Goal: Transaction & Acquisition: Purchase product/service

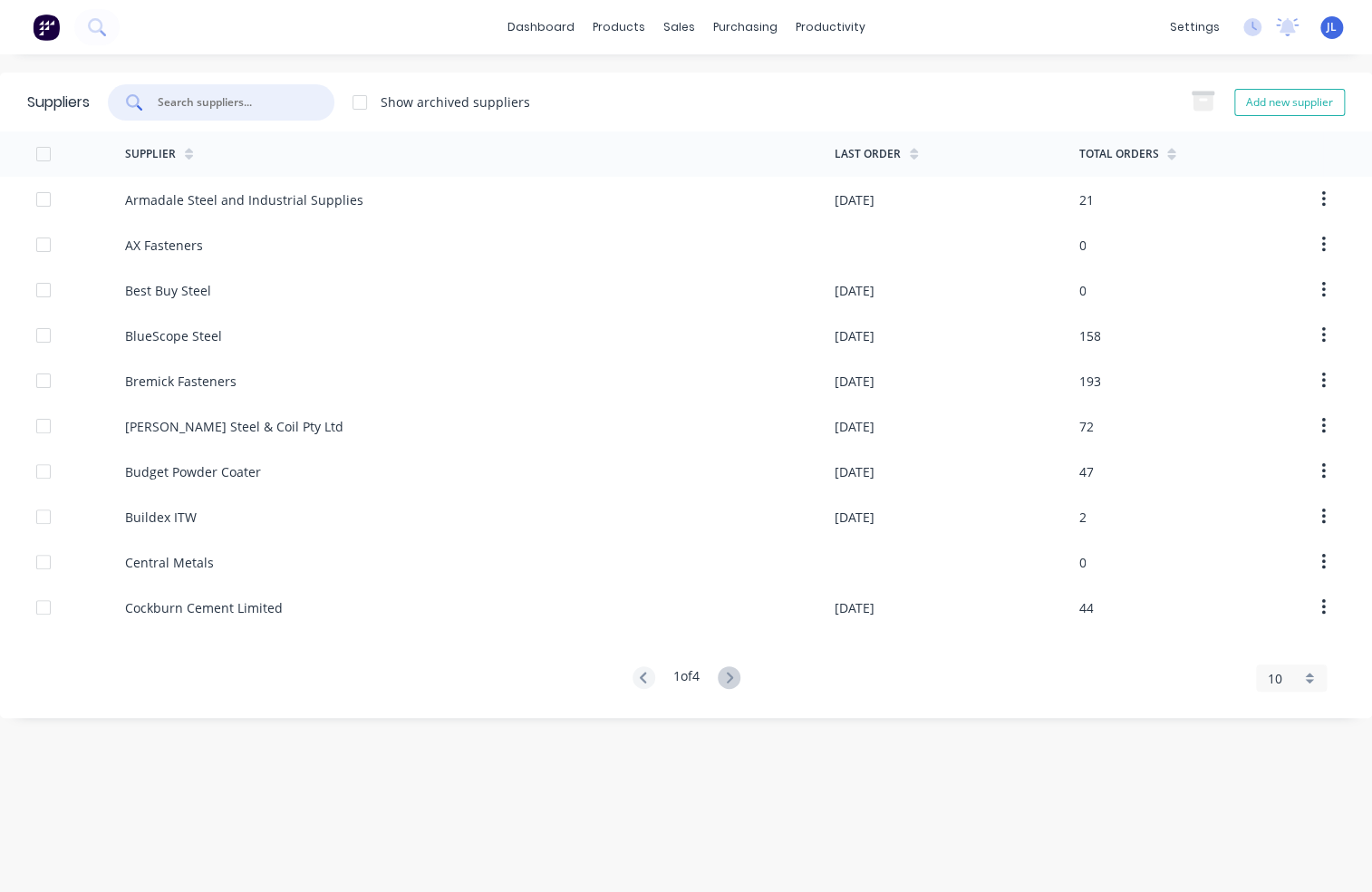
drag, startPoint x: 265, startPoint y: 99, endPoint x: 252, endPoint y: 27, distance: 73.2
click at [265, 99] on input "text" at bounding box center [231, 103] width 150 height 19
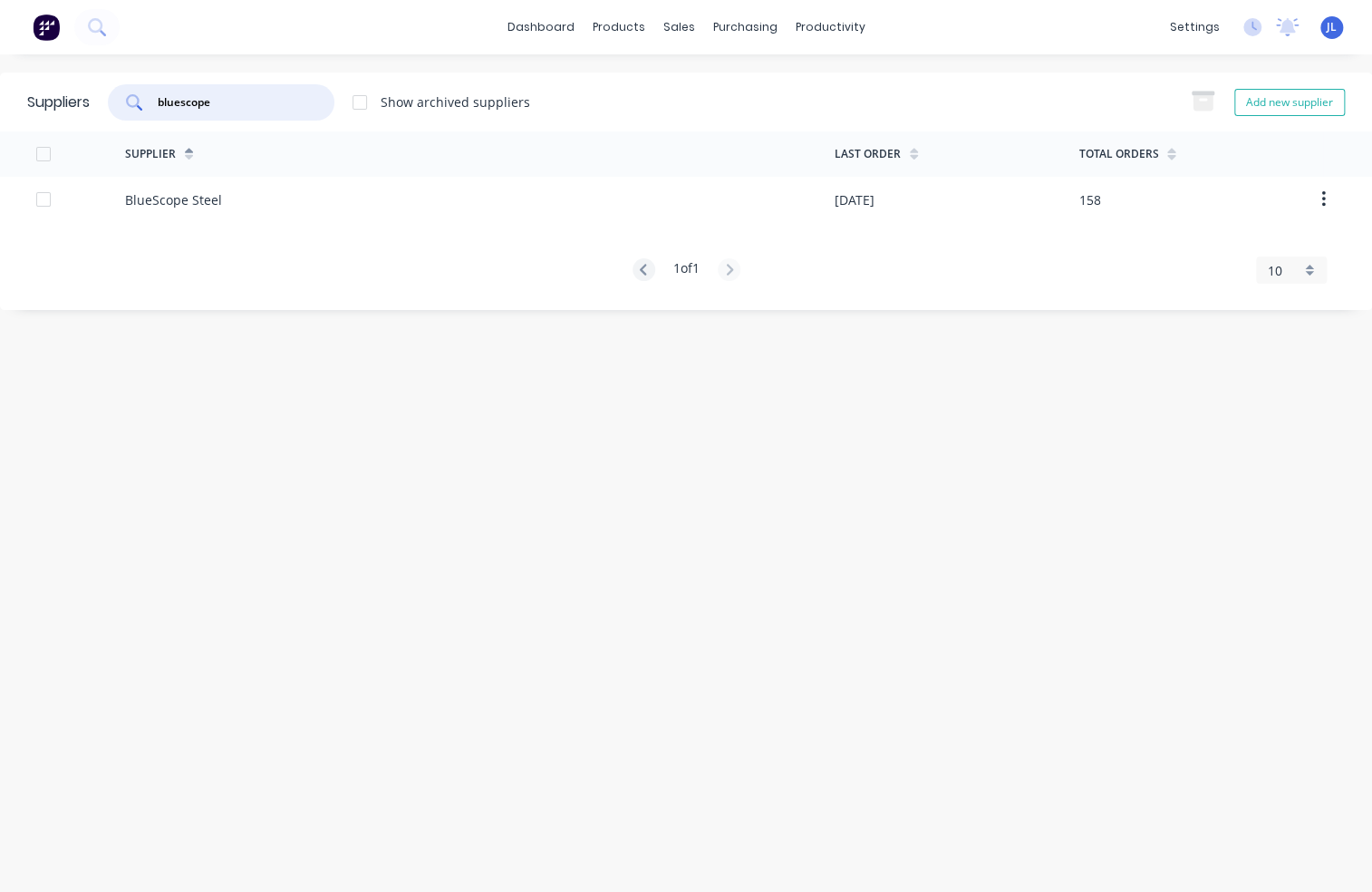
type input "bluescope"
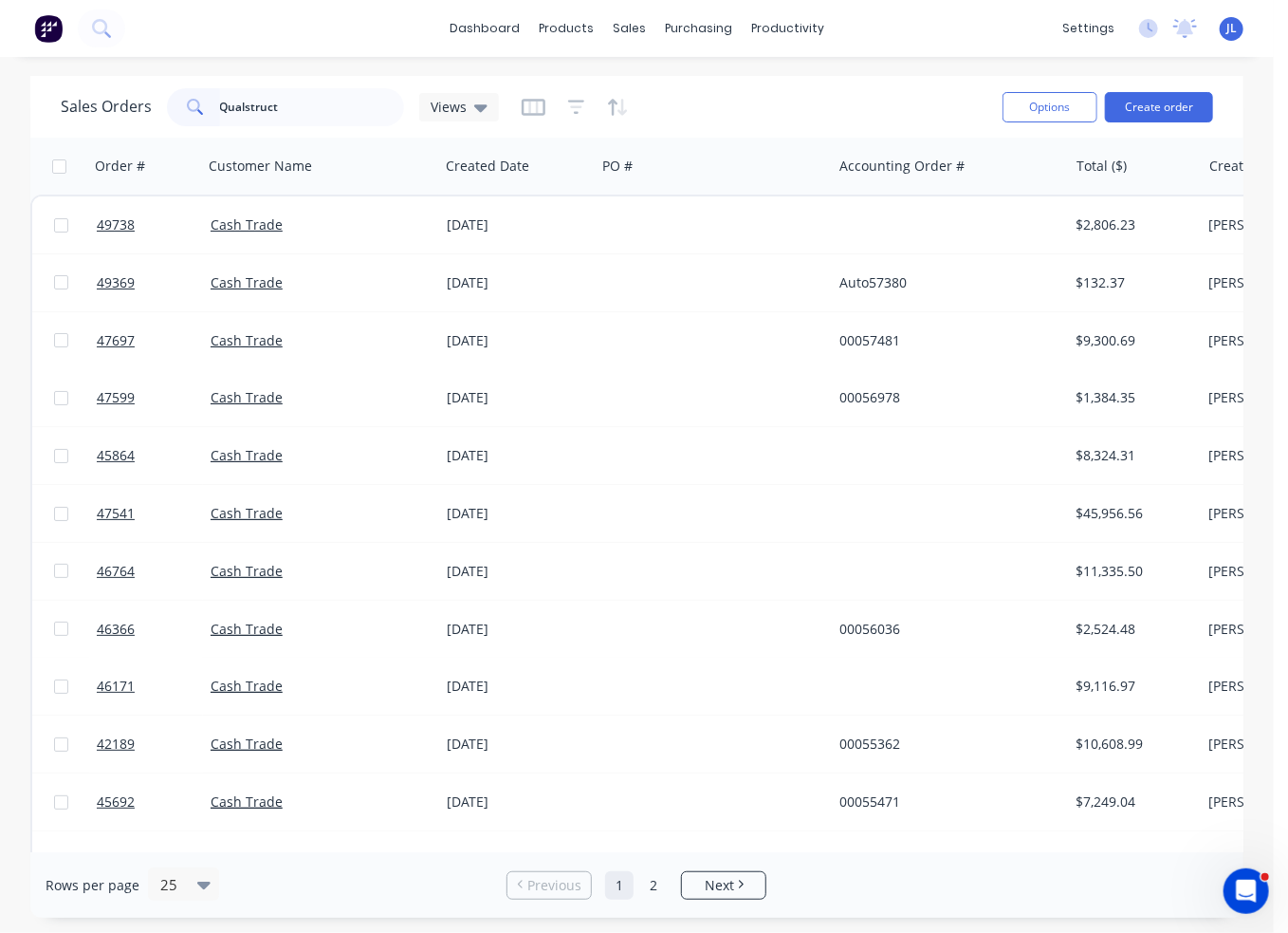
scroll to position [0, 95]
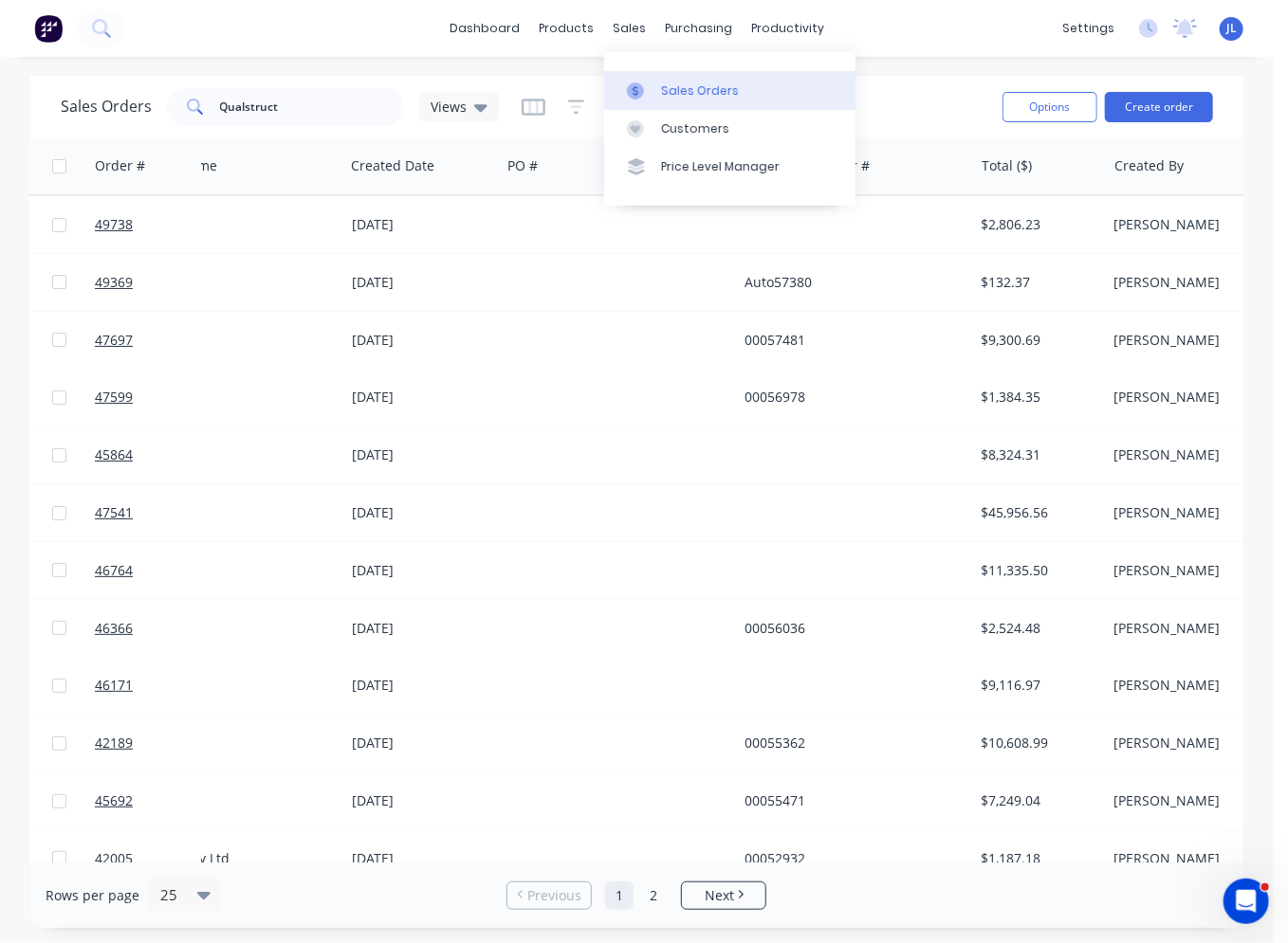
drag, startPoint x: 680, startPoint y: 86, endPoint x: 662, endPoint y: 86, distance: 18.0
click at [679, 86] on div "Sales Orders" at bounding box center [700, 91] width 78 height 17
drag, startPoint x: 339, startPoint y: 102, endPoint x: 177, endPoint y: 109, distance: 162.2
click at [177, 109] on div "Qualstruct" at bounding box center [285, 107] width 237 height 38
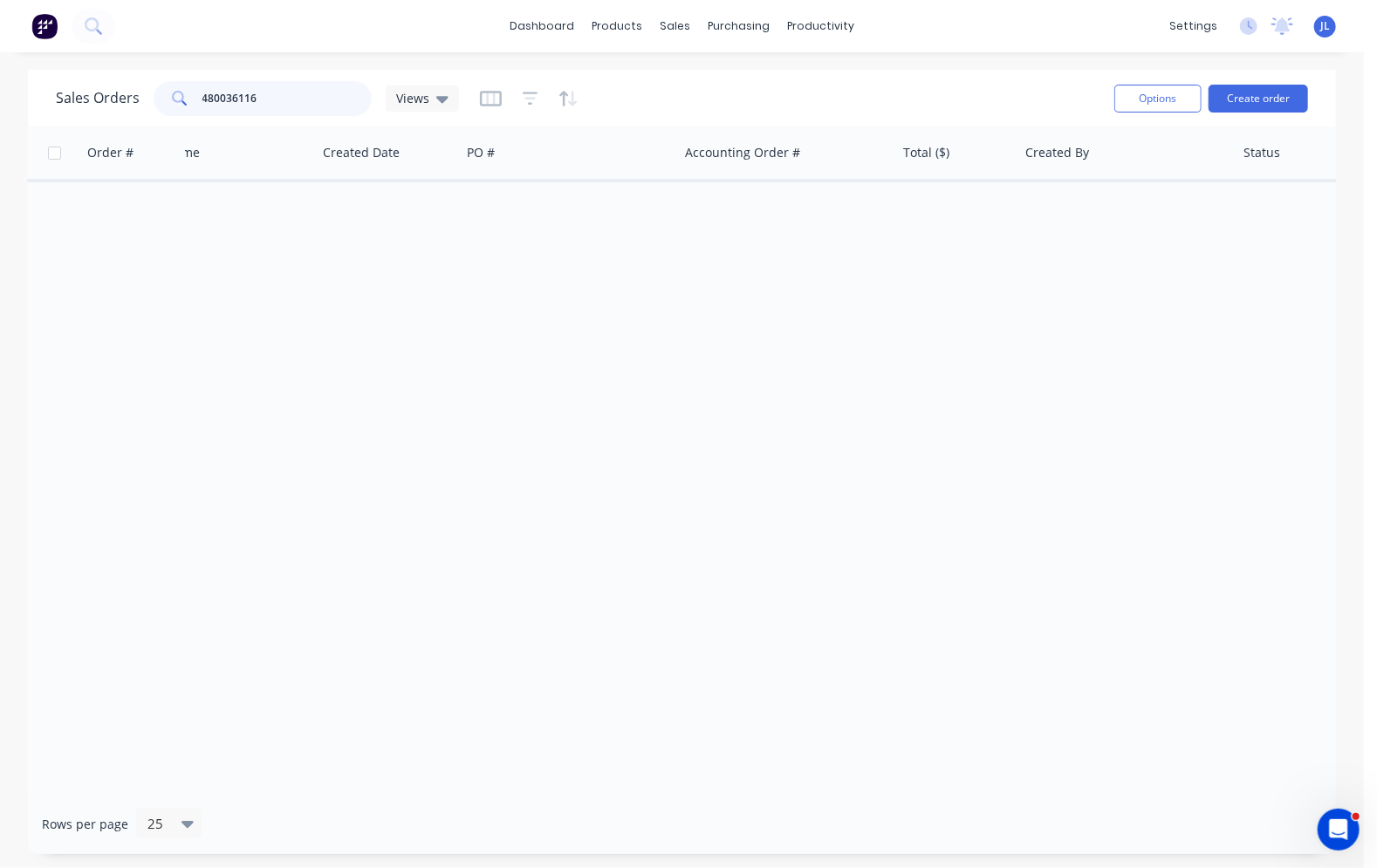
type input "480036116"
drag, startPoint x: 205, startPoint y: 99, endPoint x: 179, endPoint y: 100, distance: 26.0
click at [179, 100] on div "480036116" at bounding box center [263, 98] width 218 height 35
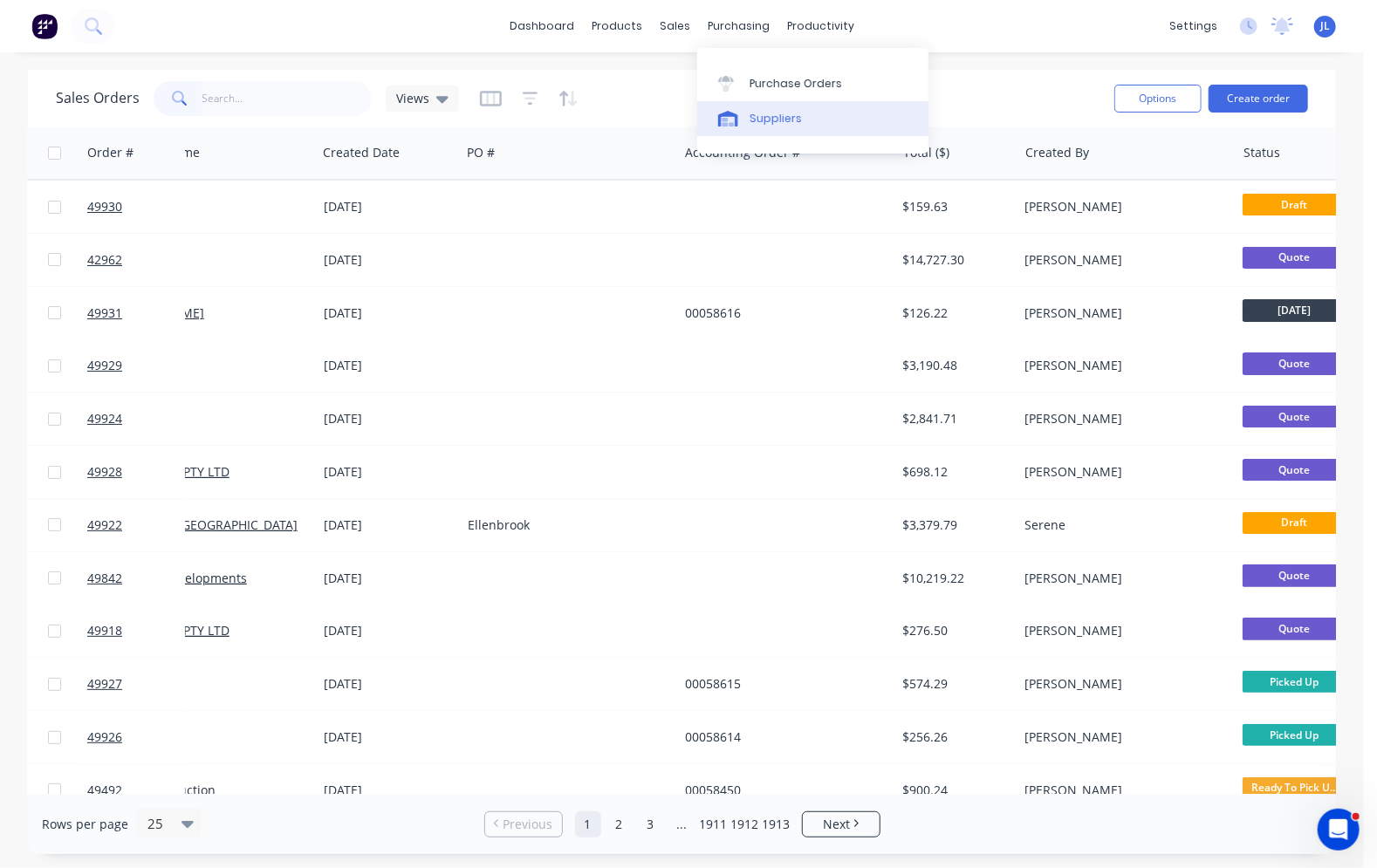
click at [777, 114] on div "Suppliers" at bounding box center [775, 119] width 53 height 16
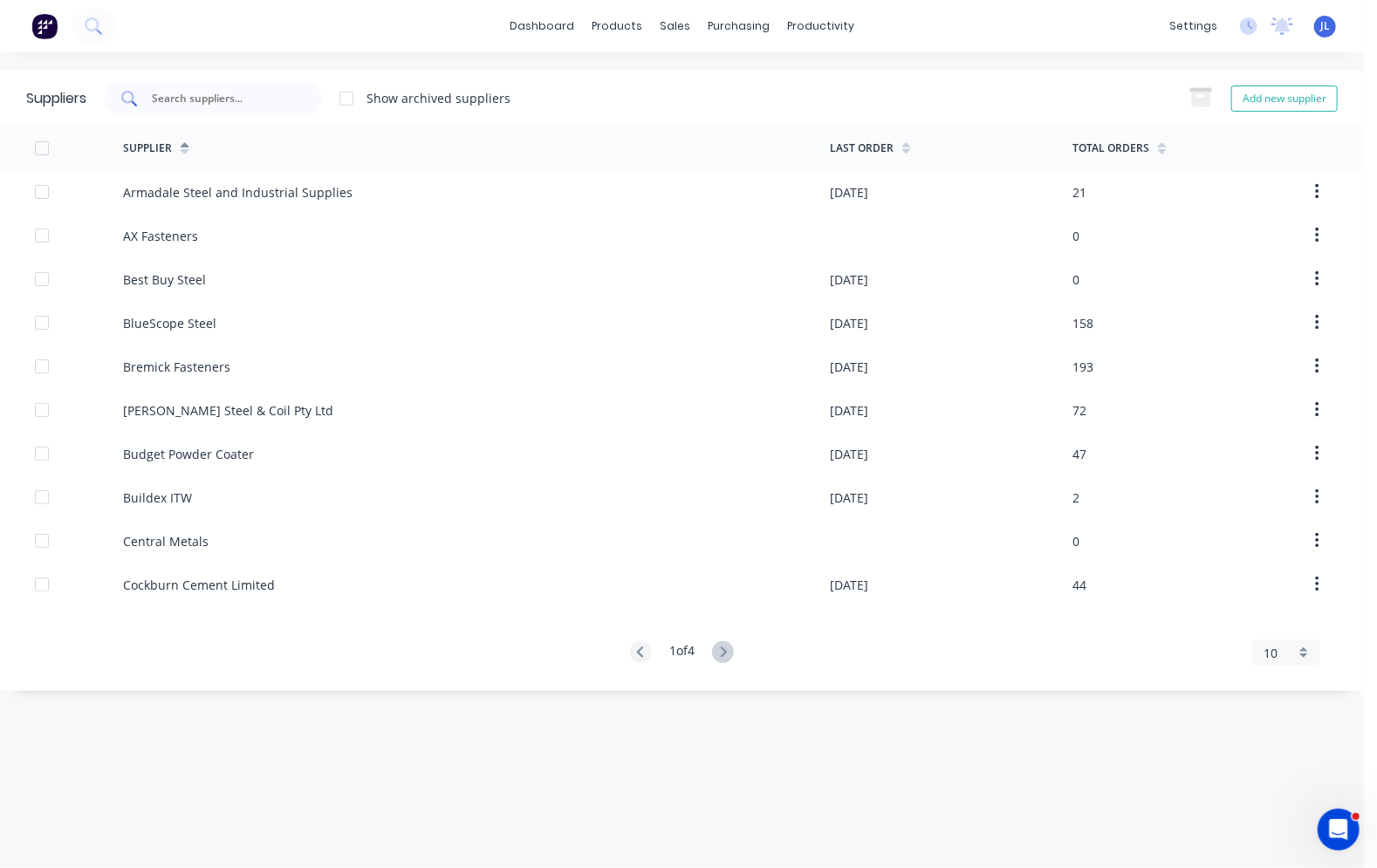
click at [232, 85] on div at bounding box center [213, 98] width 218 height 35
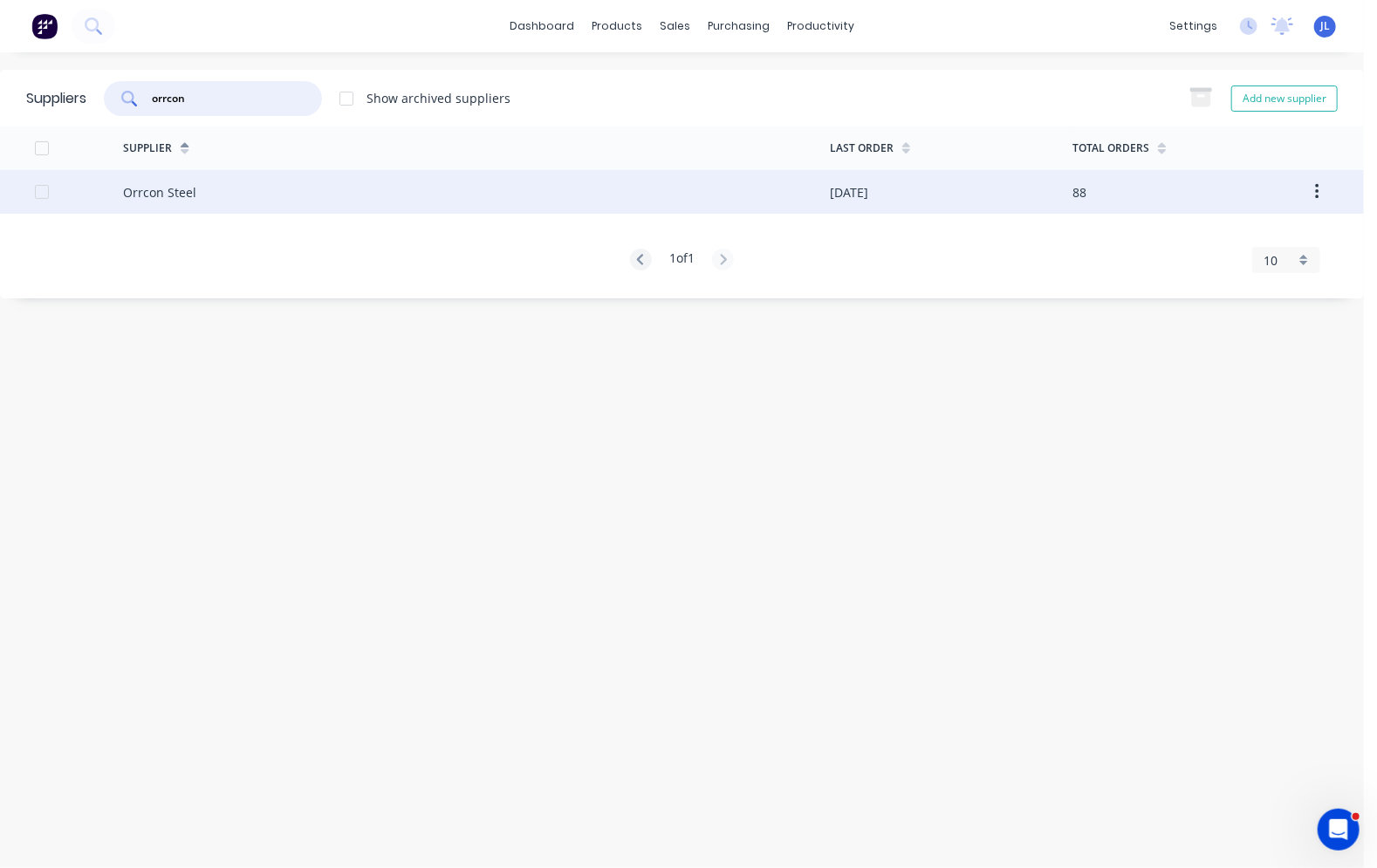
type input "orrcon"
click at [208, 189] on div "Orrcon Steel" at bounding box center [477, 192] width 707 height 44
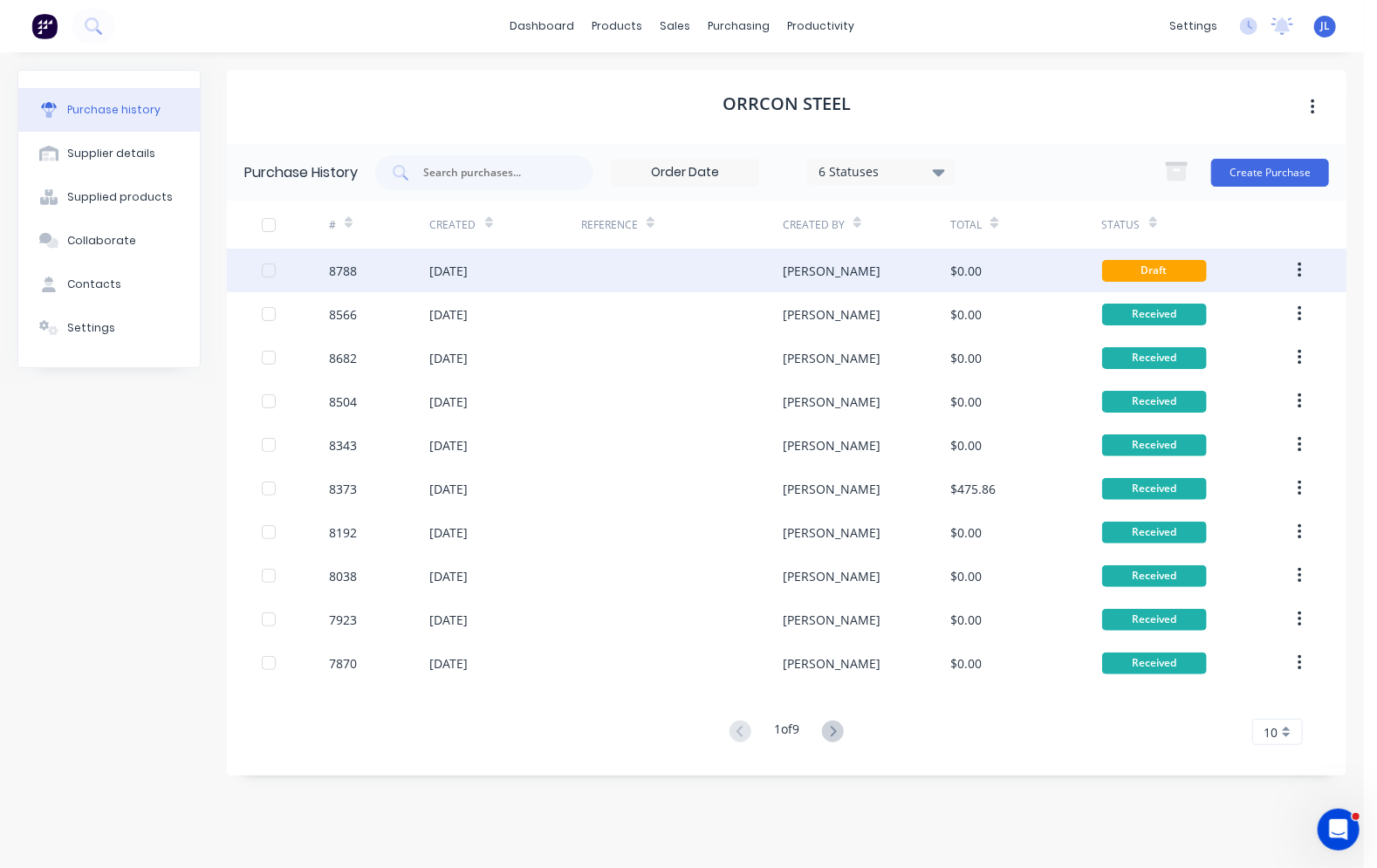
click at [780, 277] on div at bounding box center [682, 271] width 202 height 44
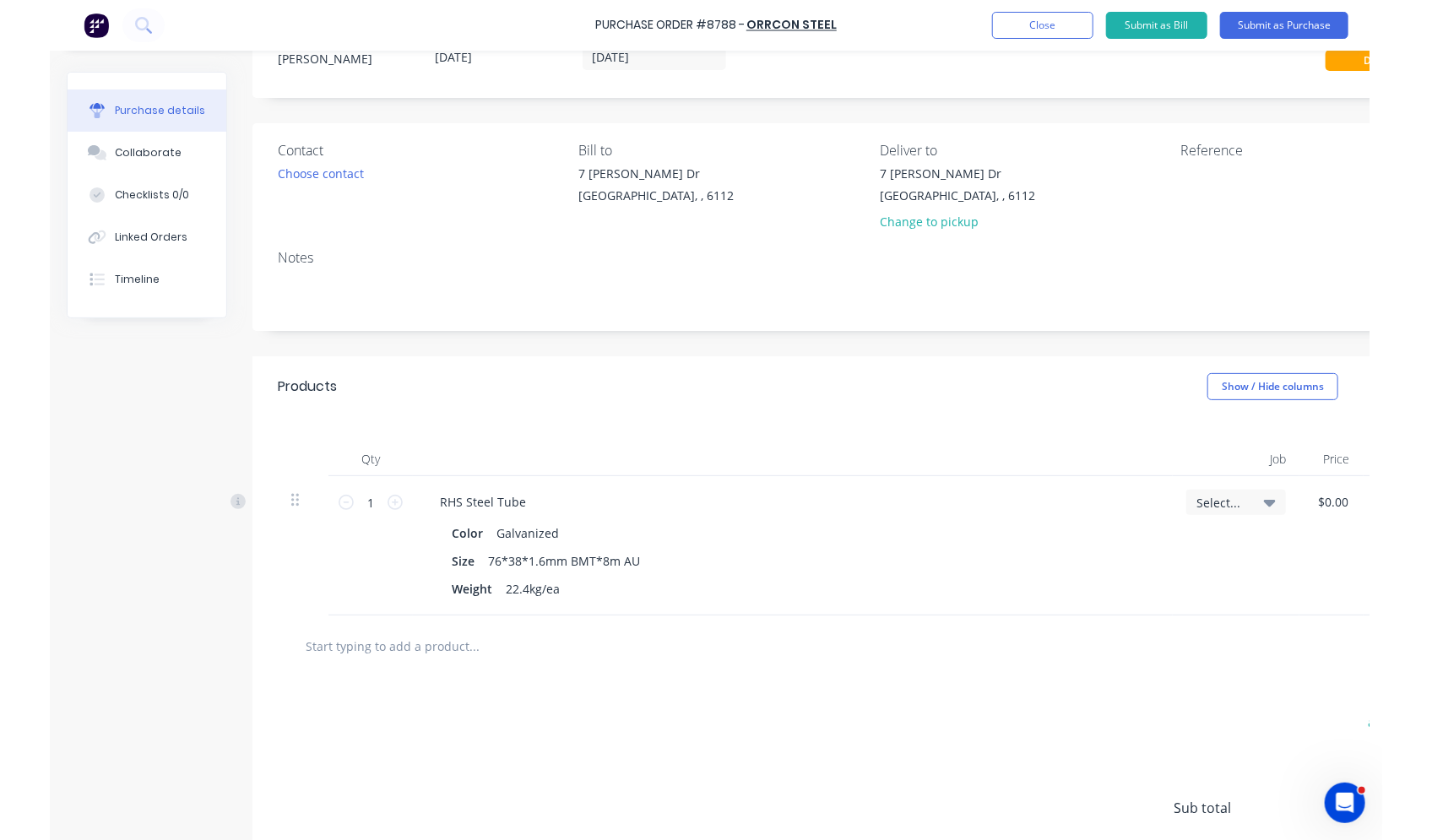
scroll to position [207, 0]
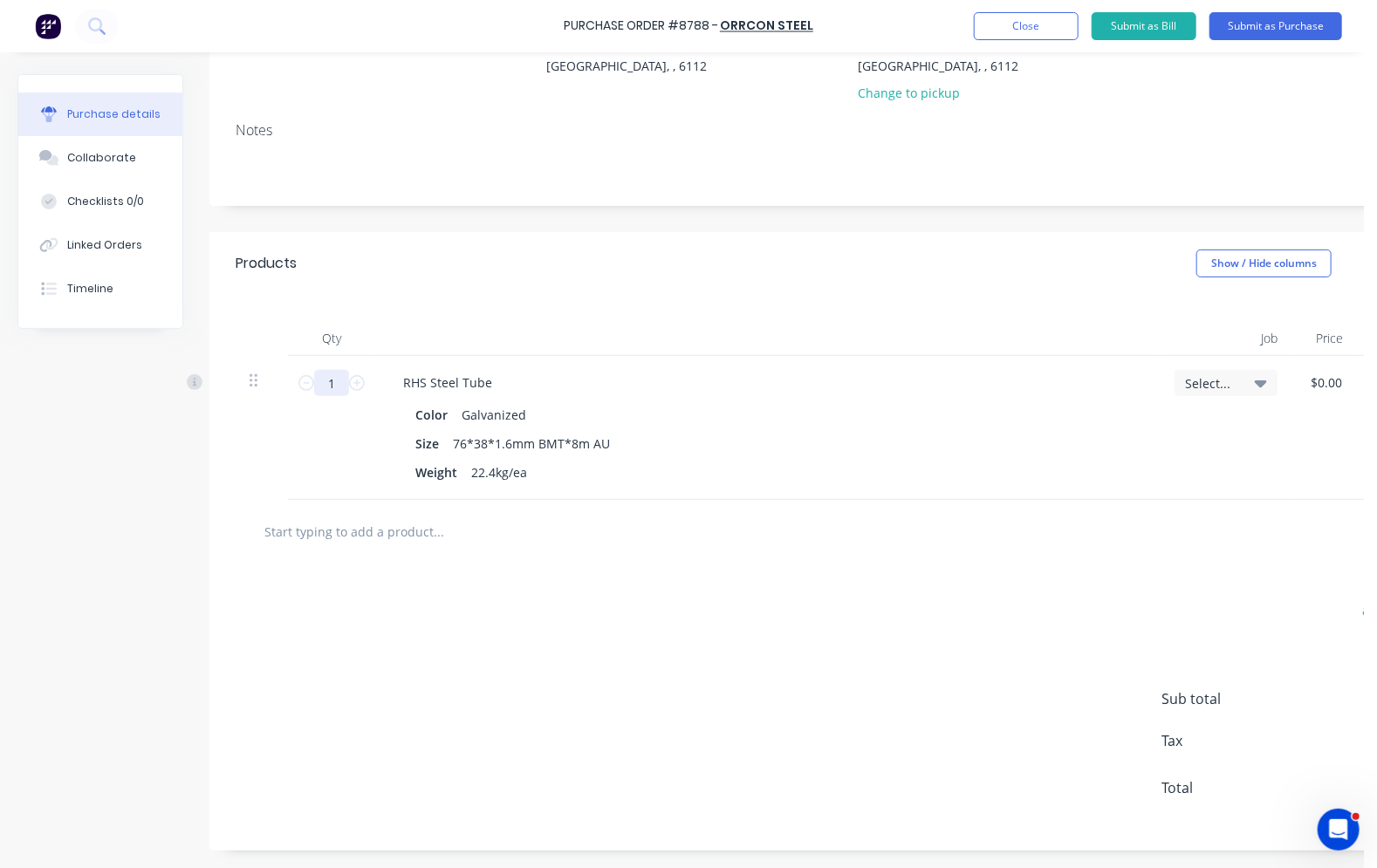
click at [342, 370] on input "1" at bounding box center [331, 382] width 35 height 26
type input "360"
click at [734, 267] on div "Products Show / Hide columns Add product" at bounding box center [852, 263] width 1284 height 63
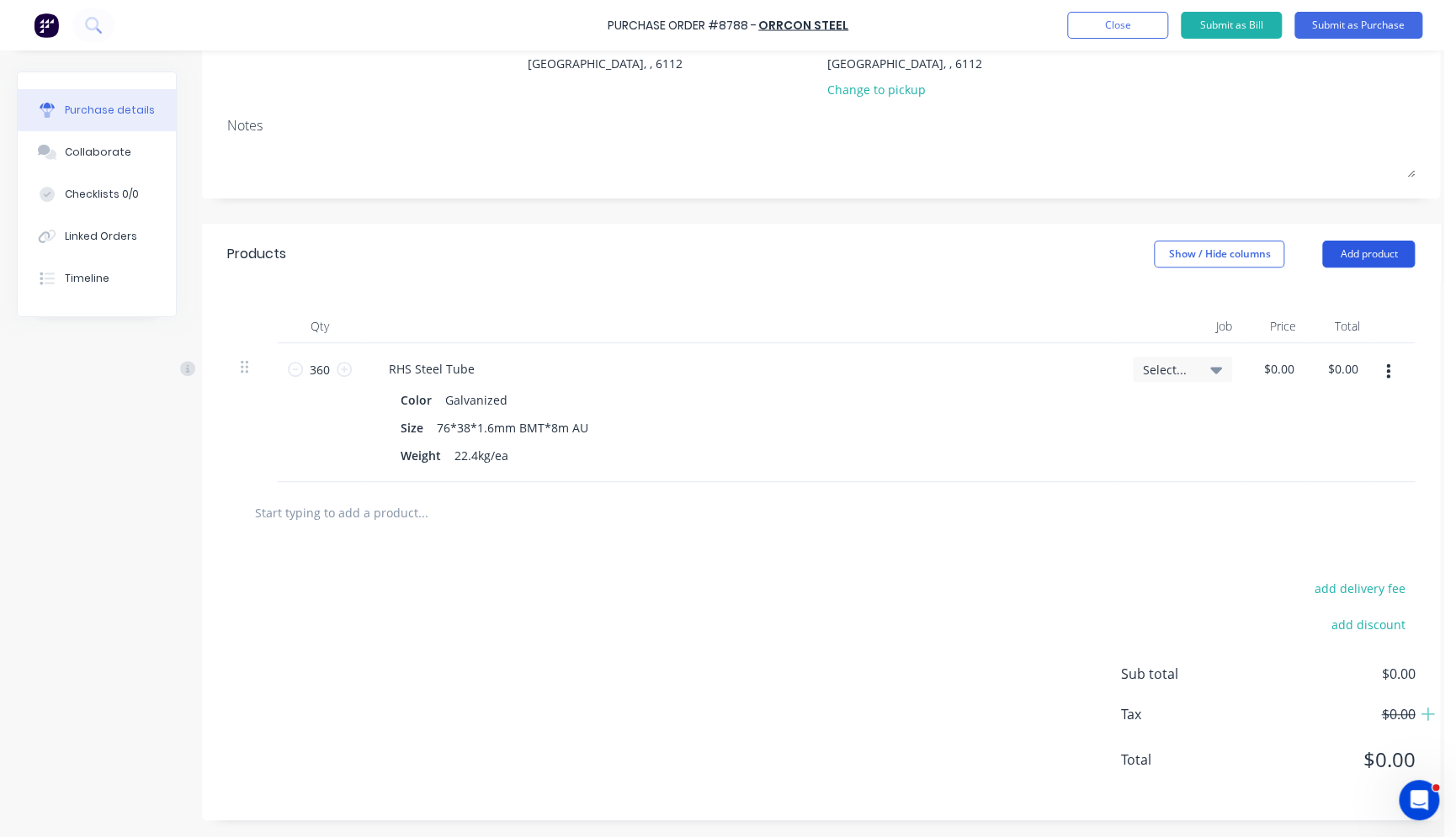
click at [1142, 242] on button "Add product" at bounding box center [1367, 253] width 92 height 27
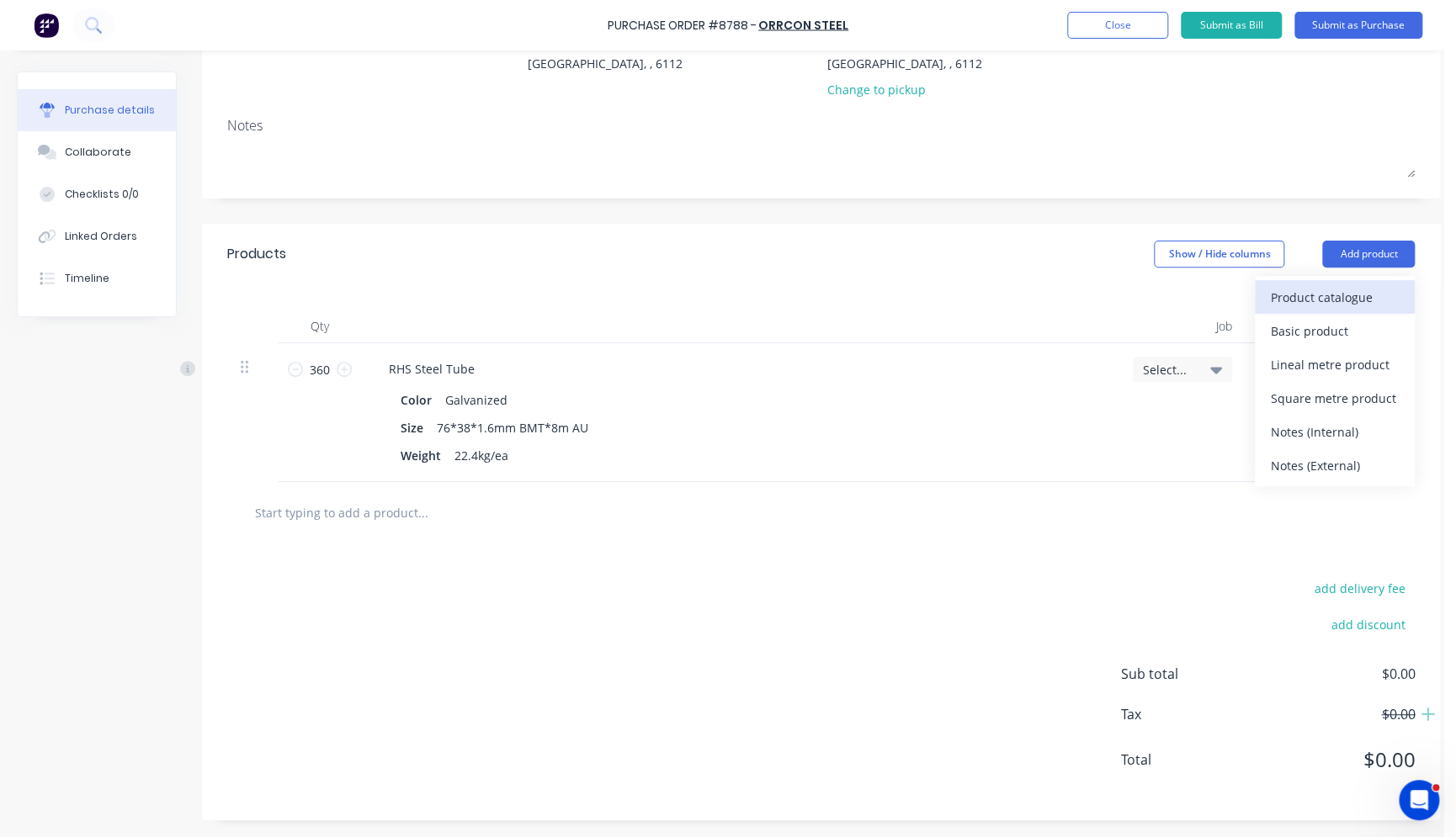
click at [1142, 291] on div "Product catalogue" at bounding box center [1335, 297] width 129 height 24
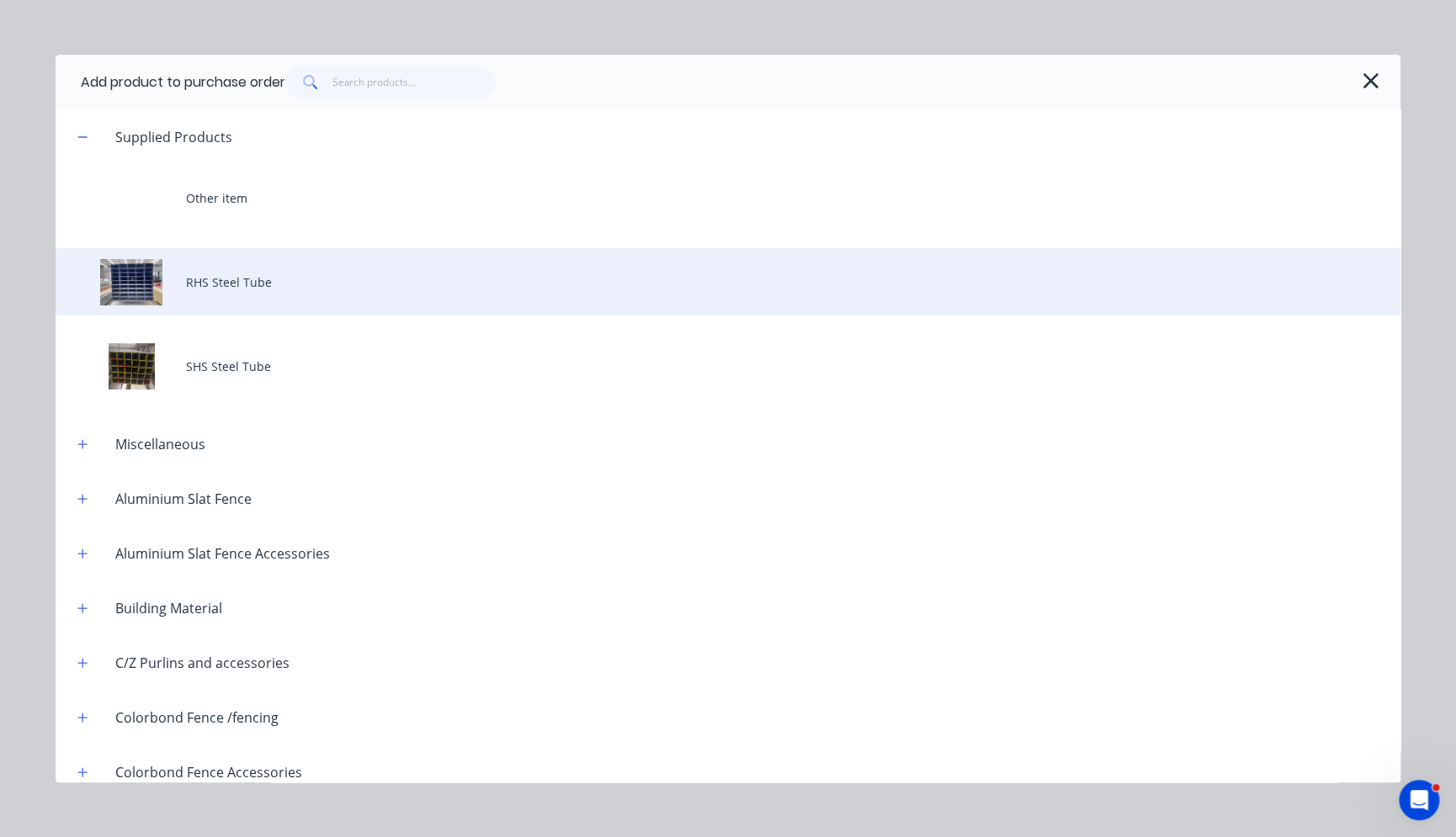
click at [249, 264] on div "RHS Steel Tube" at bounding box center [728, 282] width 1345 height 67
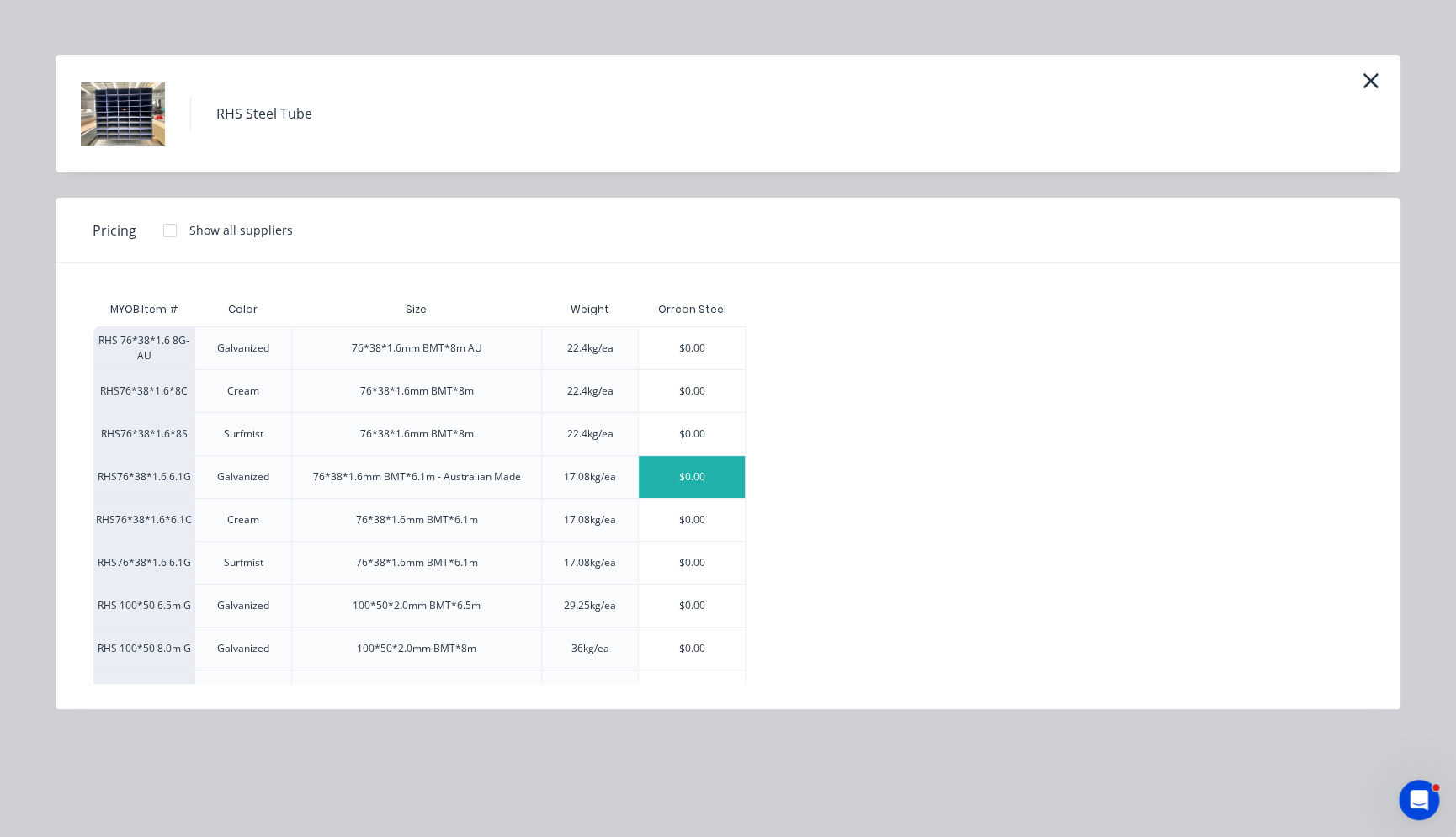
click at [686, 477] on div "$0.00" at bounding box center [691, 477] width 106 height 42
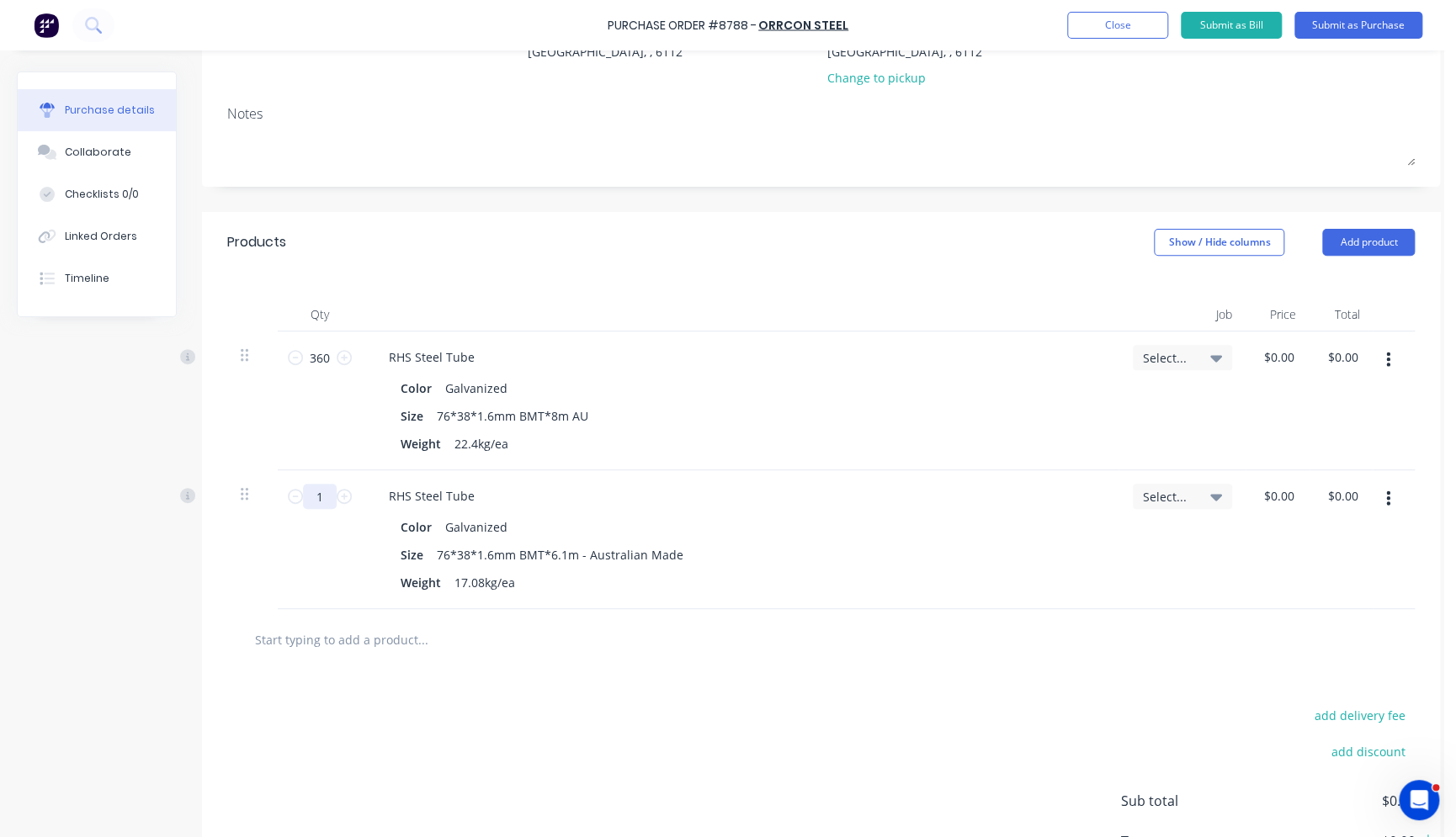
drag, startPoint x: 327, startPoint y: 499, endPoint x: 323, endPoint y: 487, distance: 12.6
click at [328, 499] on input "1" at bounding box center [319, 496] width 34 height 25
type input "360"
click at [628, 277] on div "Qty Job Price Total 360 360 RHS Steel Tube Color Galvanized Size 76*38*1.6mm BM…" at bounding box center [821, 441] width 1238 height 337
click at [629, 275] on div "Qty Job Price Total 360 360 RHS Steel Tube Color Galvanized Size 76*38*1.6mm BM…" at bounding box center [821, 441] width 1238 height 337
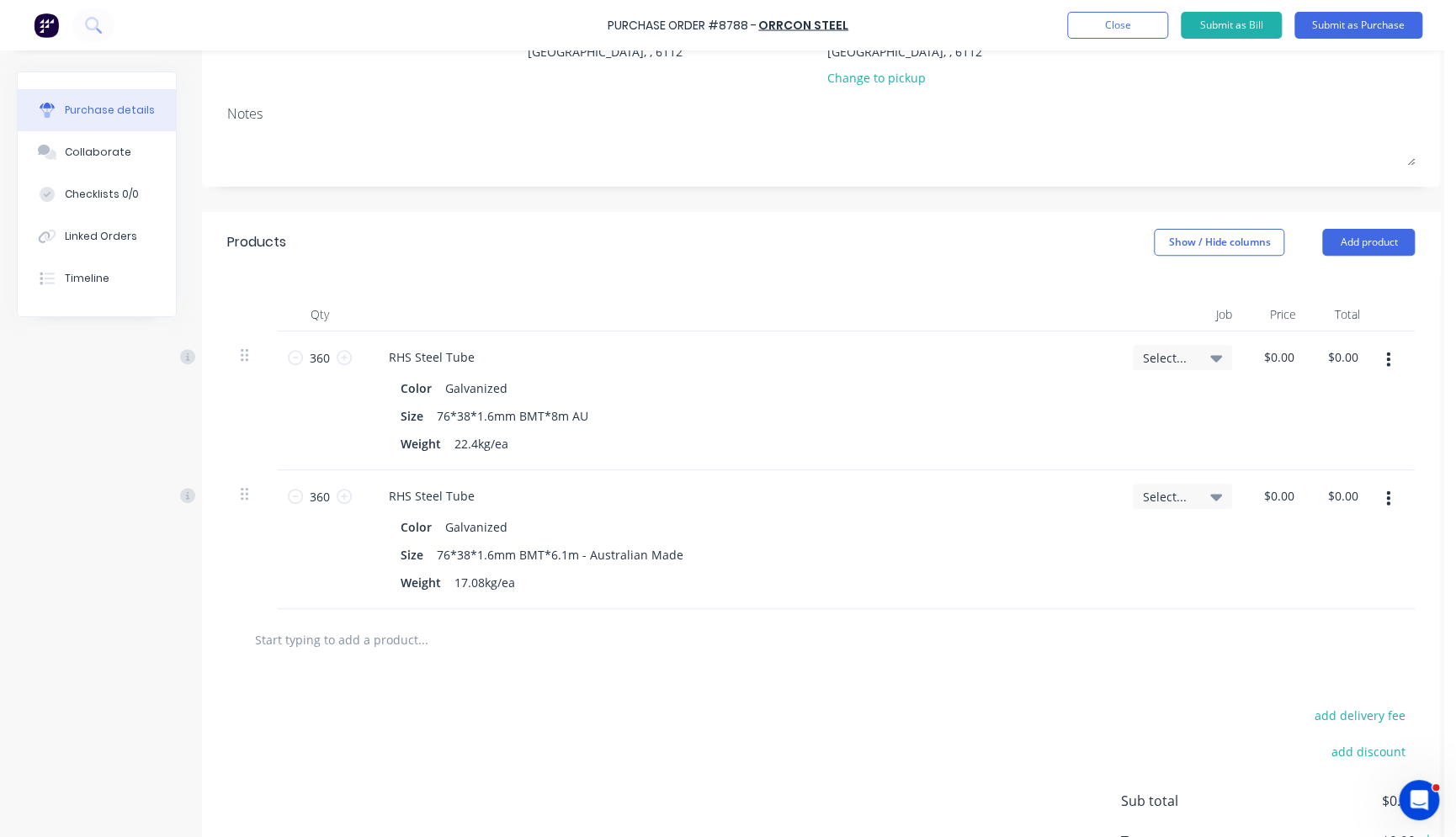
click at [627, 265] on div "Products Show / Hide columns Add product" at bounding box center [821, 242] width 1238 height 60
click at [1142, 236] on button "Add product" at bounding box center [1367, 242] width 92 height 27
click at [1142, 278] on div "Product catalogue" at bounding box center [1335, 286] width 129 height 24
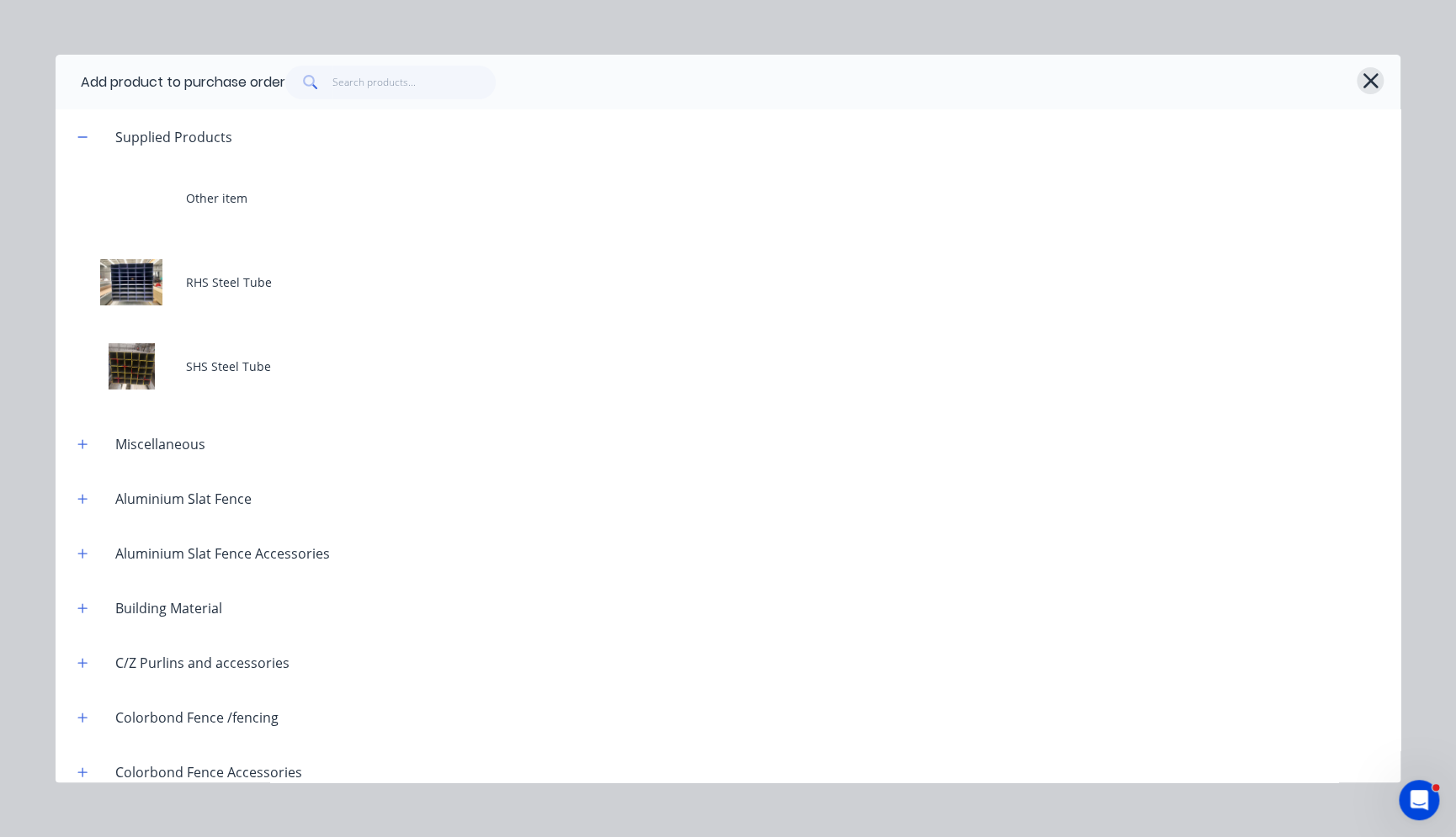
click at [1142, 80] on icon "button" at bounding box center [1370, 80] width 18 height 23
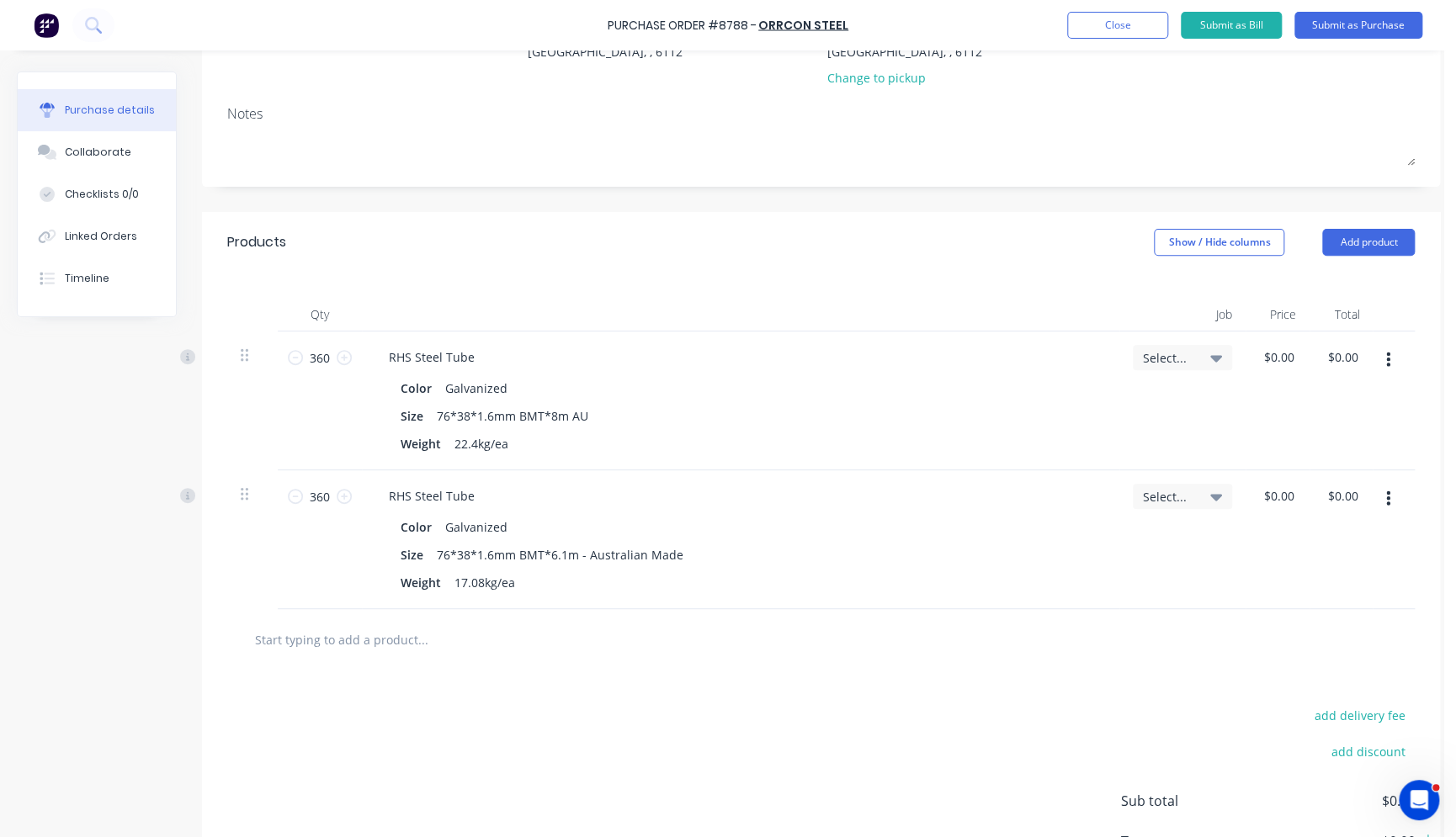
click at [511, 248] on div "Products Show / Hide columns Add product" at bounding box center [821, 242] width 1238 height 60
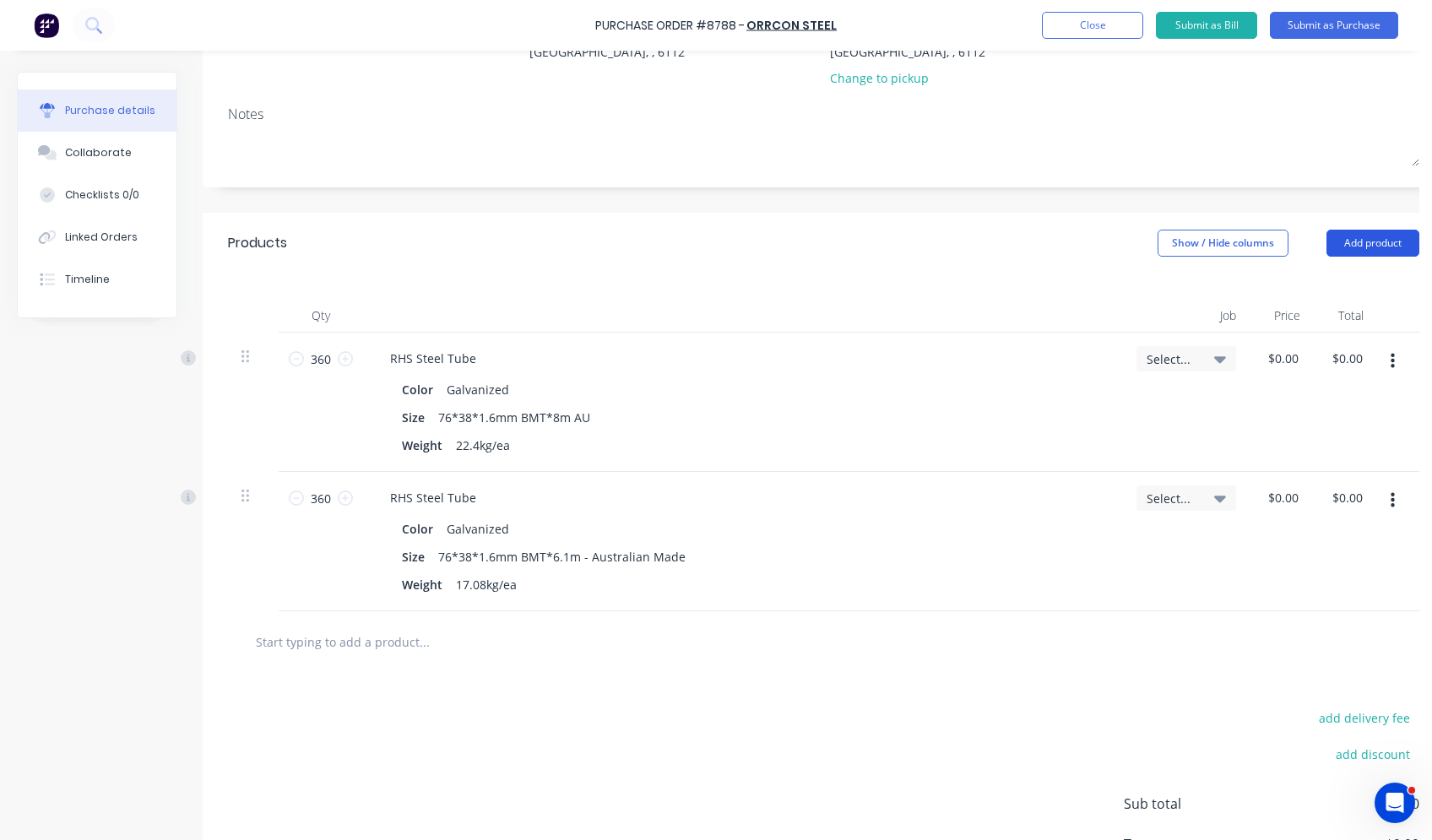
click at [1146, 241] on button "Add product" at bounding box center [1372, 243] width 92 height 27
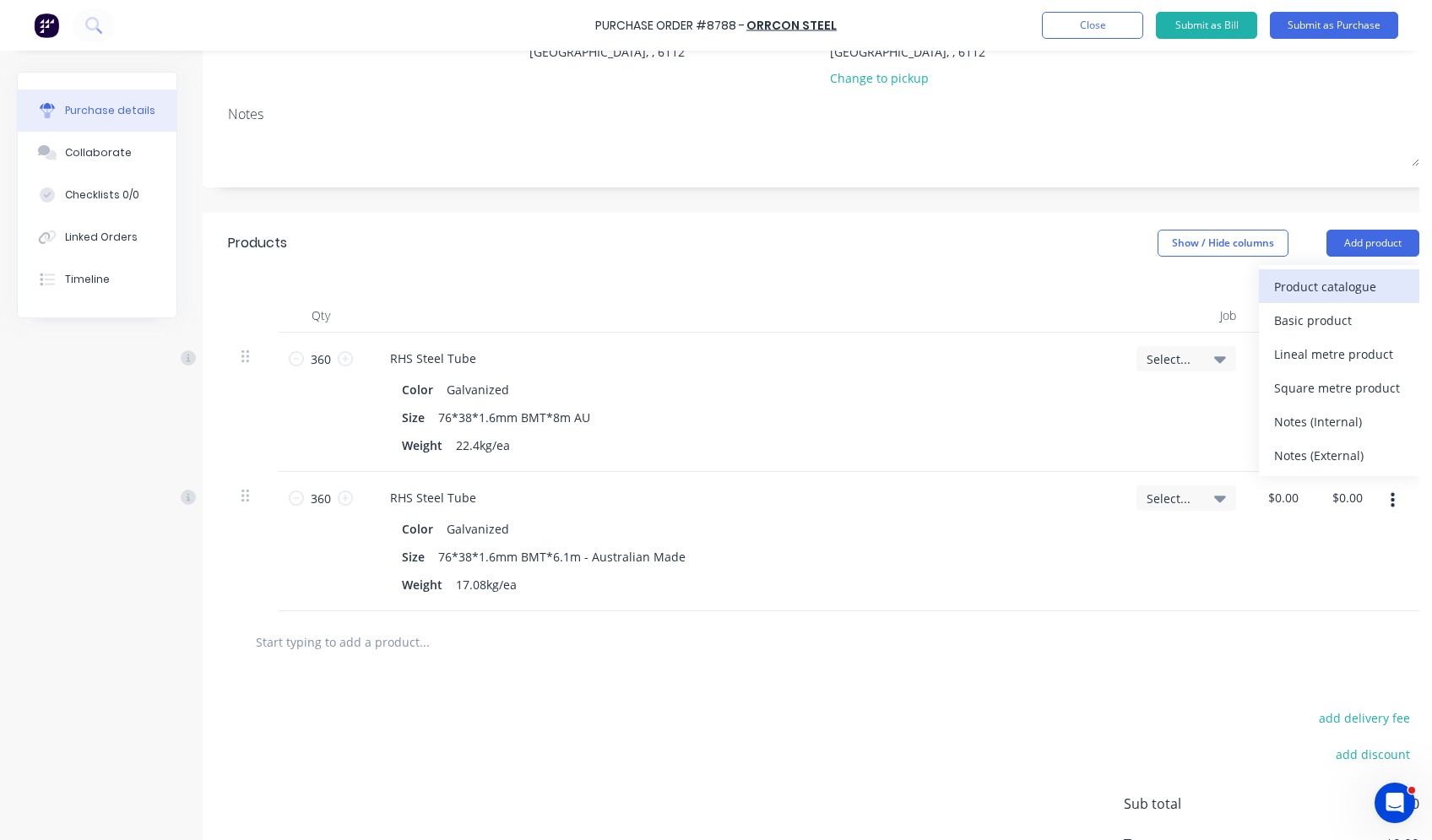
click at [1146, 283] on div "Product catalogue" at bounding box center [1340, 287] width 130 height 24
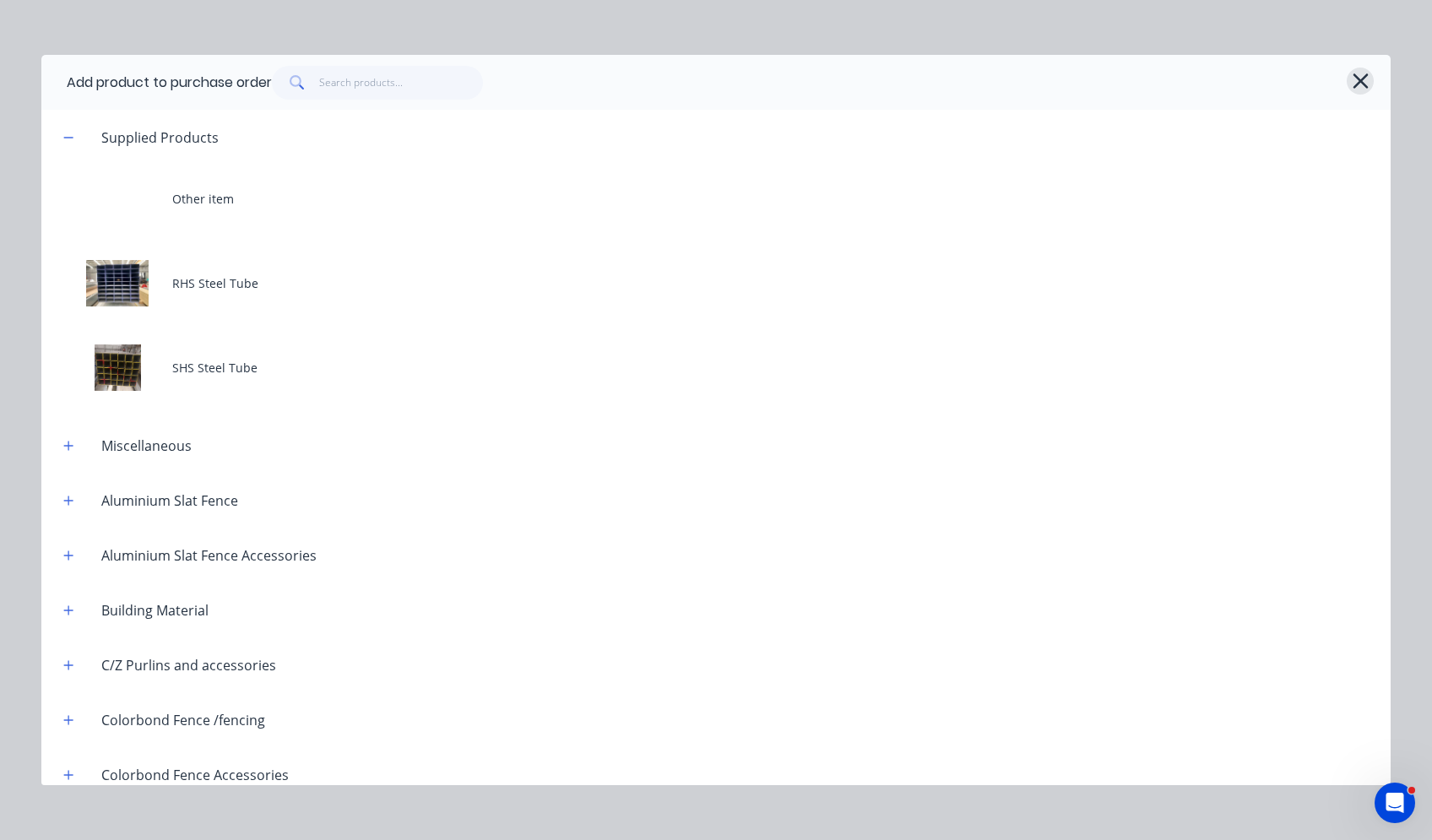
click at [1146, 86] on icon "button" at bounding box center [1361, 80] width 18 height 23
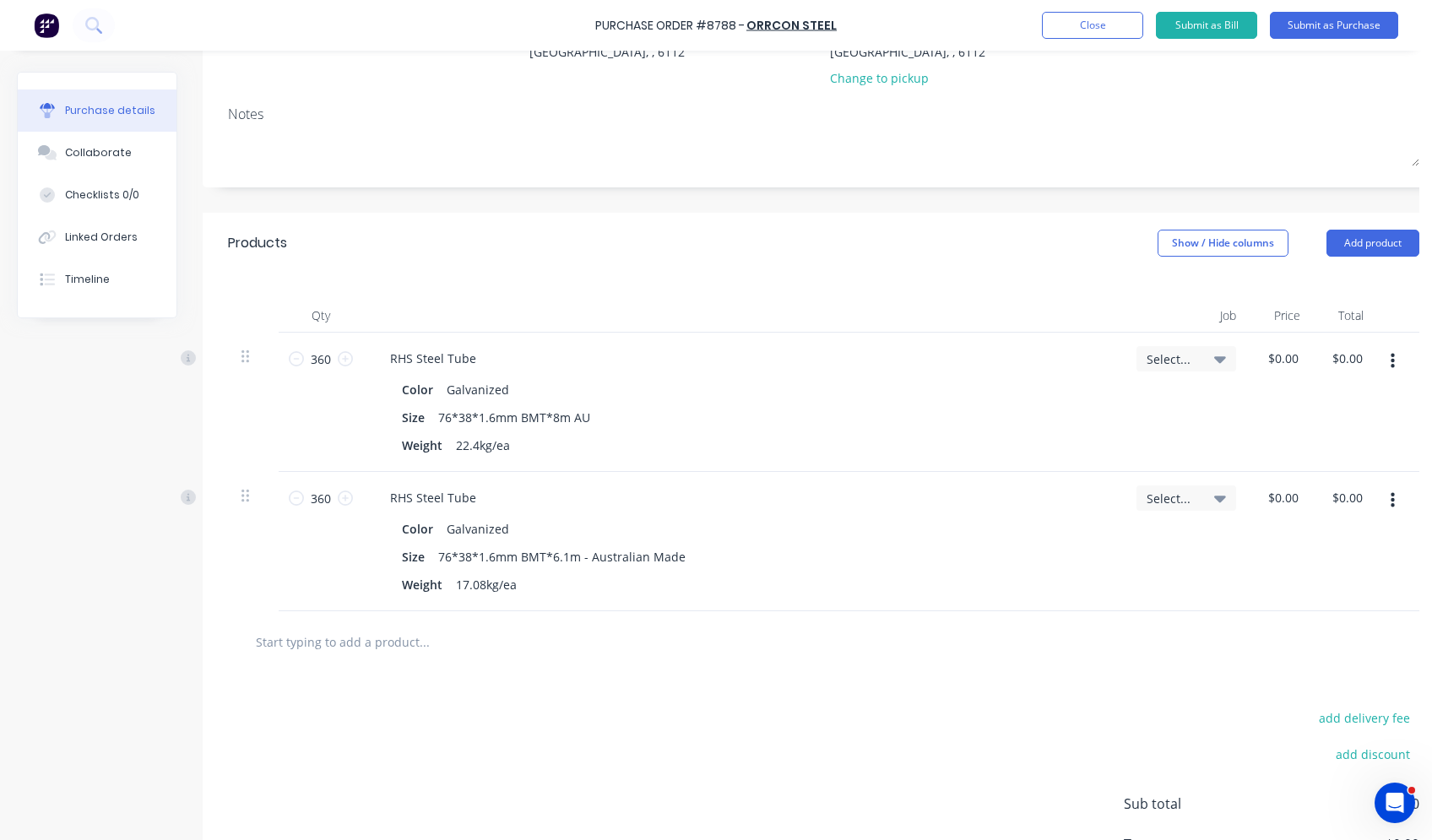
click at [1146, 259] on div "Products Show / Hide columns Add product" at bounding box center [824, 243] width 1243 height 60
click at [1146, 249] on button "Add product" at bounding box center [1372, 243] width 92 height 27
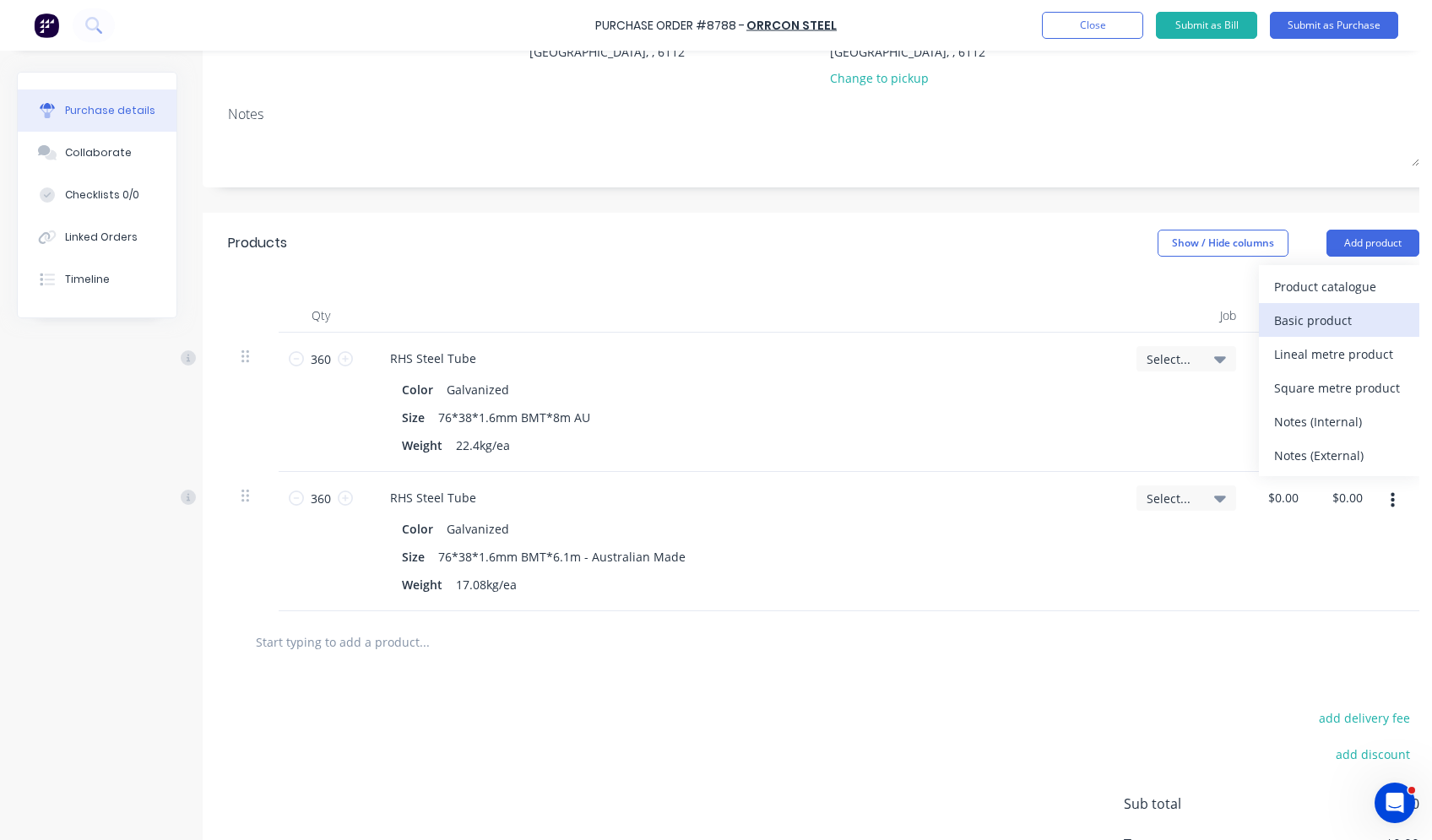
click at [1146, 326] on div "Basic product" at bounding box center [1340, 321] width 130 height 24
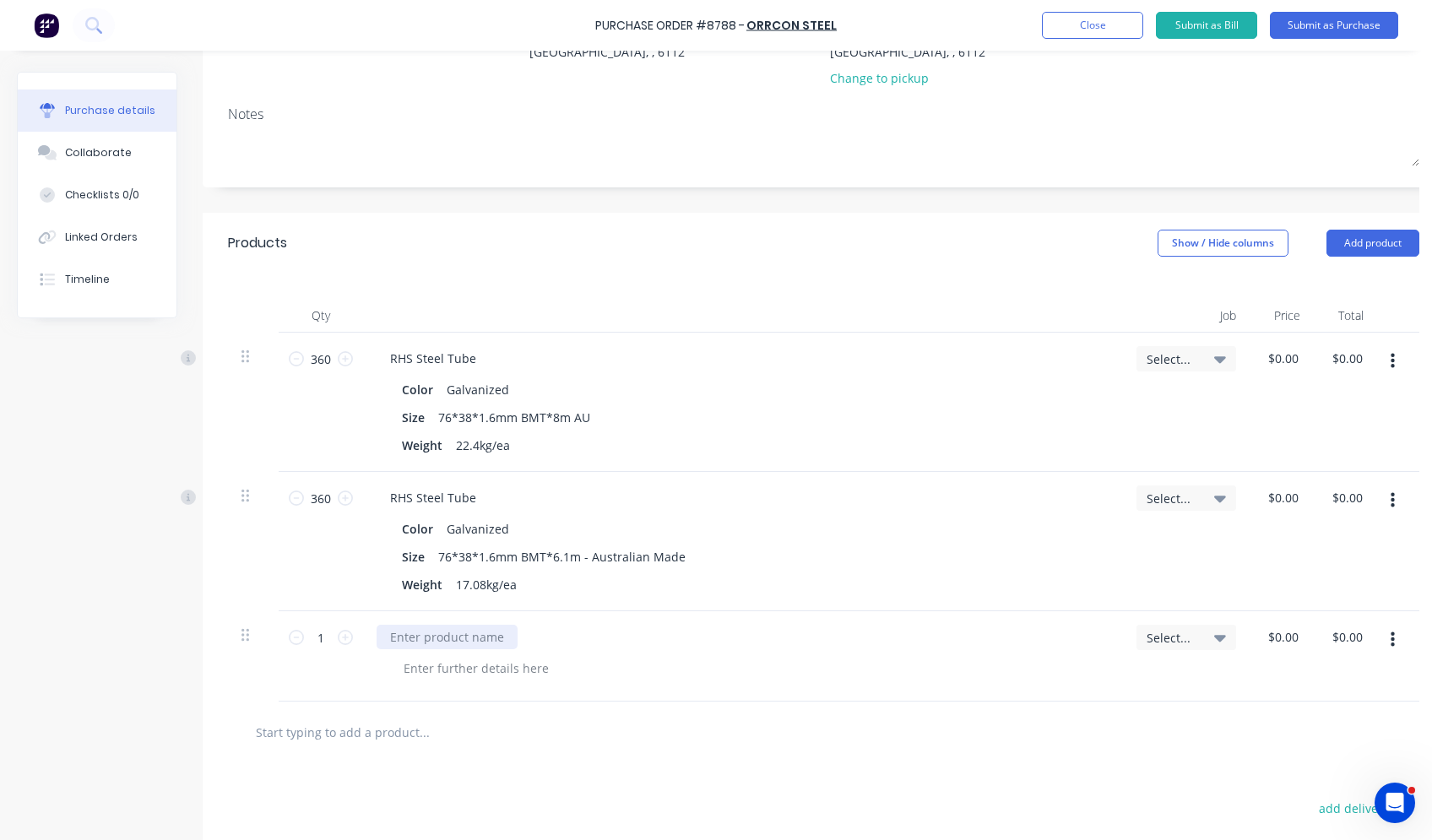
click at [445, 644] on div at bounding box center [447, 637] width 141 height 24
click at [410, 639] on div "SHS50*50*3.0MM" at bounding box center [441, 637] width 129 height 24
drag, startPoint x: 478, startPoint y: 743, endPoint x: 501, endPoint y: 738, distance: 23.5
click at [478, 742] on input "text" at bounding box center [423, 732] width 338 height 34
click at [510, 735] on input "text" at bounding box center [423, 732] width 338 height 34
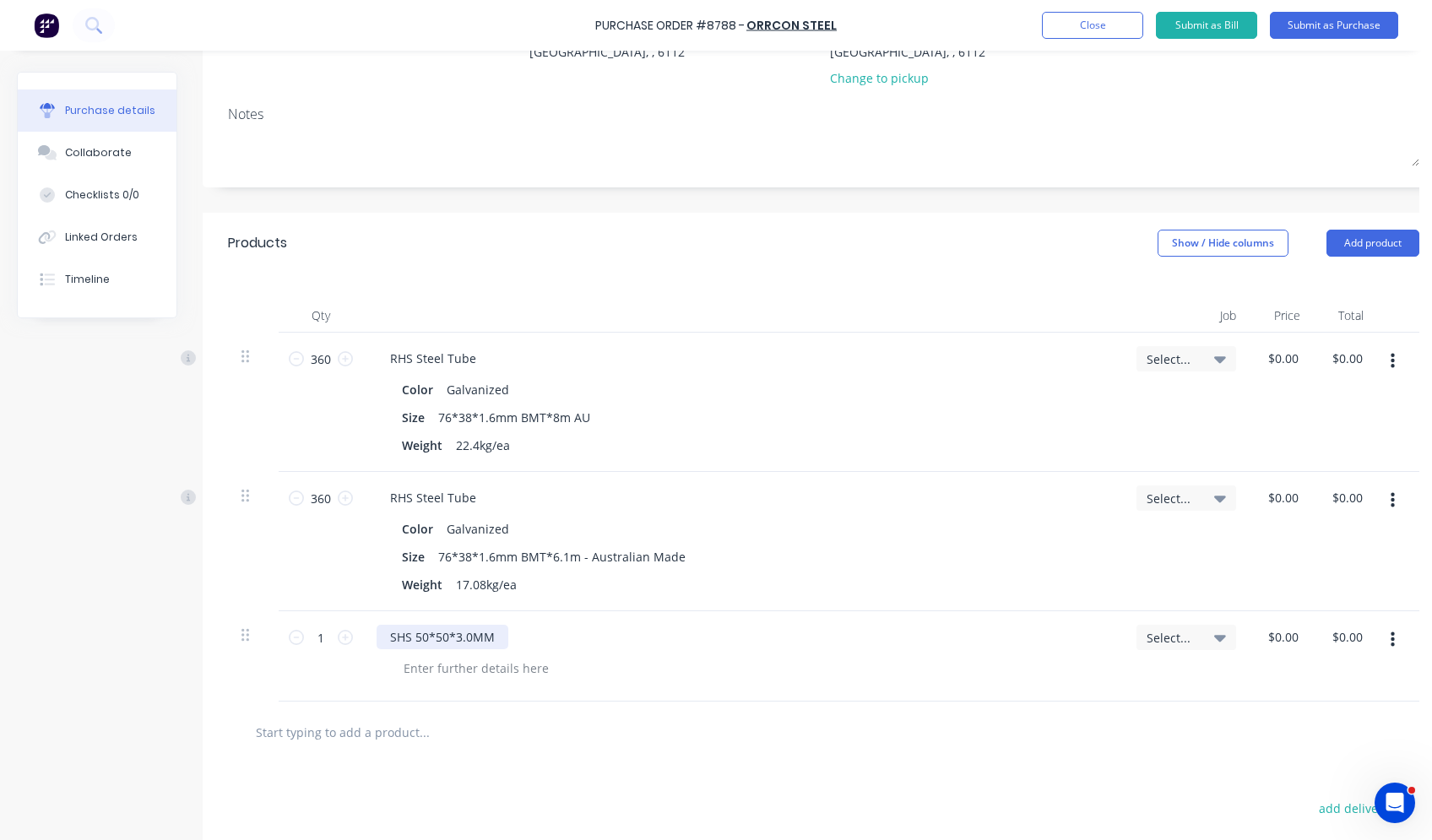
click at [495, 635] on div "SHS 50*50*3.0MM" at bounding box center [442, 637] width 131 height 24
click at [349, 636] on icon at bounding box center [346, 638] width 16 height 16
type input "4"
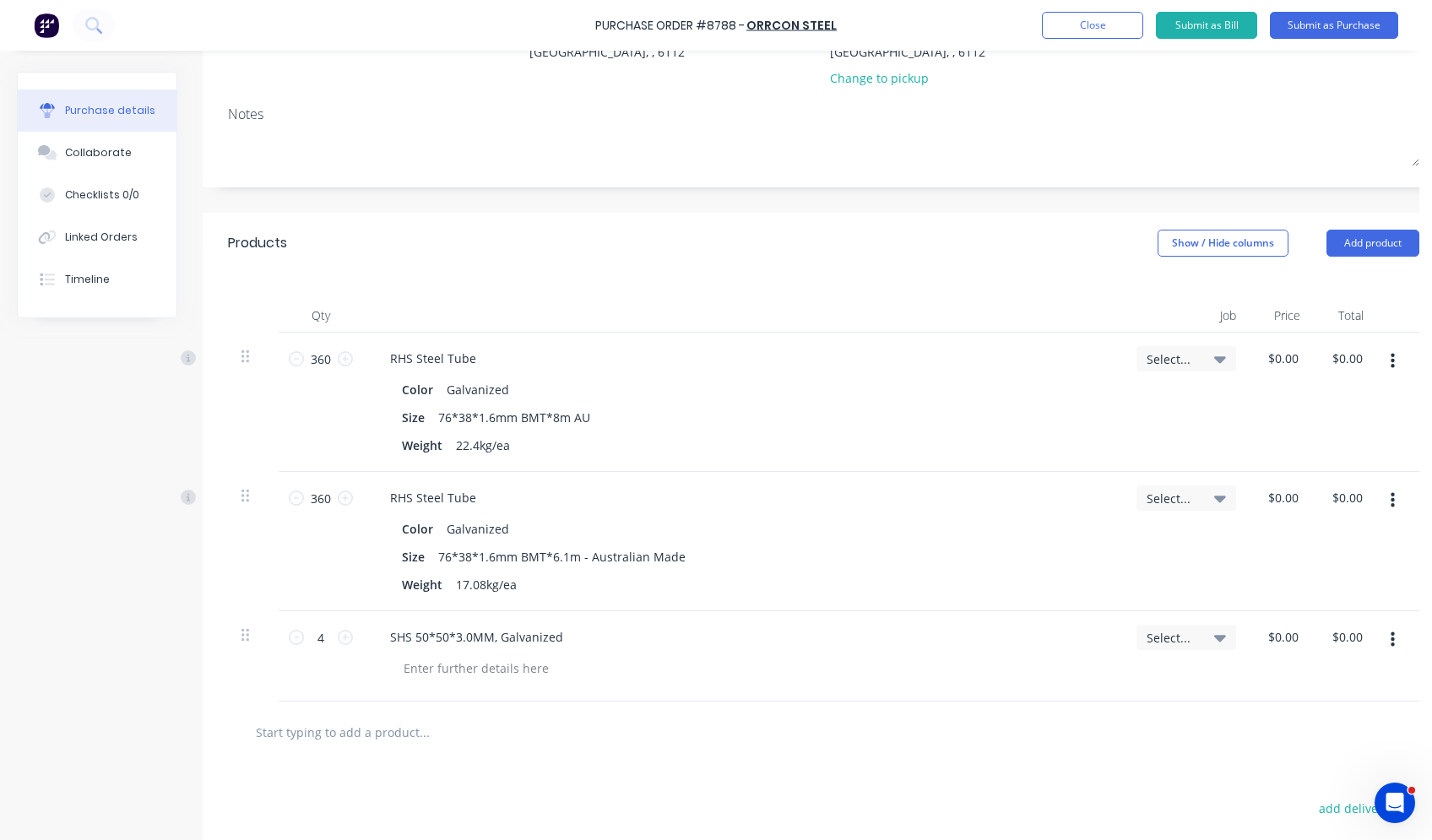
drag, startPoint x: 451, startPoint y: 690, endPoint x: 677, endPoint y: 712, distance: 227.1
click at [453, 690] on div "SHS 50*50*3.0MM, Galvanized" at bounding box center [743, 657] width 761 height 91
click at [677, 712] on div at bounding box center [824, 732] width 1192 height 61
click at [566, 635] on div "SHS 50*50*3.0MM, Galvanized" at bounding box center [477, 637] width 200 height 24
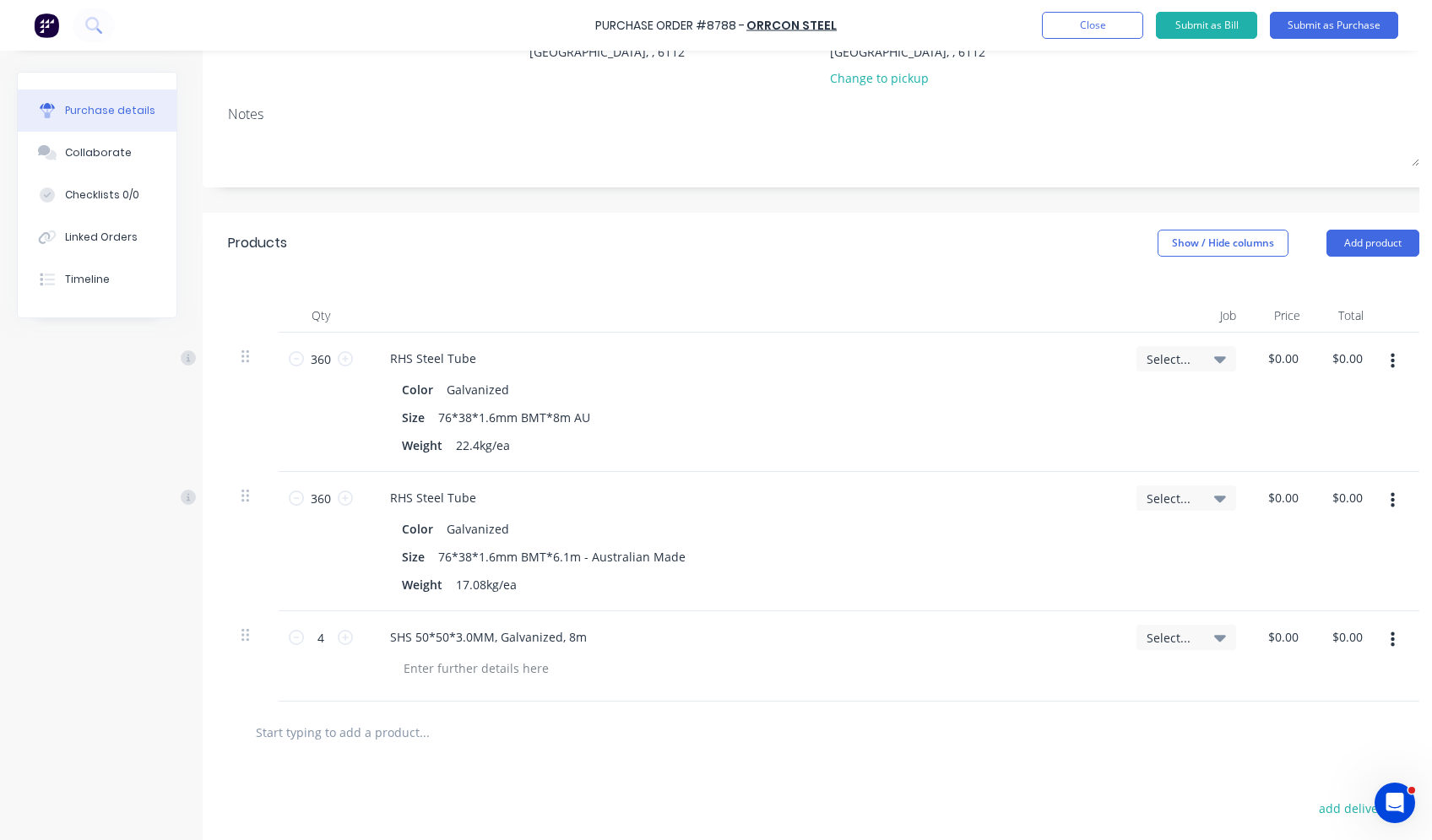
drag, startPoint x: 716, startPoint y: 678, endPoint x: 759, endPoint y: 676, distance: 43.0
click at [717, 678] on div at bounding box center [749, 668] width 720 height 24
click at [823, 671] on div at bounding box center [749, 668] width 720 height 24
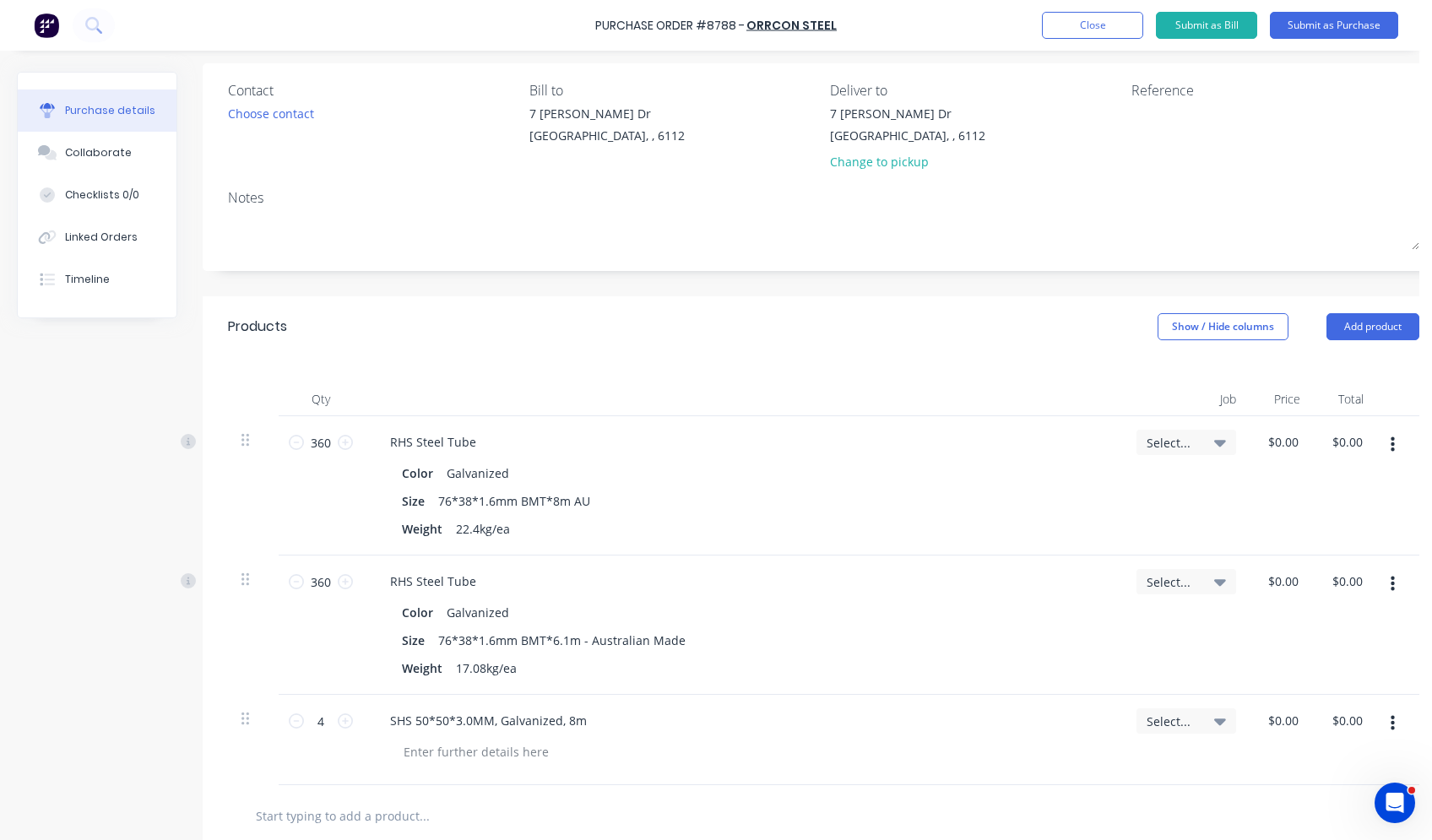
scroll to position [123, 0]
click at [943, 39] on div "Purchase Order #8788 - Orrcon Steel Add product Close Submit as Bill Submit as …" at bounding box center [716, 25] width 1432 height 51
click at [1146, 20] on button "Submit as Purchase" at bounding box center [1334, 25] width 129 height 27
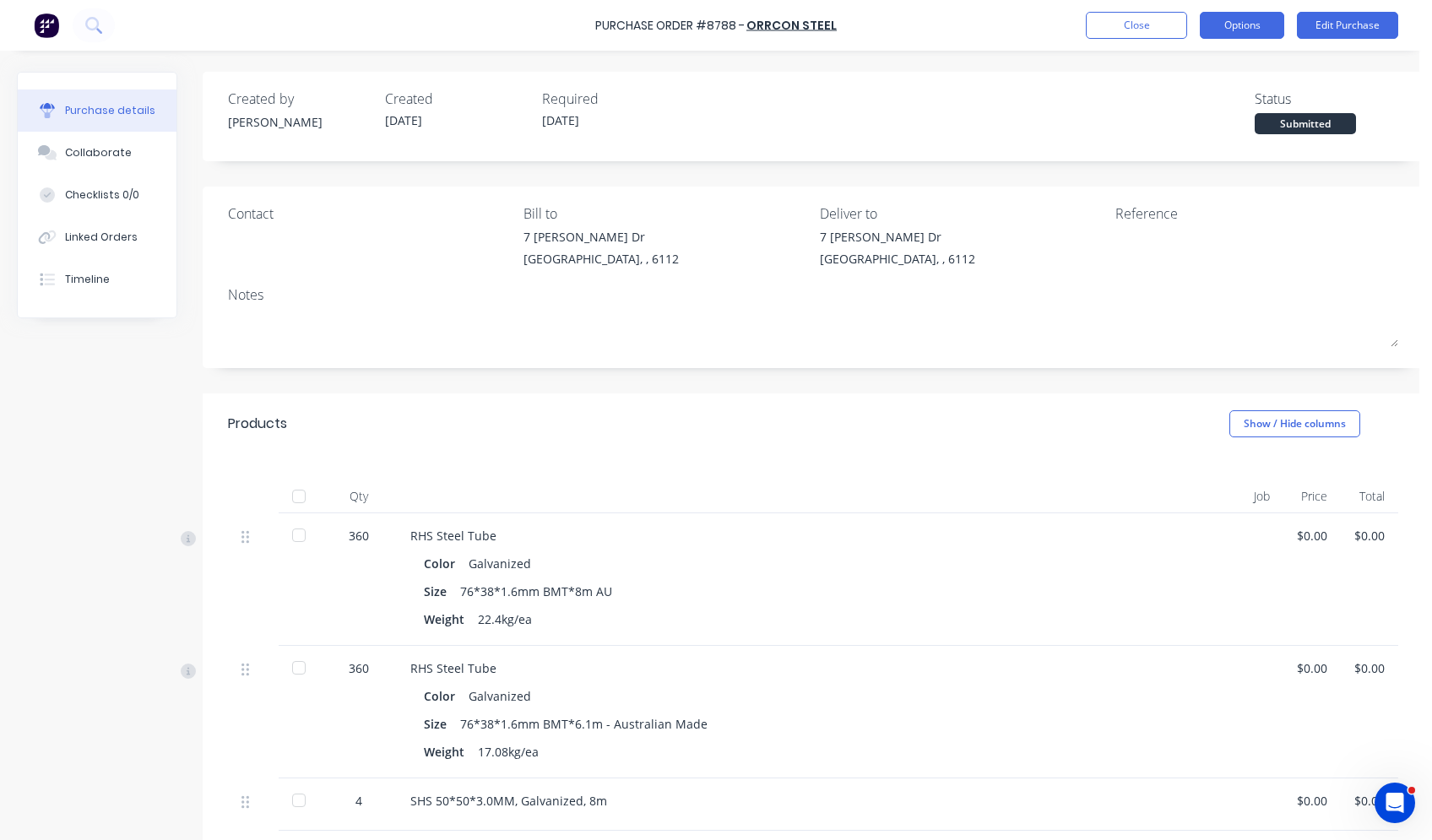
click at [1146, 28] on button "Options" at bounding box center [1243, 25] width 85 height 27
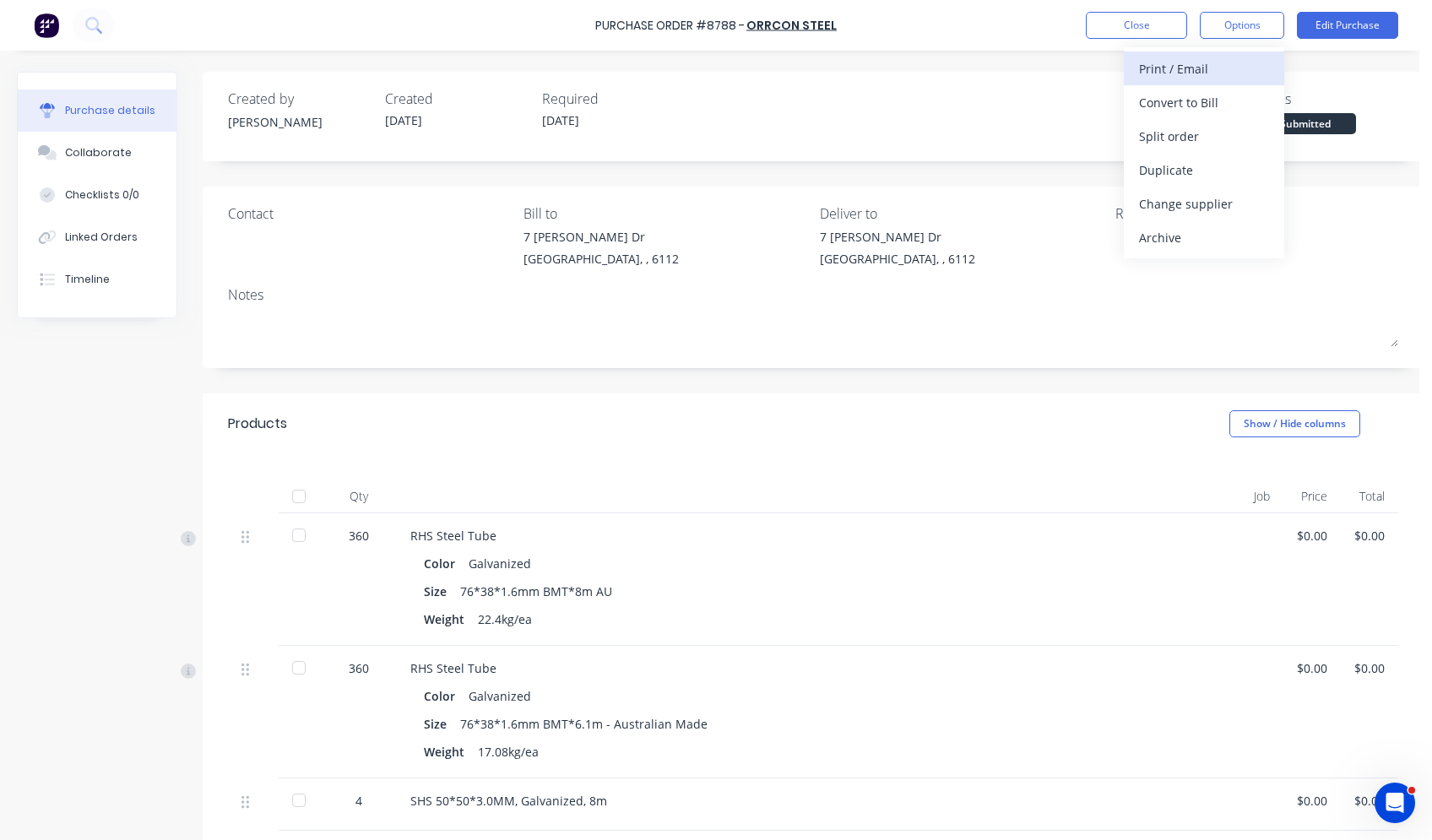
click at [1146, 72] on div "Print / Email" at bounding box center [1204, 68] width 130 height 24
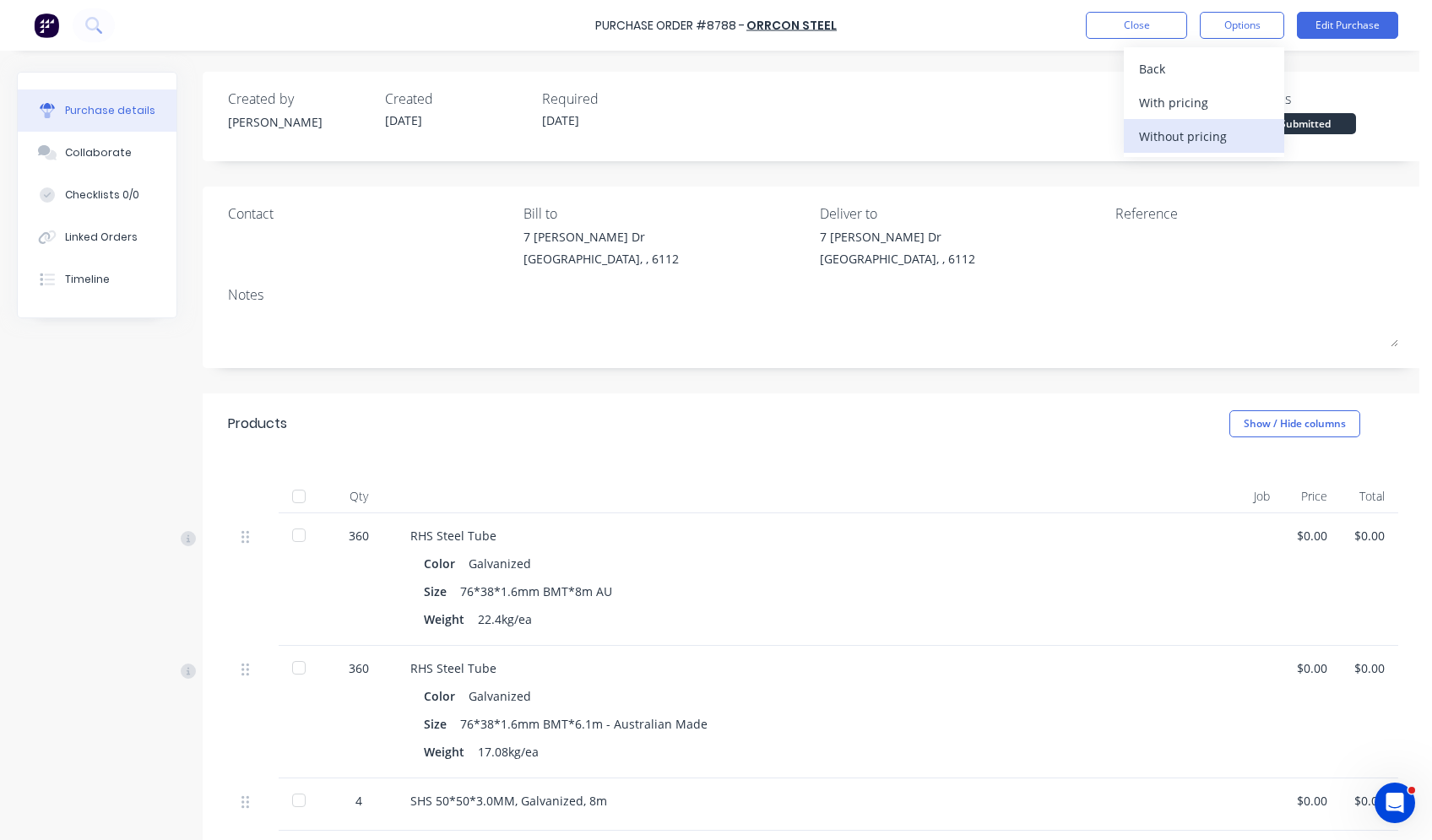
click at [1146, 148] on button "Without pricing" at bounding box center [1205, 136] width 161 height 34
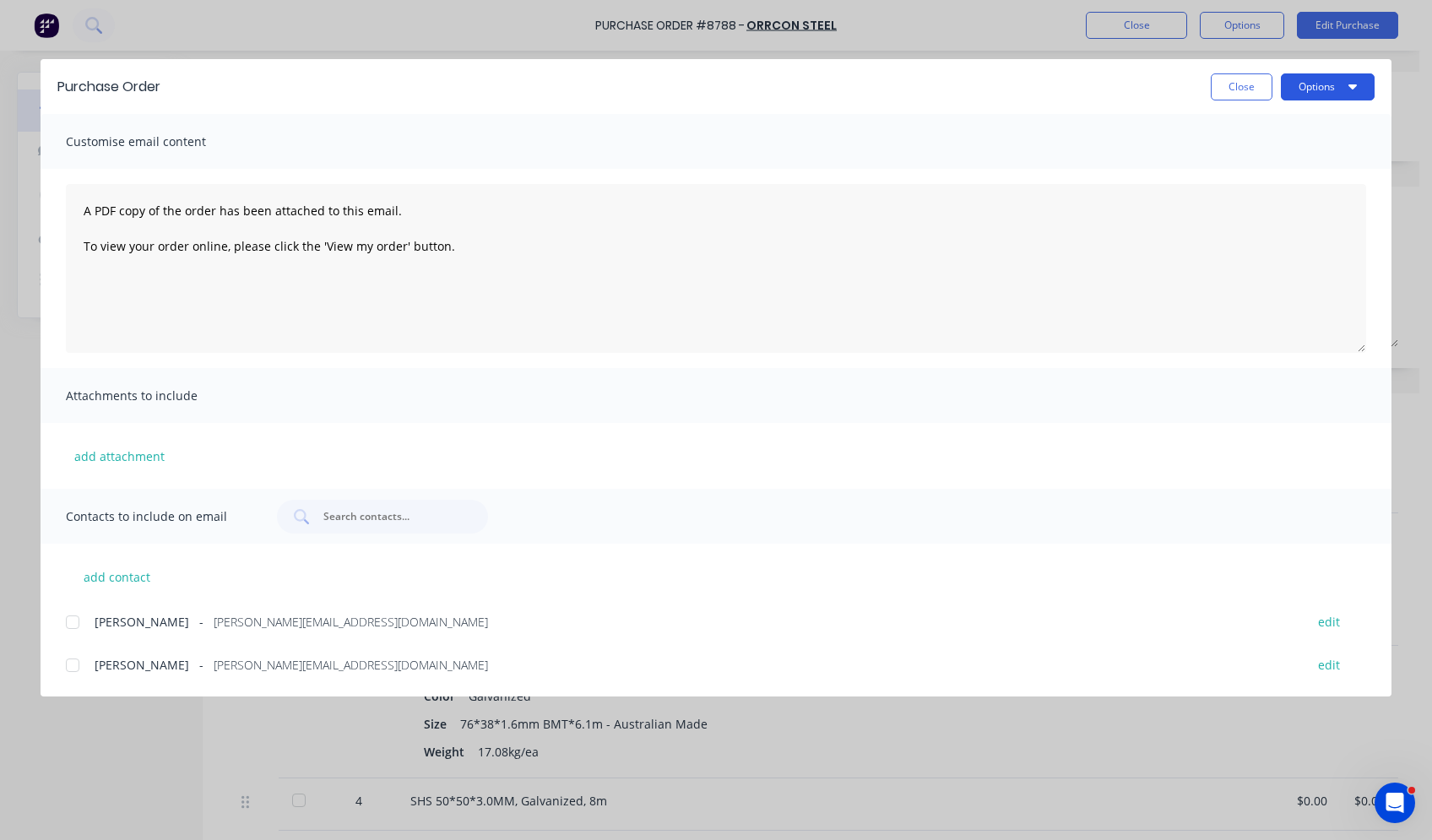
click at [1146, 92] on button "Options" at bounding box center [1327, 86] width 93 height 27
click at [1146, 157] on div "Print" at bounding box center [1295, 163] width 130 height 24
click at [1146, 86] on button "Close" at bounding box center [1241, 86] width 61 height 27
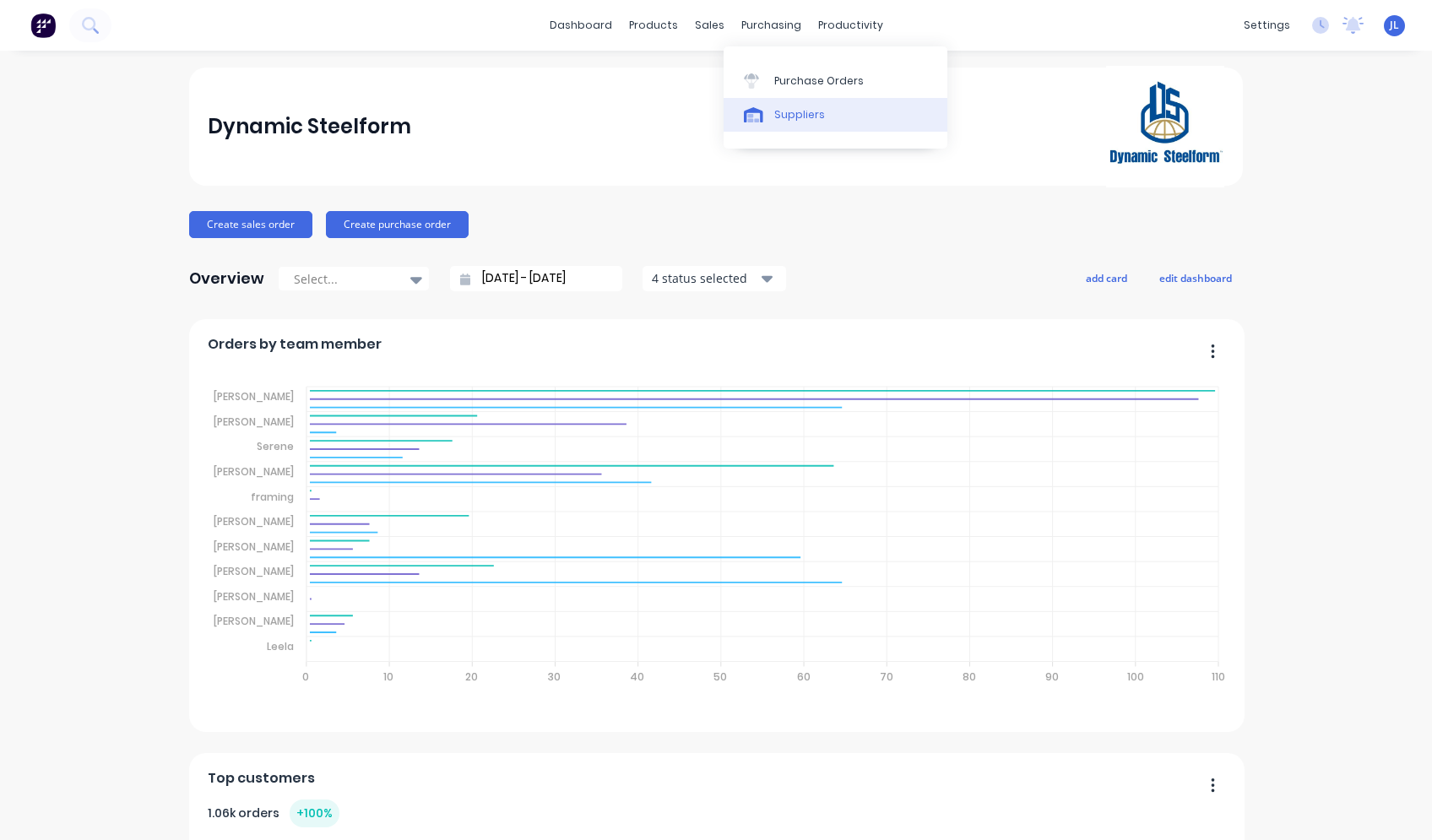
click at [761, 117] on icon at bounding box center [754, 115] width 19 height 16
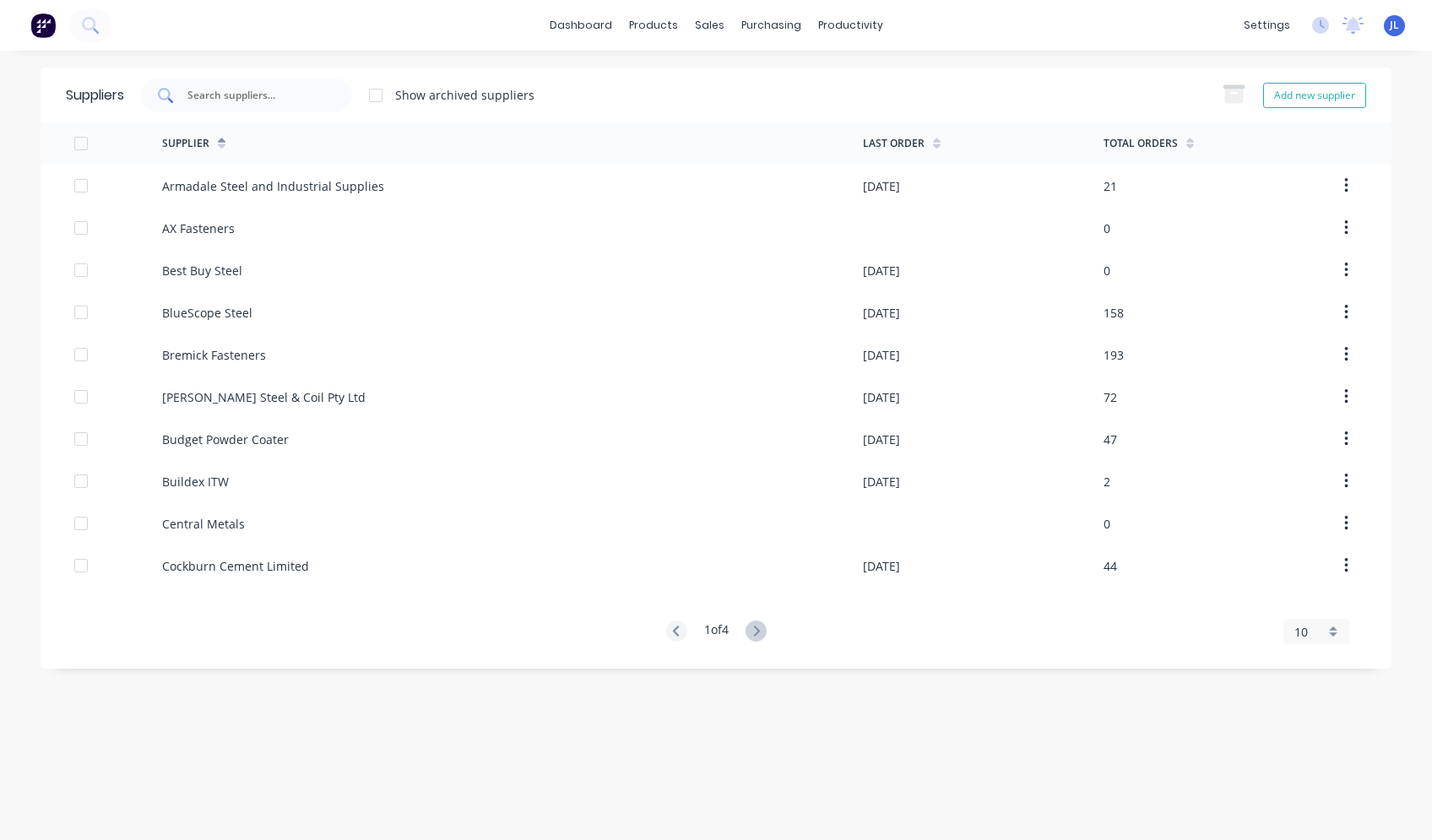
click at [334, 93] on div at bounding box center [246, 95] width 211 height 34
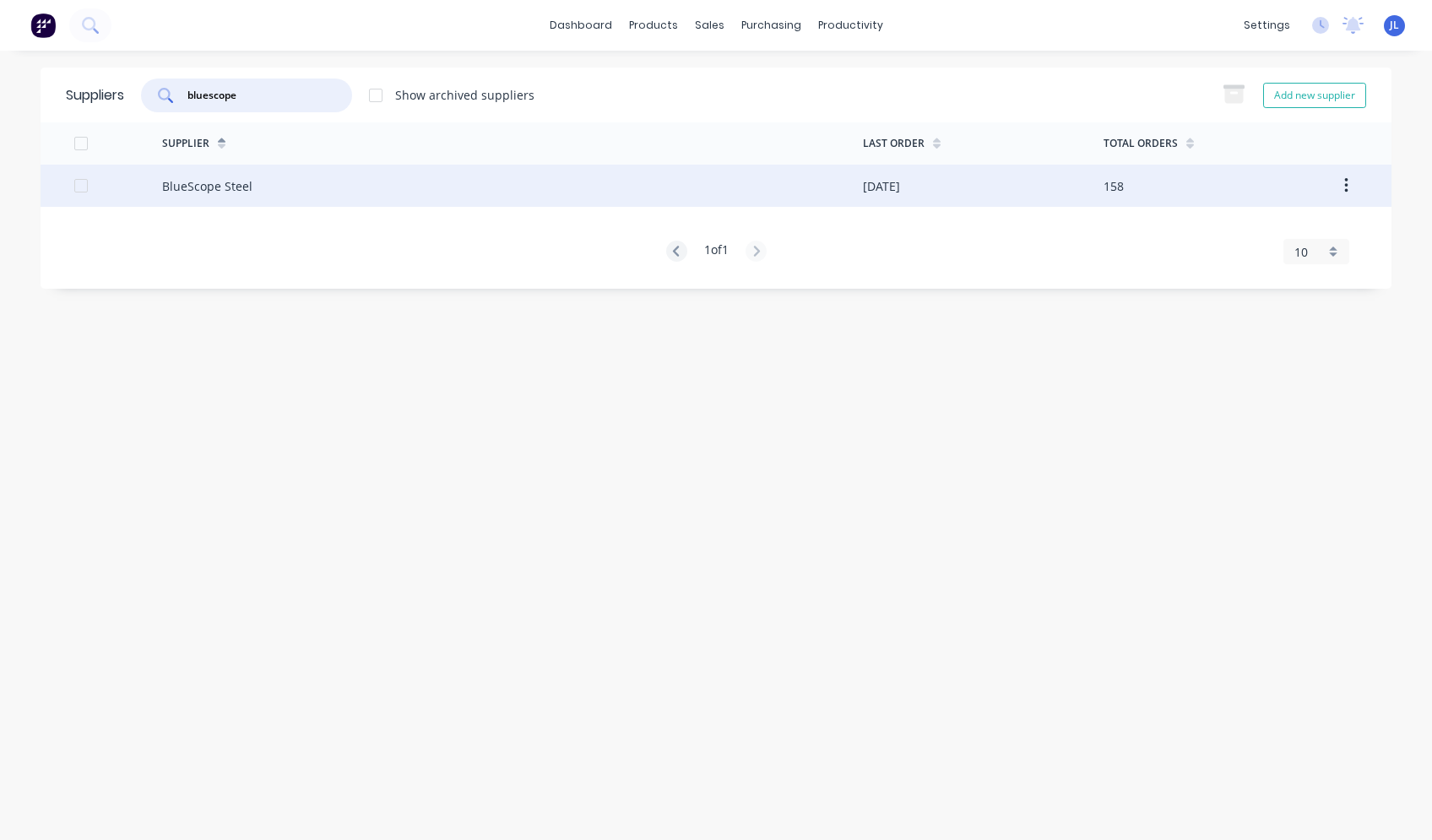
type input "bluescope"
click at [239, 181] on div "BlueScope Steel" at bounding box center [207, 186] width 91 height 18
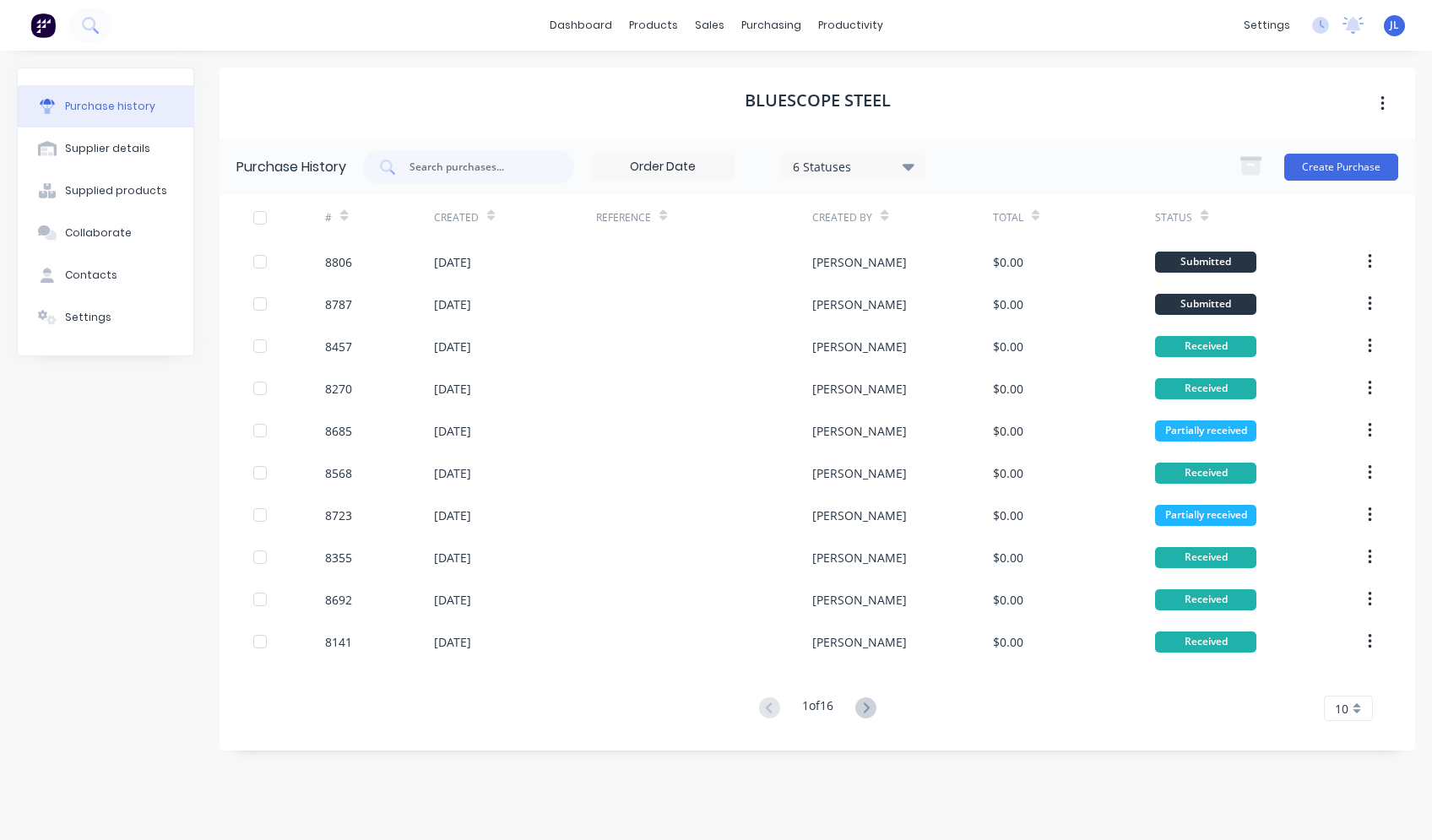
click at [919, 166] on div "6 Statuses" at bounding box center [853, 166] width 143 height 25
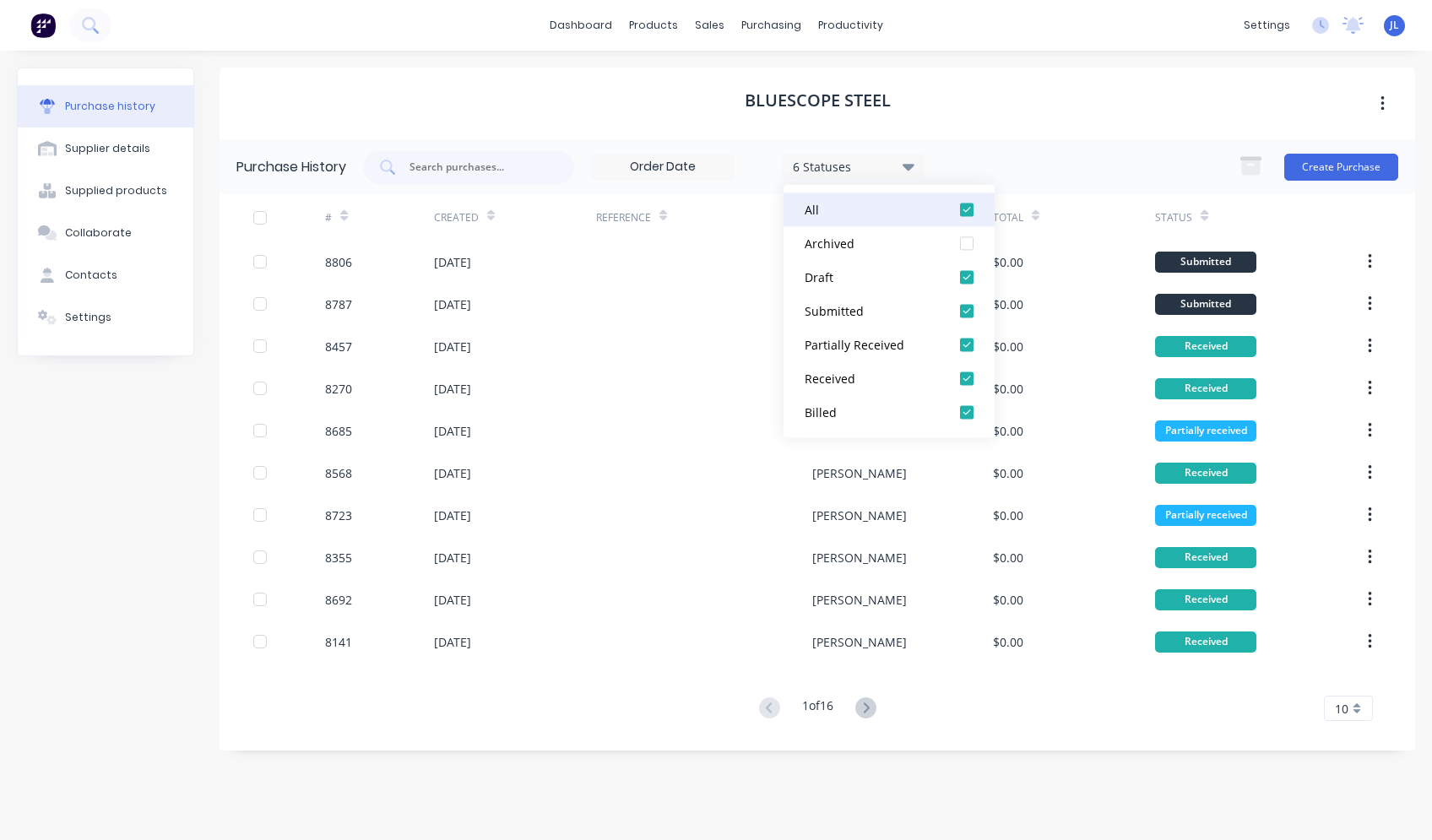
click at [969, 207] on div at bounding box center [966, 209] width 34 height 34
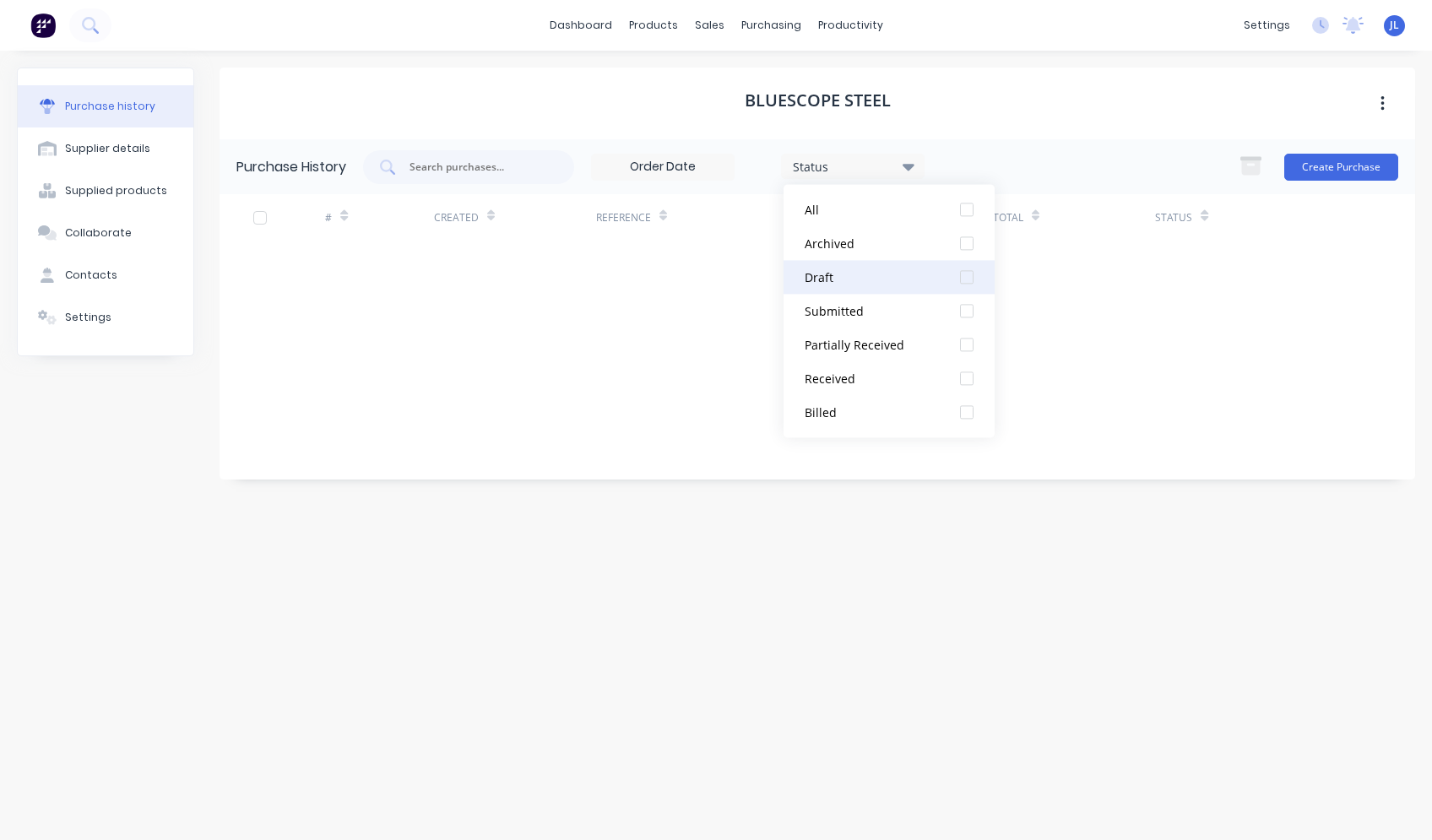
click at [967, 277] on div at bounding box center [966, 277] width 34 height 34
click at [971, 311] on div at bounding box center [966, 310] width 34 height 34
click at [971, 350] on div at bounding box center [966, 344] width 34 height 34
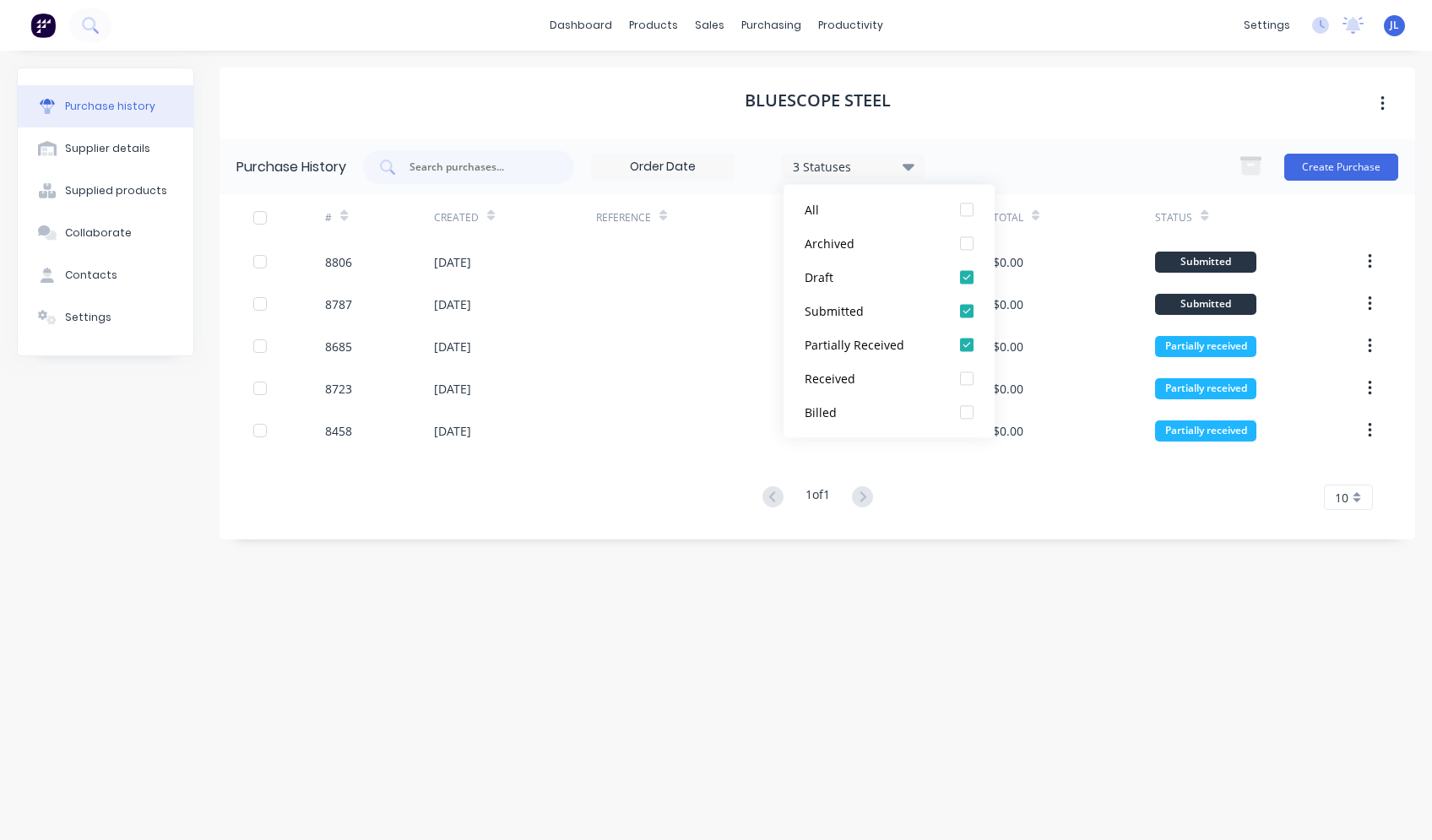
click at [1033, 107] on div "BlueScope Steel" at bounding box center [818, 103] width 1196 height 72
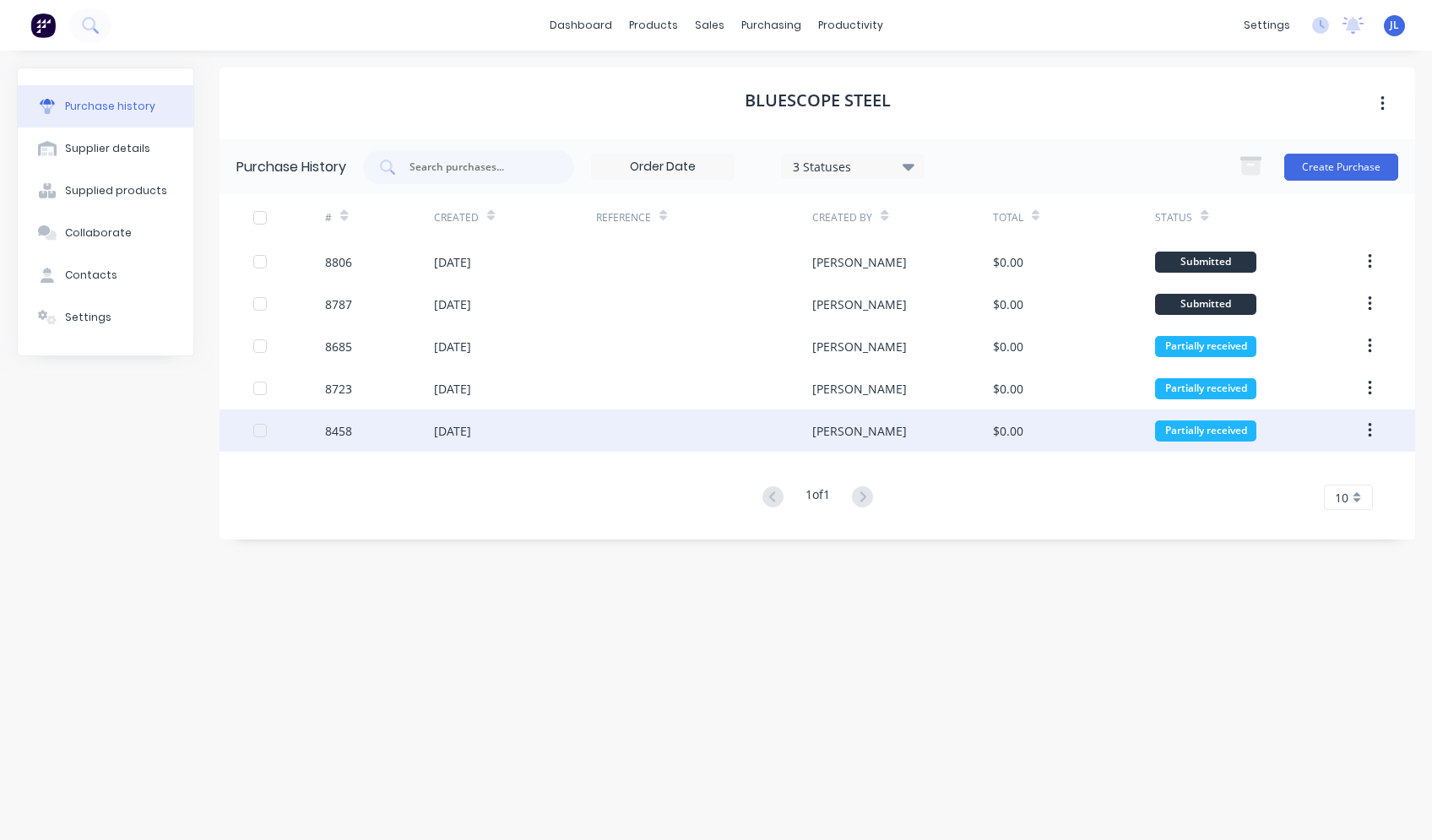
click at [690, 439] on div at bounding box center [704, 430] width 216 height 42
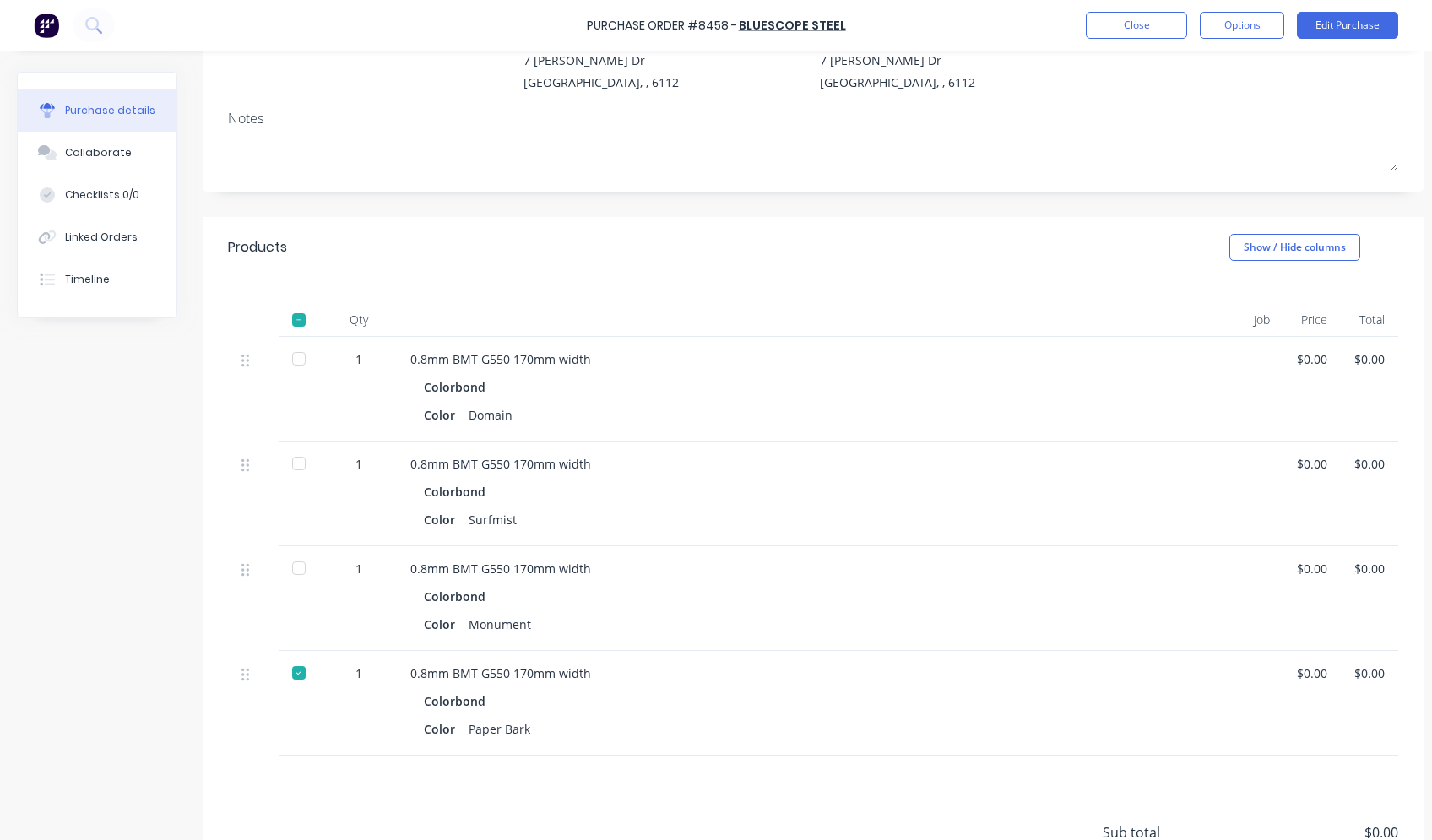
scroll to position [345, 0]
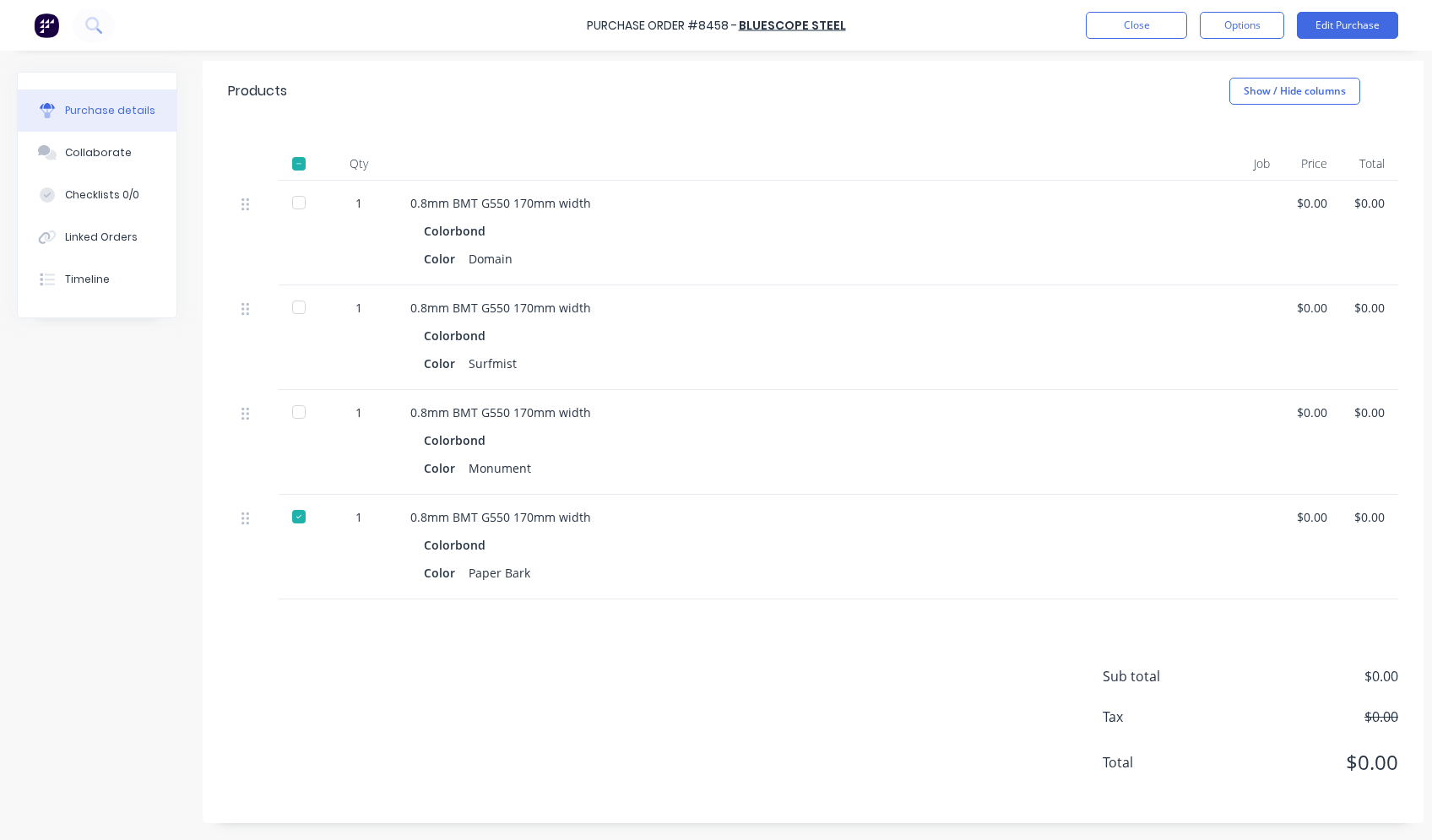
click at [302, 190] on div at bounding box center [298, 202] width 34 height 34
click at [297, 292] on div at bounding box center [298, 307] width 34 height 34
click at [1169, 22] on button "Close" at bounding box center [1136, 25] width 101 height 27
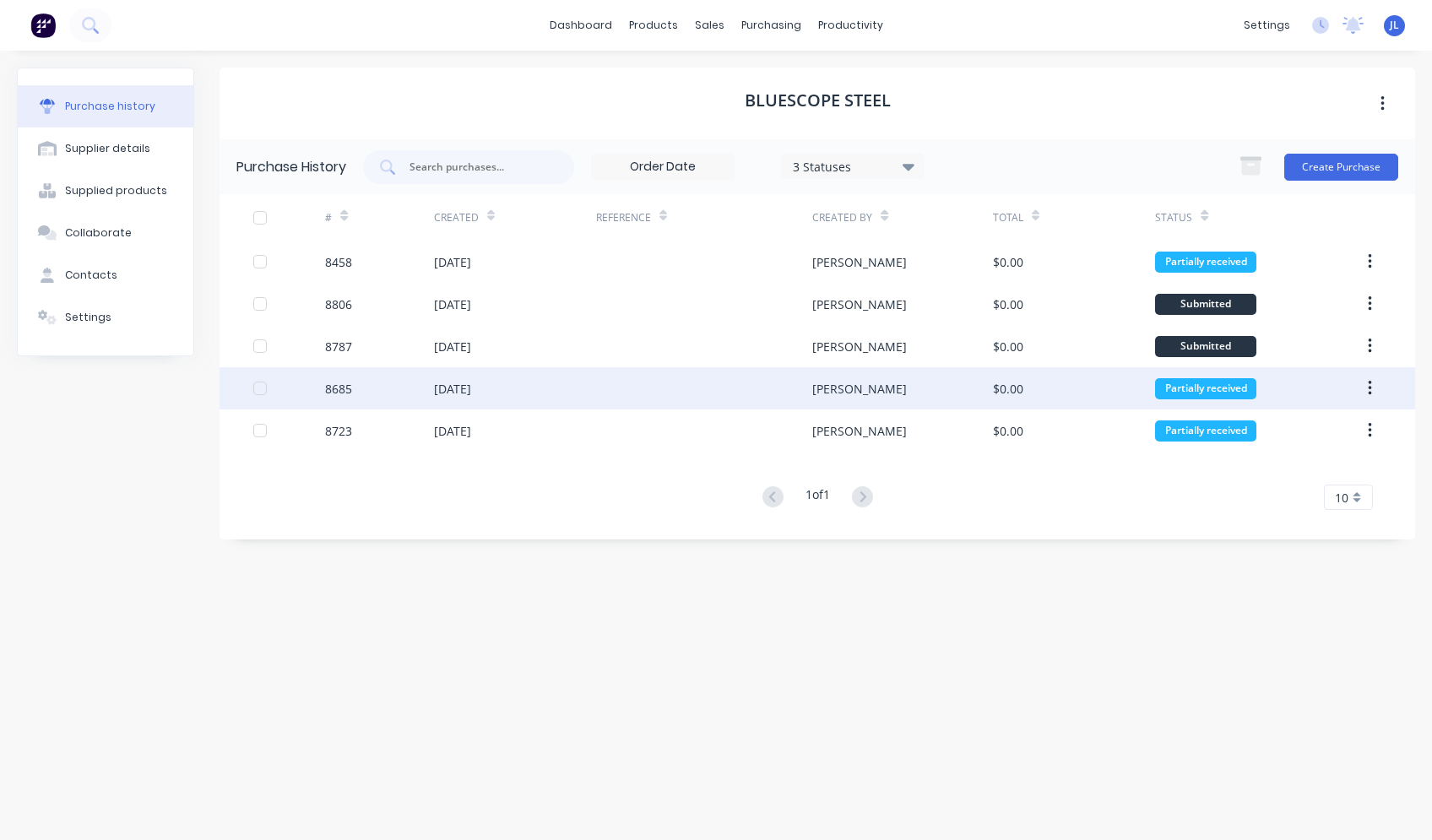
click at [846, 394] on div "[PERSON_NAME]" at bounding box center [902, 388] width 181 height 42
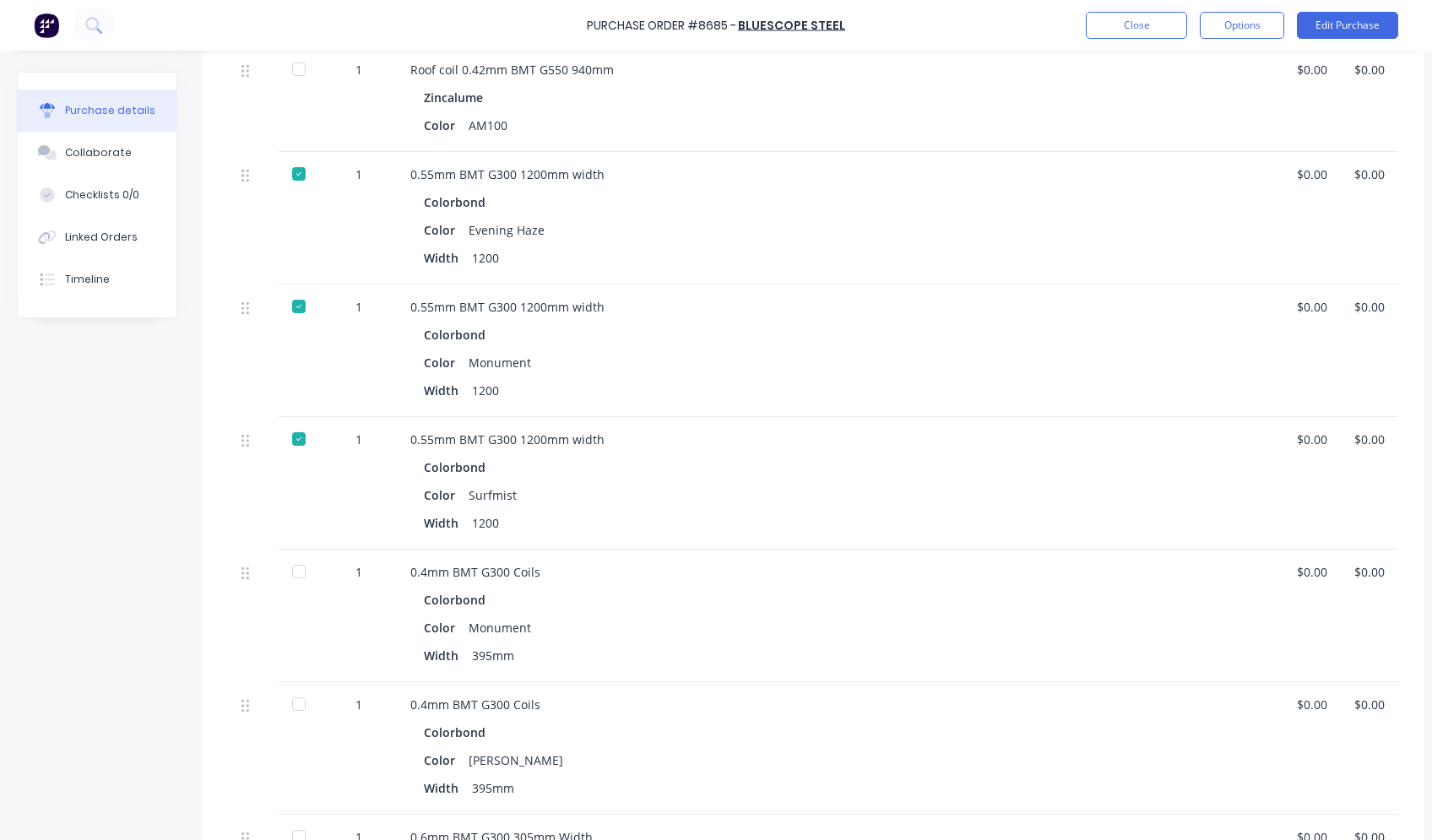
scroll to position [760, 0]
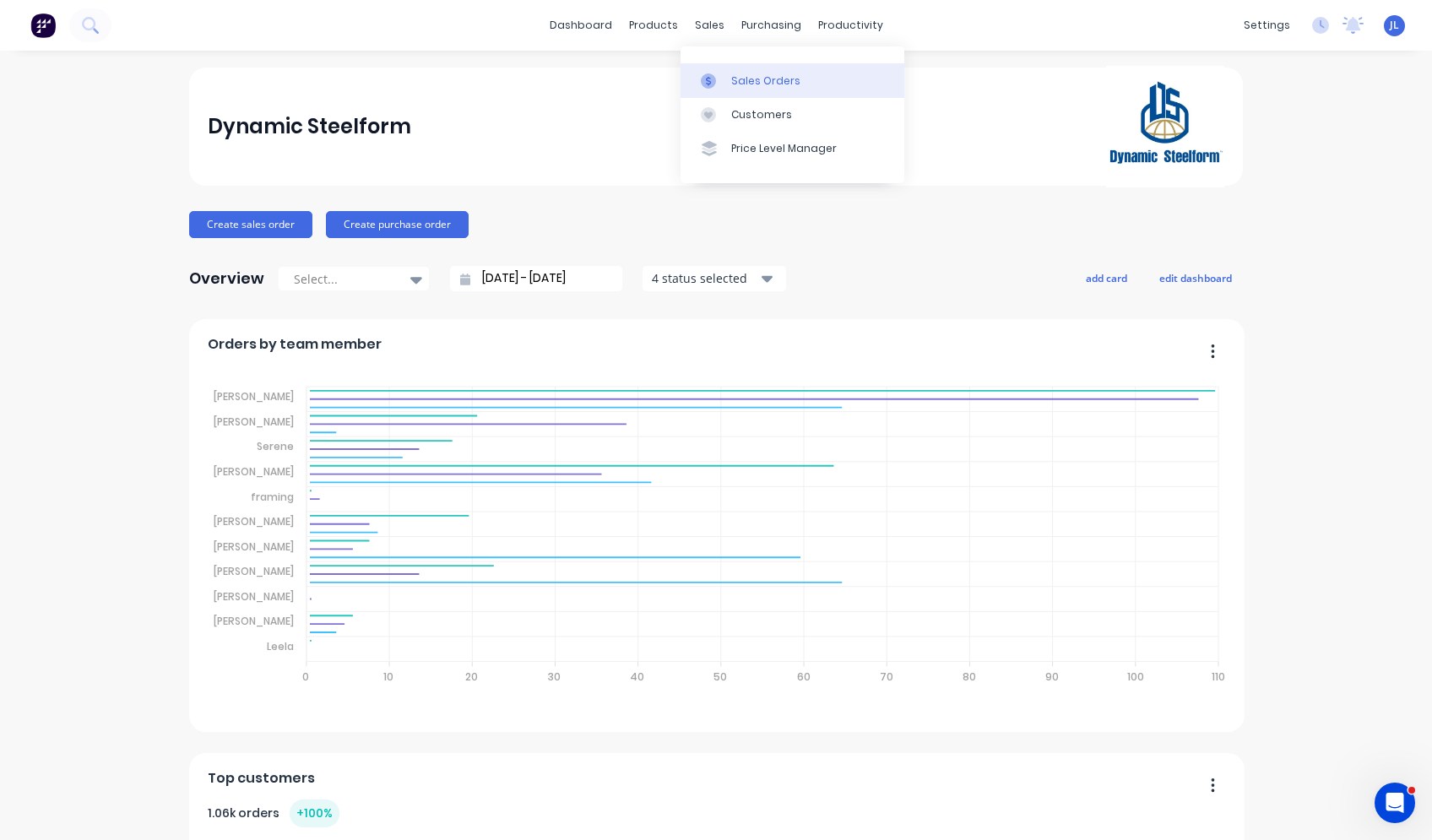
click at [732, 96] on div "Sales Orders Customers Price Level Manager" at bounding box center [792, 114] width 224 height 136
click at [752, 78] on div "Sales Orders" at bounding box center [766, 81] width 69 height 16
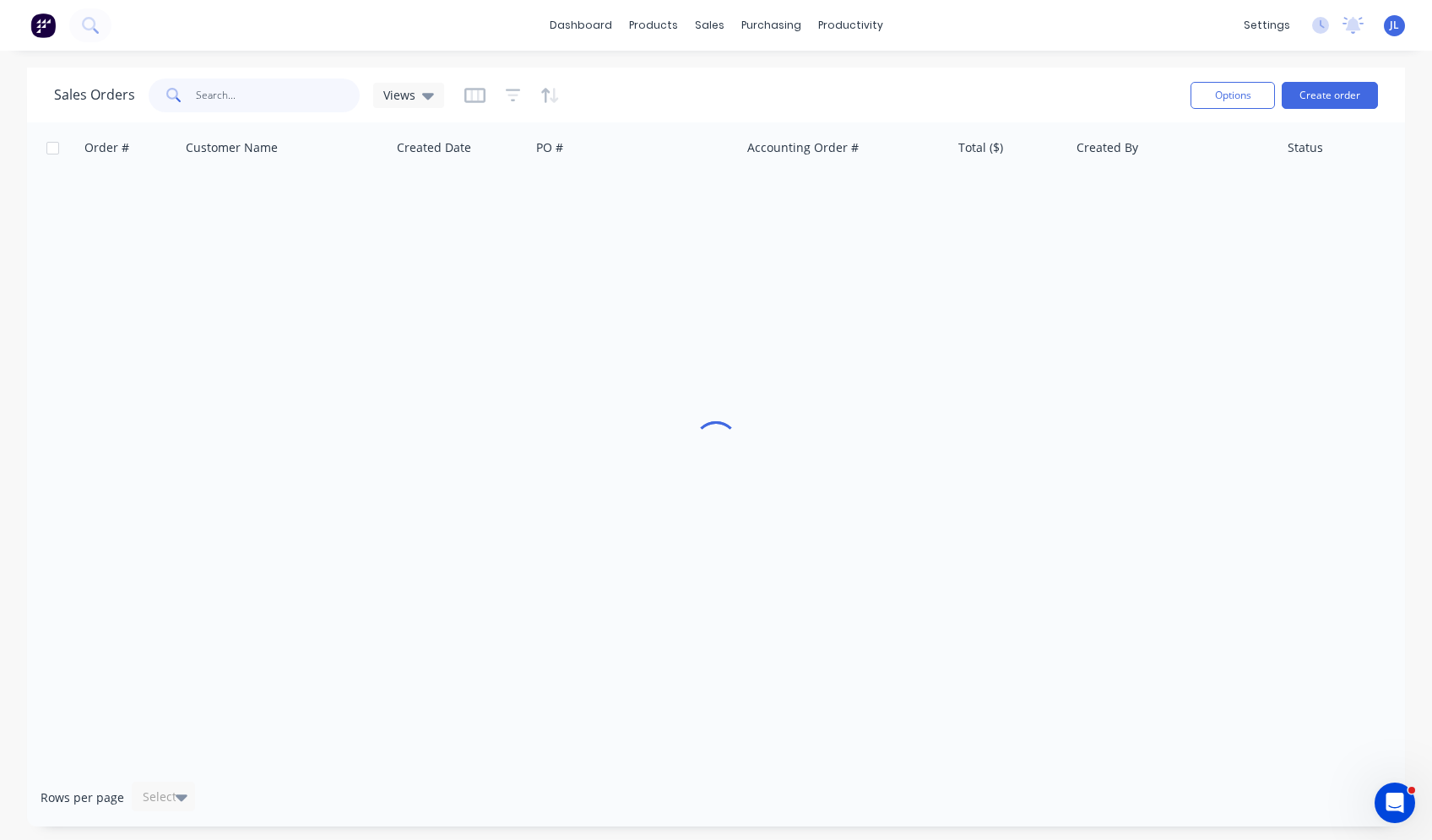
click at [272, 91] on input "text" at bounding box center [278, 95] width 165 height 34
type input "49917"
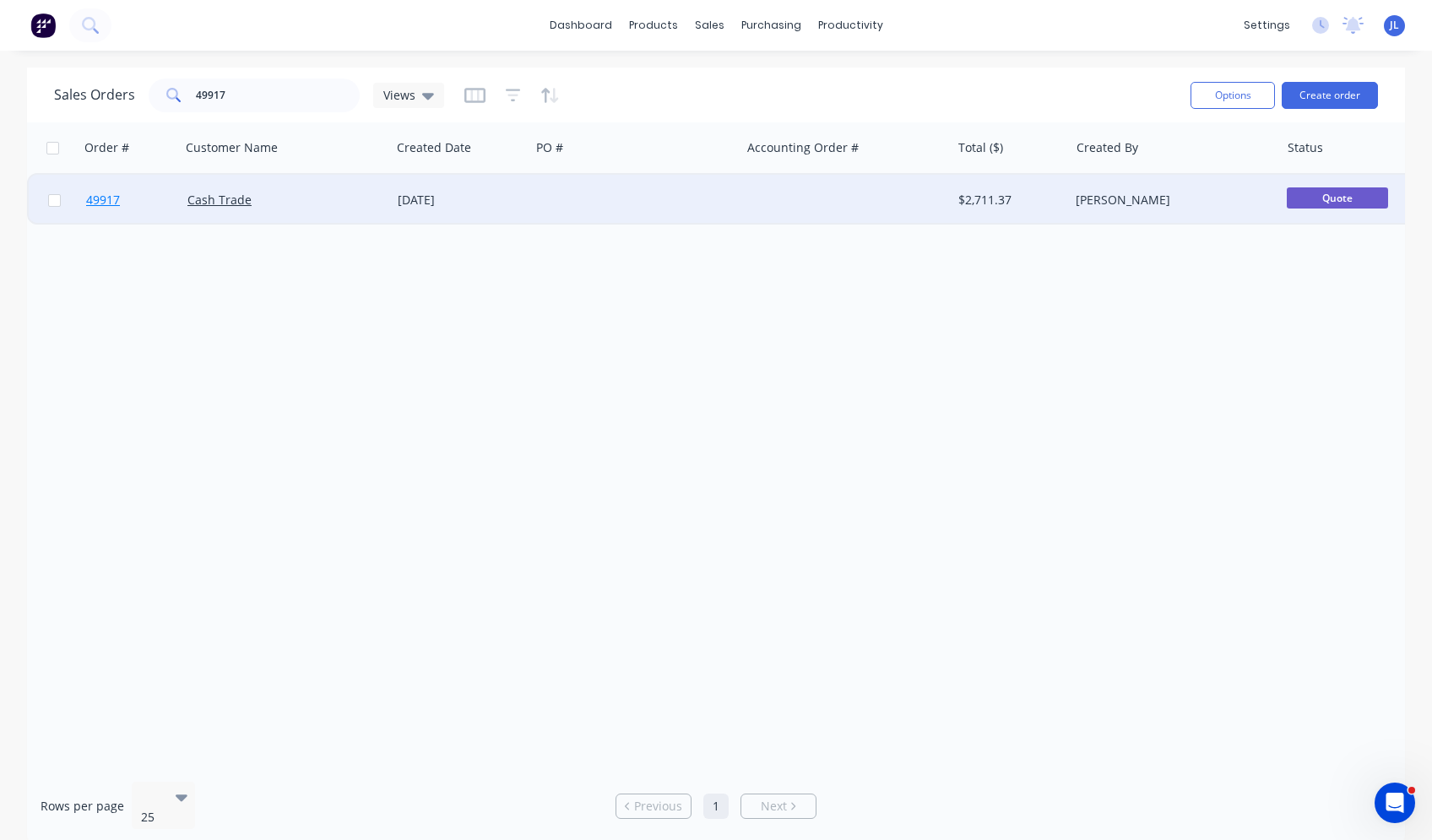
click at [96, 200] on span "49917" at bounding box center [103, 200] width 34 height 17
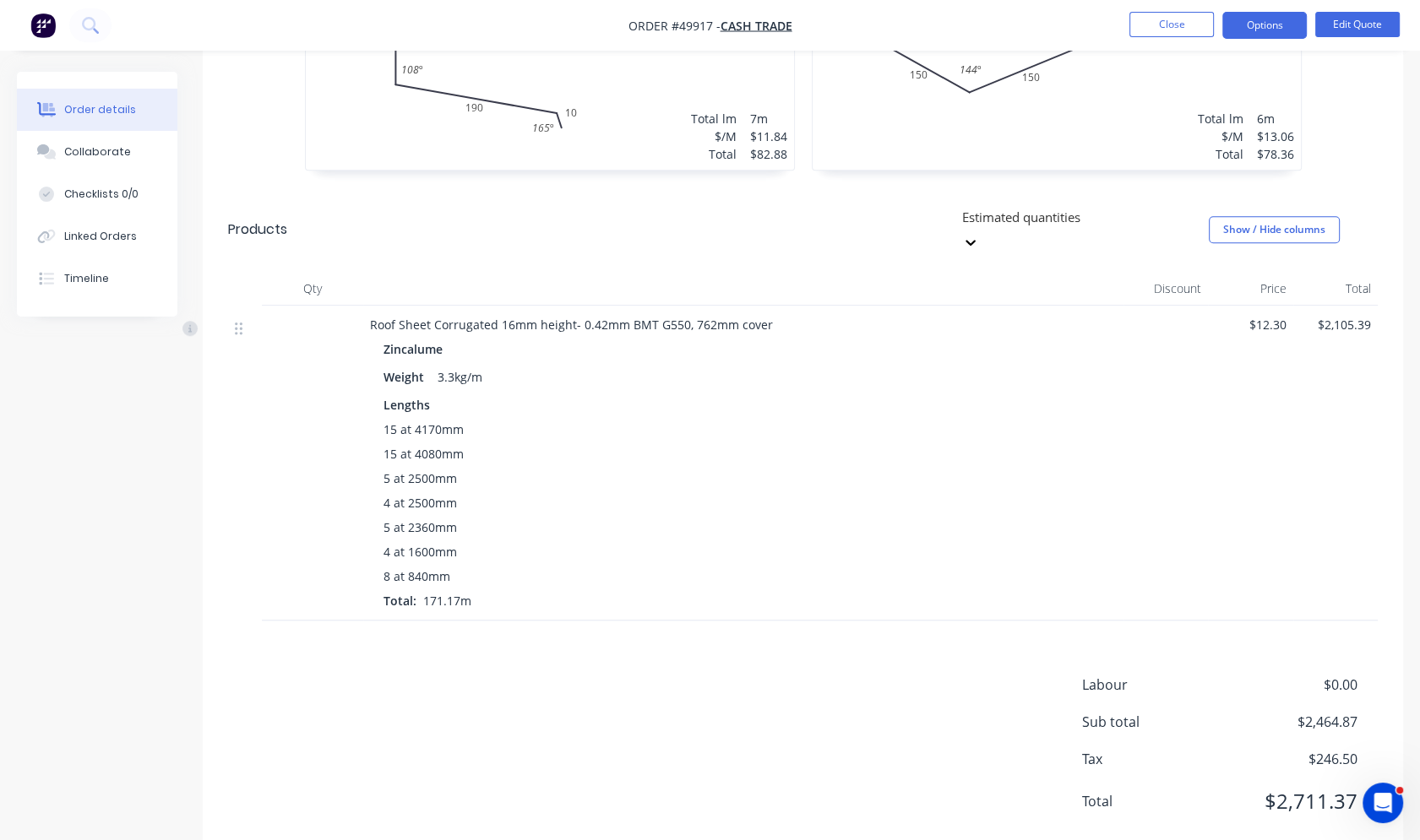
scroll to position [1257, 0]
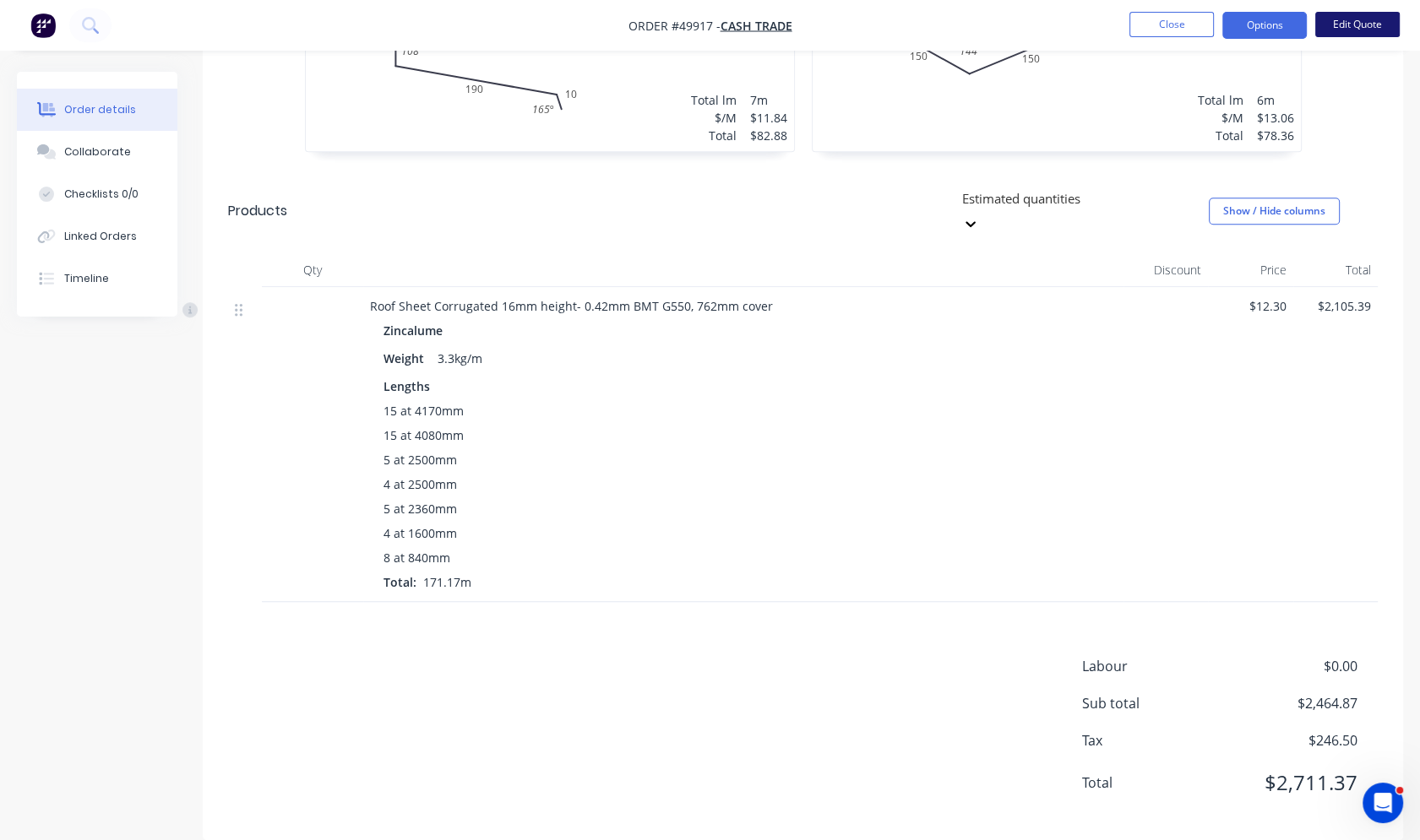
click at [1352, 29] on button "Edit Quote" at bounding box center [1358, 24] width 85 height 25
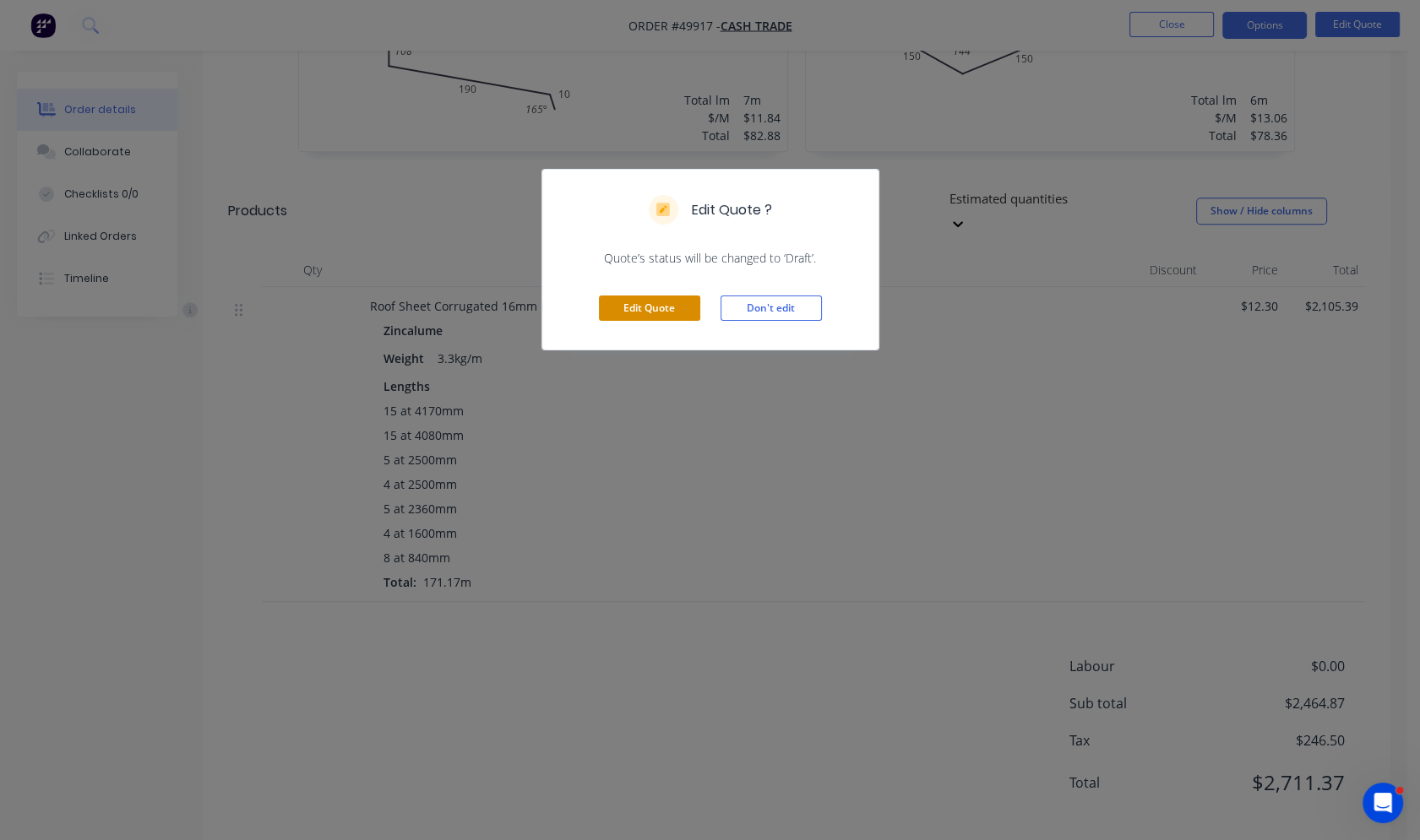
click at [666, 307] on button "Edit Quote" at bounding box center [649, 308] width 101 height 25
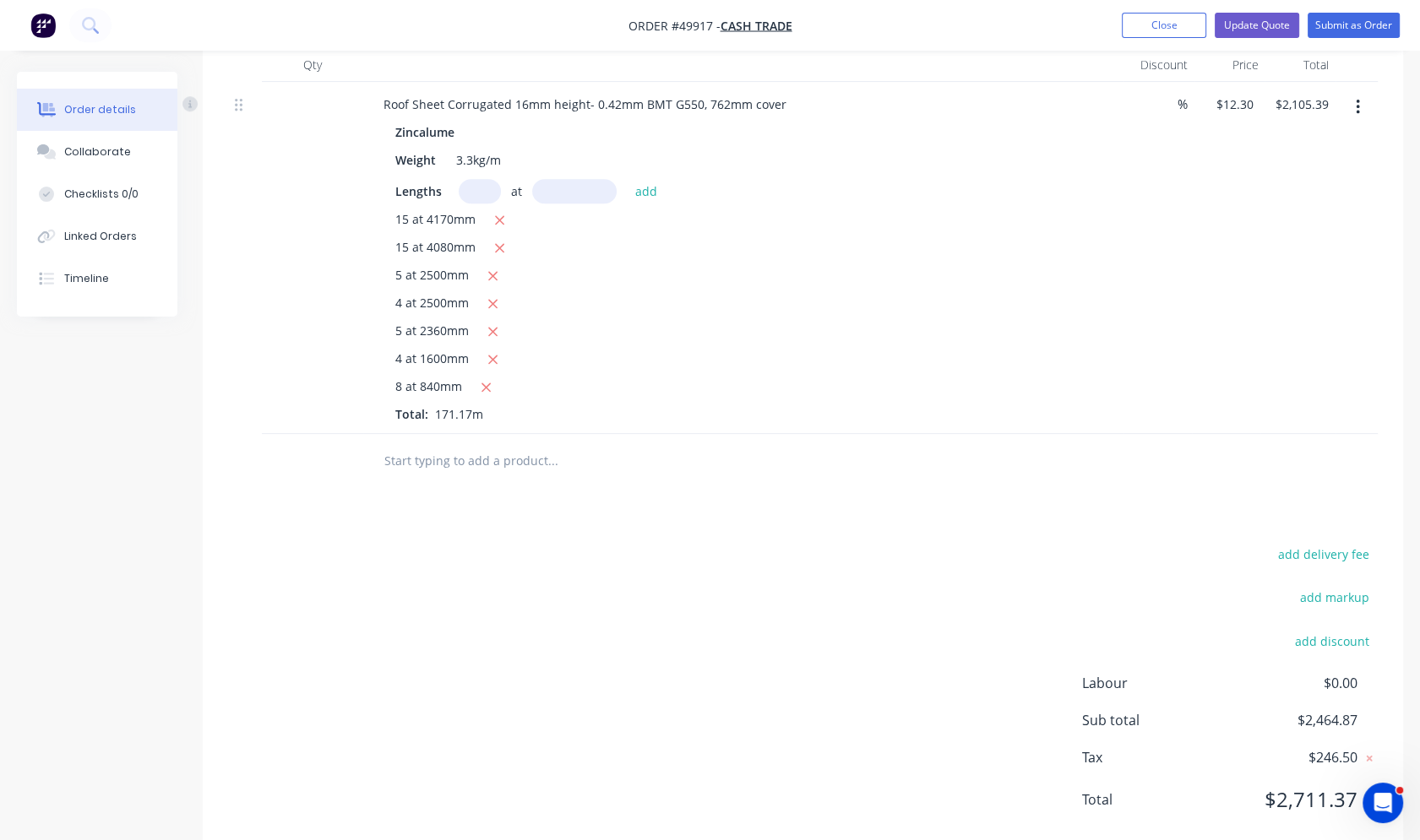
scroll to position [1487, 0]
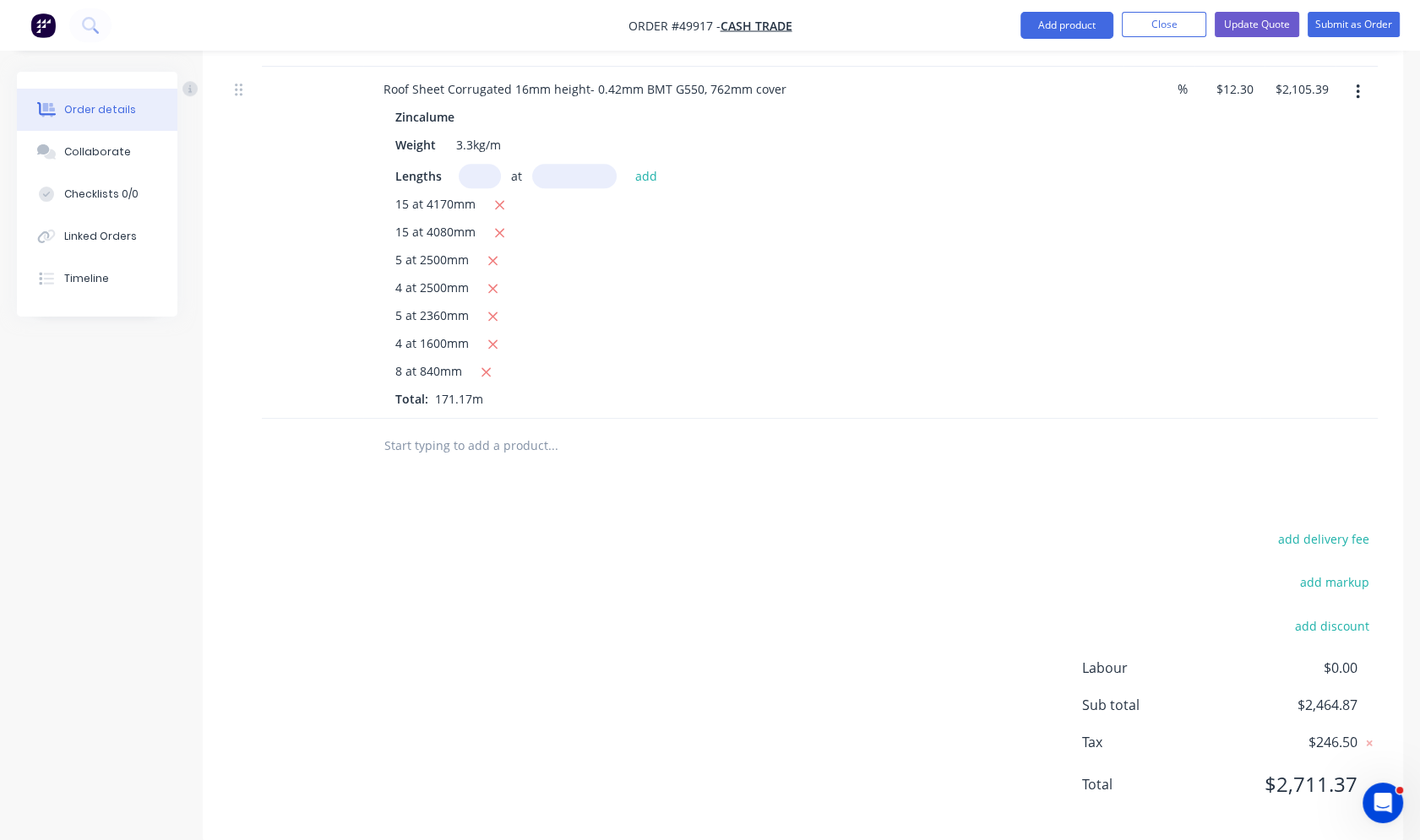
click at [486, 164] on input "text" at bounding box center [480, 176] width 42 height 24
drag, startPoint x: 482, startPoint y: 150, endPoint x: 466, endPoint y: 151, distance: 16.0
click at [466, 164] on input "8" at bounding box center [480, 176] width 42 height 24
type input "4"
type input "840"
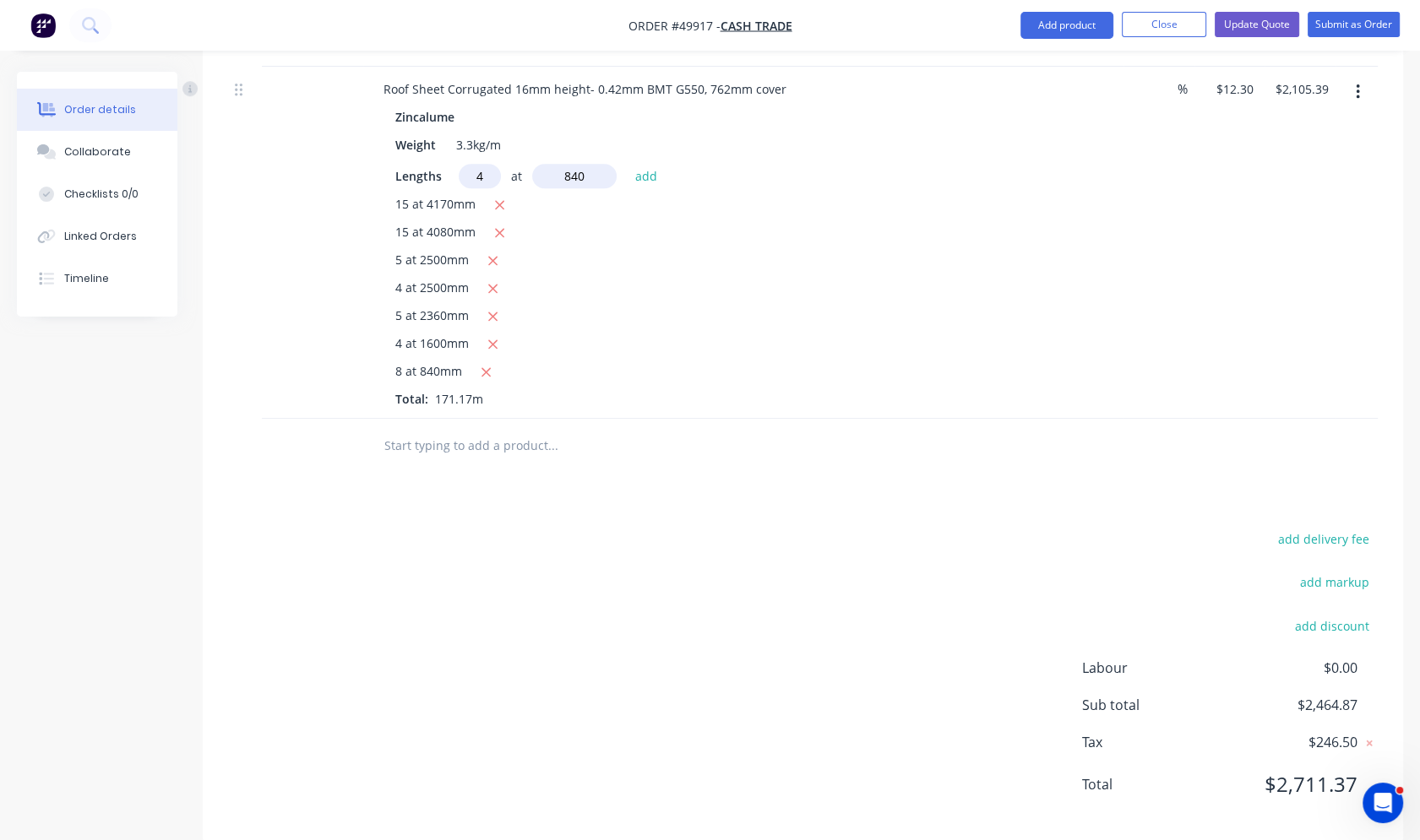
click at [627, 164] on button "add" at bounding box center [646, 175] width 40 height 22
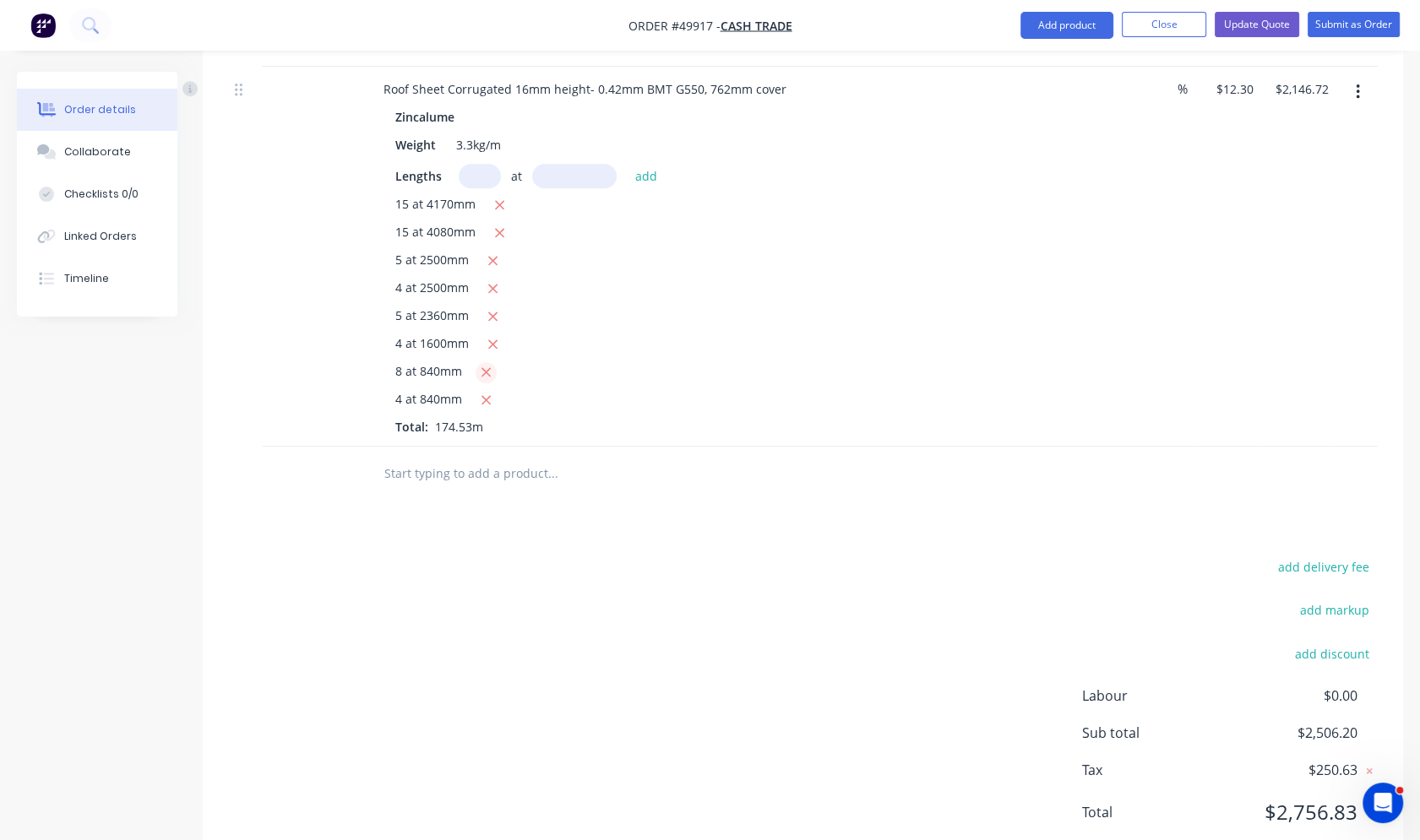
click at [486, 368] on icon "button" at bounding box center [486, 372] width 10 height 10
type input "$2,064.06"
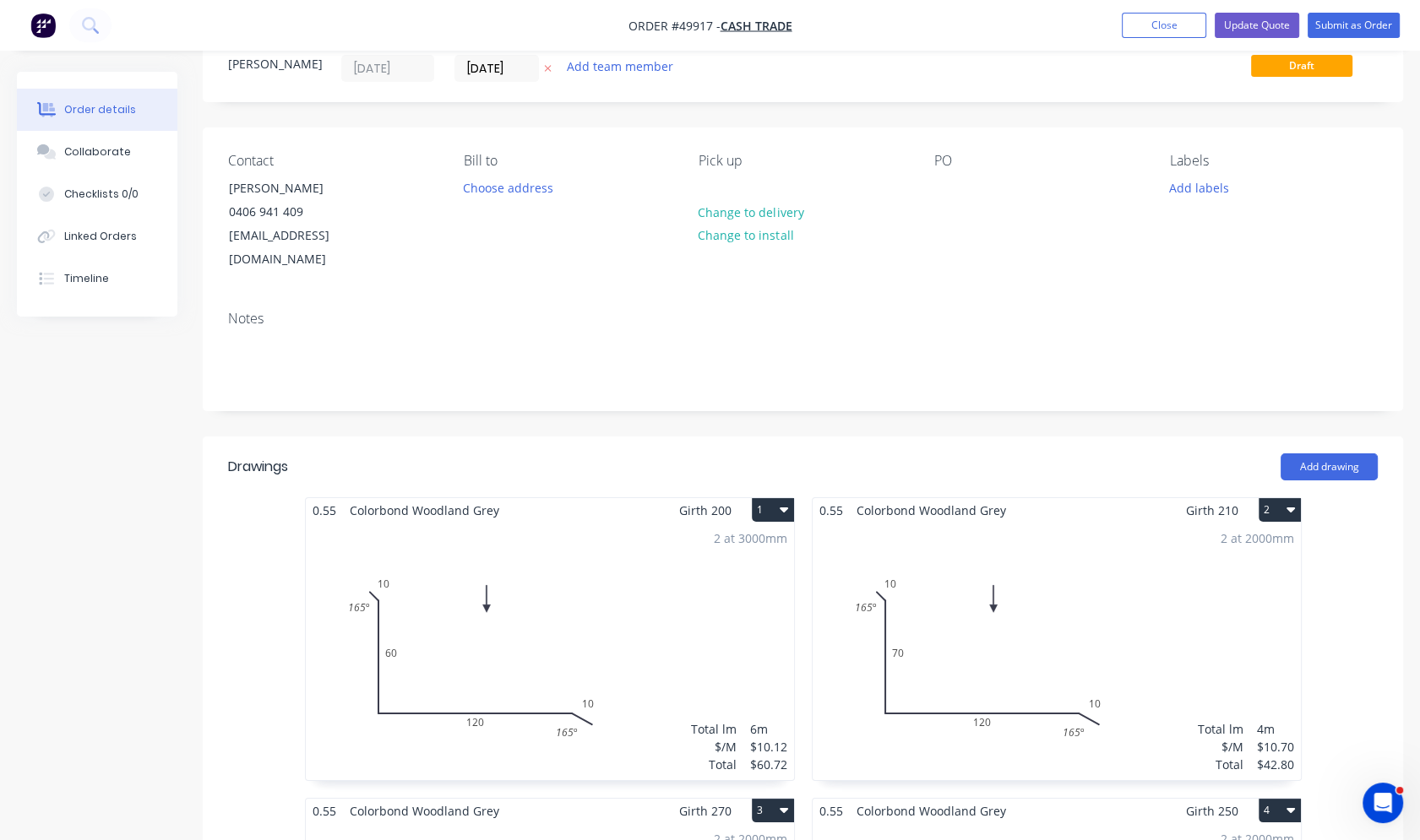
scroll to position [0, 0]
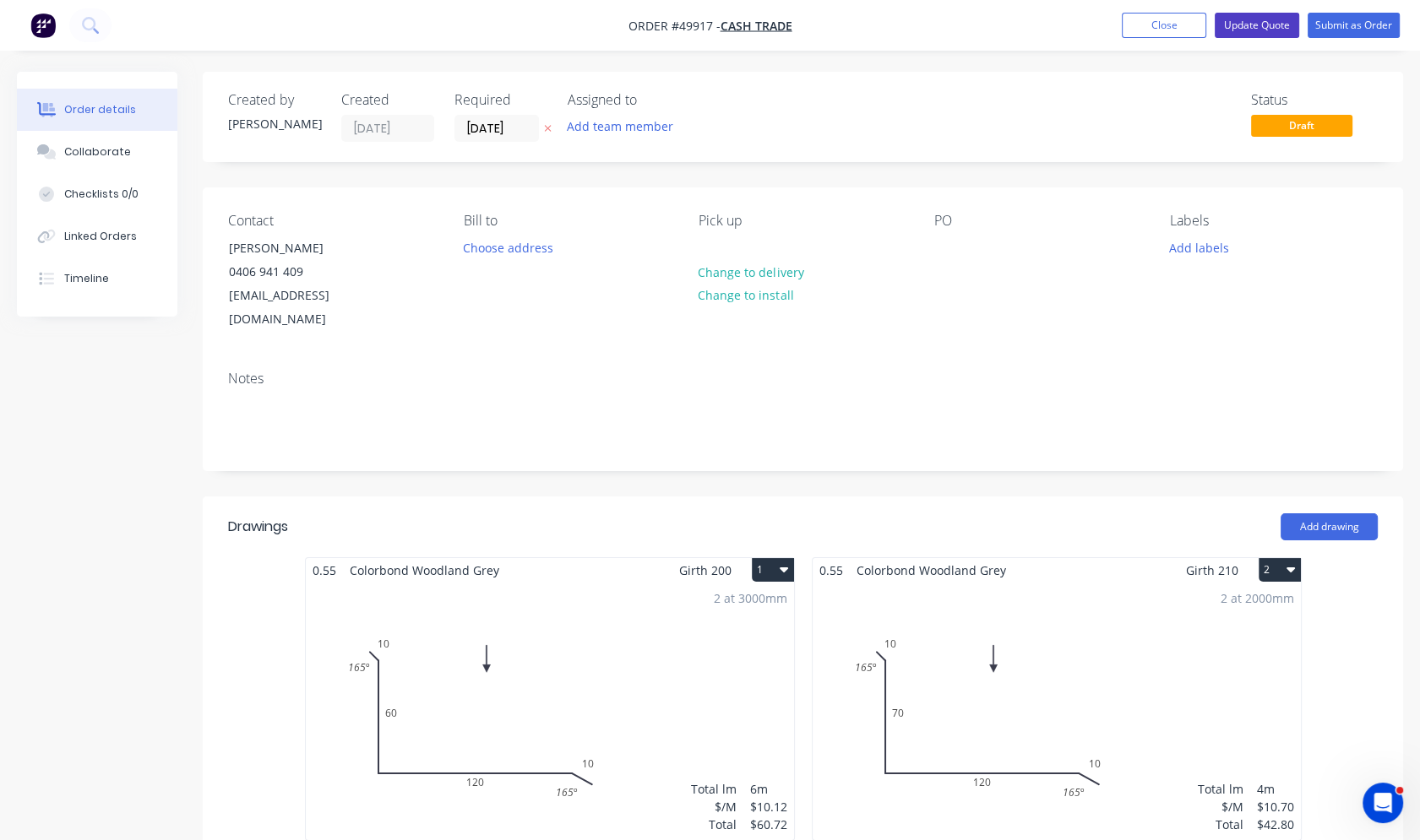
click at [1253, 29] on button "Update Quote" at bounding box center [1257, 25] width 85 height 25
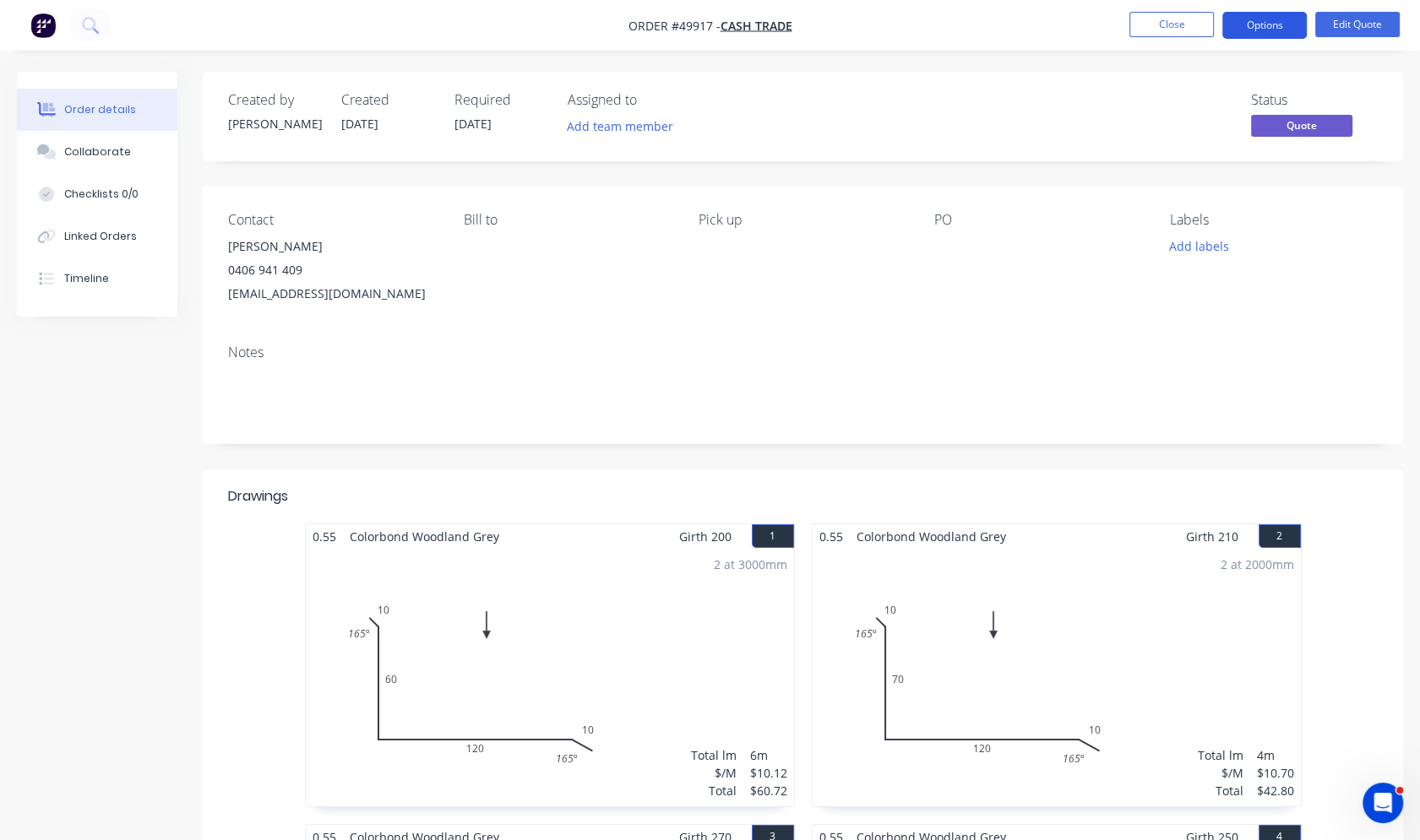
click at [1283, 22] on button "Options" at bounding box center [1264, 25] width 85 height 27
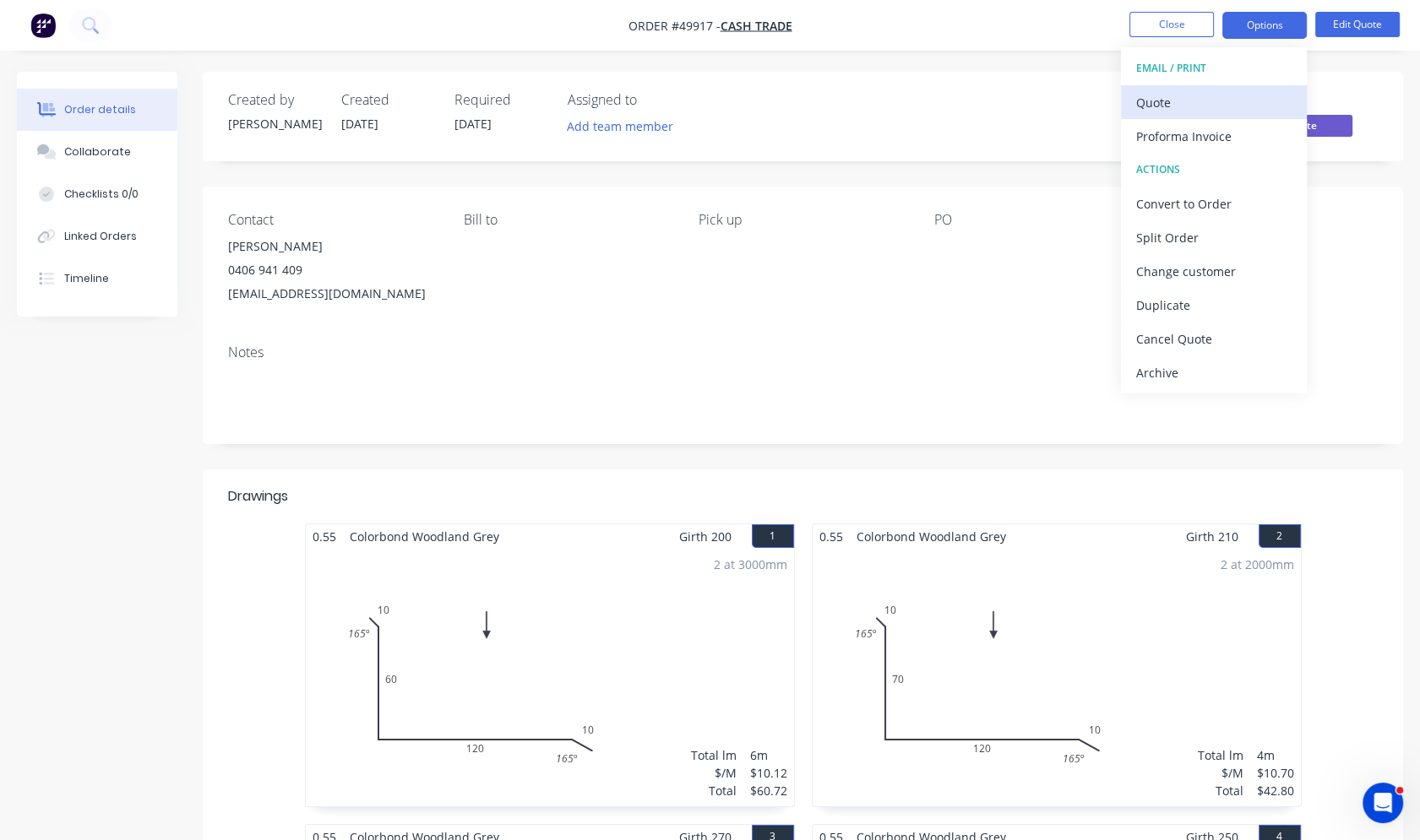
click at [1193, 92] on div "Quote" at bounding box center [1213, 103] width 156 height 24
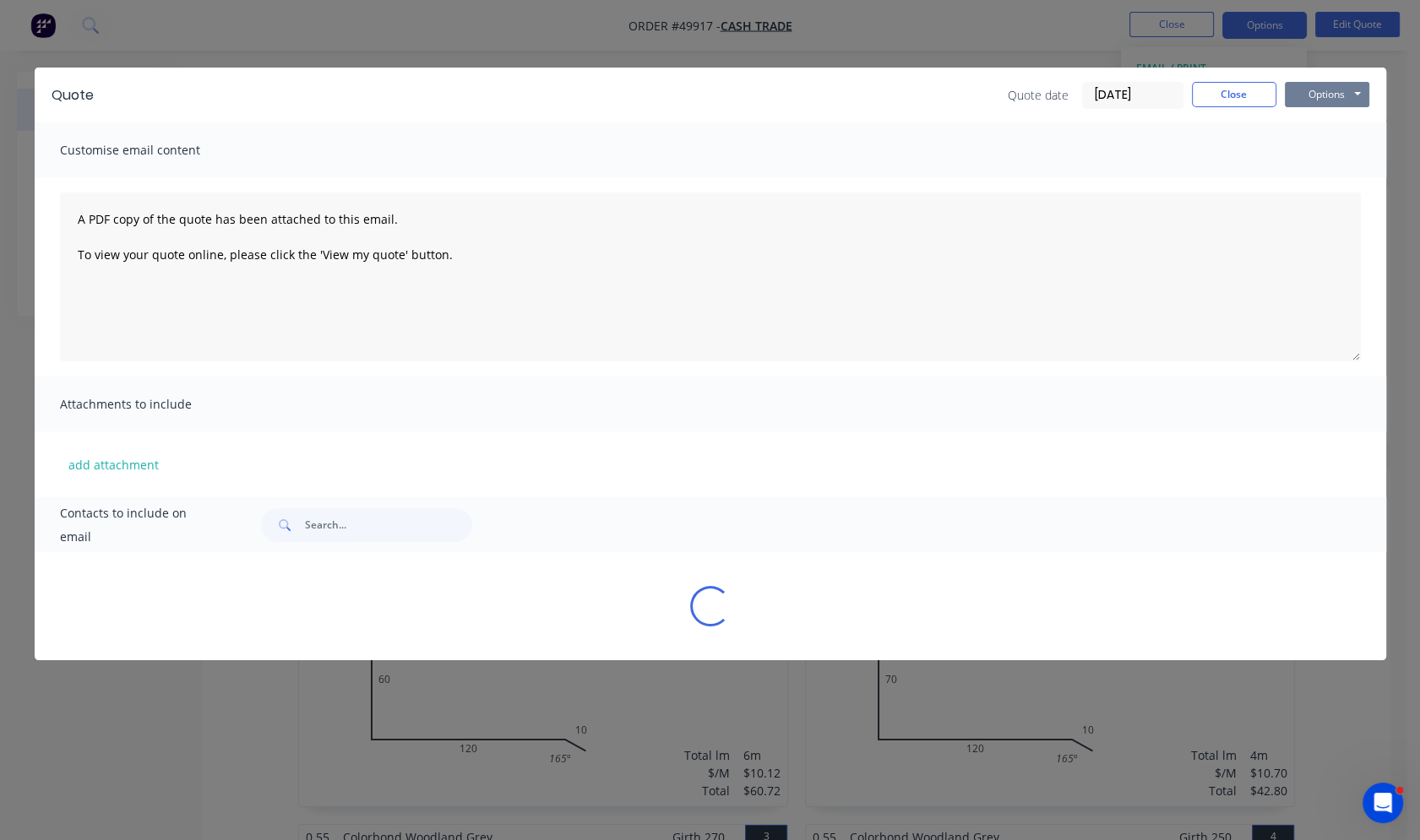
click at [1340, 89] on button "Options" at bounding box center [1327, 94] width 85 height 25
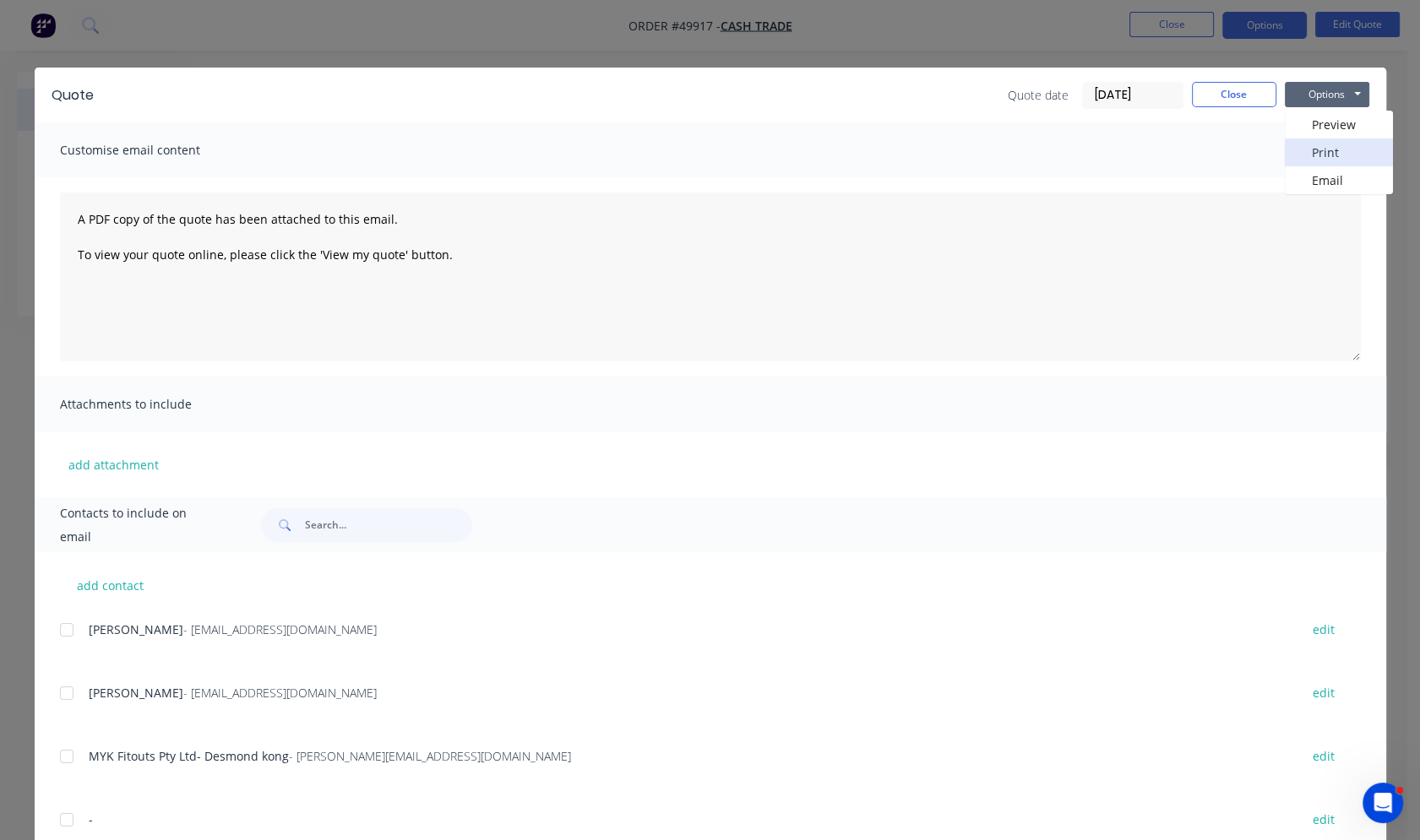
click at [1328, 156] on button "Print" at bounding box center [1338, 152] width 108 height 28
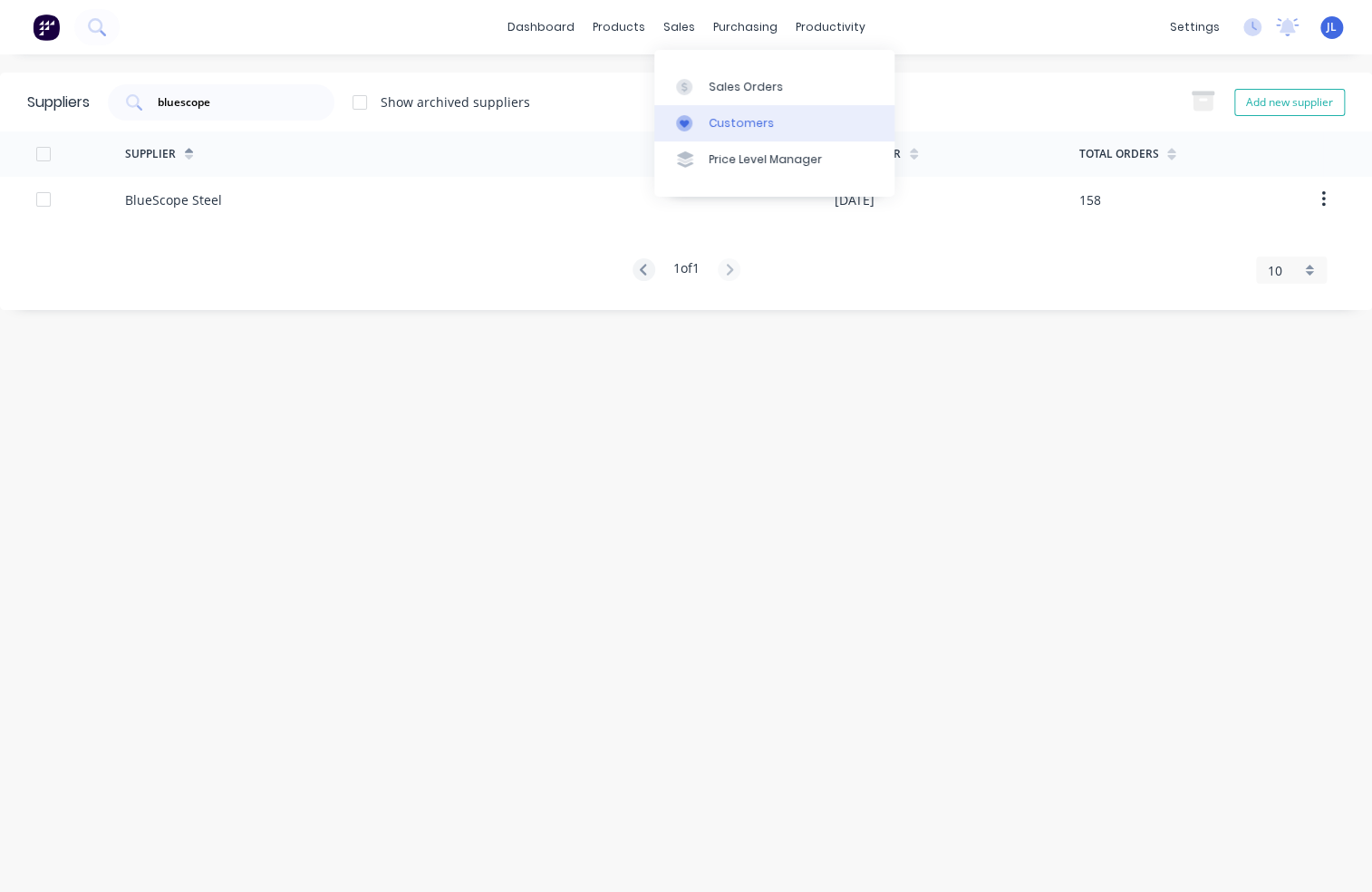
click at [735, 133] on link "Customers" at bounding box center [774, 122] width 240 height 36
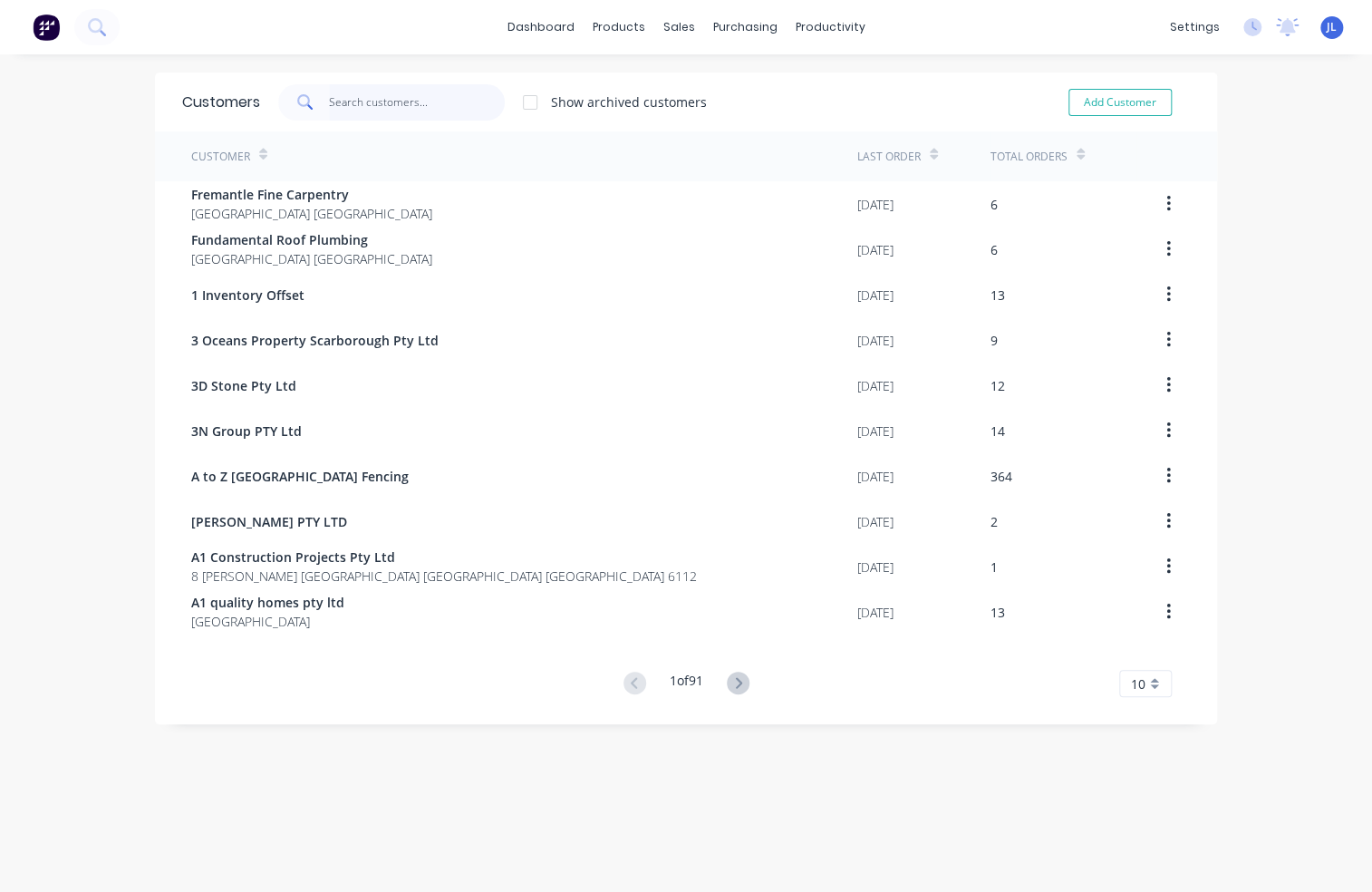
click at [351, 102] on input "text" at bounding box center [417, 102] width 177 height 36
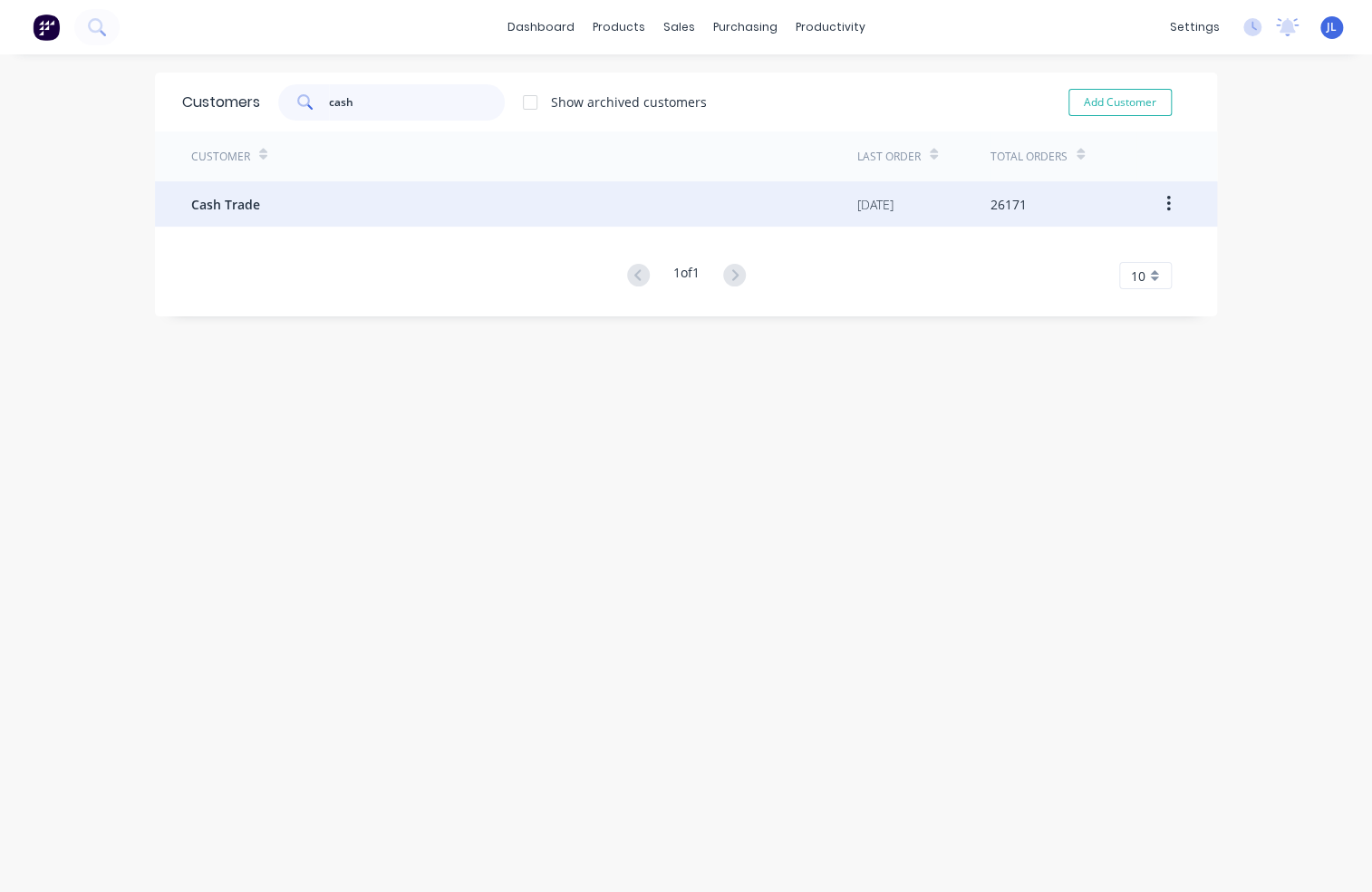
type input "cash"
click at [351, 222] on div "Cash Trade" at bounding box center [524, 203] width 666 height 45
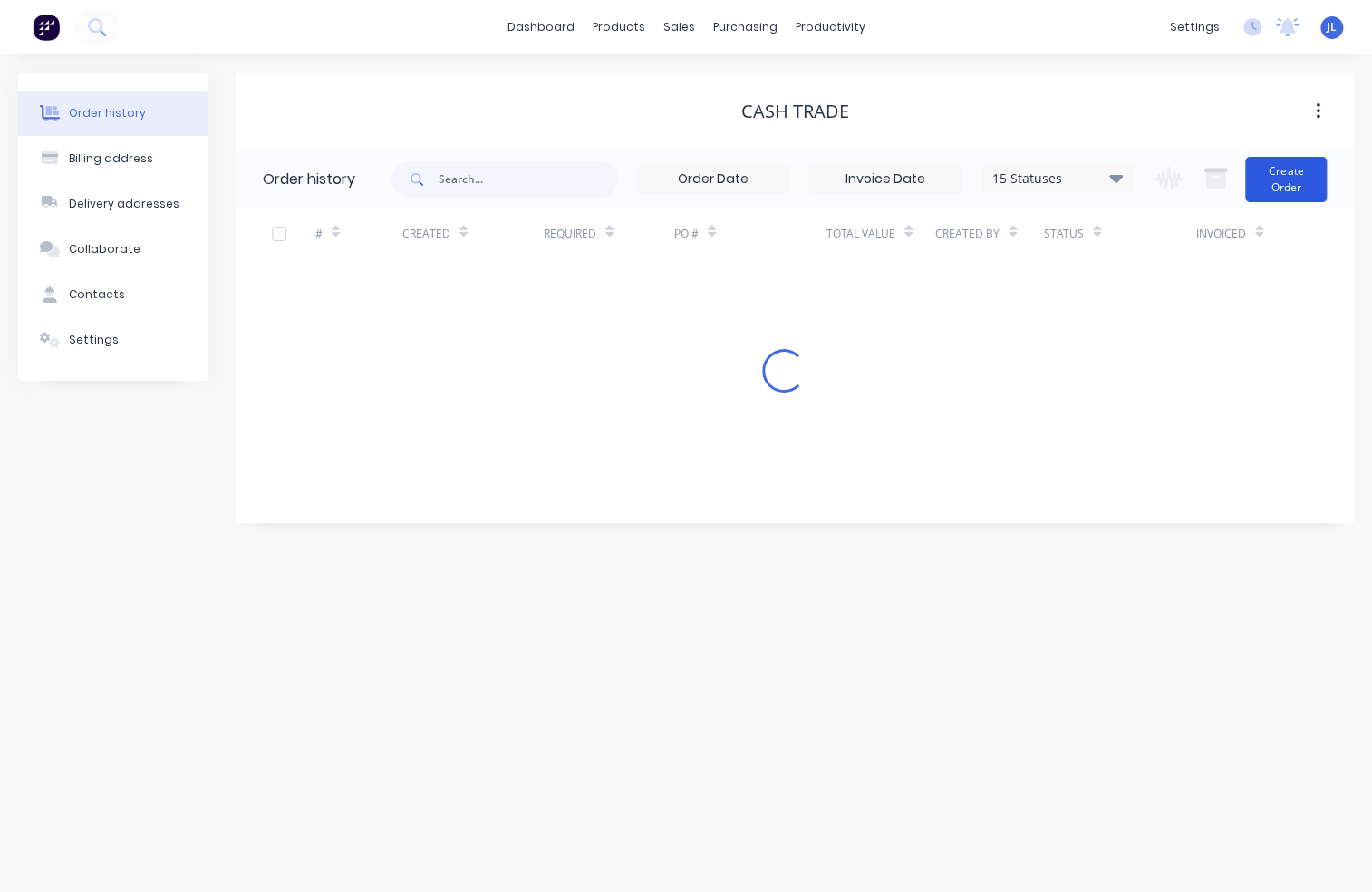
click at [1308, 177] on button "Create Order" at bounding box center [1286, 179] width 82 height 45
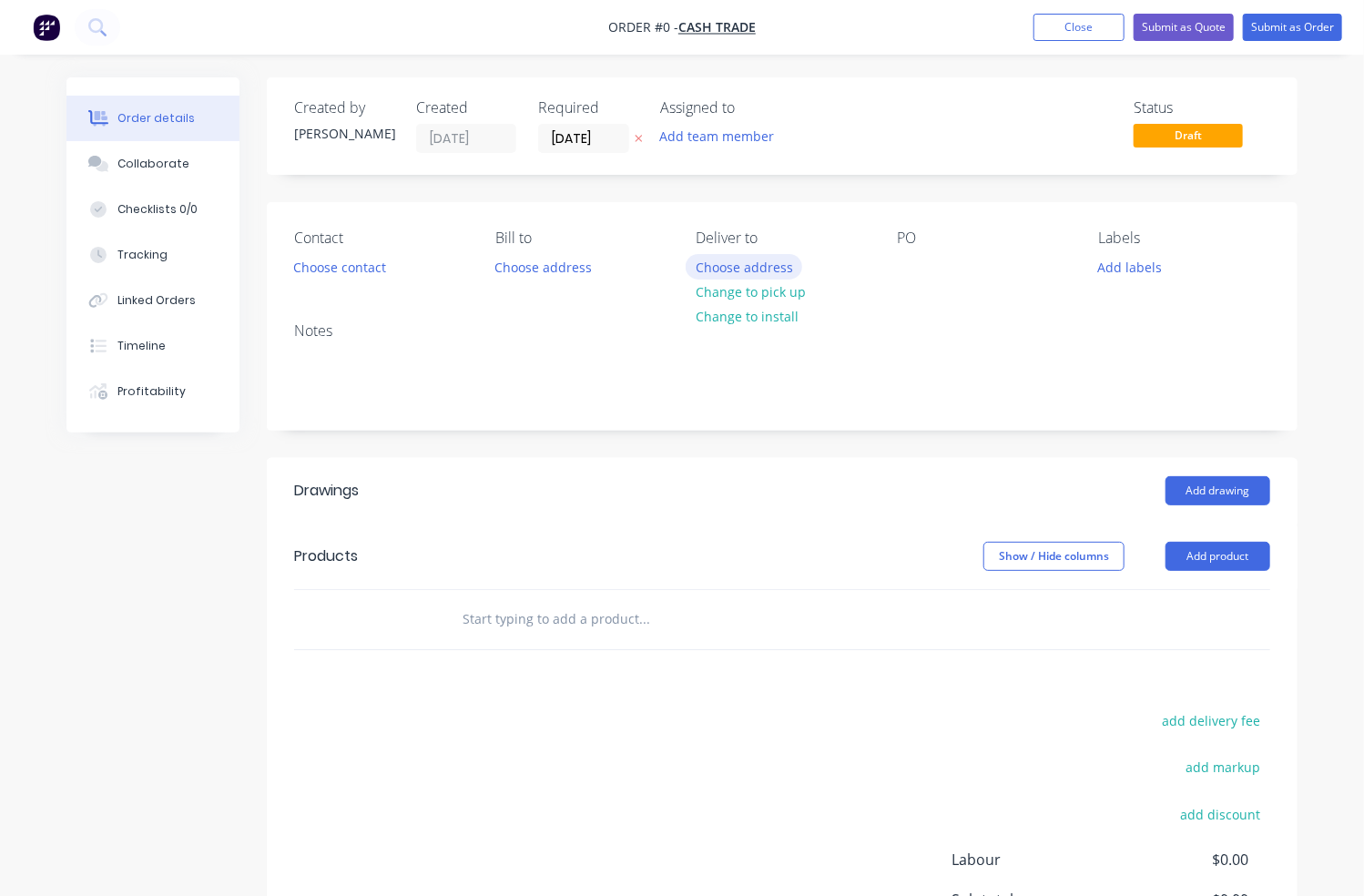
click at [744, 266] on button "Choose address" at bounding box center [743, 266] width 116 height 24
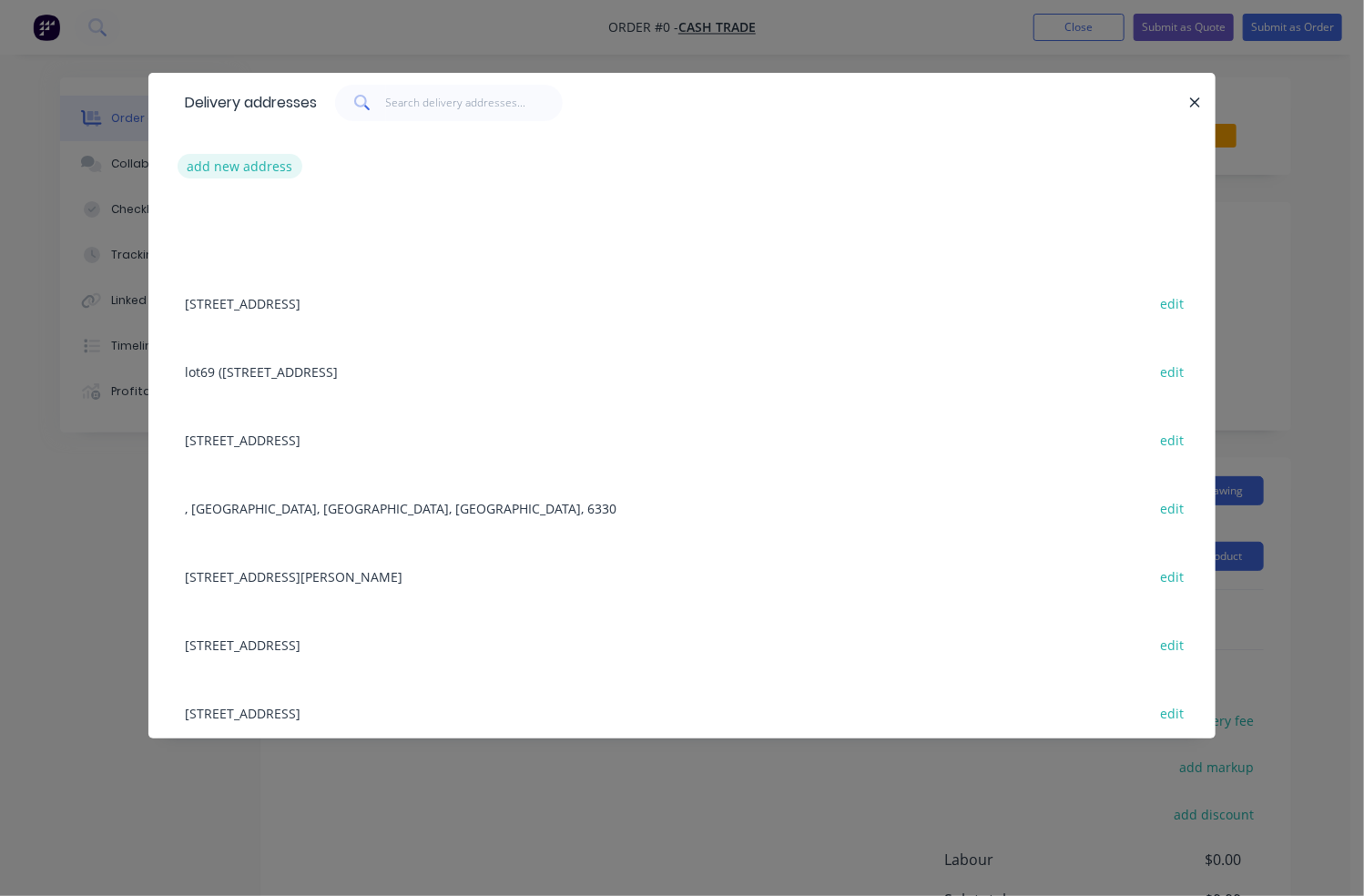
click at [219, 170] on button "add new address" at bounding box center [240, 166] width 125 height 24
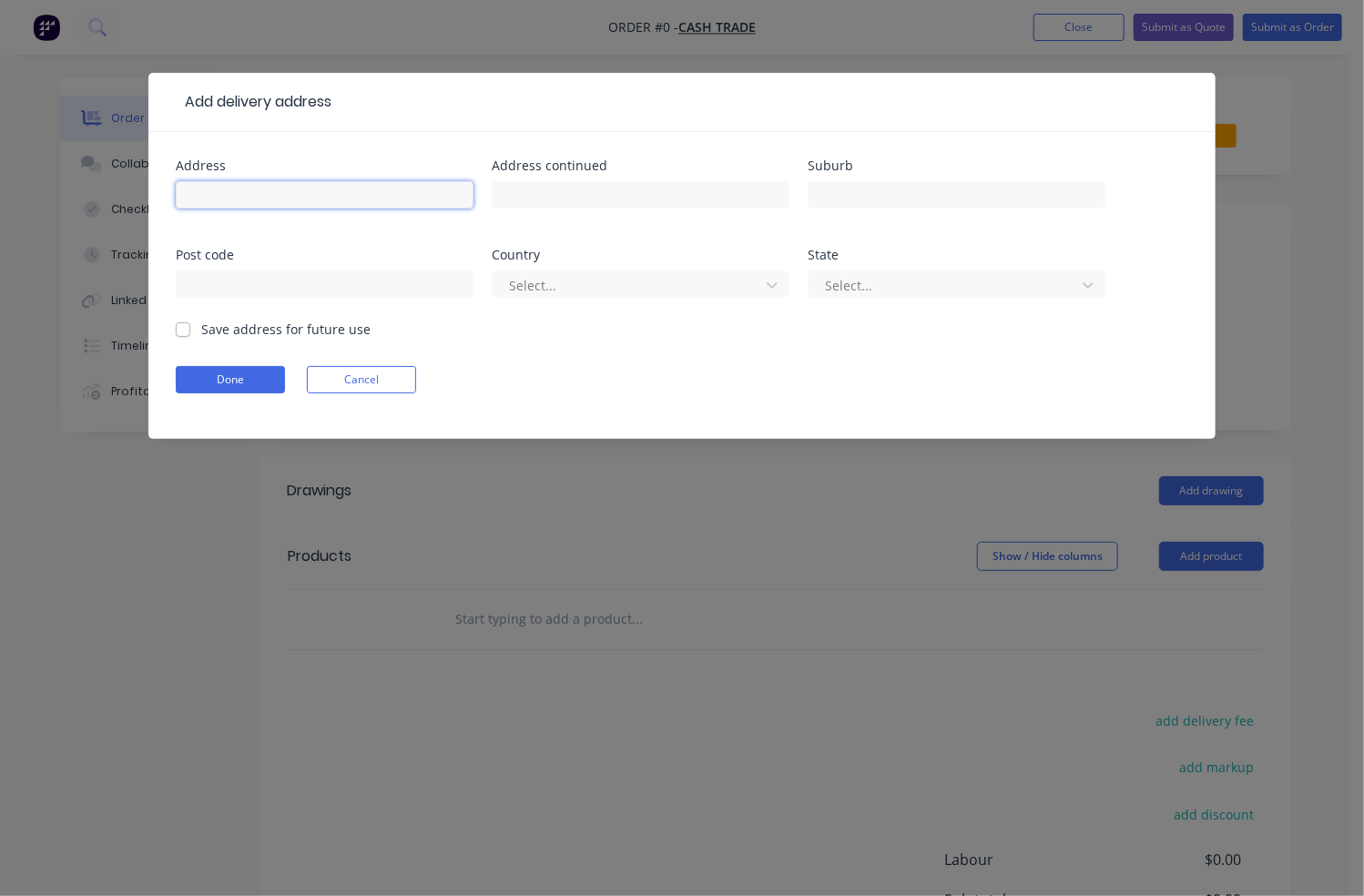
click at [219, 189] on input "text" at bounding box center [325, 194] width 298 height 27
paste input "Fielders Roofing"
click at [405, 187] on input "Fielders Roofing" at bounding box center [325, 194] width 298 height 27
drag, startPoint x: 189, startPoint y: 188, endPoint x: 61, endPoint y: 188, distance: 128.0
click at [61, 188] on div "Add delivery address Address Fielders Roofing Address continued Suburb Post cod…" at bounding box center [682, 448] width 1364 height 896
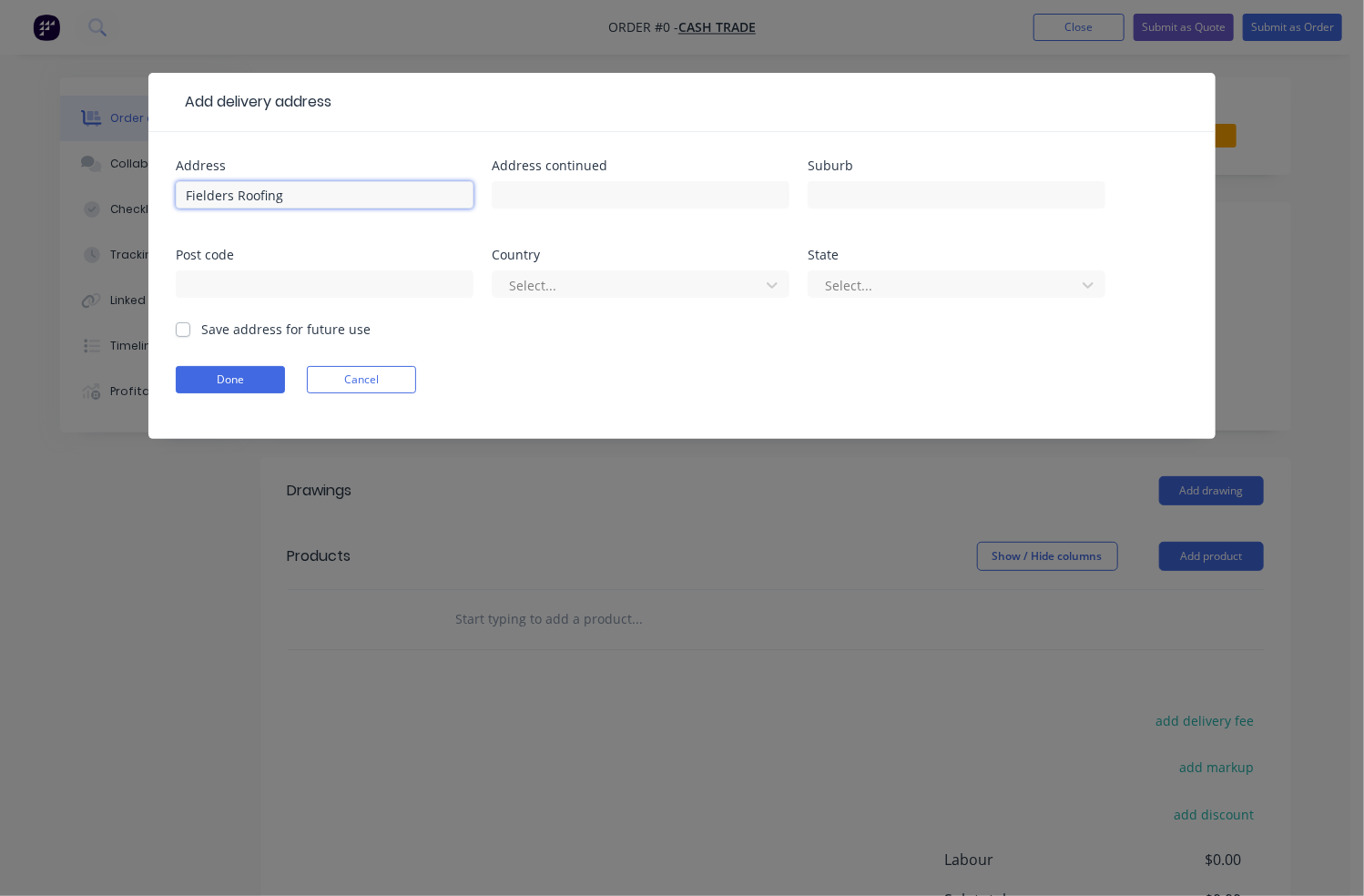
paste input "Moylan Rd Wattleup"
type input "Moylan Rd Wattleup"
click at [247, 378] on button "Done" at bounding box center [230, 379] width 109 height 27
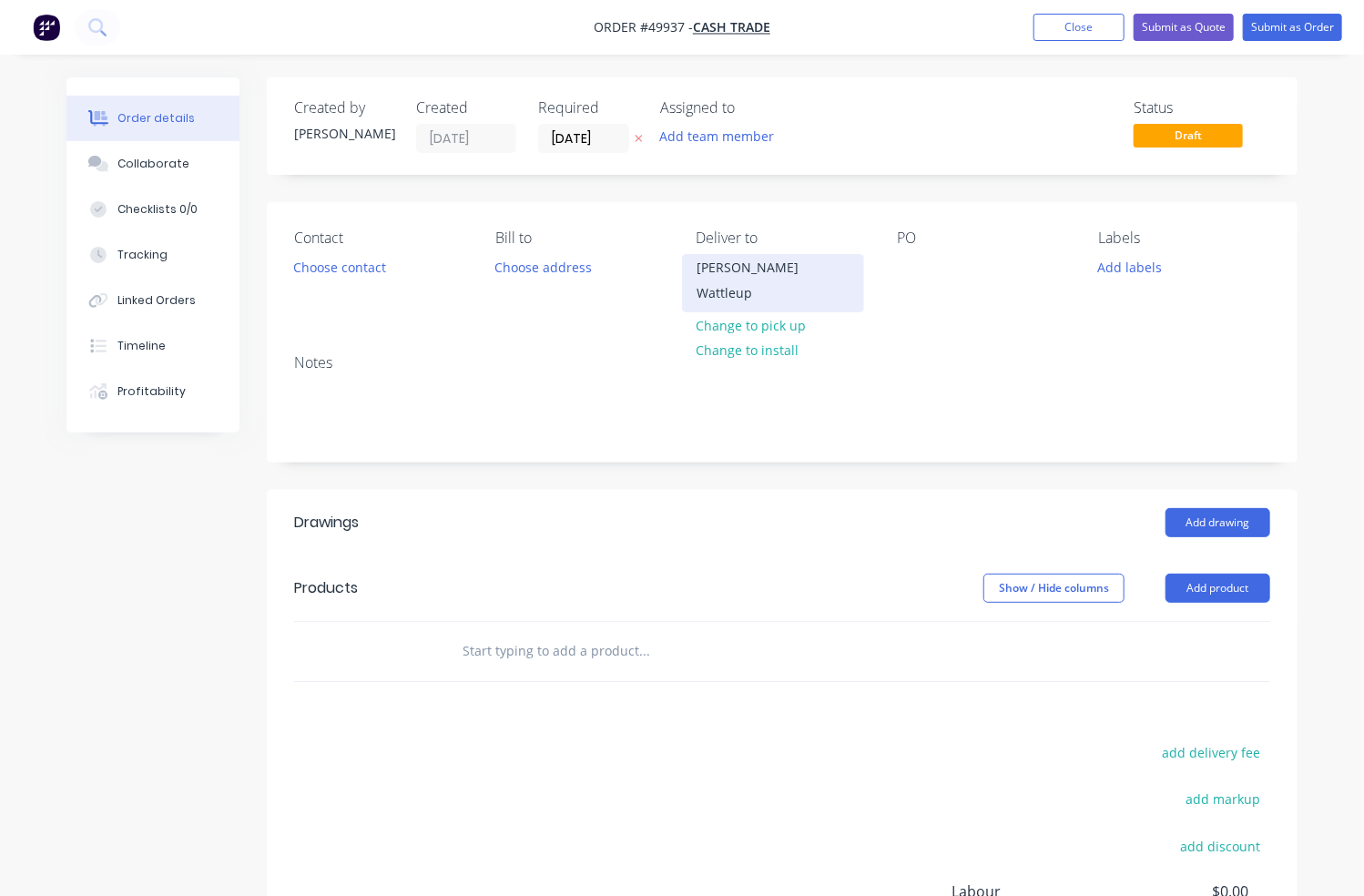
click at [764, 268] on div "Moylan Rd Wattleup" at bounding box center [773, 280] width 151 height 51
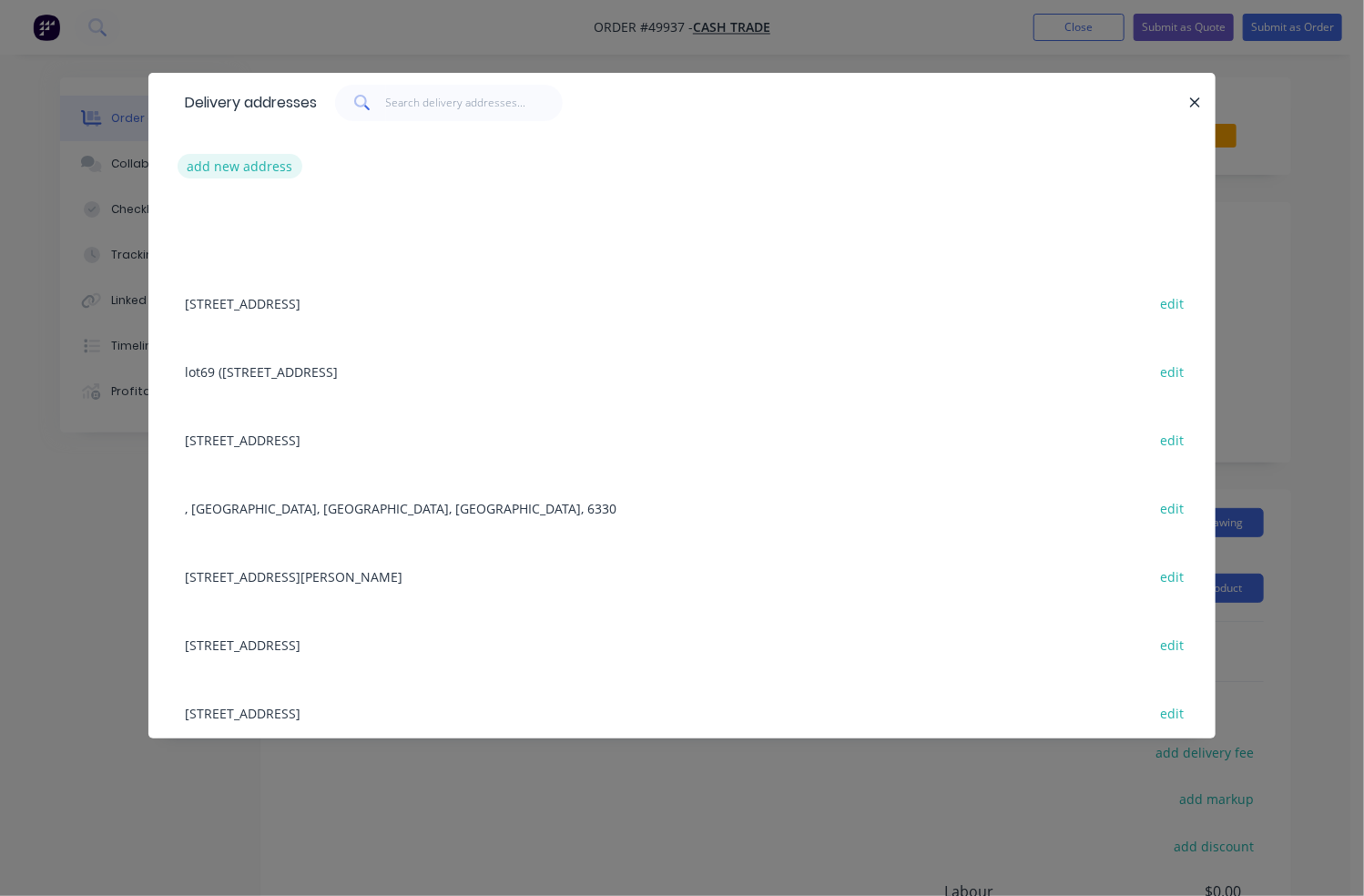
click at [220, 176] on button "add new address" at bounding box center [240, 166] width 125 height 24
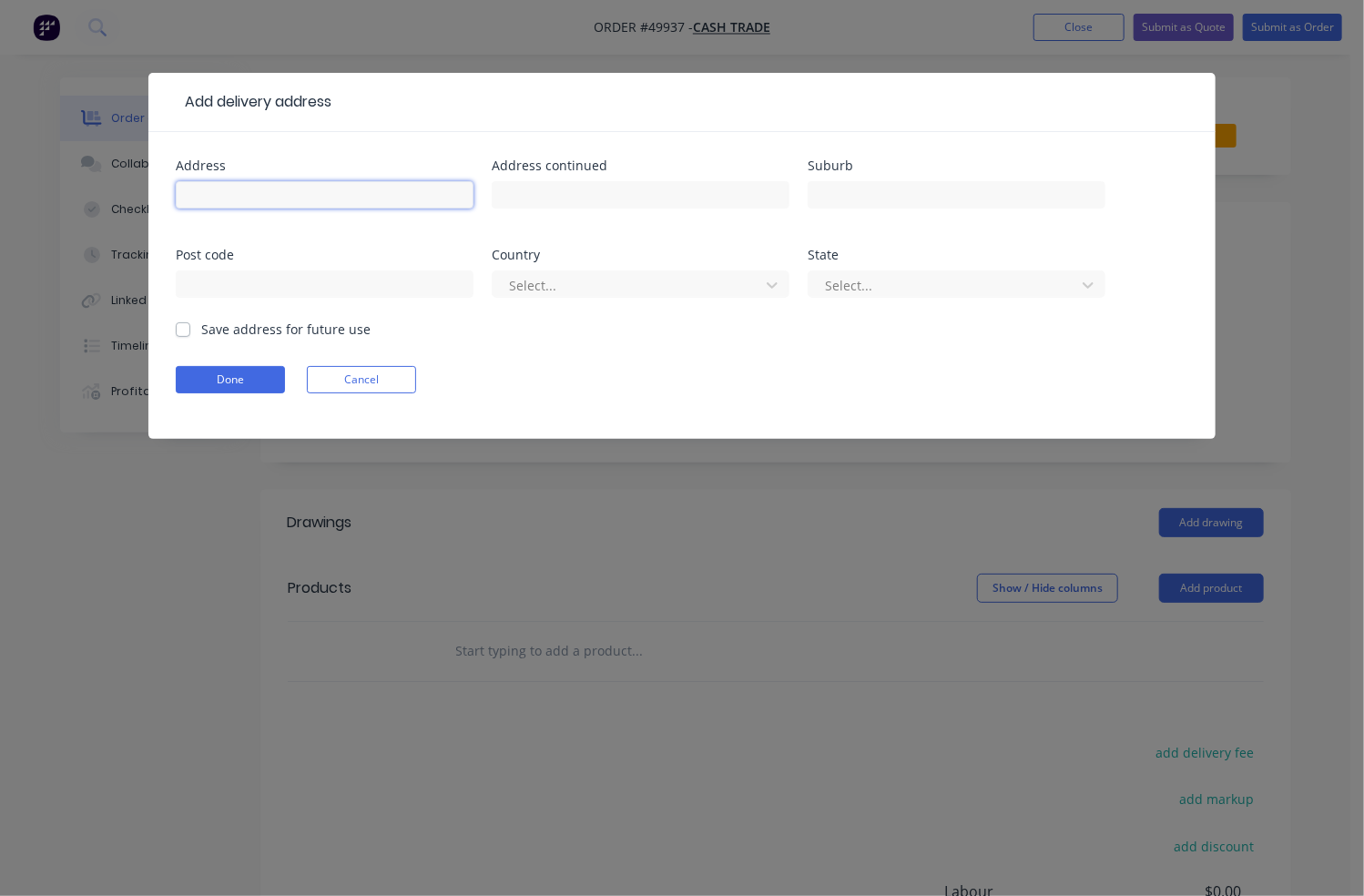
click at [238, 192] on input "text" at bounding box center [325, 194] width 298 height 27
paste input "59 Beachside Drive, Burns Beach WA 6028."
type input "59 Beachside Drive, Burns Beach WA 6028."
click at [246, 381] on button "Done" at bounding box center [230, 379] width 109 height 27
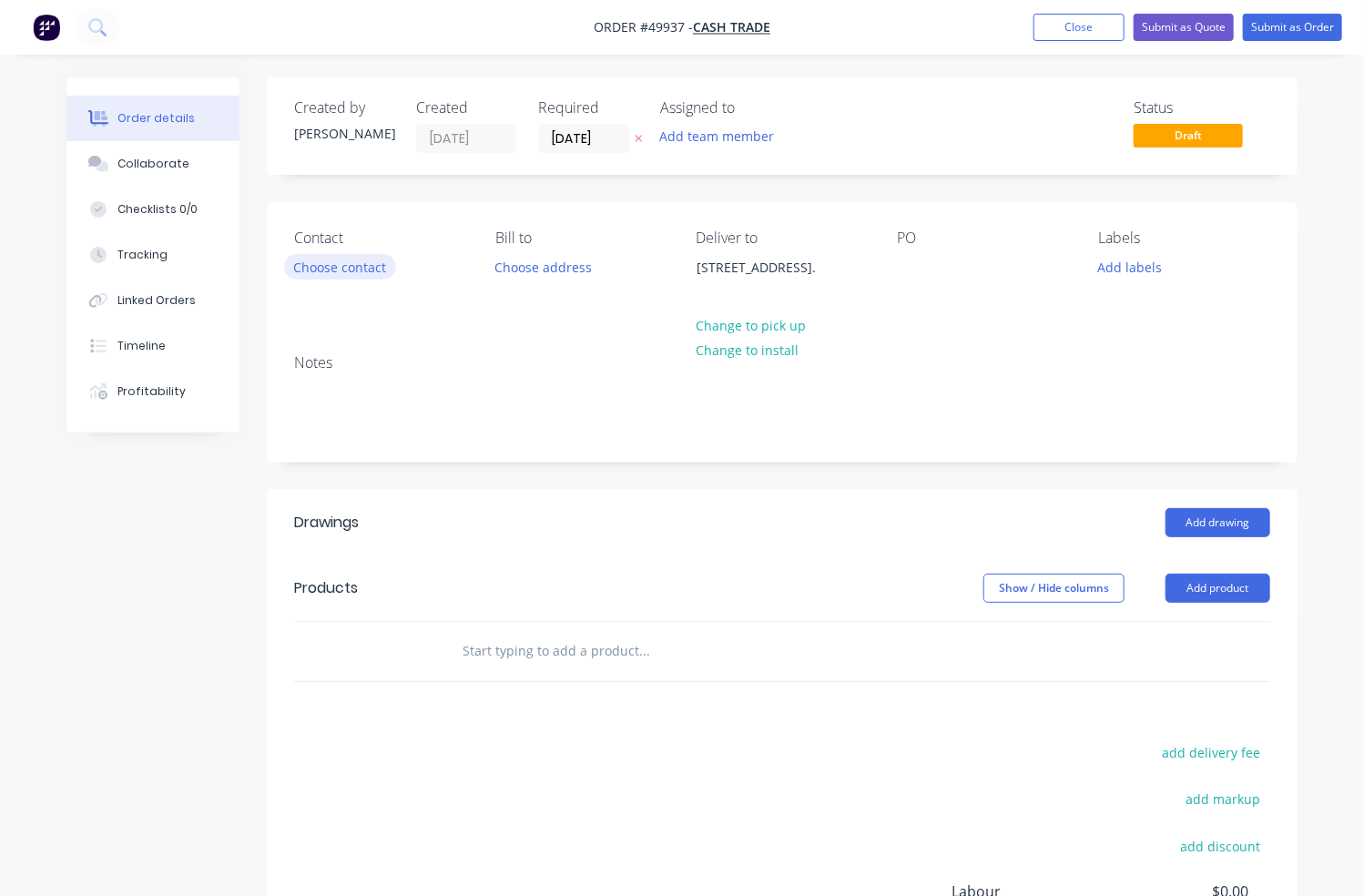
click at [371, 268] on button "Choose contact" at bounding box center [340, 266] width 112 height 24
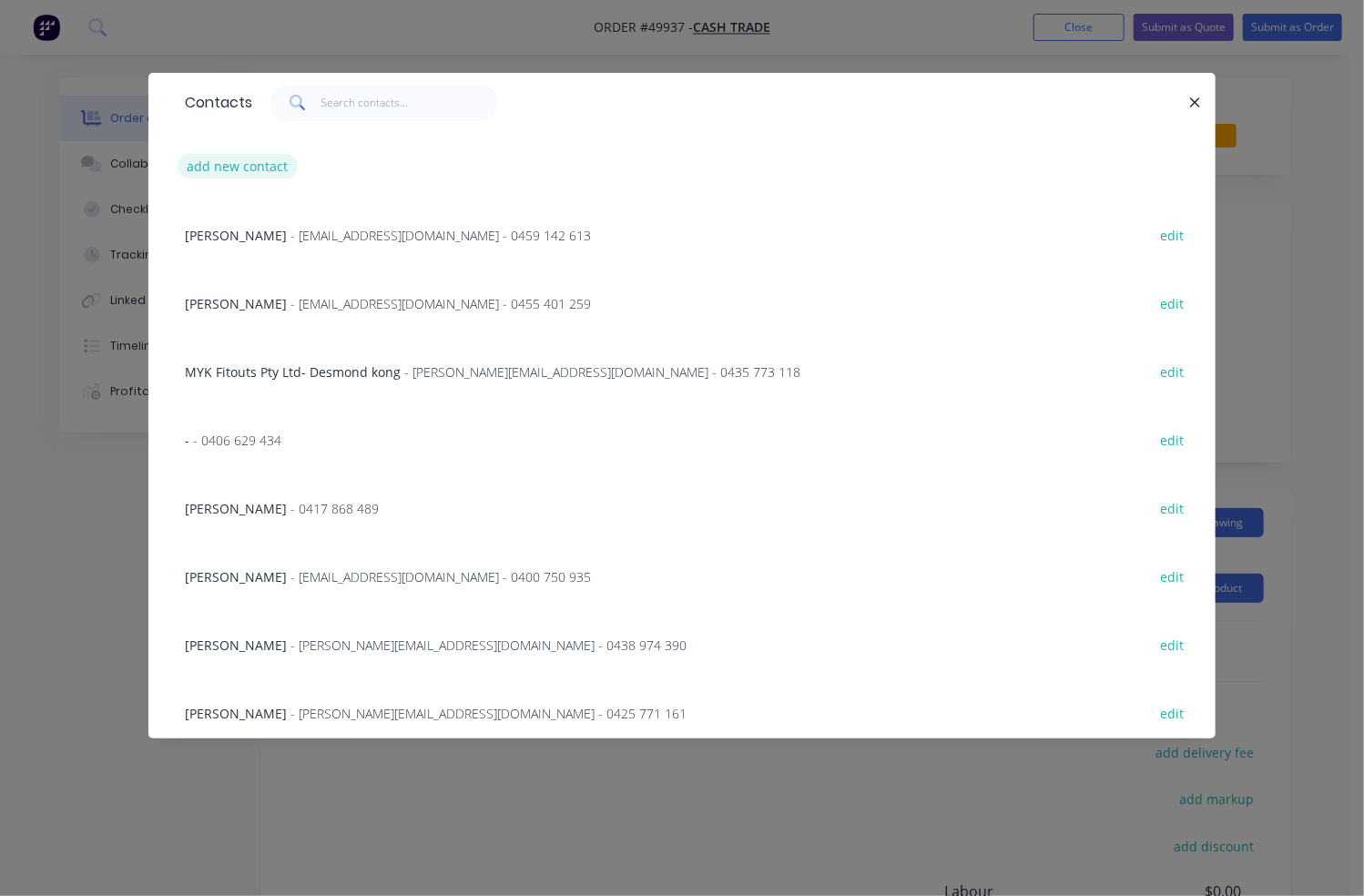
click at [246, 167] on button "add new contact" at bounding box center [238, 166] width 120 height 24
select select "AU"
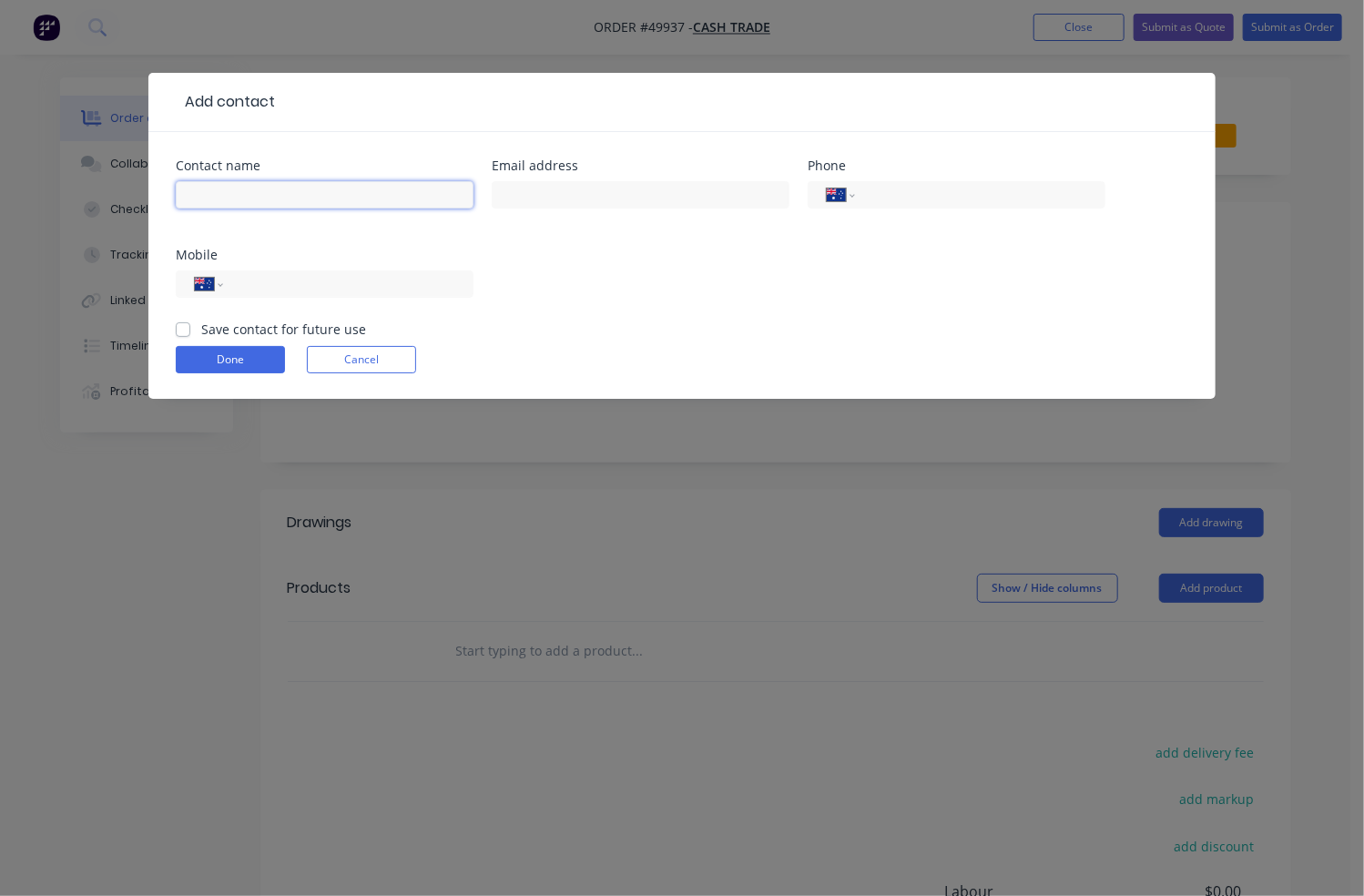
click at [239, 187] on input "text" at bounding box center [325, 194] width 298 height 27
type input "Tristan Box"
drag, startPoint x: 661, startPoint y: 247, endPoint x: 628, endPoint y: 208, distance: 51.1
click at [660, 245] on div "Contact name Tristan Box Email address Phone International Afghanistan Åland Is…" at bounding box center [682, 239] width 1013 height 160
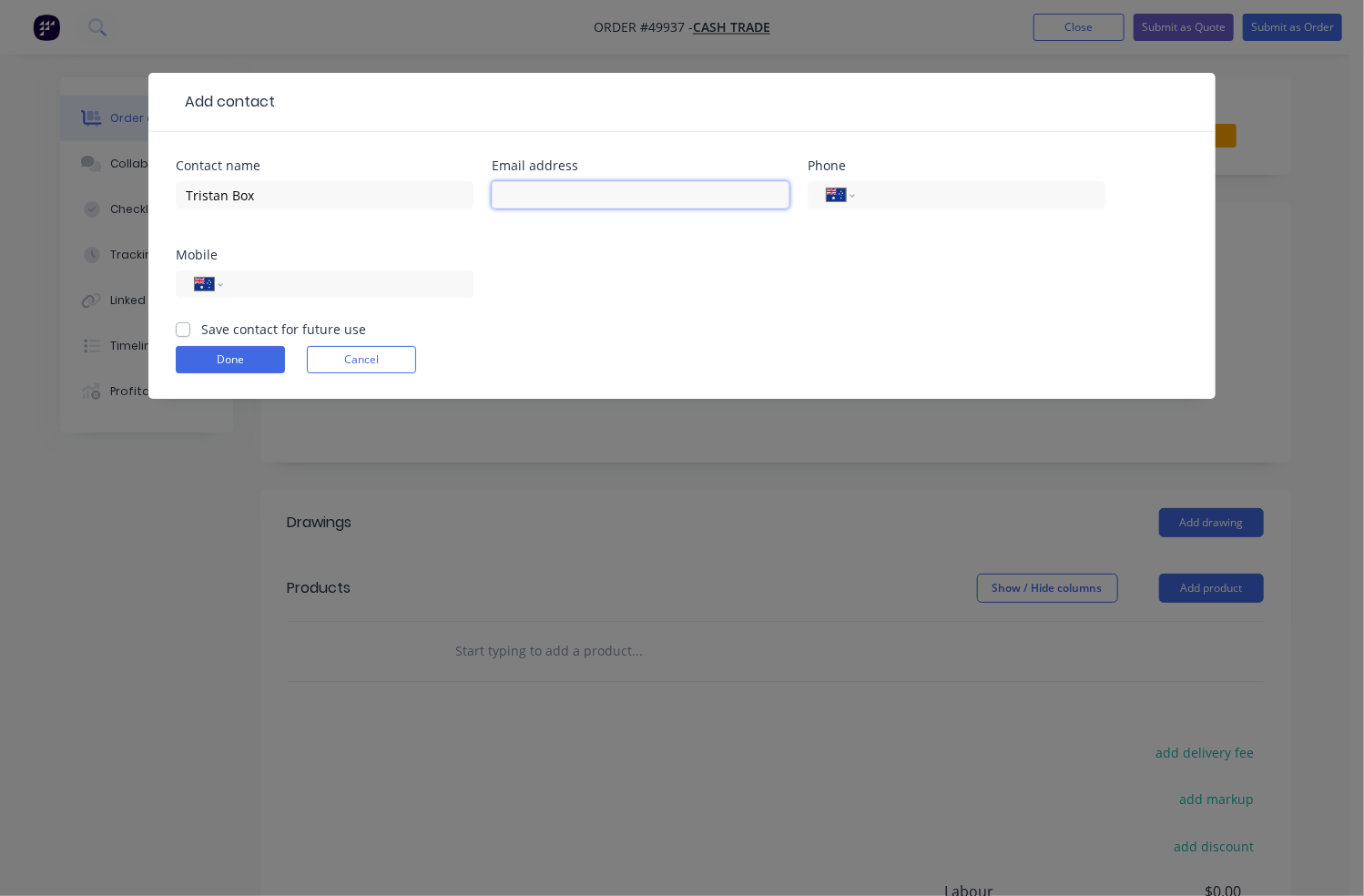
click at [592, 183] on input "text" at bounding box center [641, 194] width 298 height 27
paste input "tristan@greenbuiltwa.com.au"
type input "tristan@greenbuiltwa.com.au"
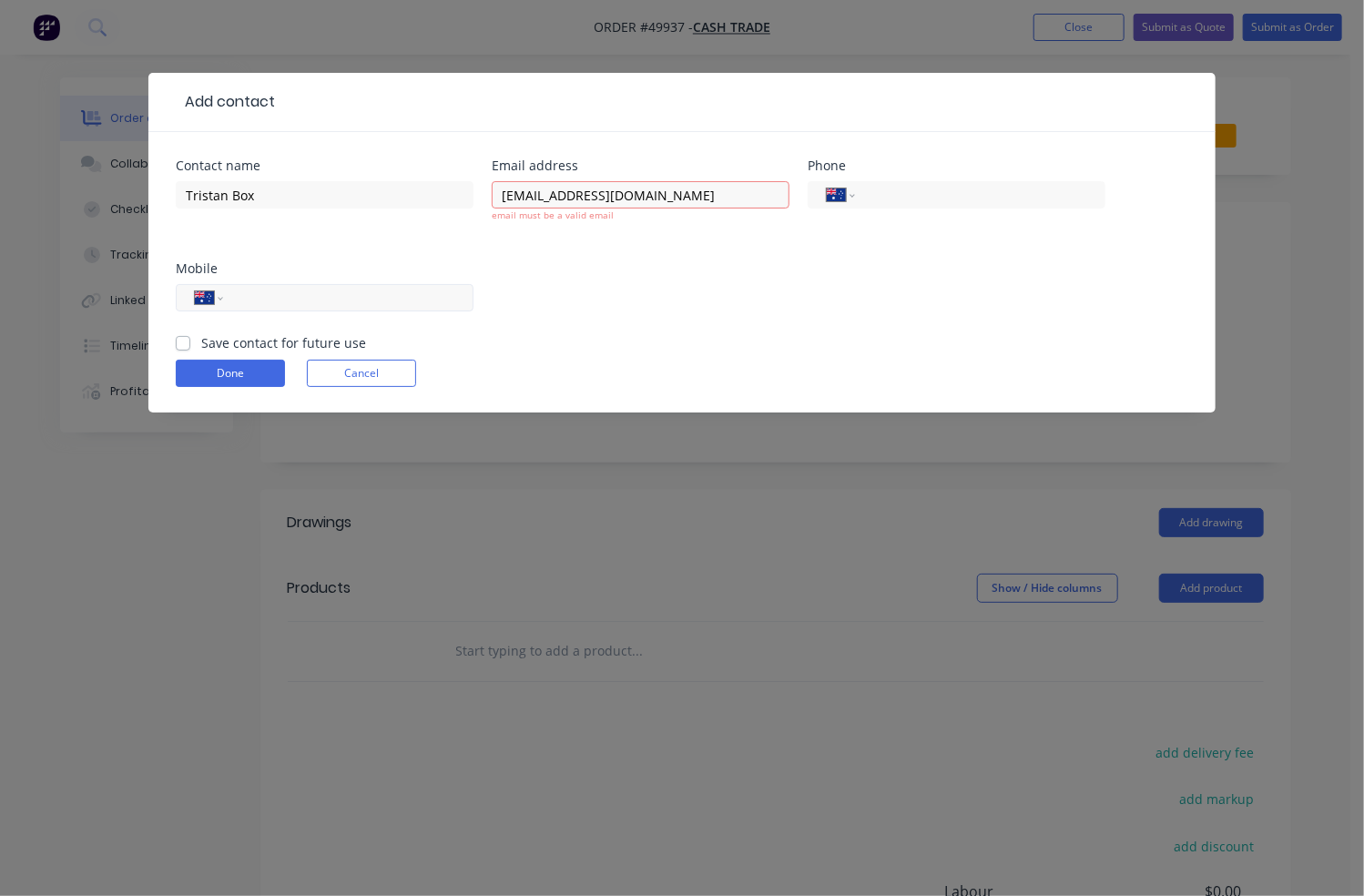
click at [329, 289] on input "tel" at bounding box center [345, 298] width 219 height 20
type input "0403 988 888"
click at [736, 196] on input "tristan@greenbuiltwa.com.au" at bounding box center [641, 194] width 298 height 27
type input "tristan@greenbuiltwa.com.au"
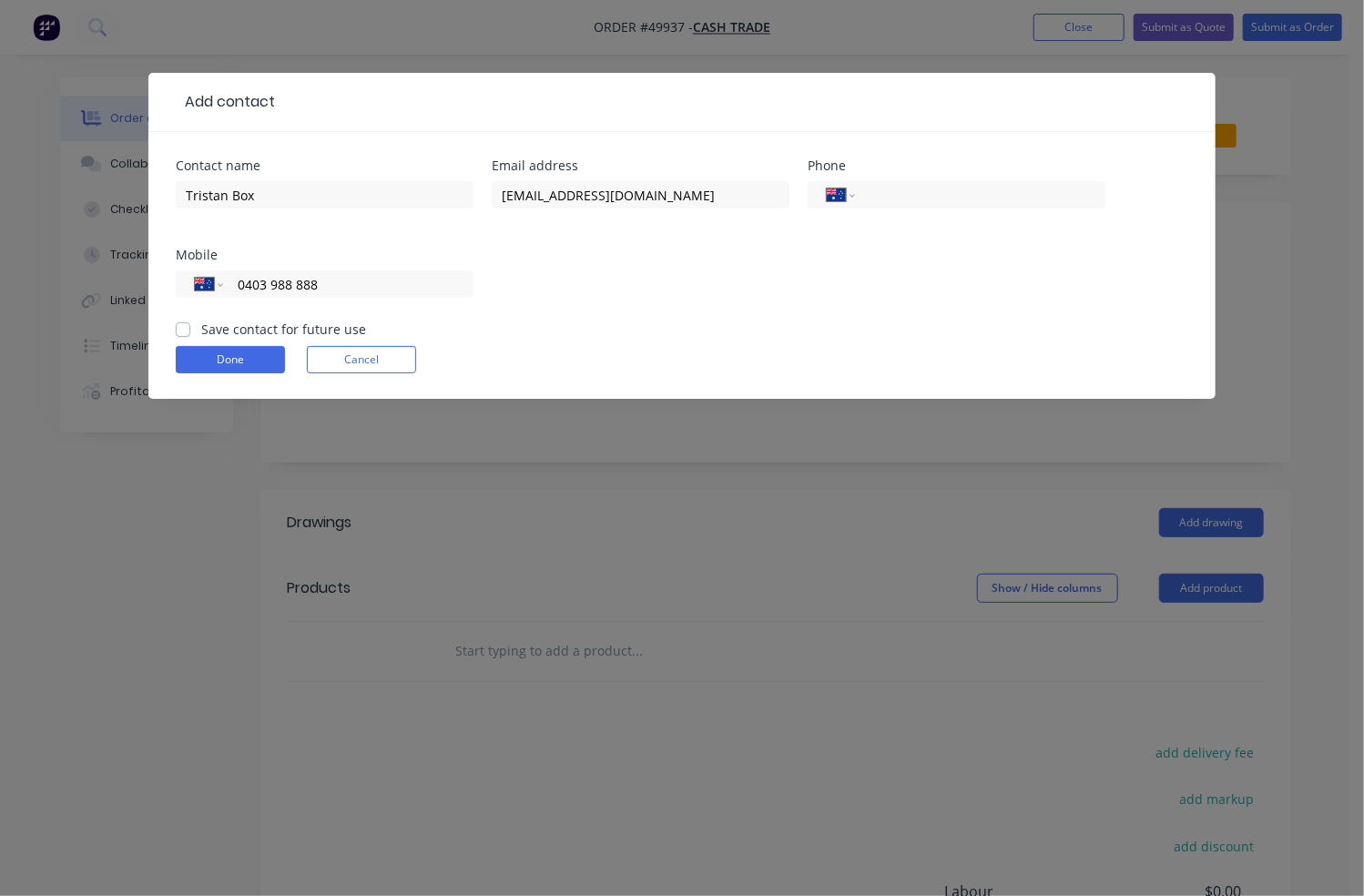
click at [717, 296] on div "Contact name Tristan Box Email address tristan@greenbuiltwa.com.au Phone Intern…" at bounding box center [682, 239] width 1013 height 160
click at [271, 349] on button "Done" at bounding box center [230, 359] width 109 height 27
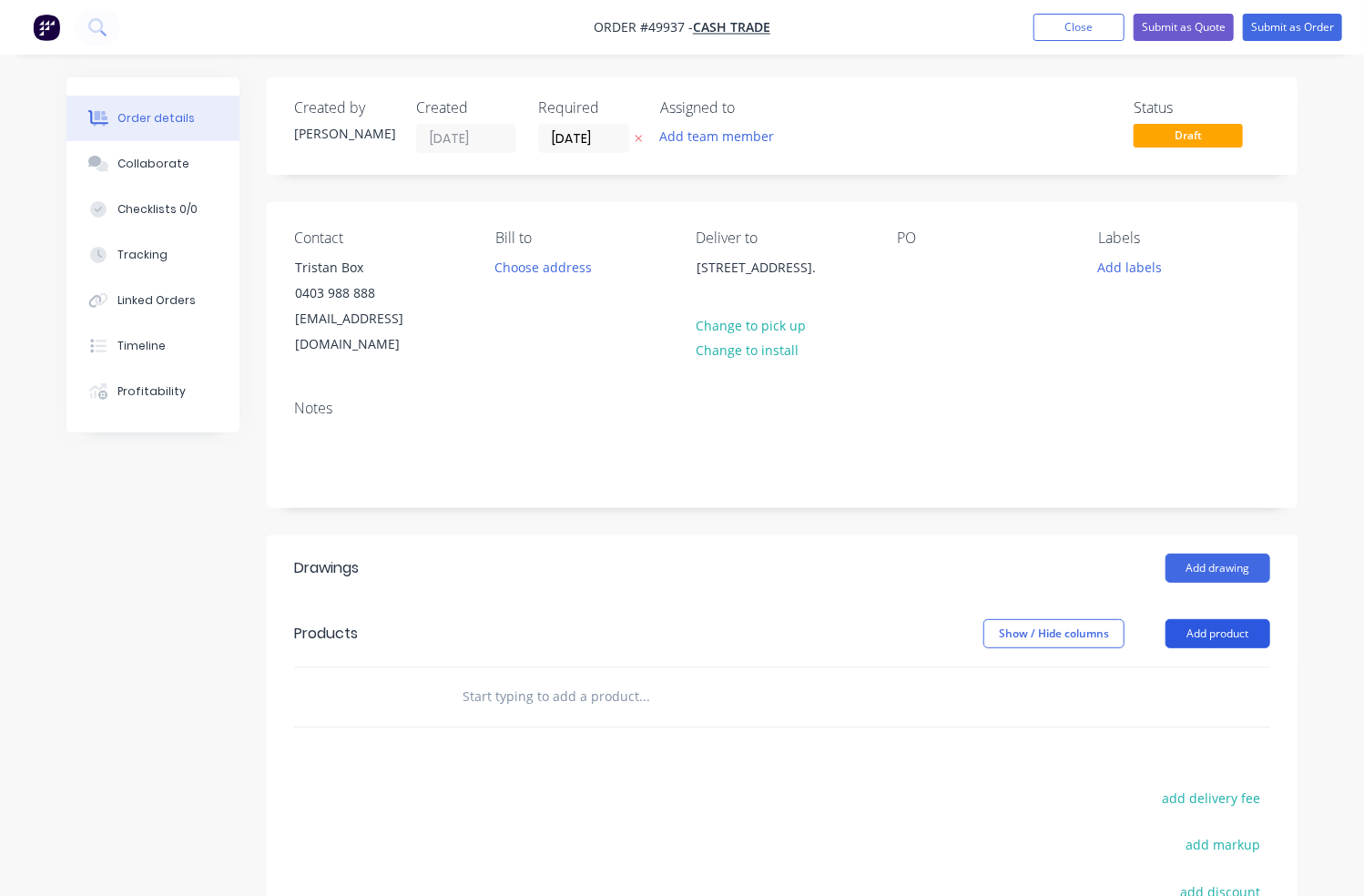
click at [1207, 619] on button "Add product" at bounding box center [1218, 633] width 104 height 29
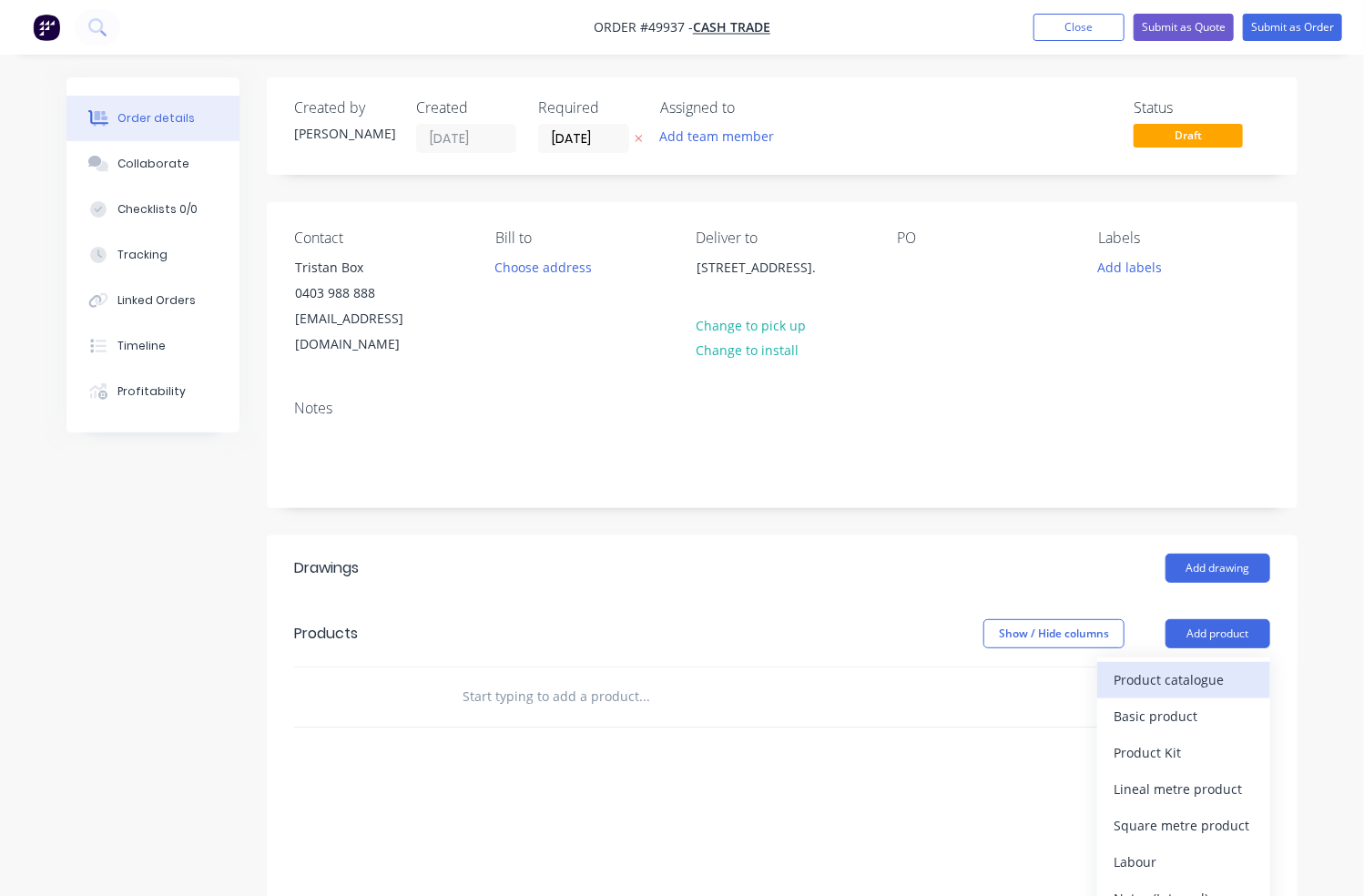
click at [1199, 666] on div "Product catalogue" at bounding box center [1183, 679] width 140 height 26
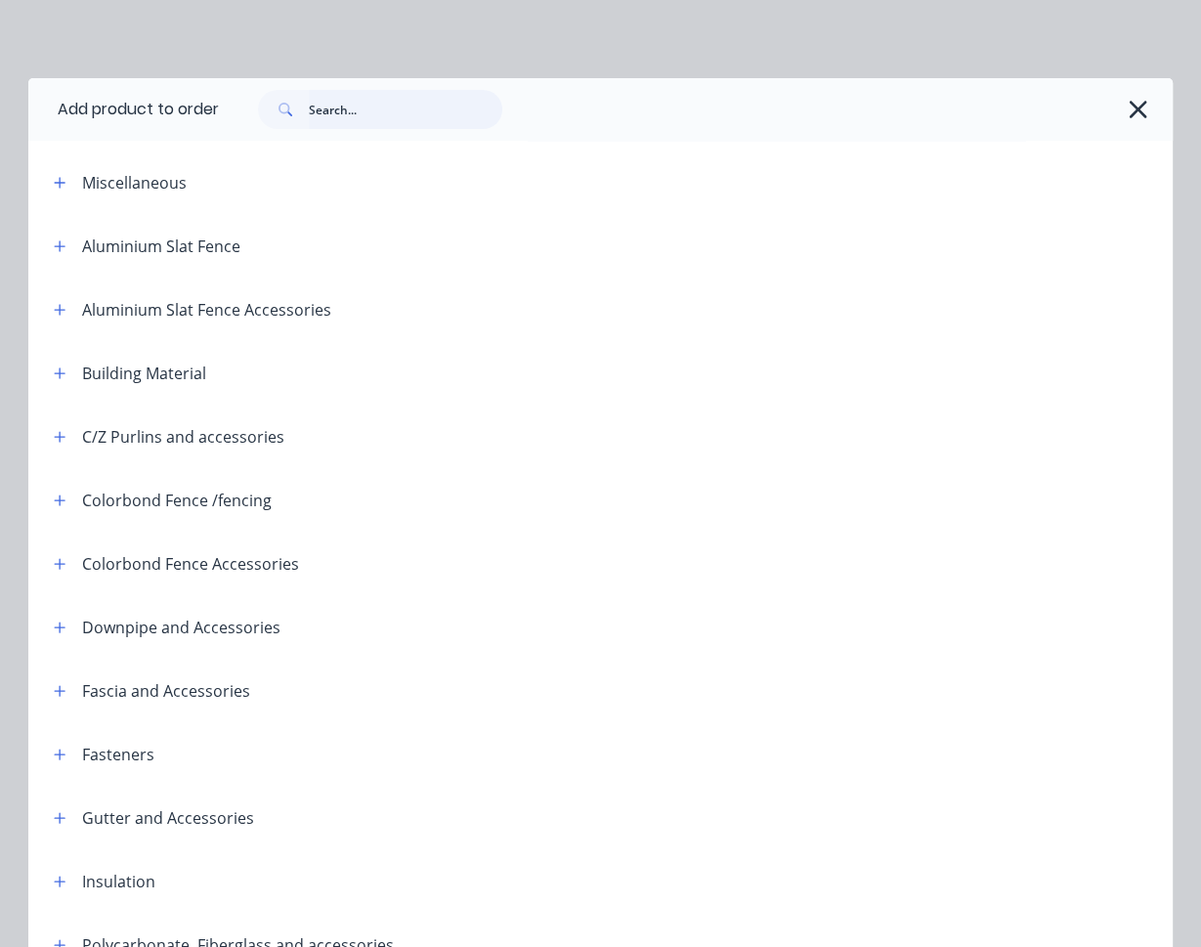
click at [406, 99] on input "text" at bounding box center [405, 109] width 193 height 39
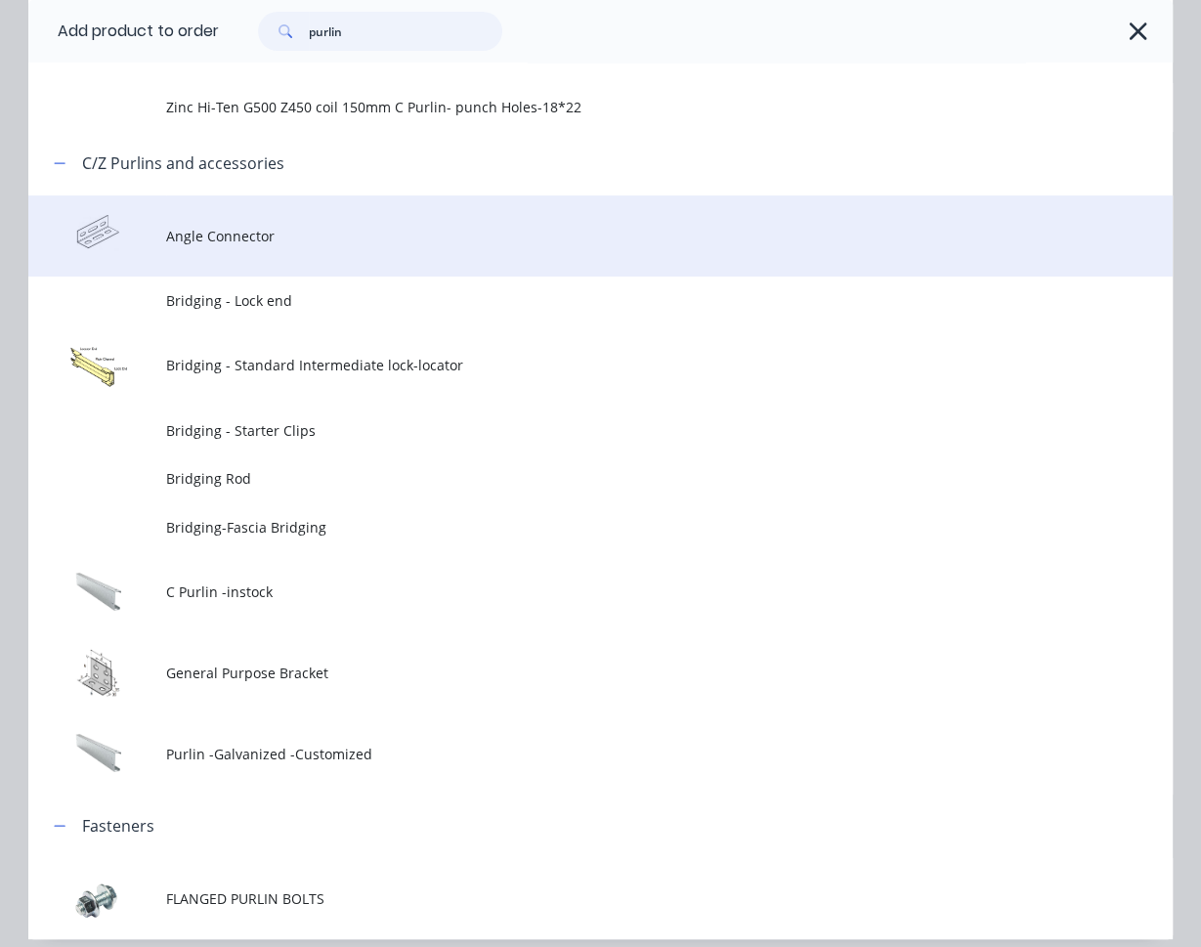
scroll to position [209, 0]
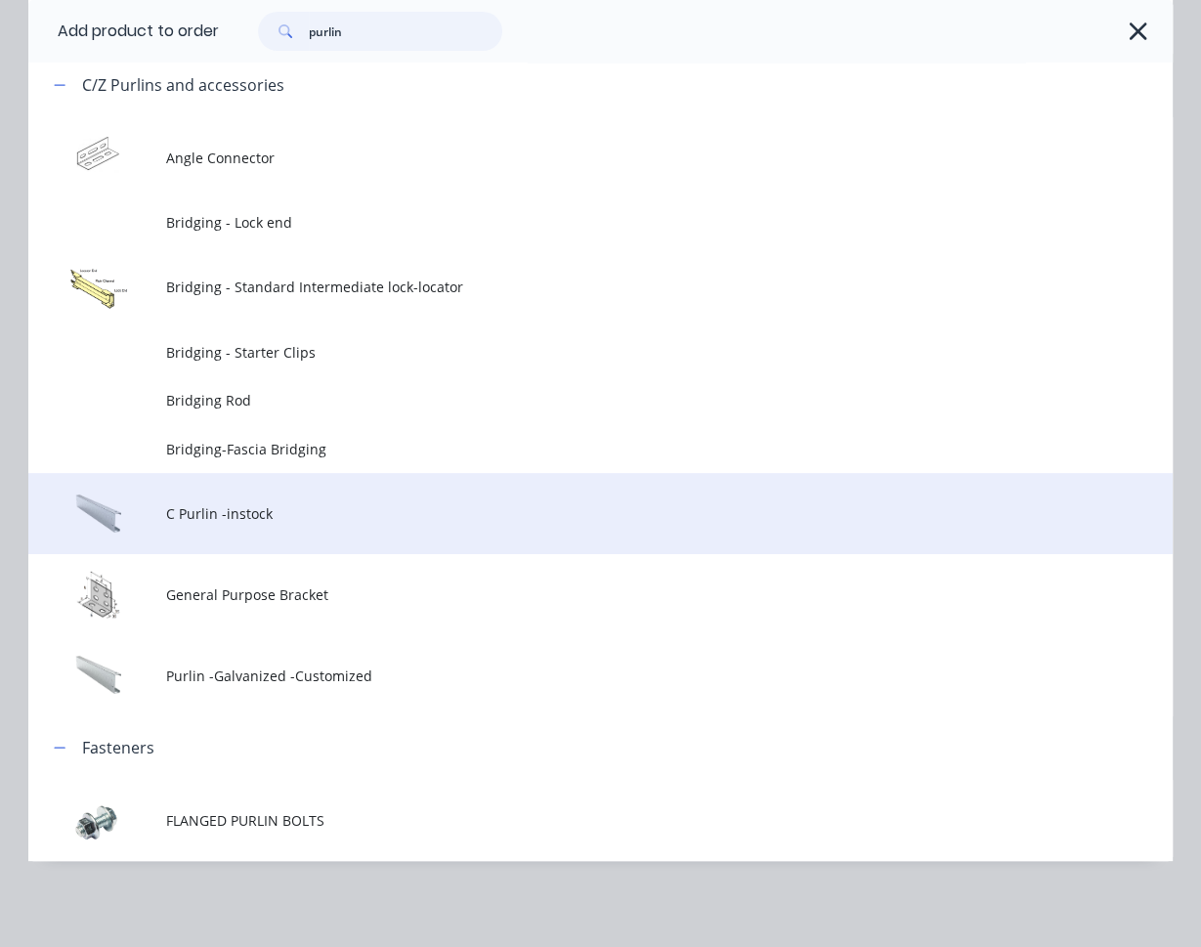
type input "purlin"
click at [248, 511] on span "C Purlin -instock" at bounding box center [568, 513] width 805 height 21
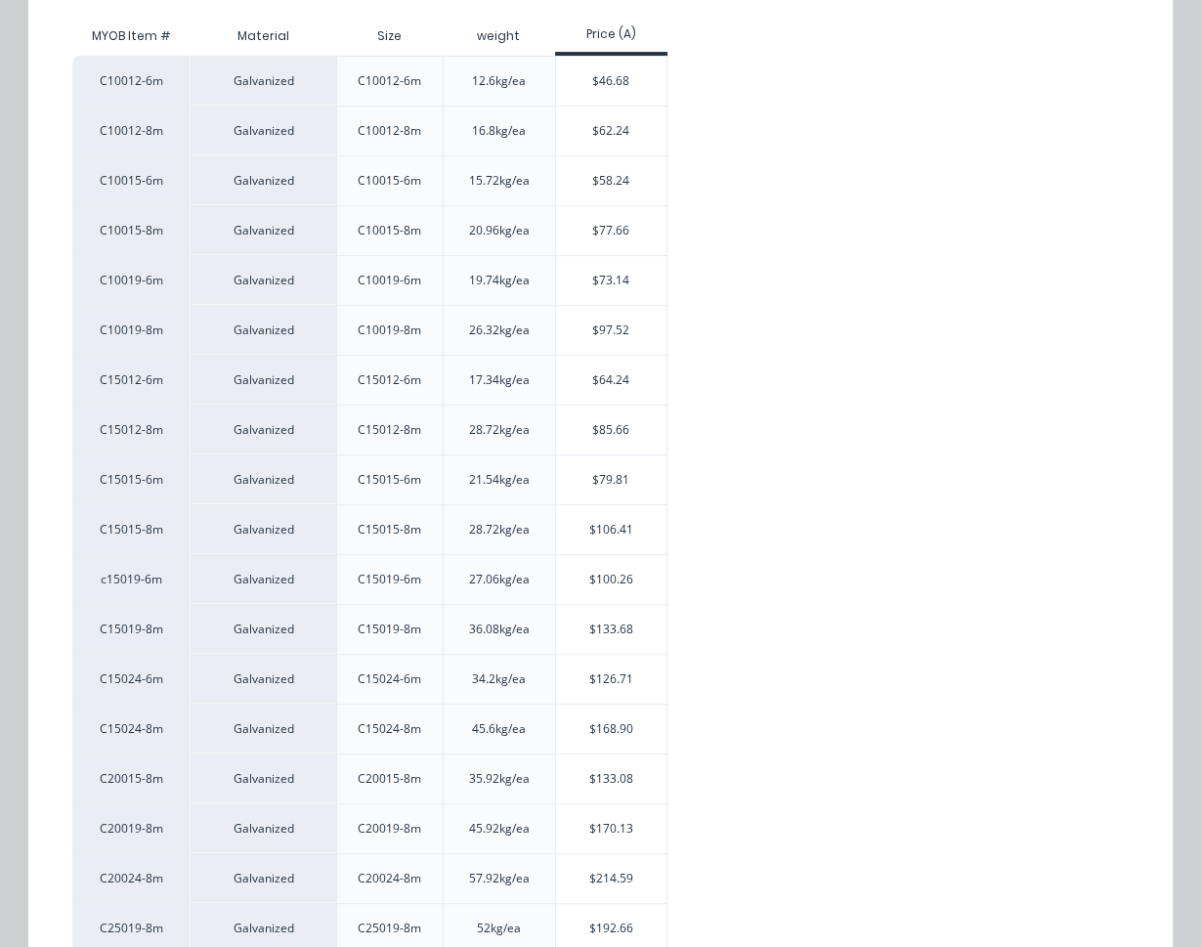
scroll to position [391, 0]
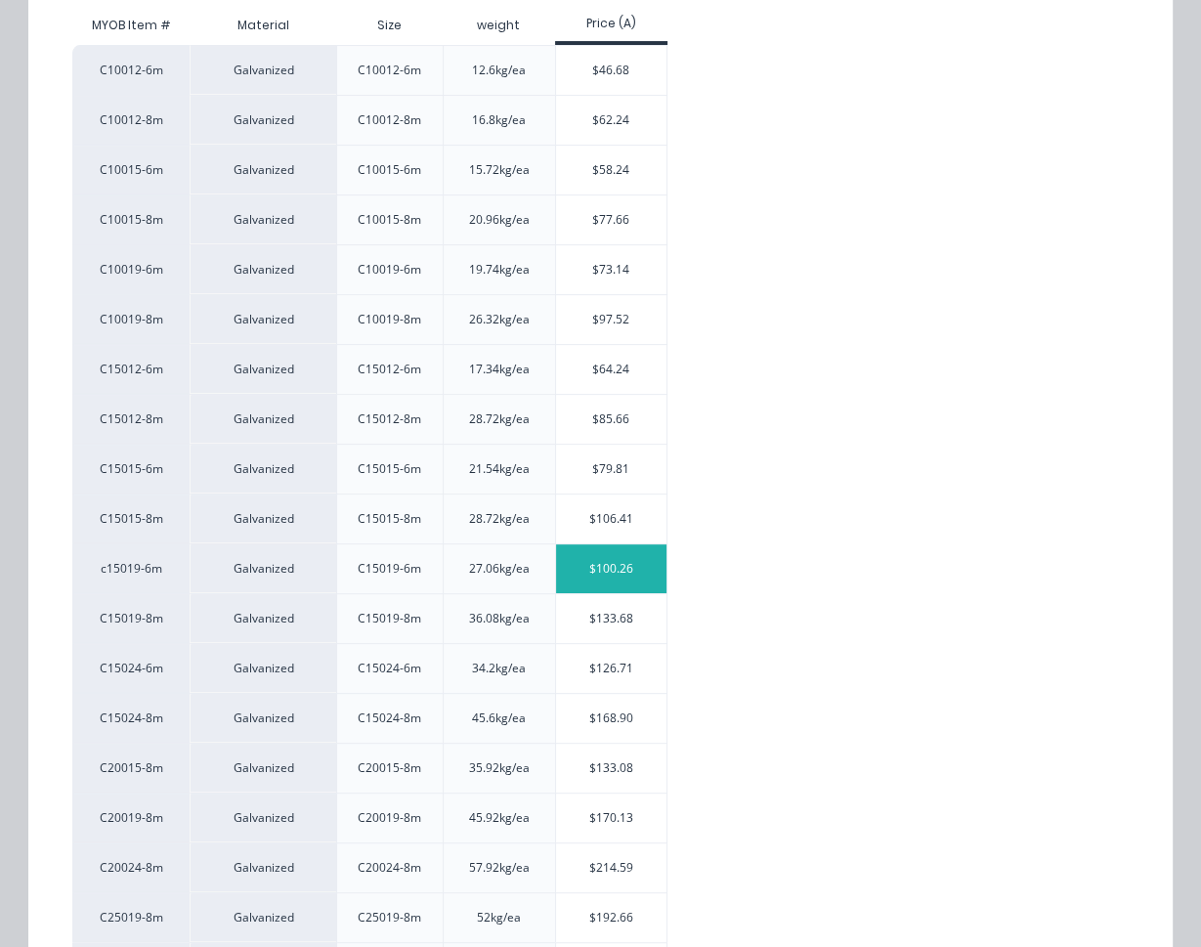
click at [623, 571] on div "$100.26" at bounding box center [611, 568] width 110 height 49
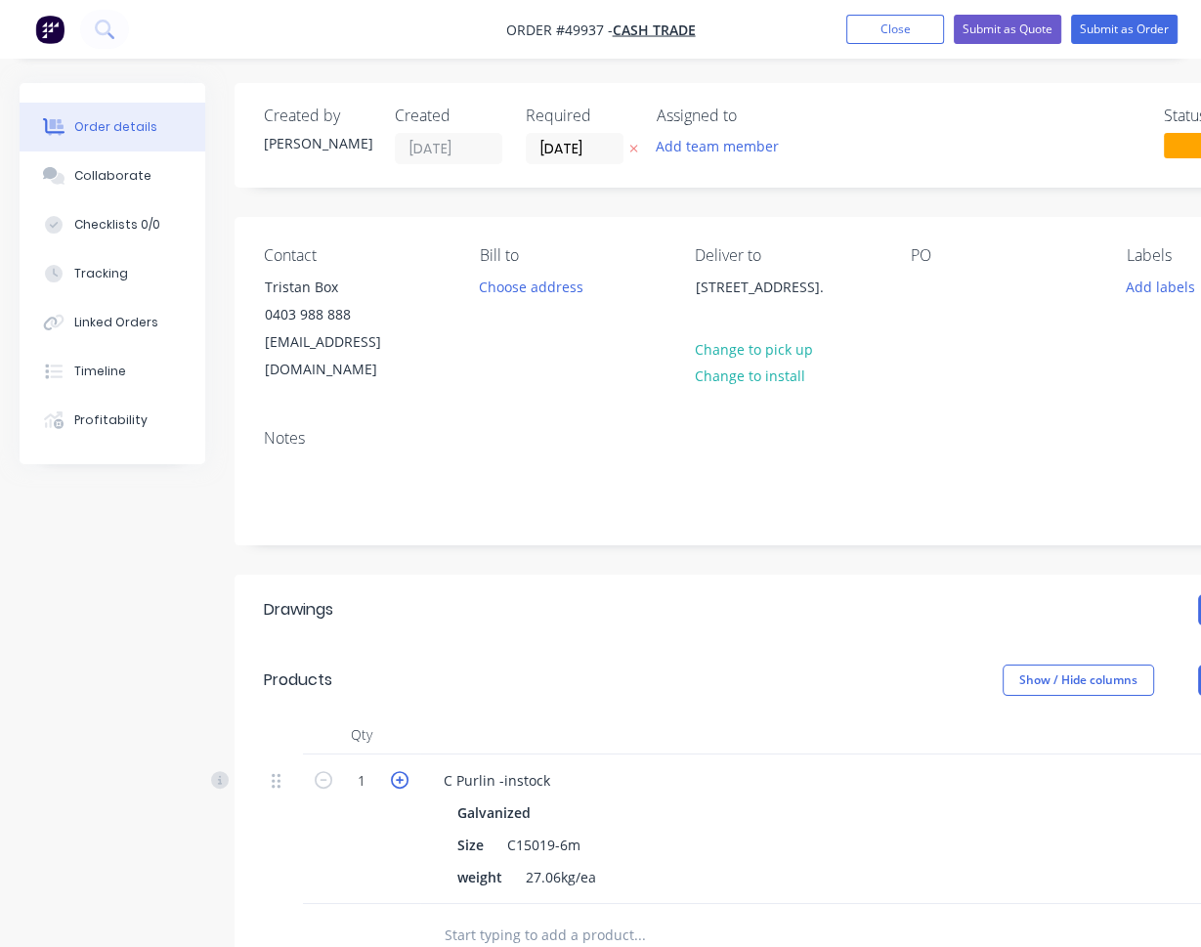
click at [397, 771] on icon "button" at bounding box center [400, 780] width 18 height 18
type input "2"
type input "$200.52"
click at [555, 594] on div "Add drawing" at bounding box center [899, 609] width 824 height 31
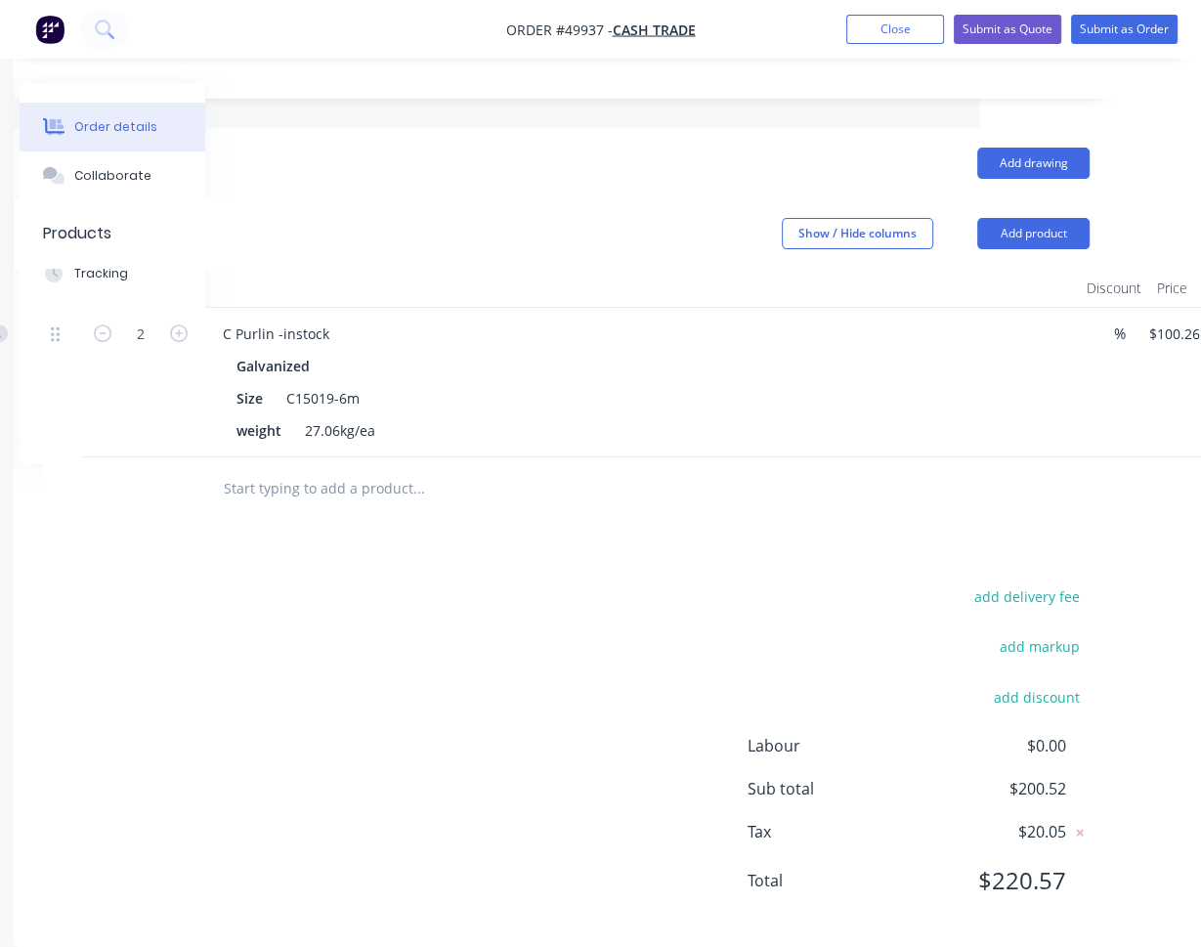
scroll to position [447, 352]
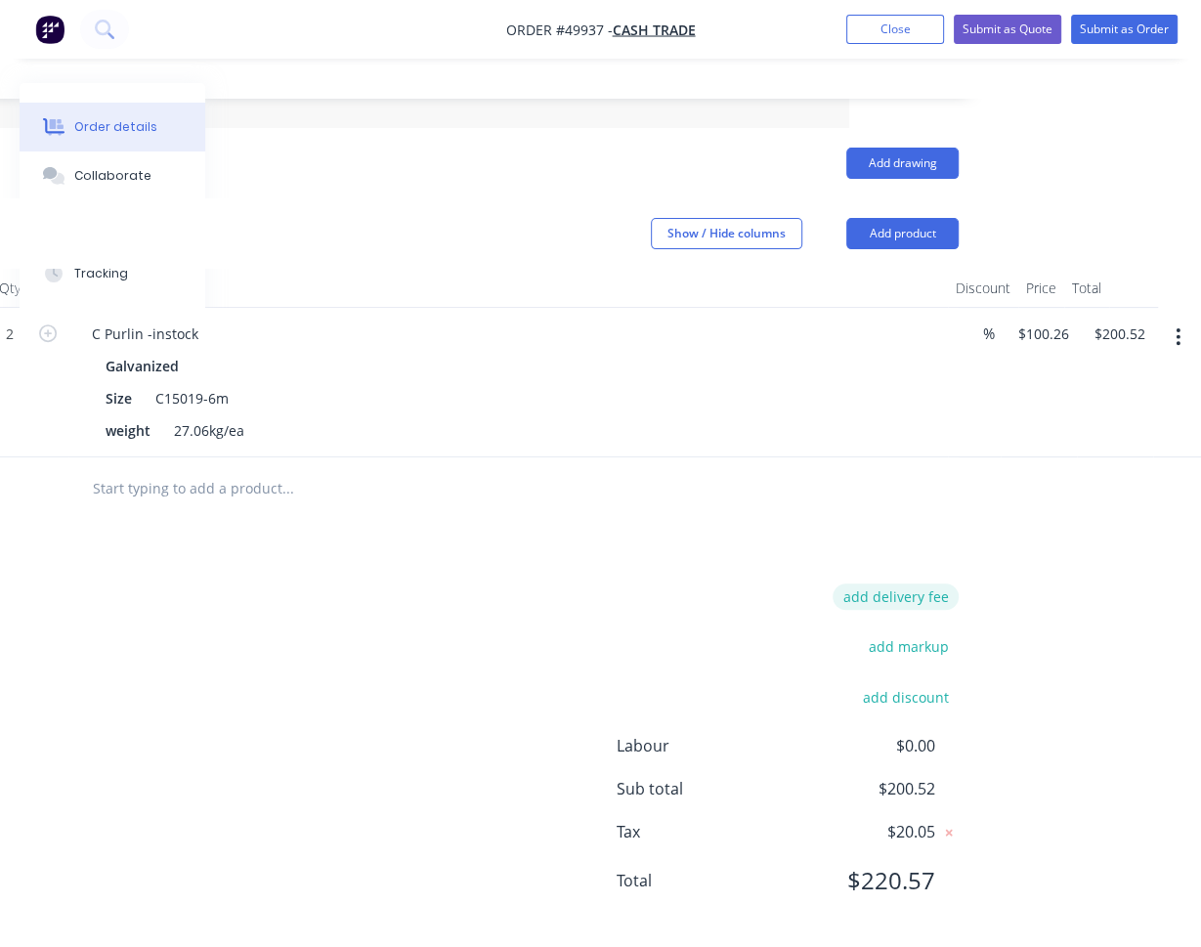
click at [919, 583] on button "add delivery fee" at bounding box center [896, 596] width 126 height 26
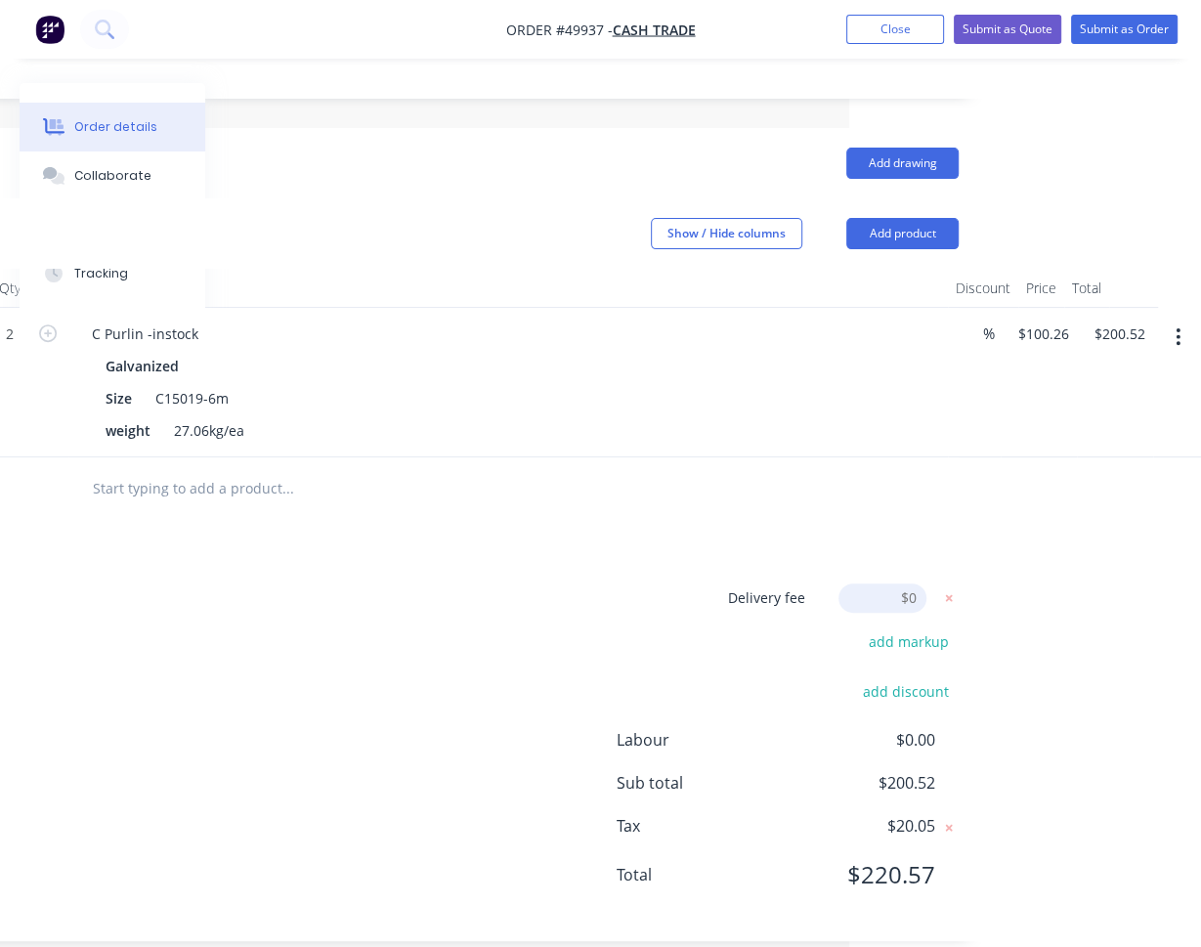
scroll to position [442, 352]
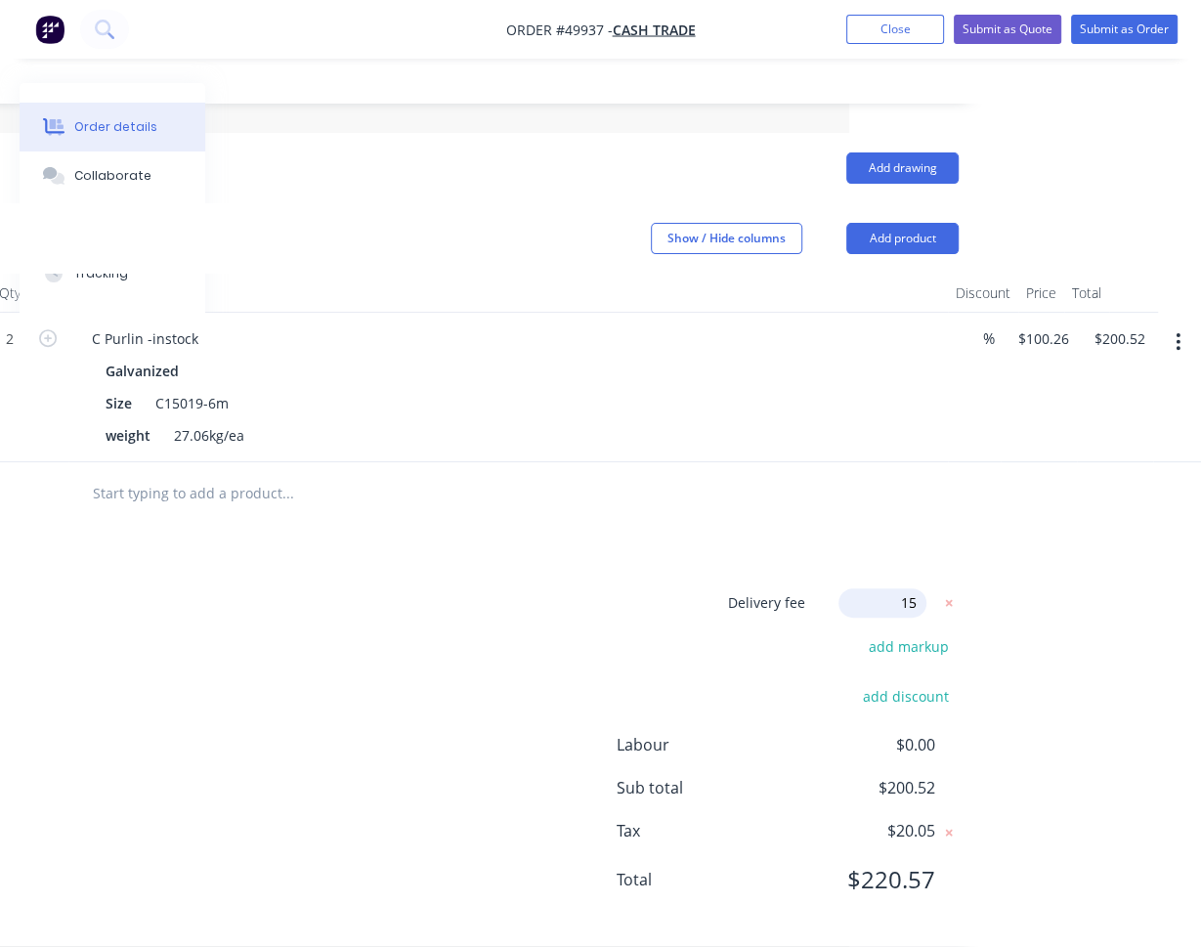
type input "150"
click input "submit" at bounding box center [0, 0] width 0 height 0
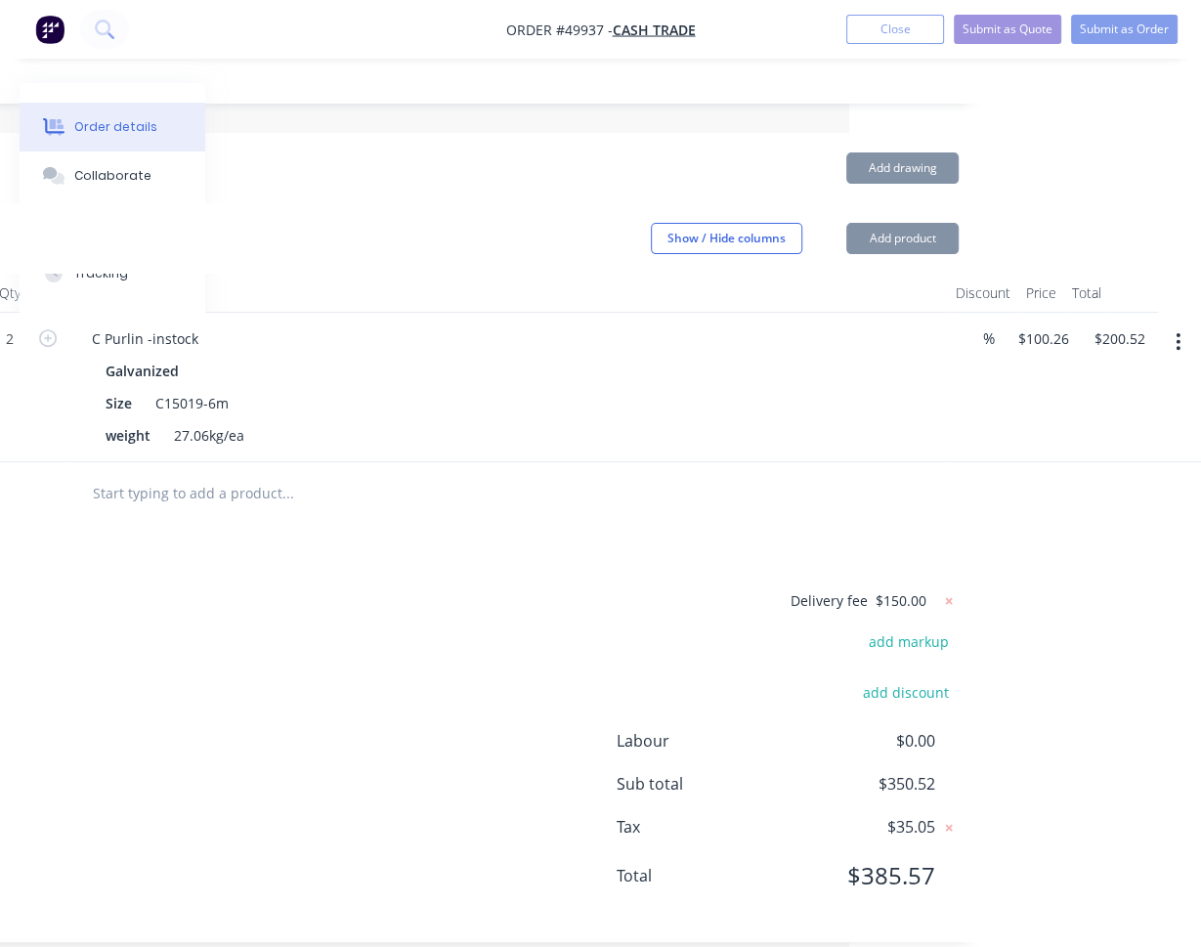
scroll to position [437, 352]
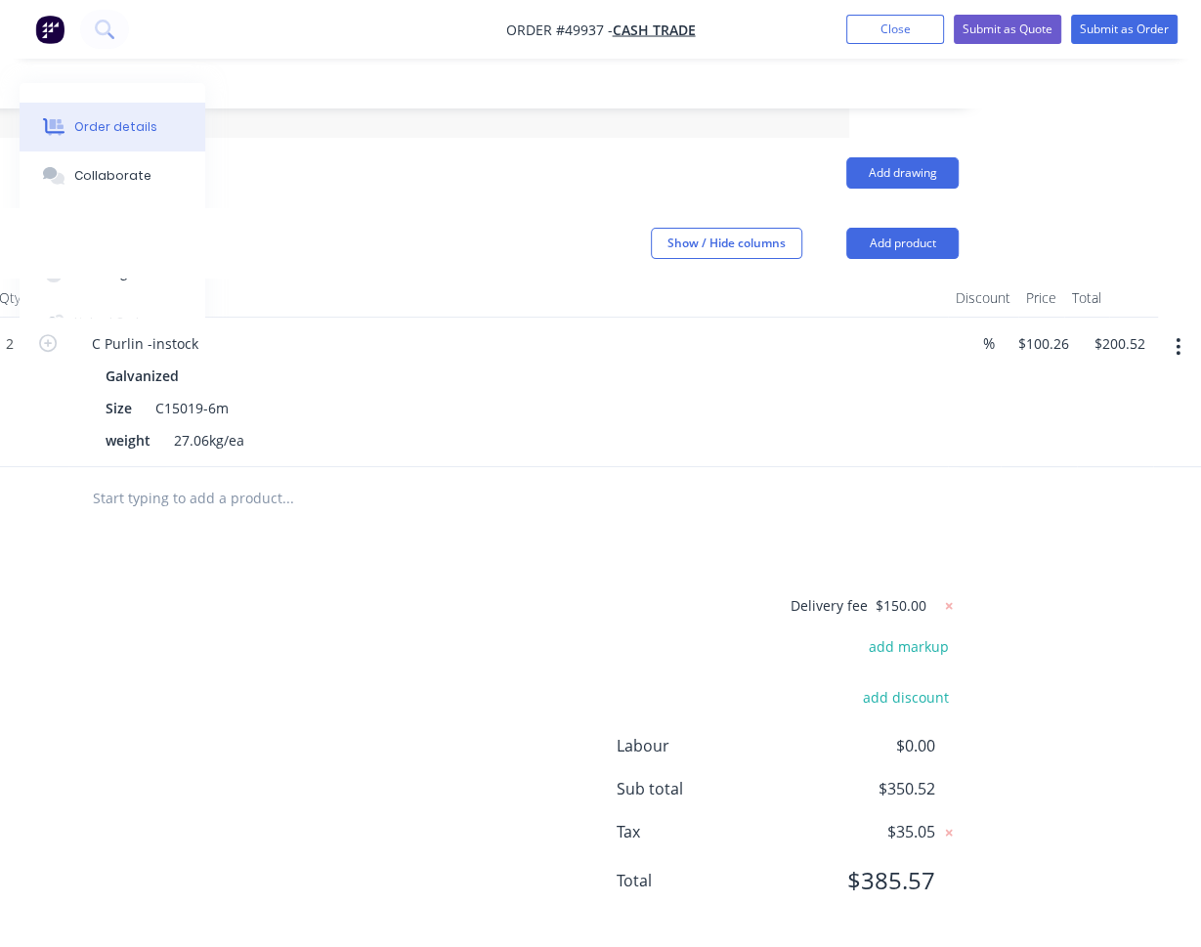
click at [677, 598] on div "Delivery fee $150.00 add markup add discount Labour $0.00 Sub total $350.52 Tax…" at bounding box center [435, 755] width 1047 height 324
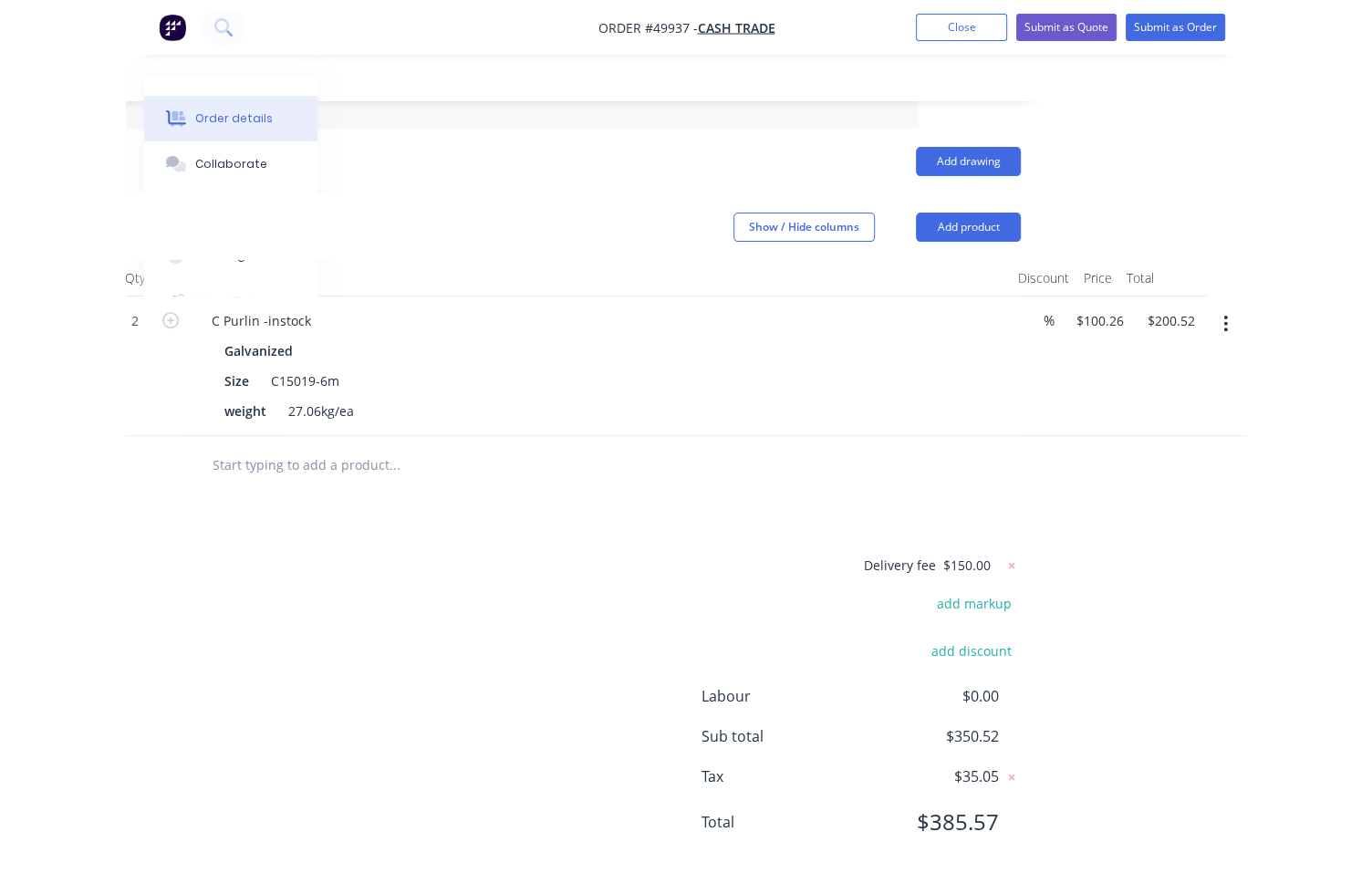
scroll to position [408, 129]
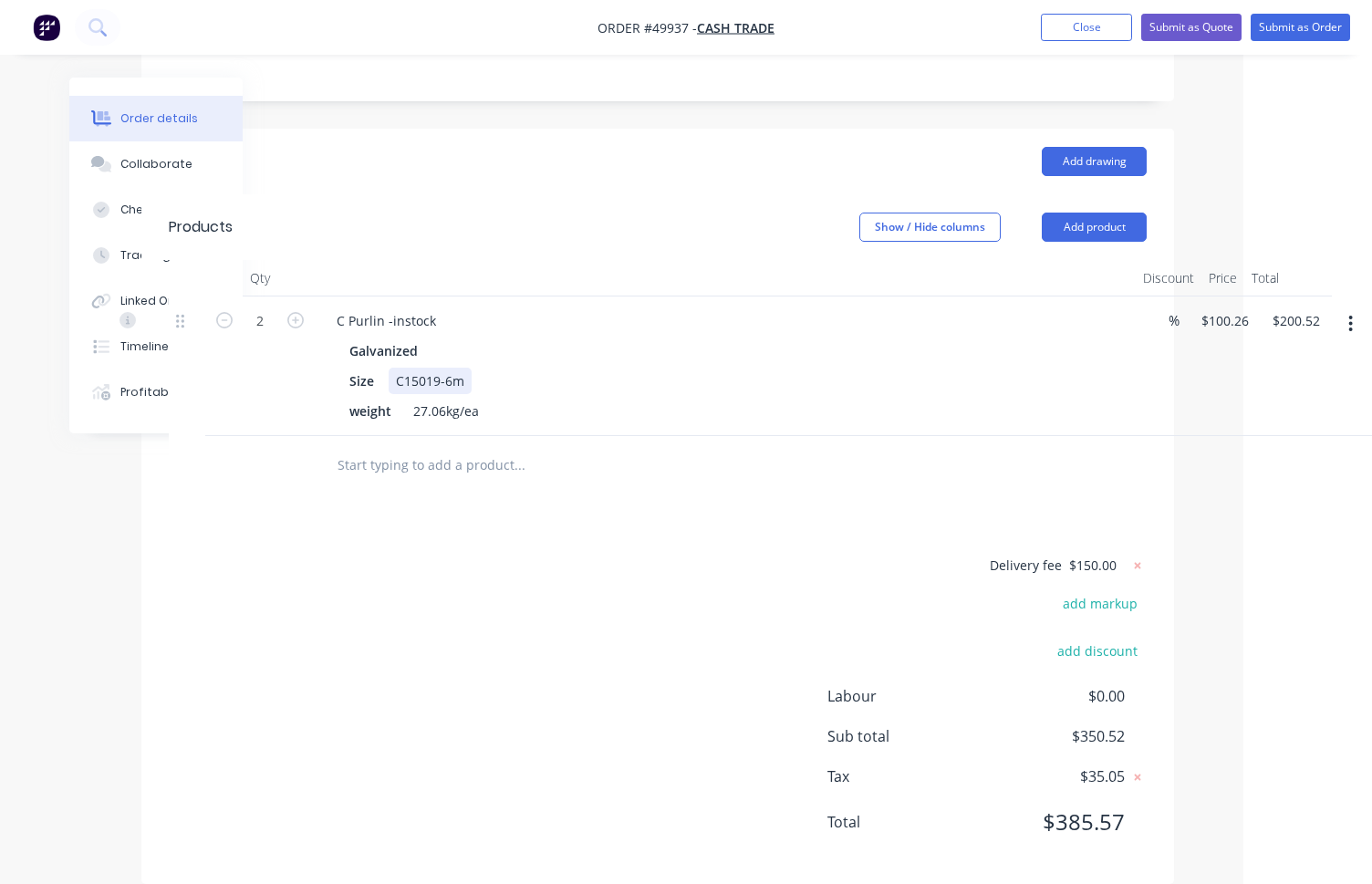
click at [798, 368] on div "Size C15019-6m" at bounding box center [721, 381] width 759 height 26
click at [711, 260] on div at bounding box center [725, 278] width 821 height 36
click at [1184, 29] on button "Submit as Quote" at bounding box center [1191, 27] width 100 height 27
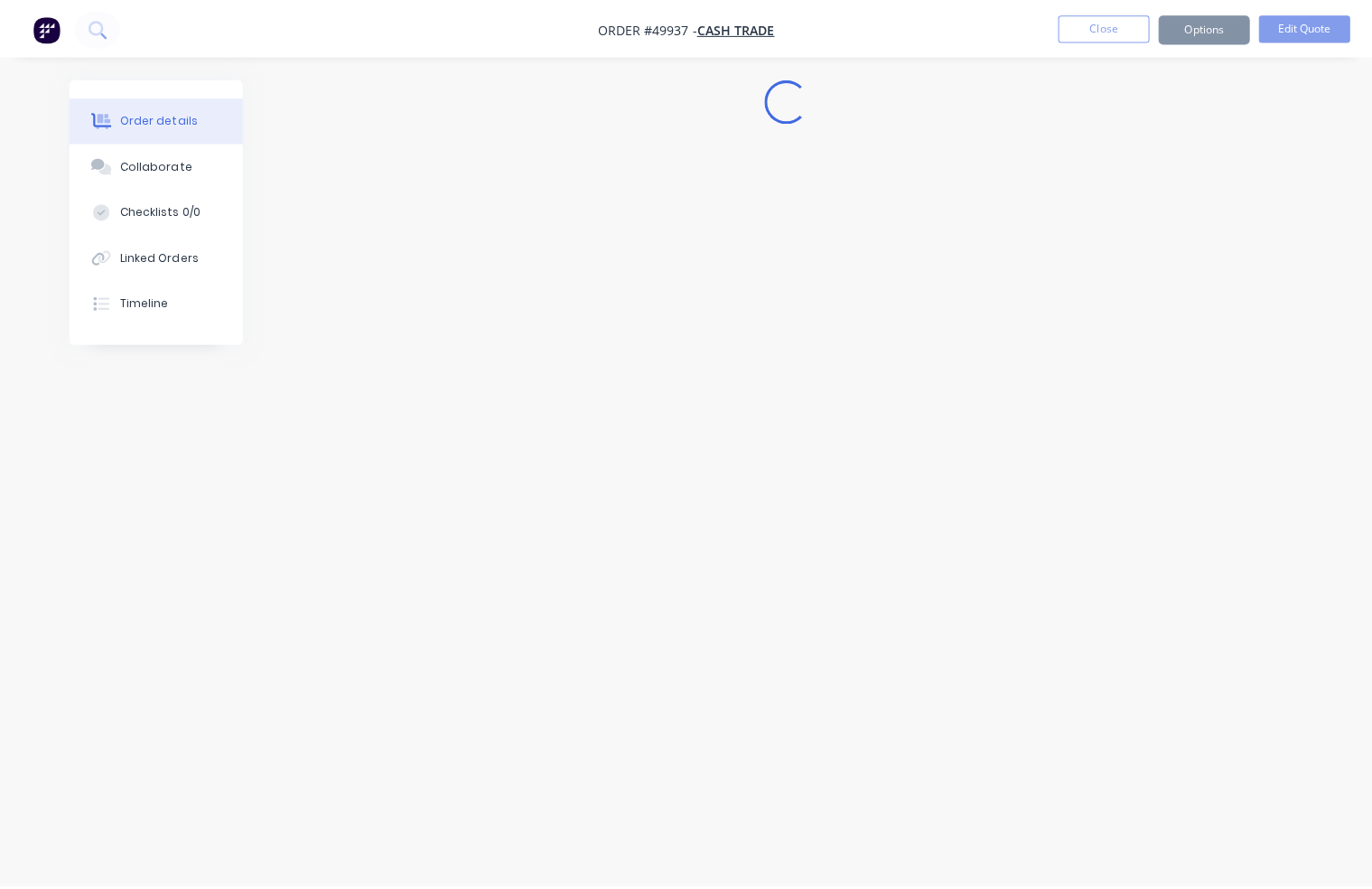
scroll to position [0, 0]
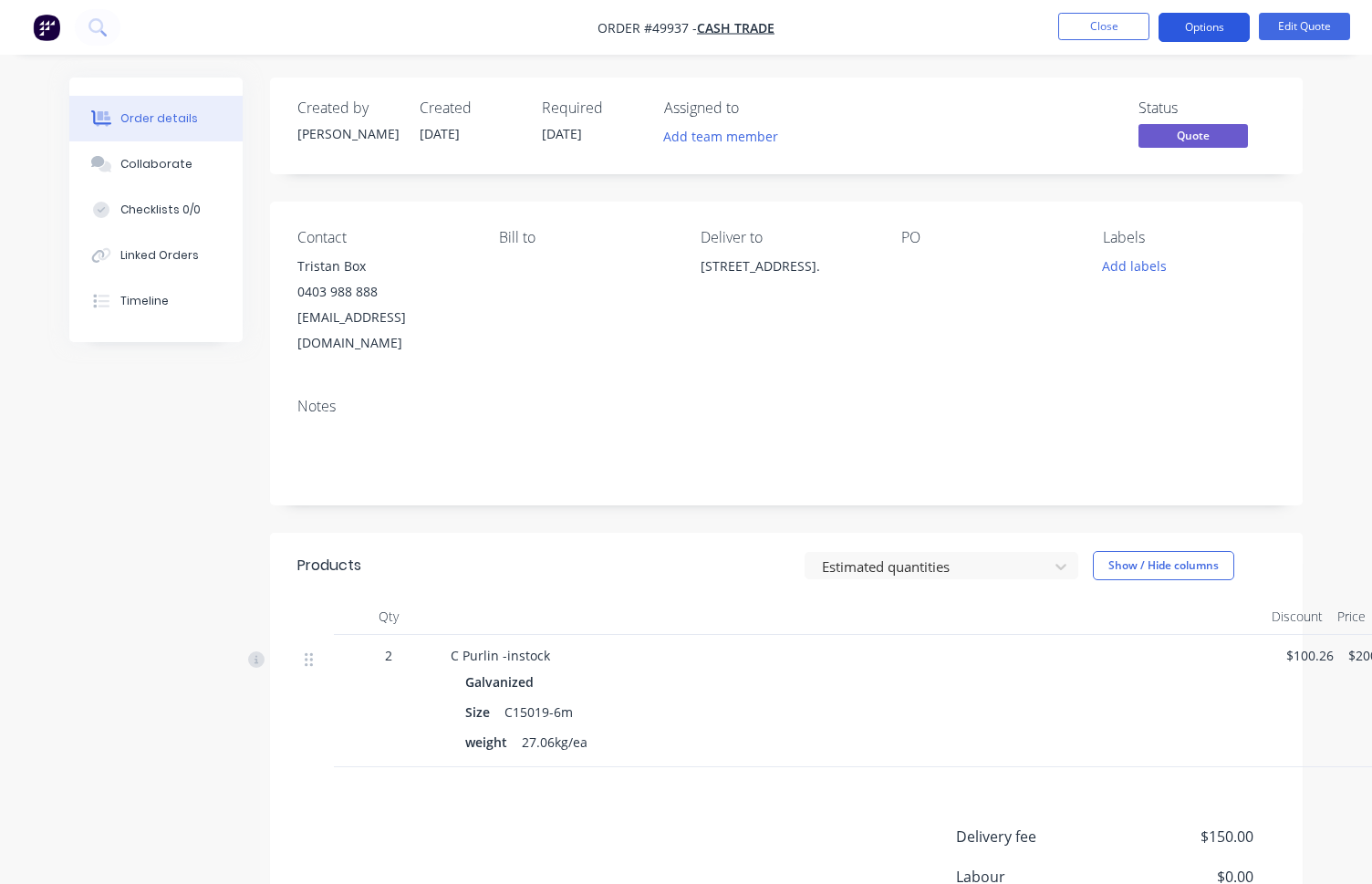
click at [1210, 28] on button "Options" at bounding box center [1204, 27] width 91 height 29
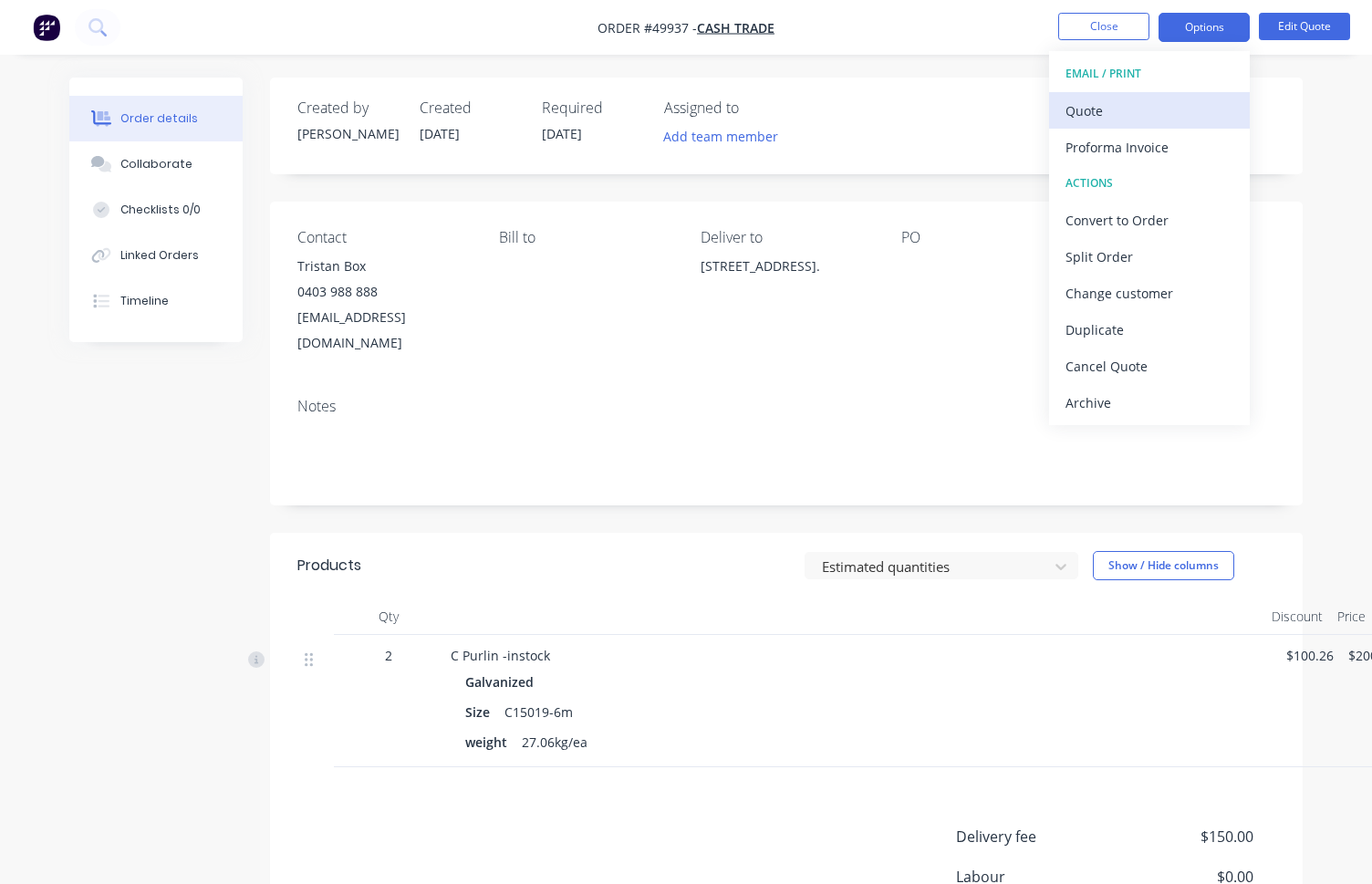
click at [1142, 115] on div "Quote" at bounding box center [1149, 111] width 168 height 26
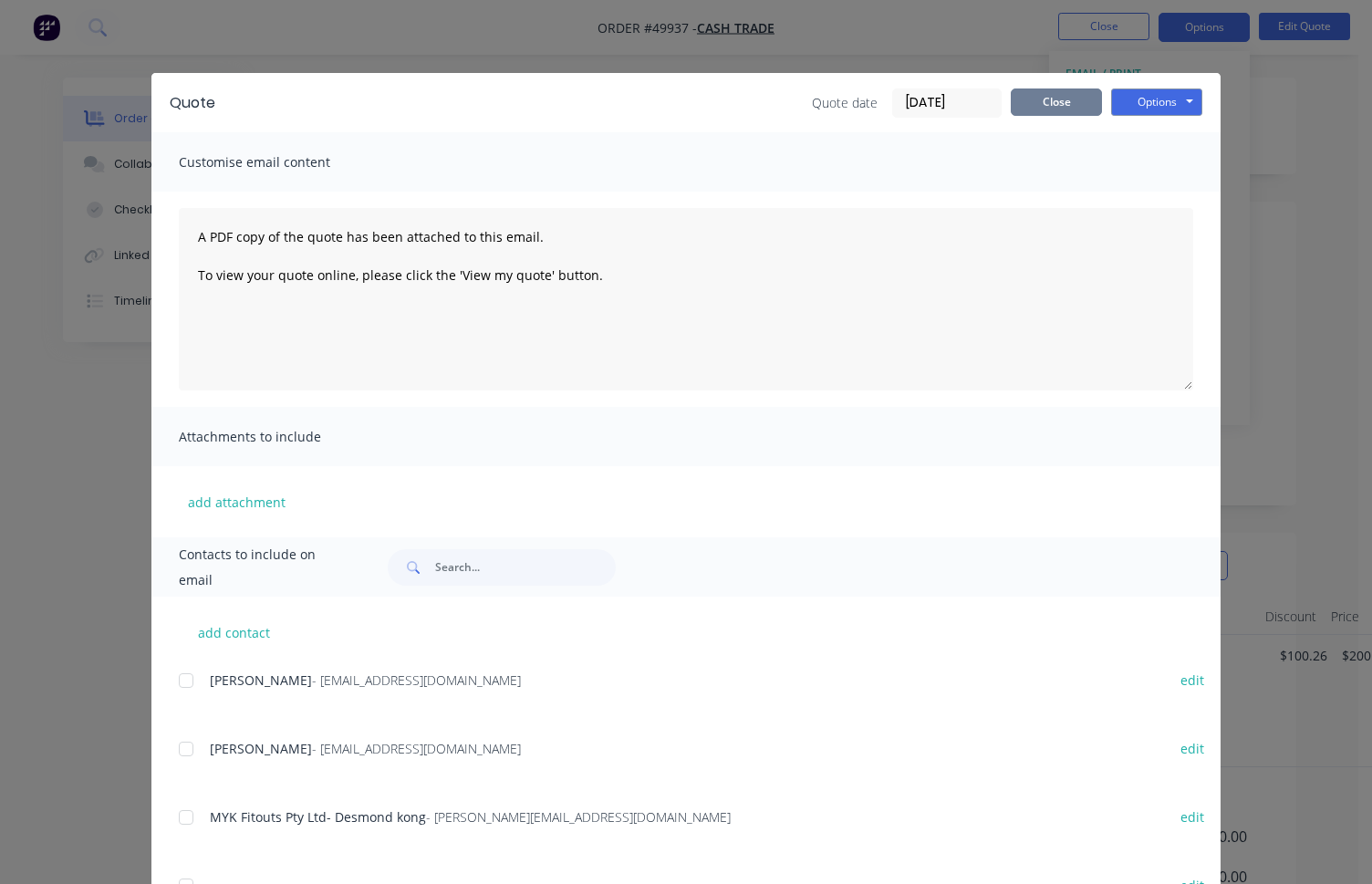
drag, startPoint x: 1058, startPoint y: 105, endPoint x: 1299, endPoint y: 34, distance: 251.2
click at [1058, 105] on button "Close" at bounding box center [1057, 102] width 91 height 27
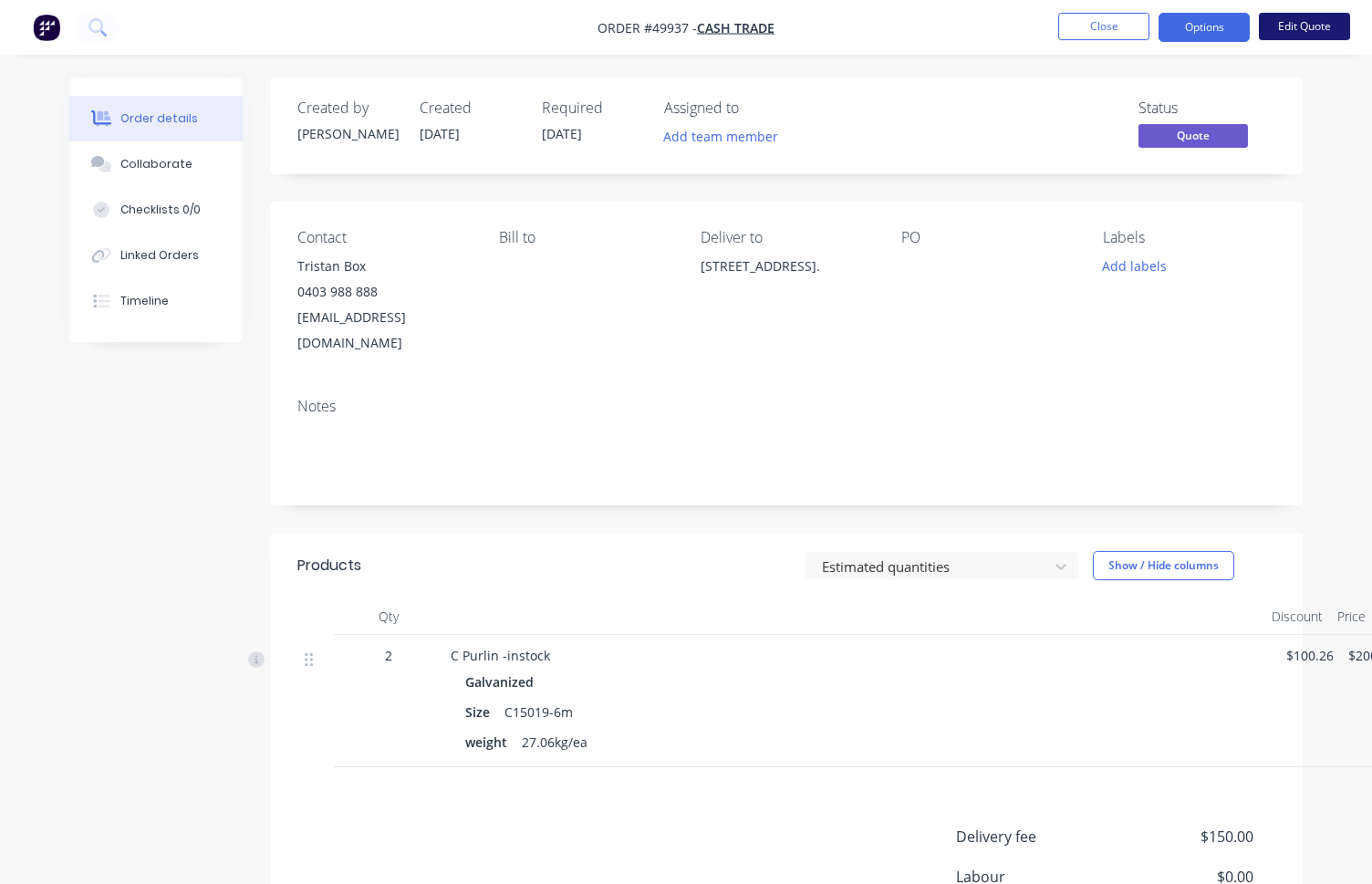
click at [1312, 26] on button "Edit Quote" at bounding box center [1305, 26] width 91 height 27
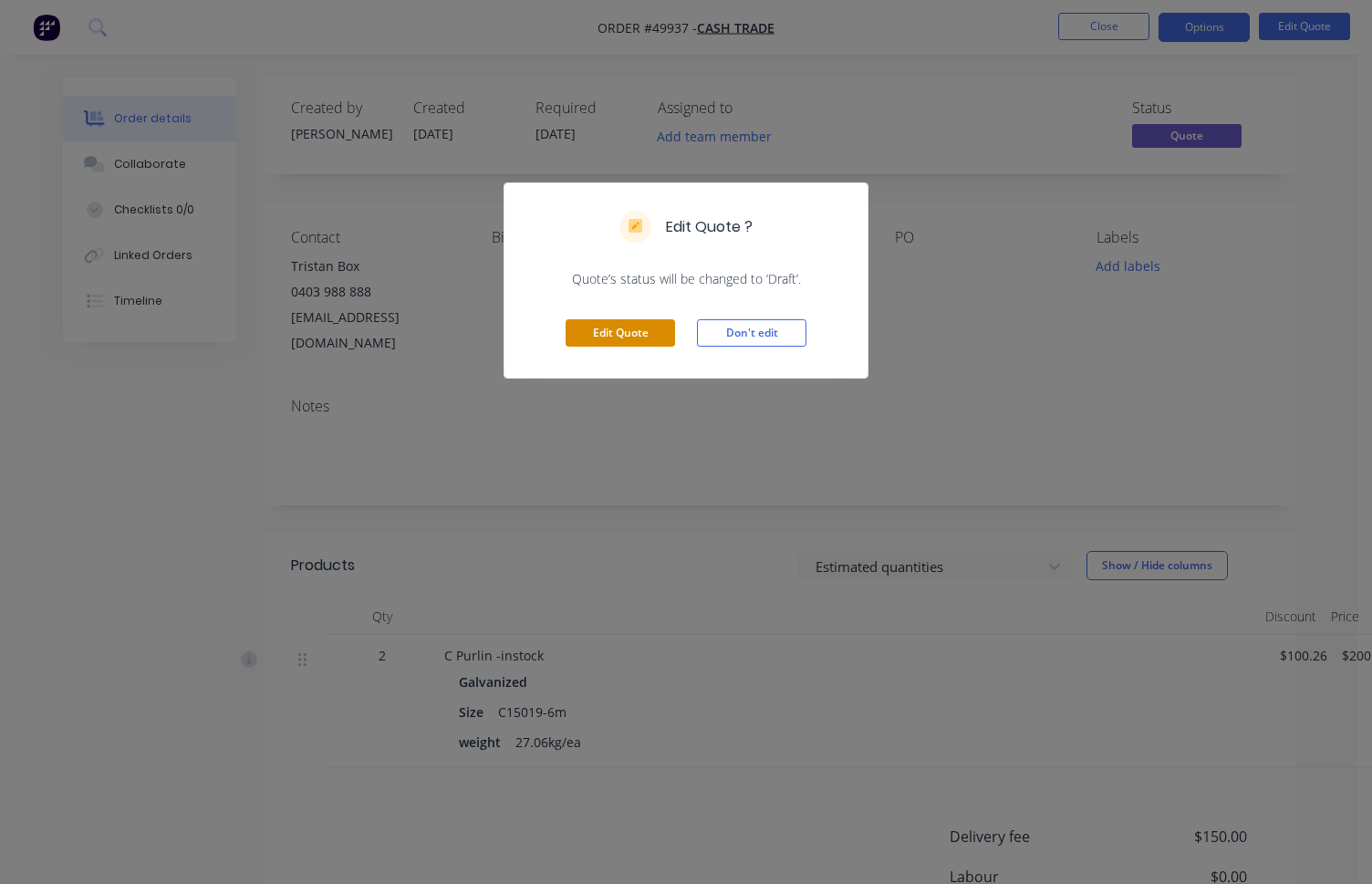
click at [645, 344] on button "Edit Quote" at bounding box center [620, 332] width 109 height 27
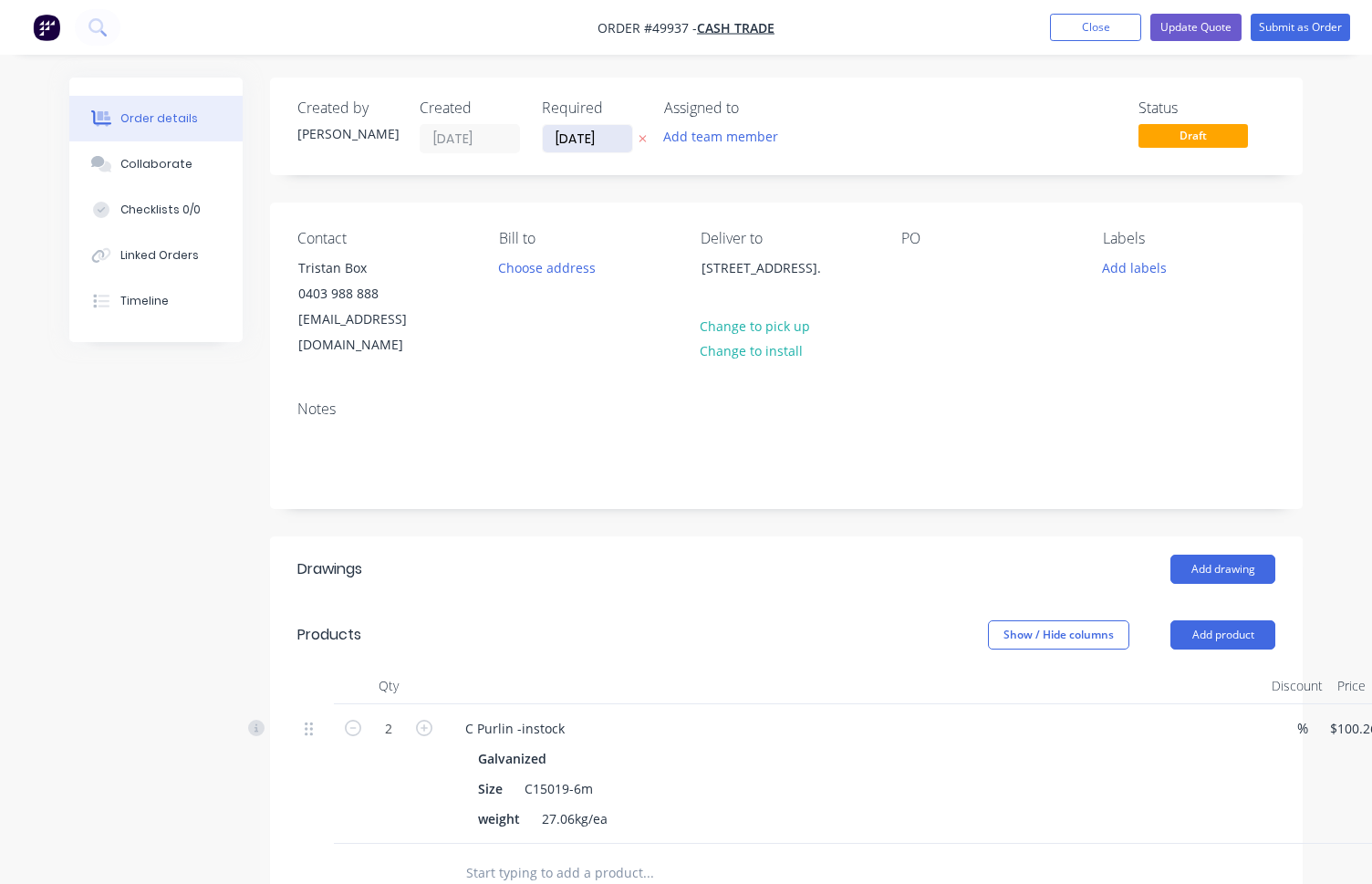
click at [568, 139] on input "02/10/25" at bounding box center [587, 138] width 90 height 27
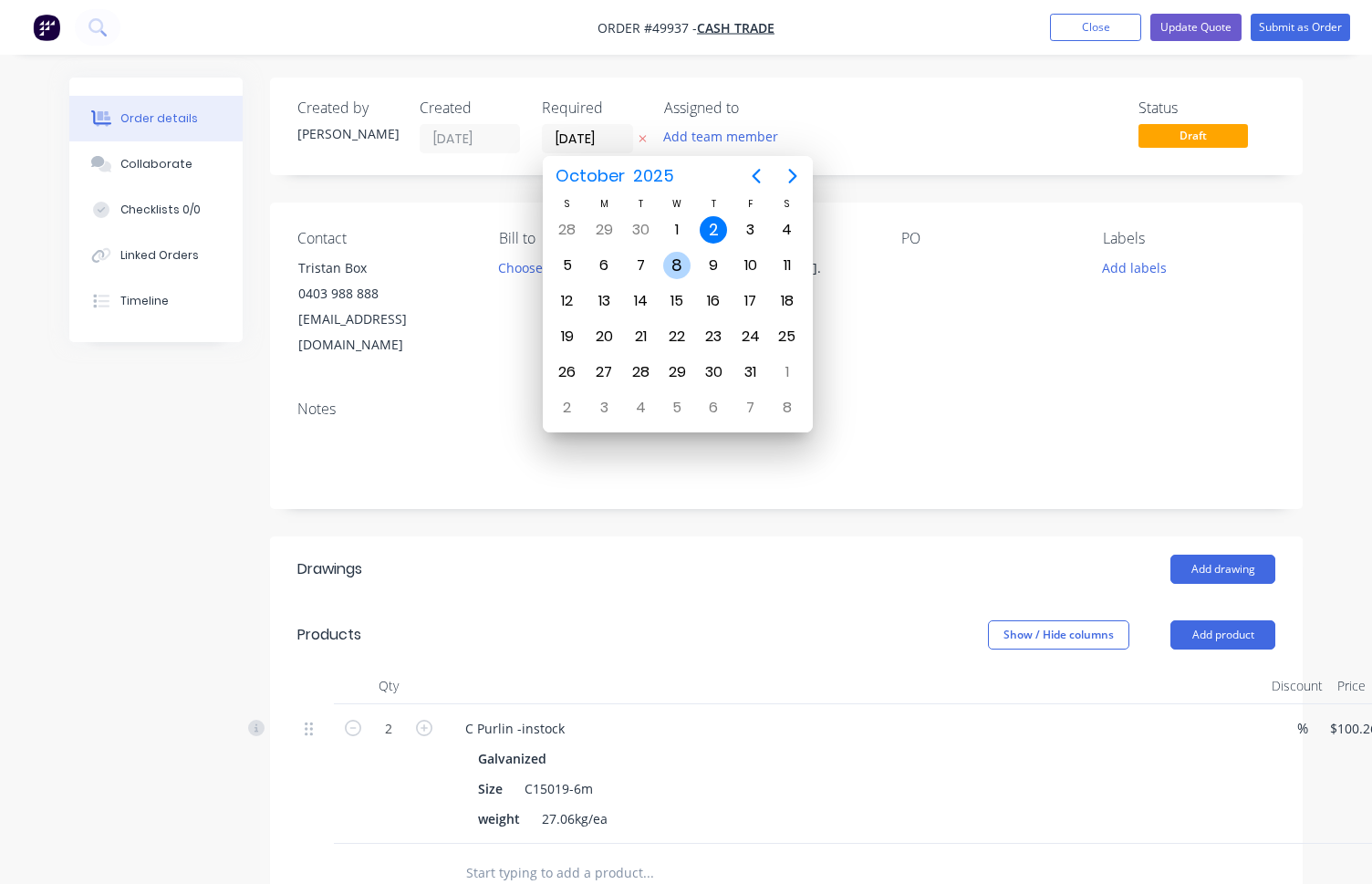
click at [673, 265] on div "8" at bounding box center [676, 265] width 27 height 27
type input "08/10/25"
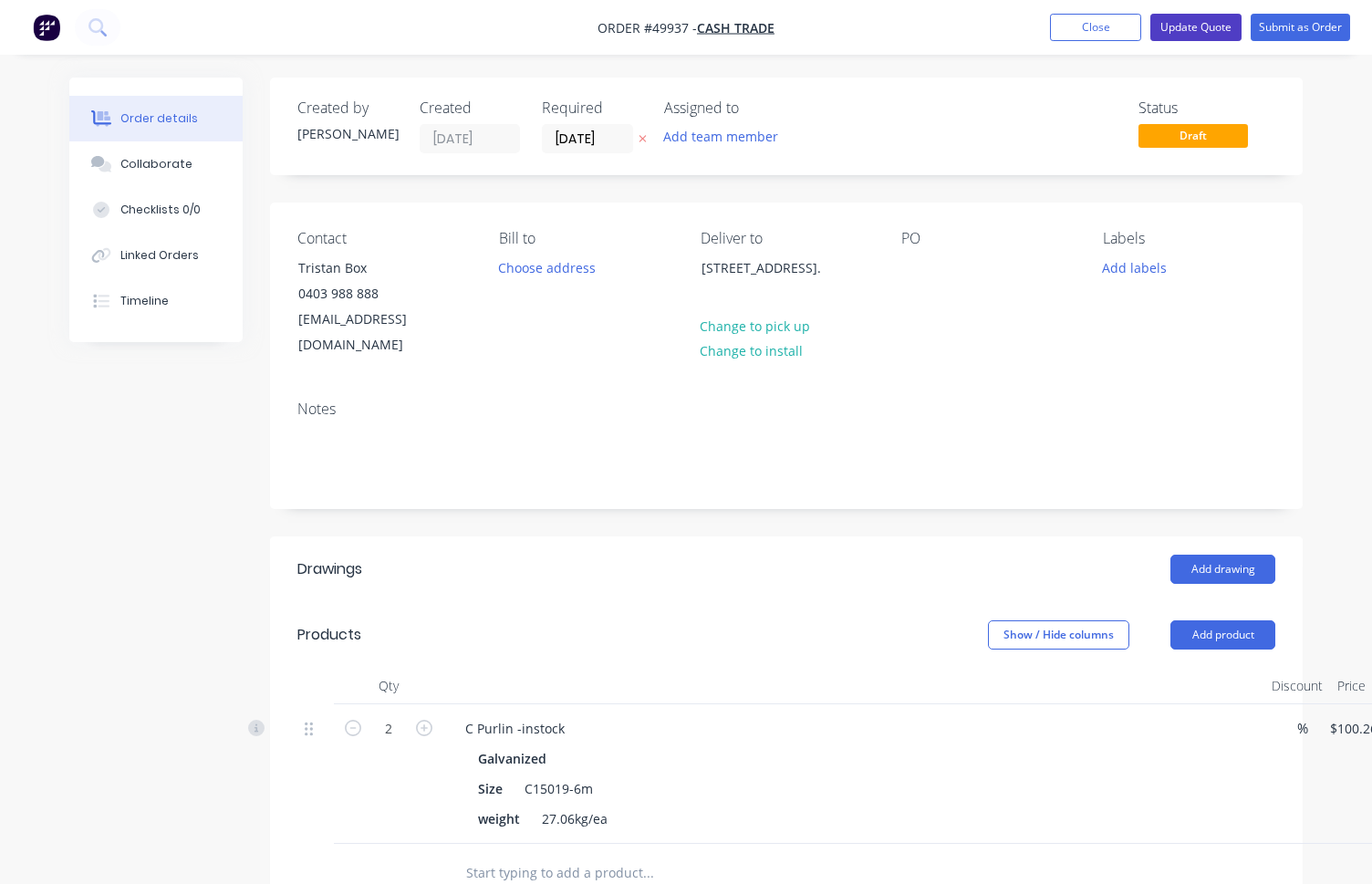
click at [1198, 28] on button "Update Quote" at bounding box center [1196, 27] width 91 height 27
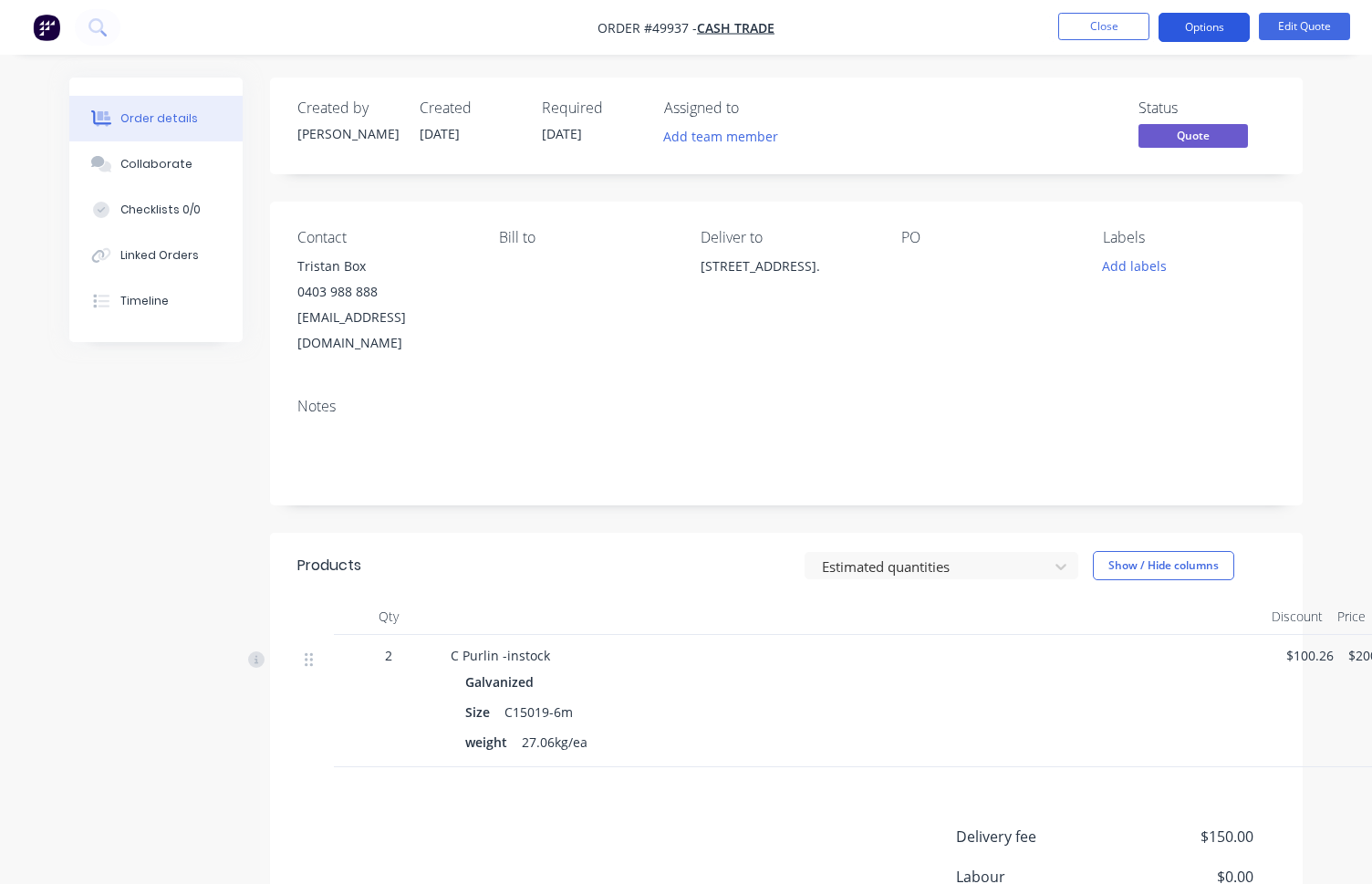
click at [1219, 28] on button "Options" at bounding box center [1204, 27] width 91 height 29
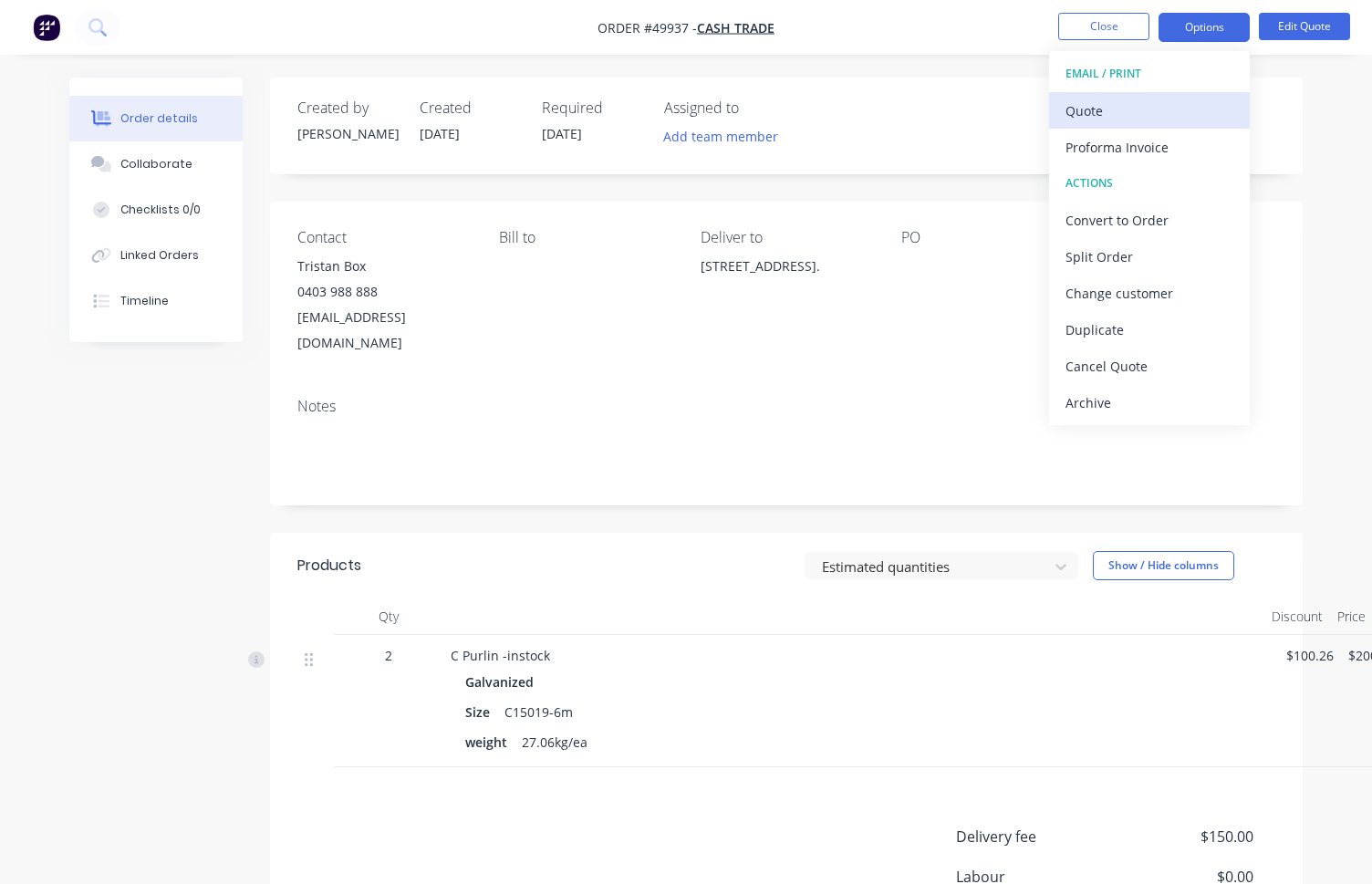
click at [1153, 100] on div "Quote" at bounding box center [1149, 111] width 168 height 26
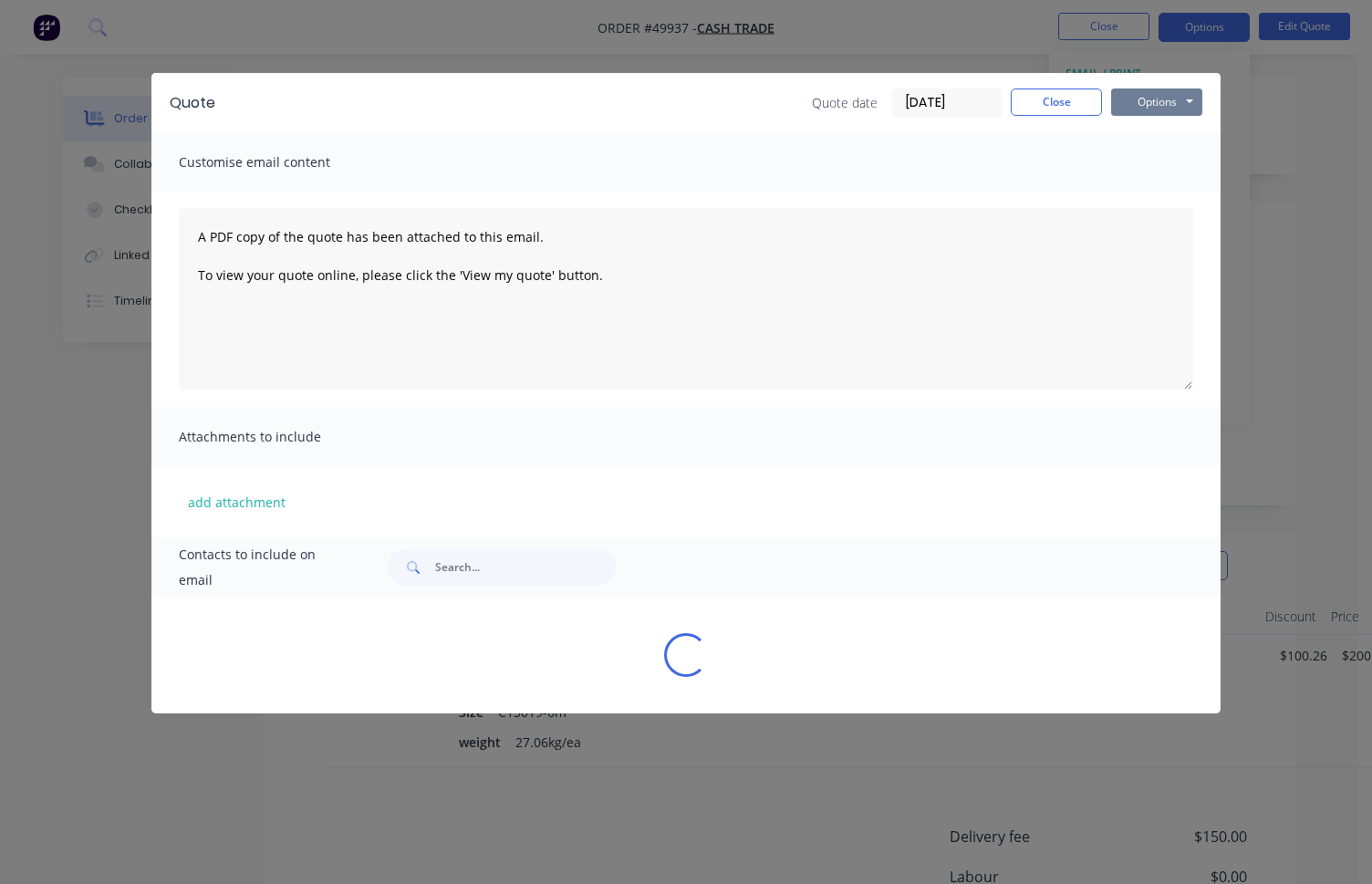
click at [1173, 96] on button "Options" at bounding box center [1156, 102] width 91 height 27
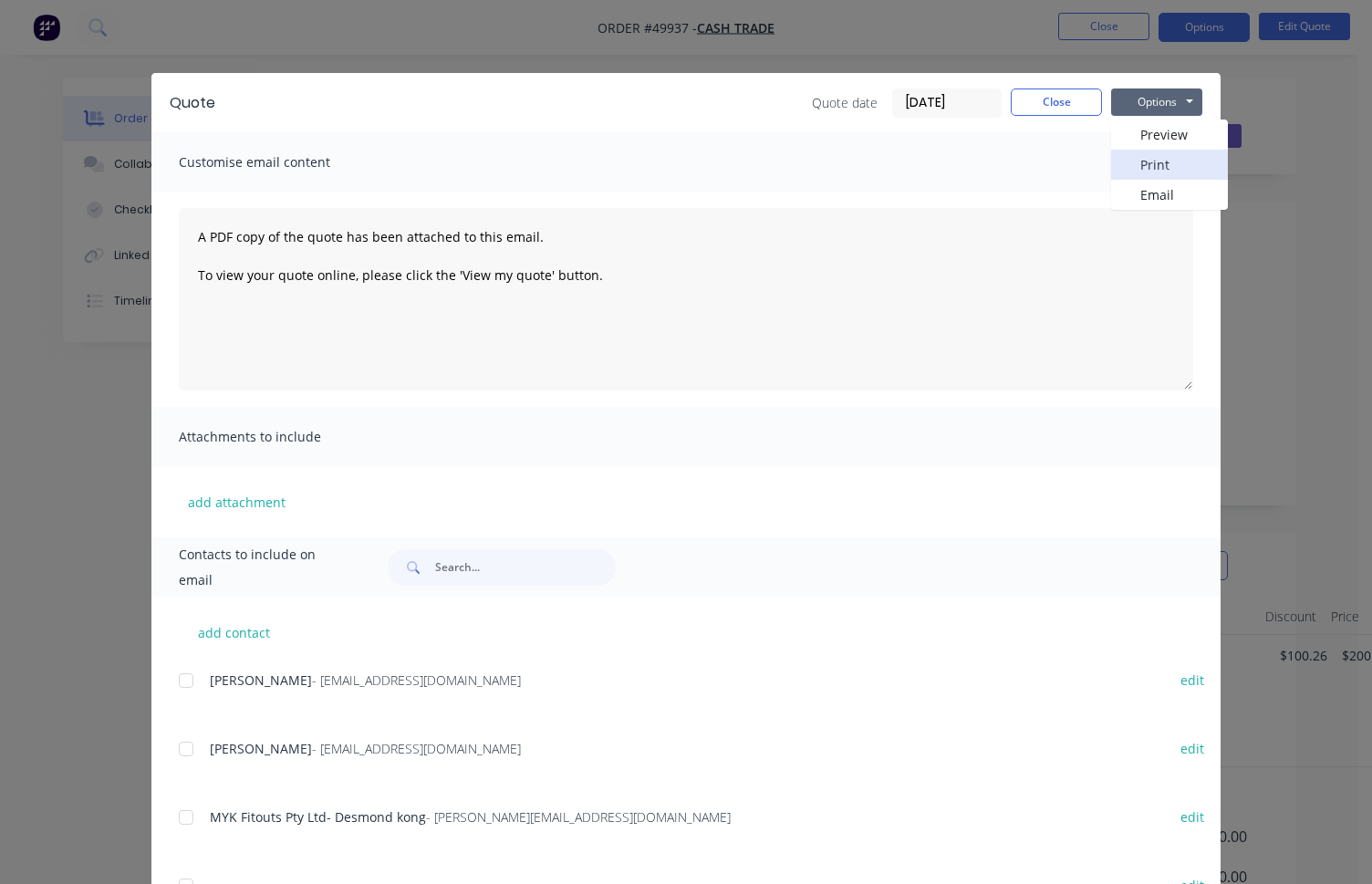
click at [1171, 169] on button "Print" at bounding box center [1169, 164] width 117 height 30
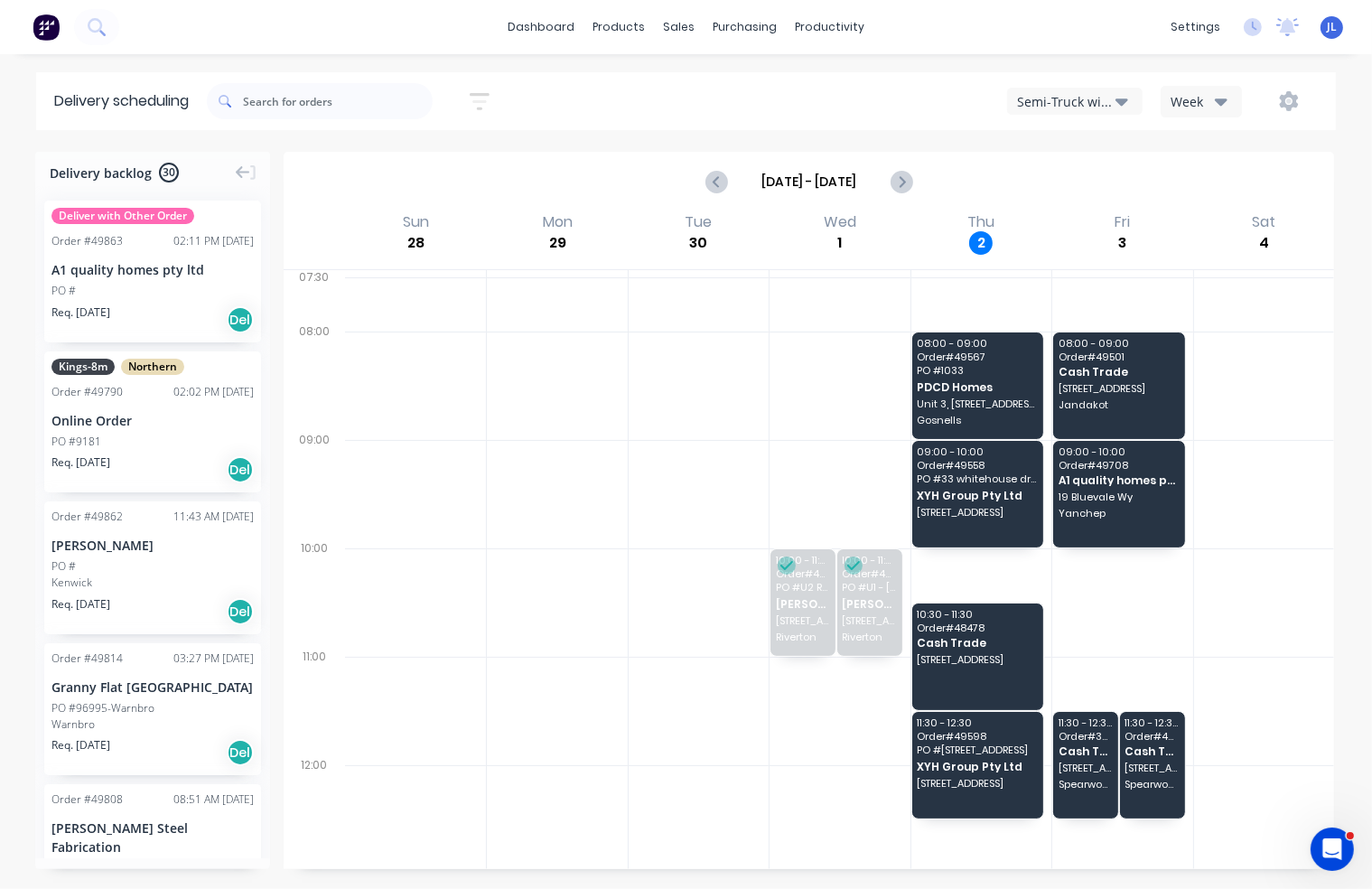
click at [1116, 97] on div "Semi-Truck with Hiab" at bounding box center [1066, 102] width 99 height 19
click at [1098, 209] on div "Utes Delivery" at bounding box center [1097, 219] width 178 height 36
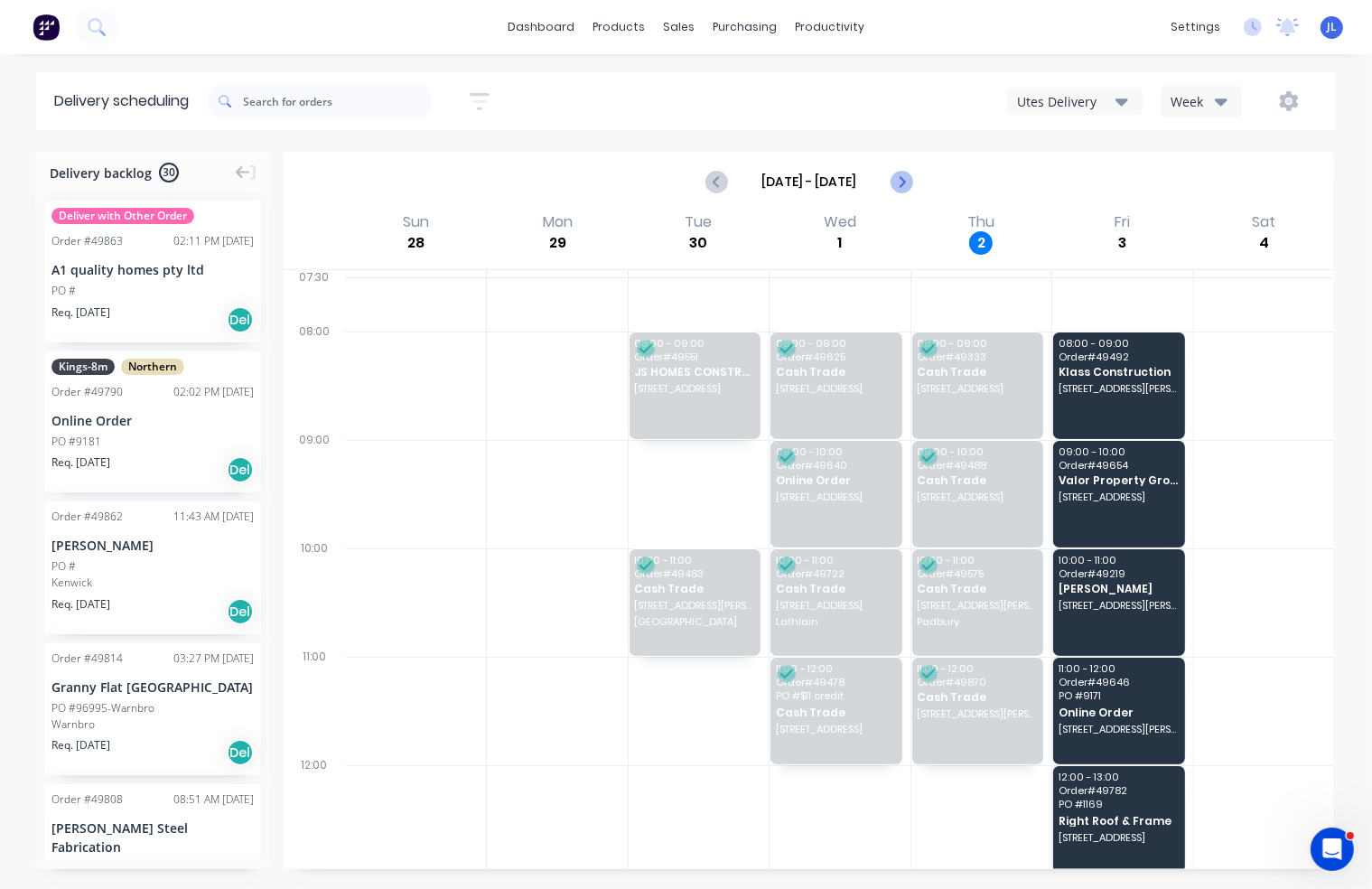
click at [896, 178] on icon "Next page" at bounding box center [900, 181] width 21 height 21
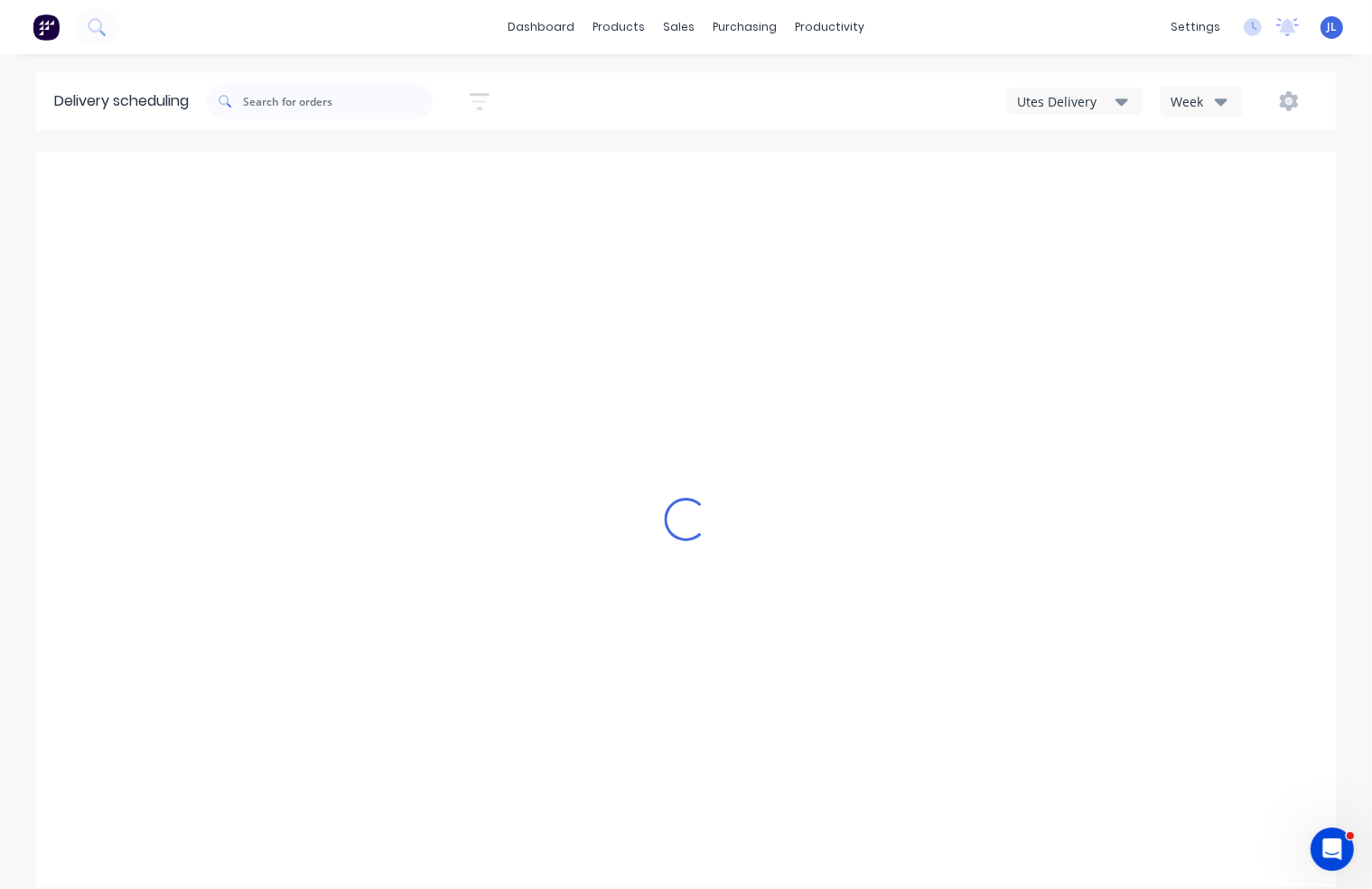
type input "Oct 5 - Oct 11"
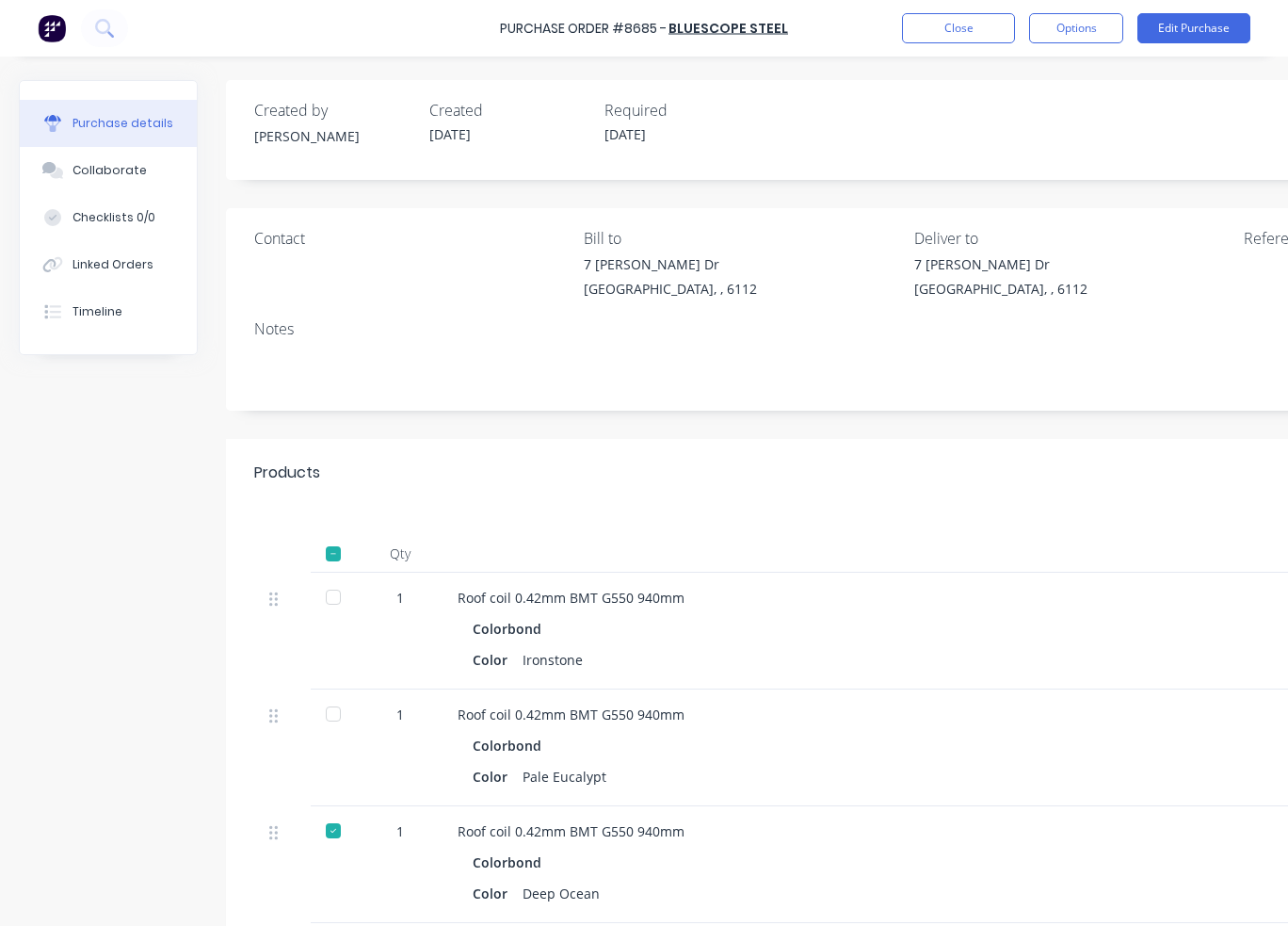
scroll to position [848, 0]
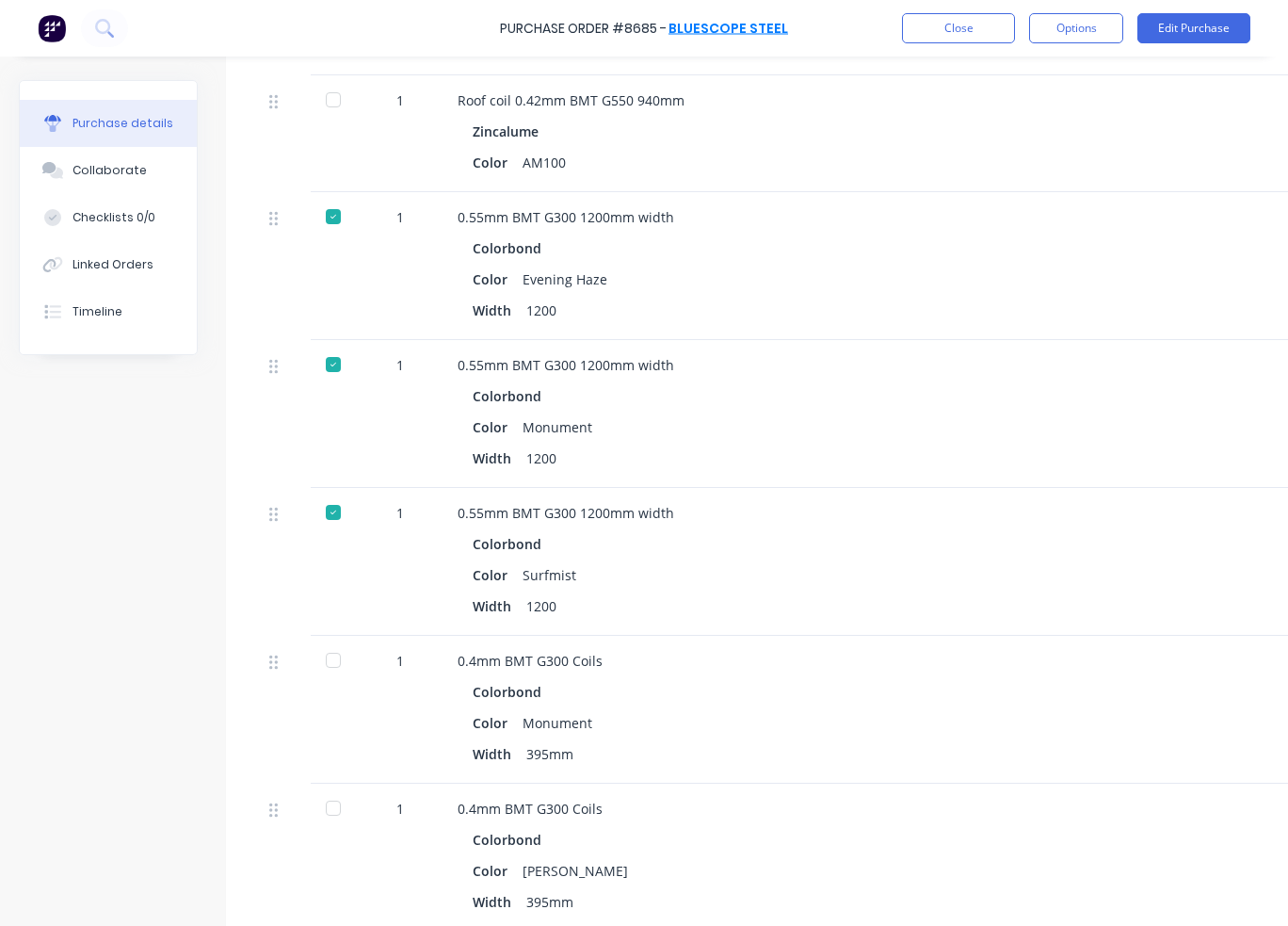
click at [752, 29] on link "BlueScope Steel" at bounding box center [728, 29] width 119 height 19
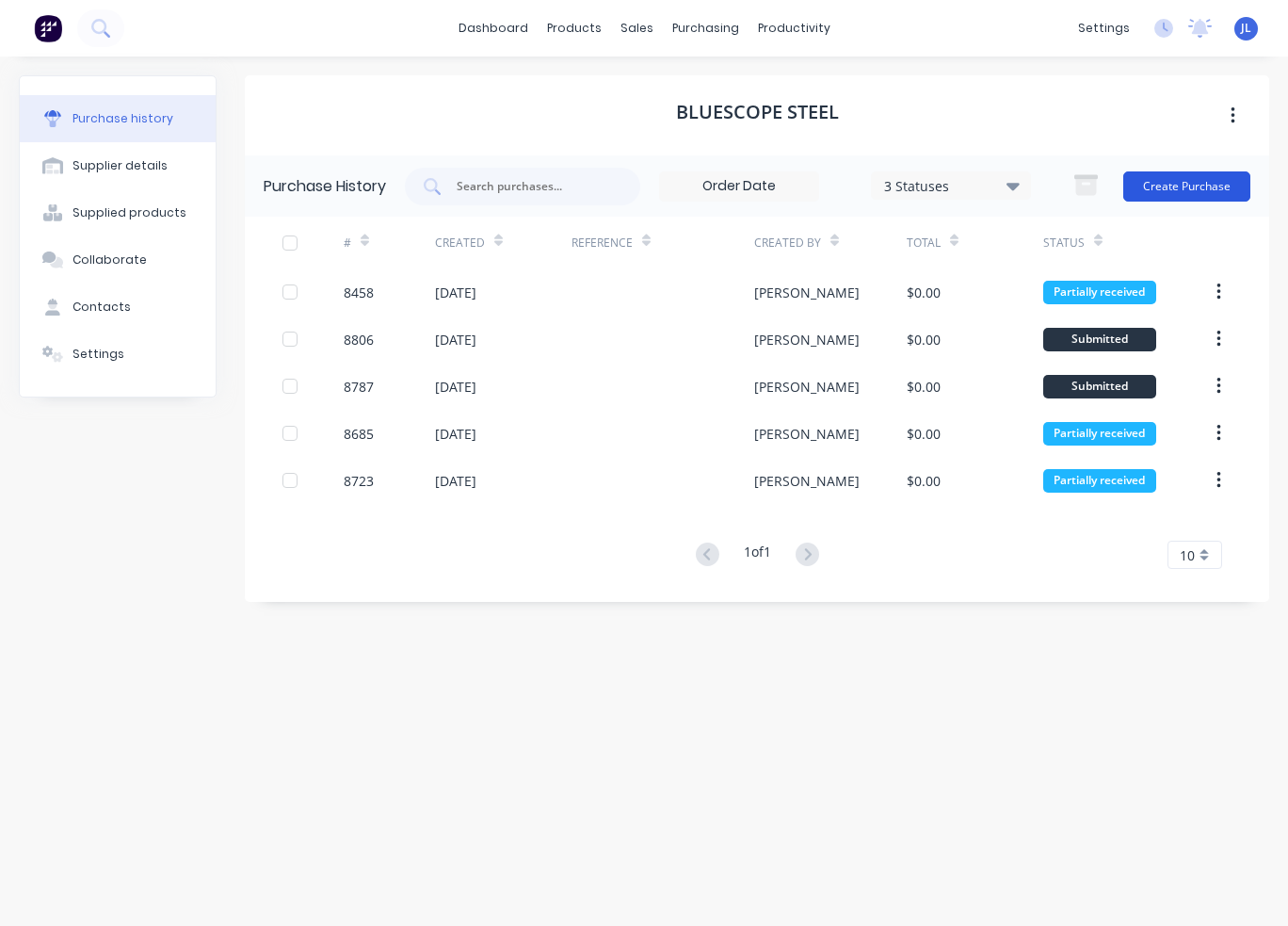
click at [1204, 184] on button "Create Purchase" at bounding box center [1187, 186] width 127 height 30
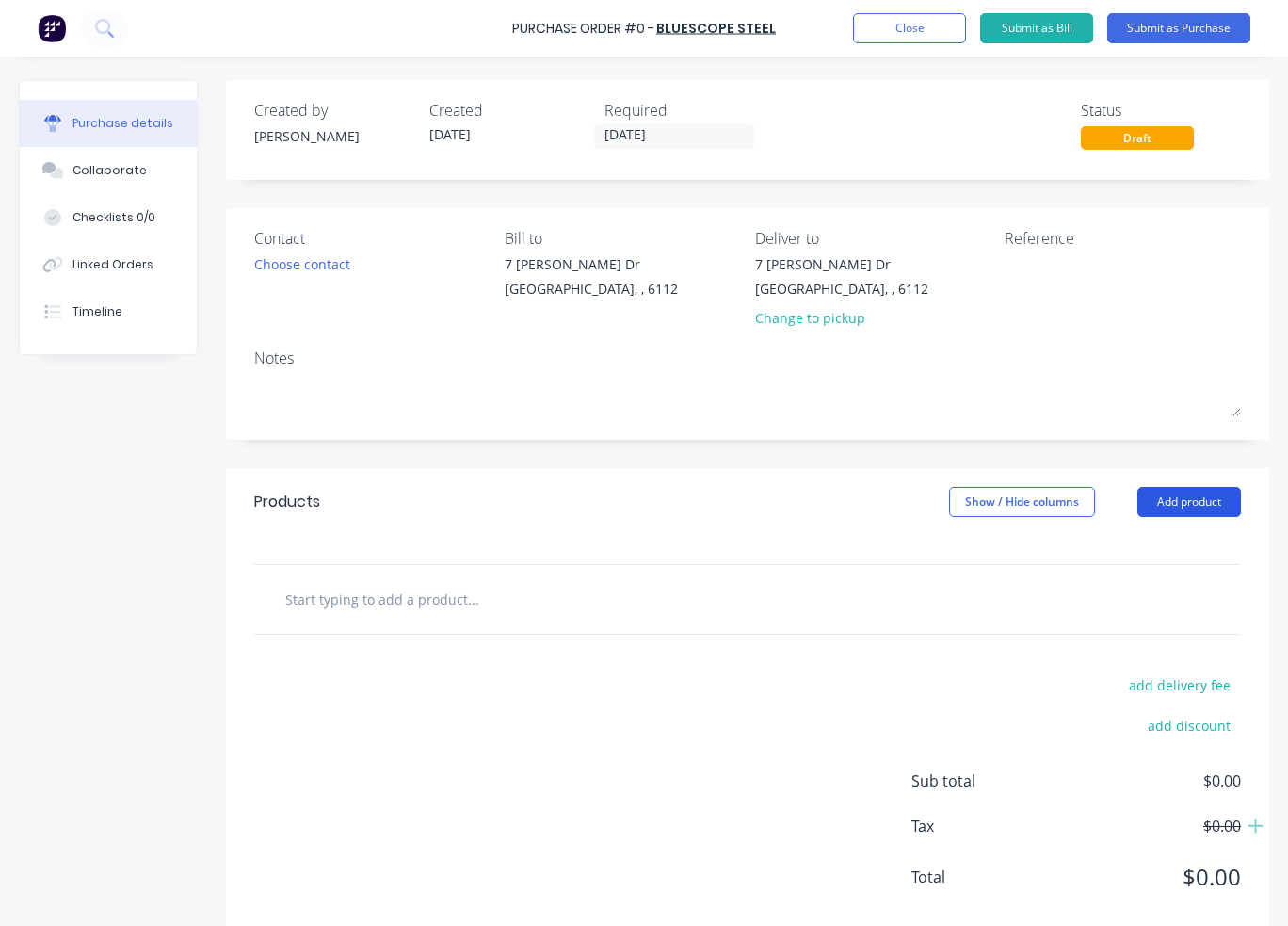
click at [1208, 515] on button "Add product" at bounding box center [1189, 501] width 103 height 30
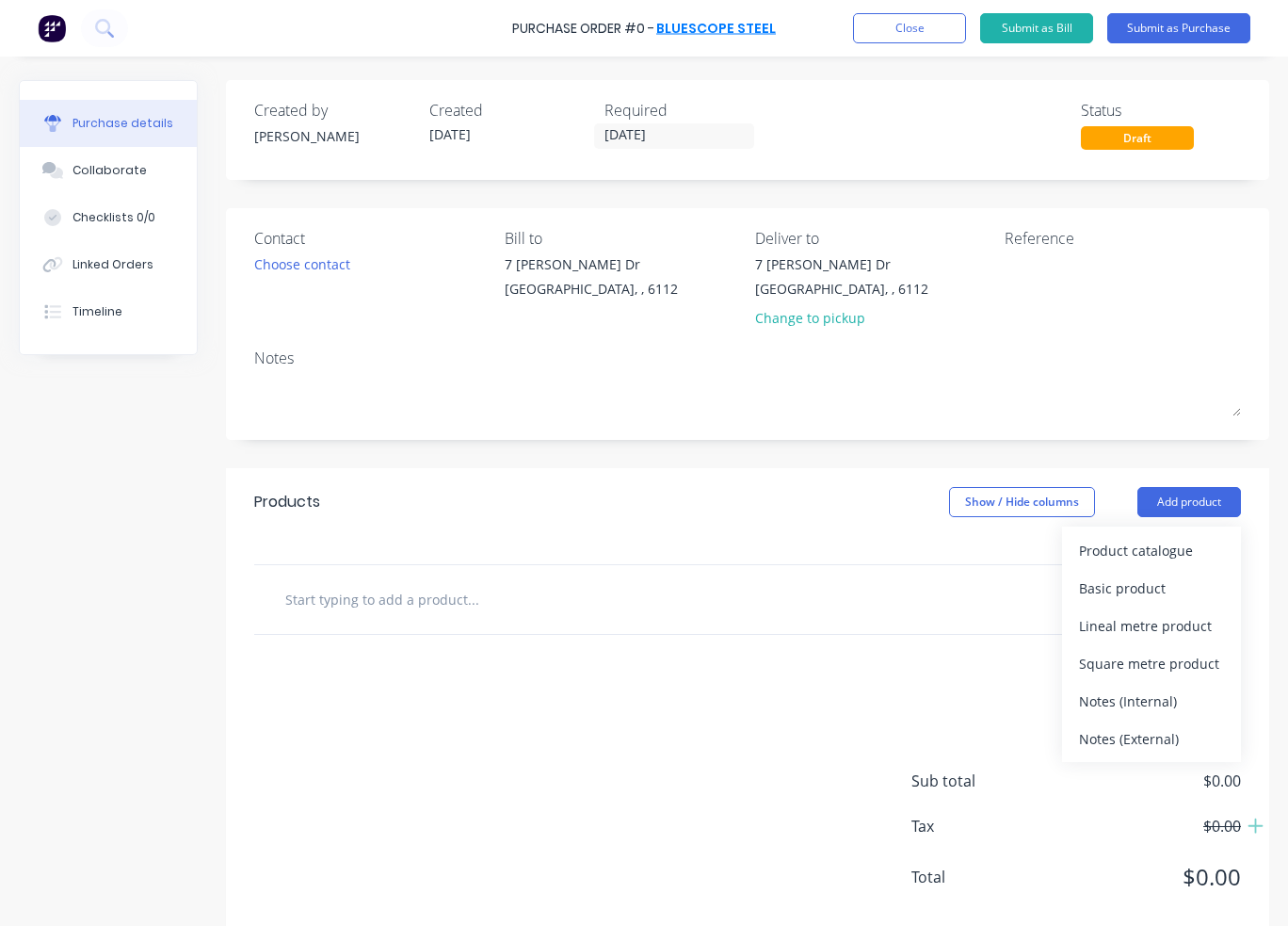
click at [697, 28] on link "BlueScope Steel" at bounding box center [716, 29] width 119 height 19
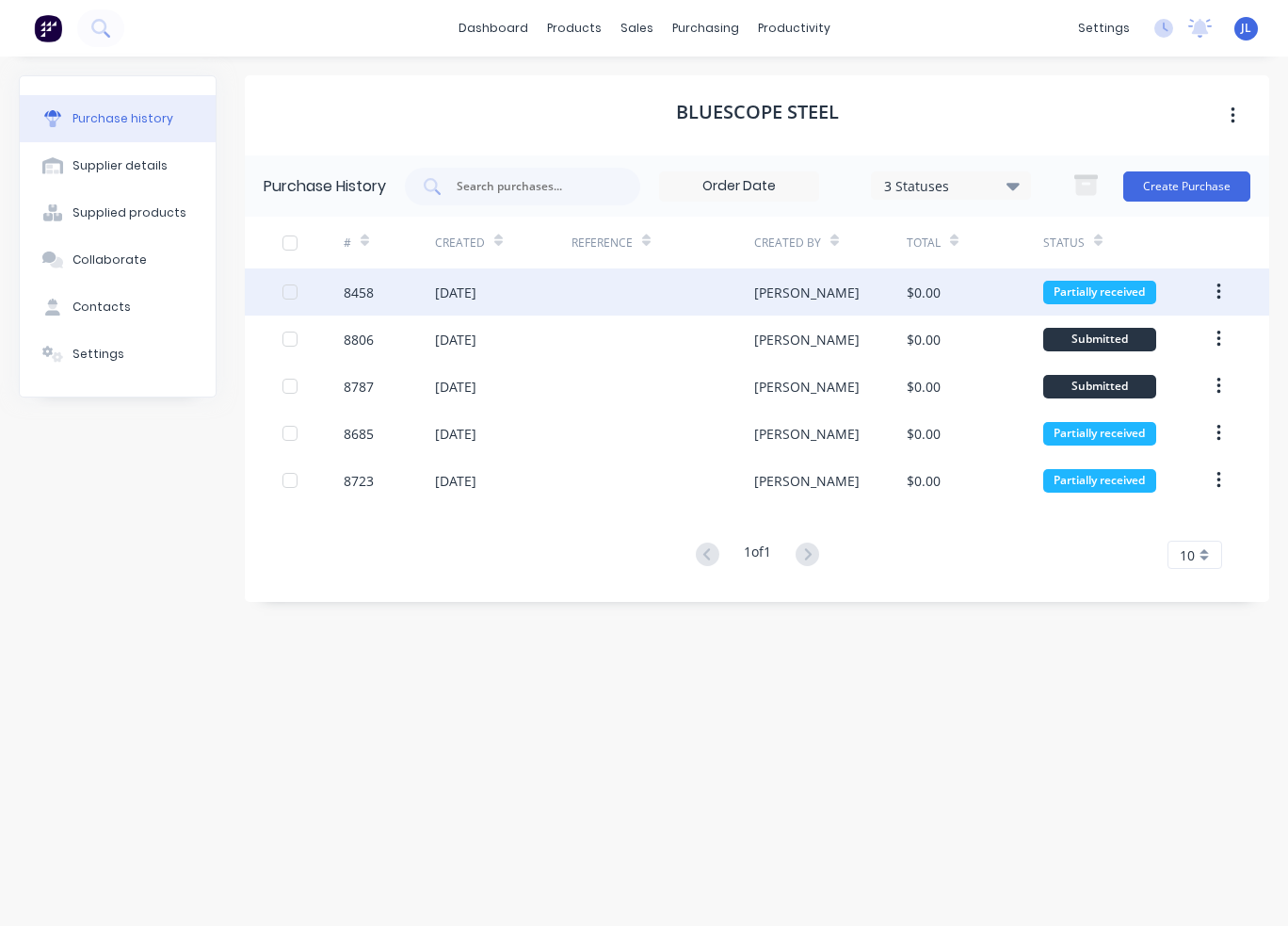
click at [806, 281] on div "[PERSON_NAME]" at bounding box center [830, 292] width 152 height 47
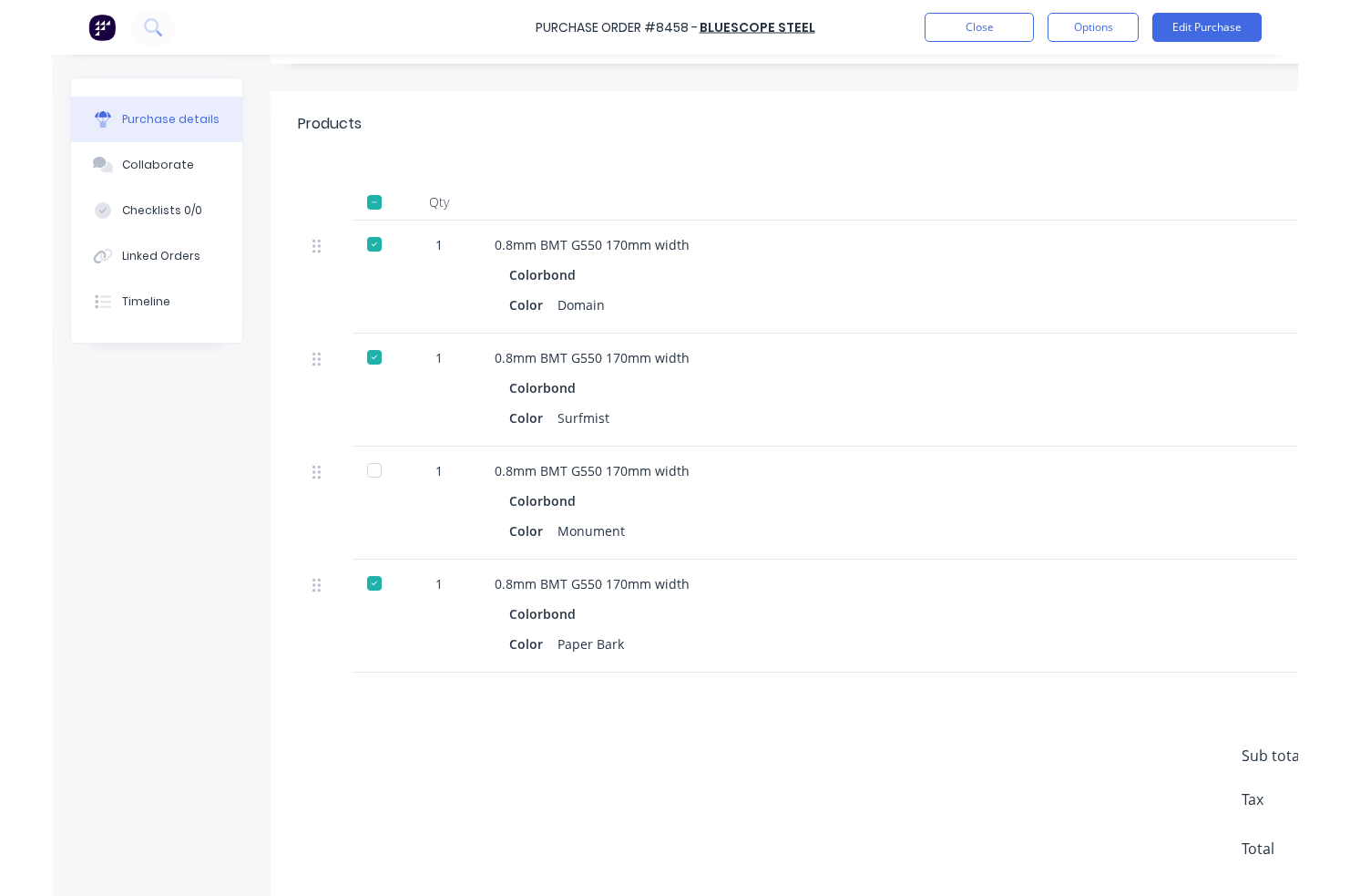
scroll to position [292, 0]
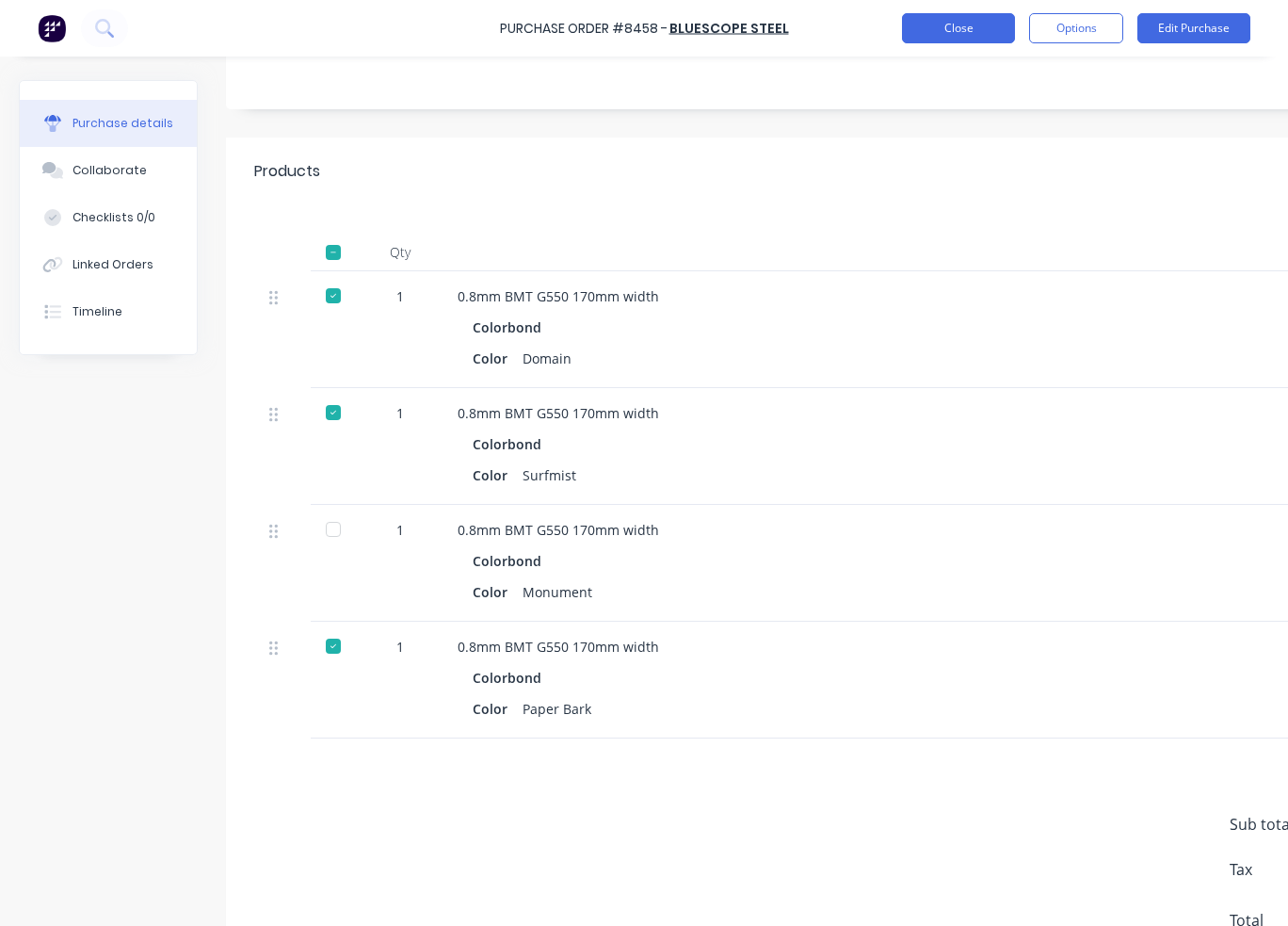
click at [968, 40] on button "Close" at bounding box center [958, 28] width 113 height 30
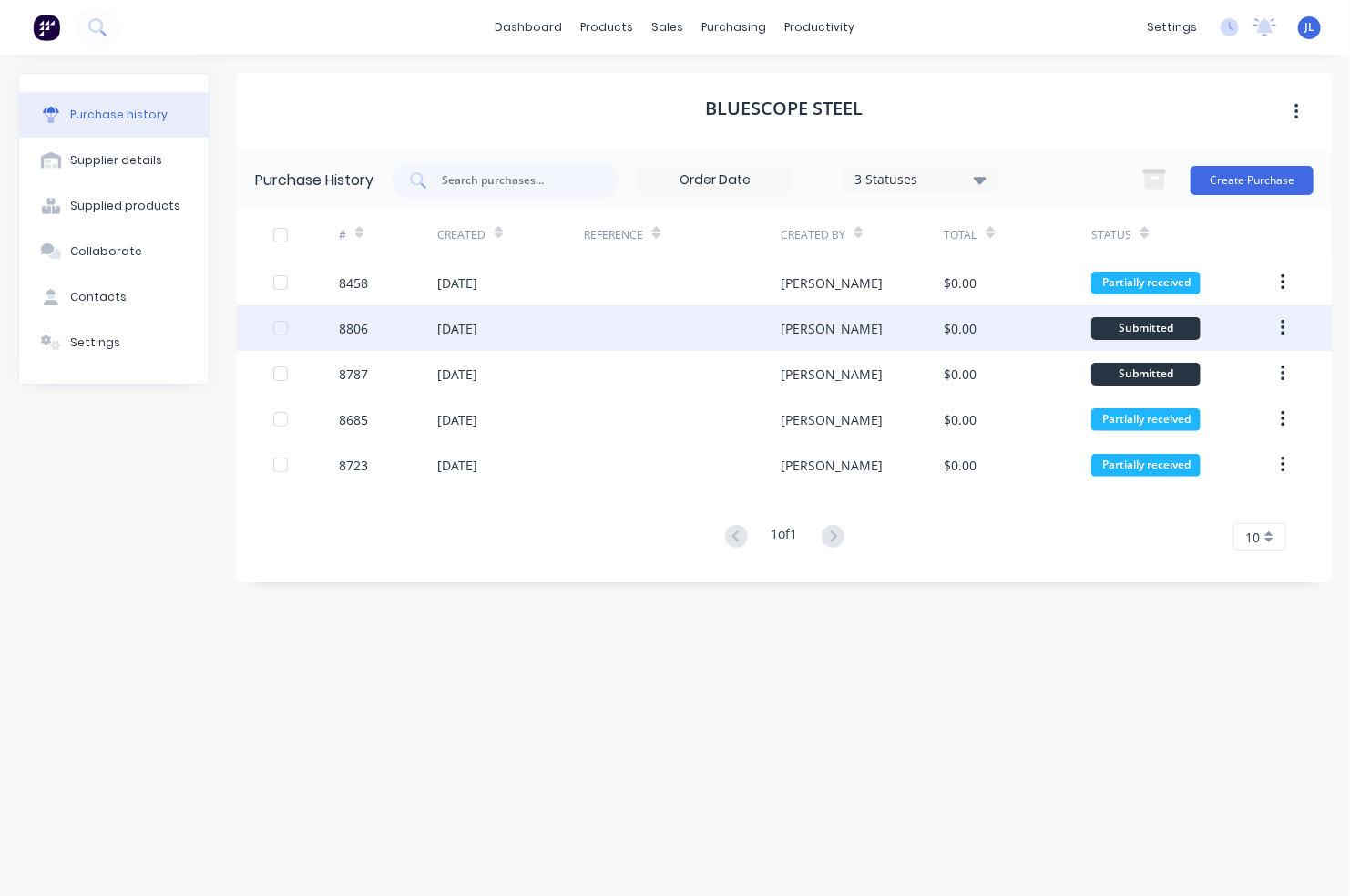
click at [558, 329] on div "[DATE]" at bounding box center [511, 327] width 147 height 46
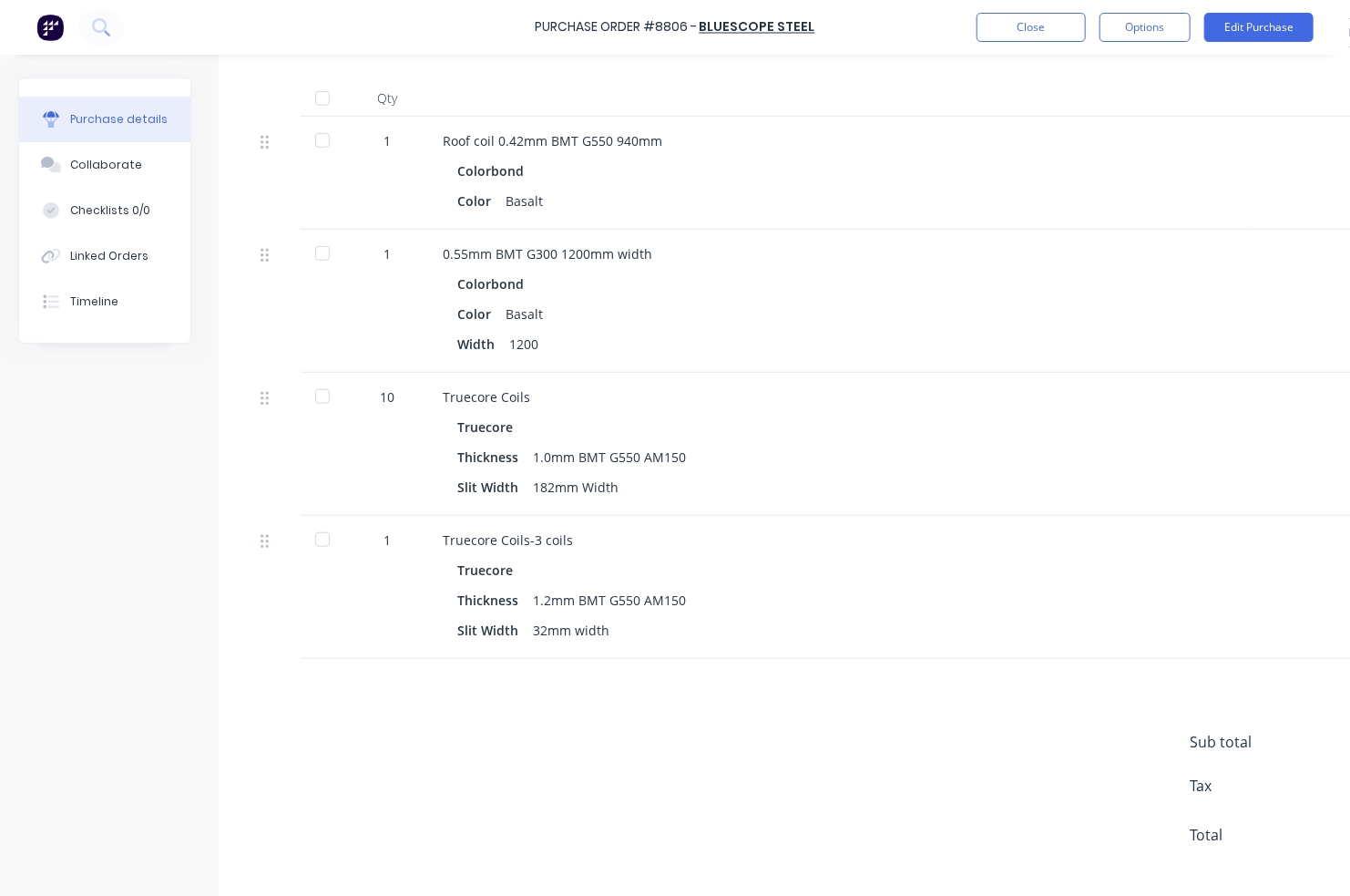
scroll to position [456, 0]
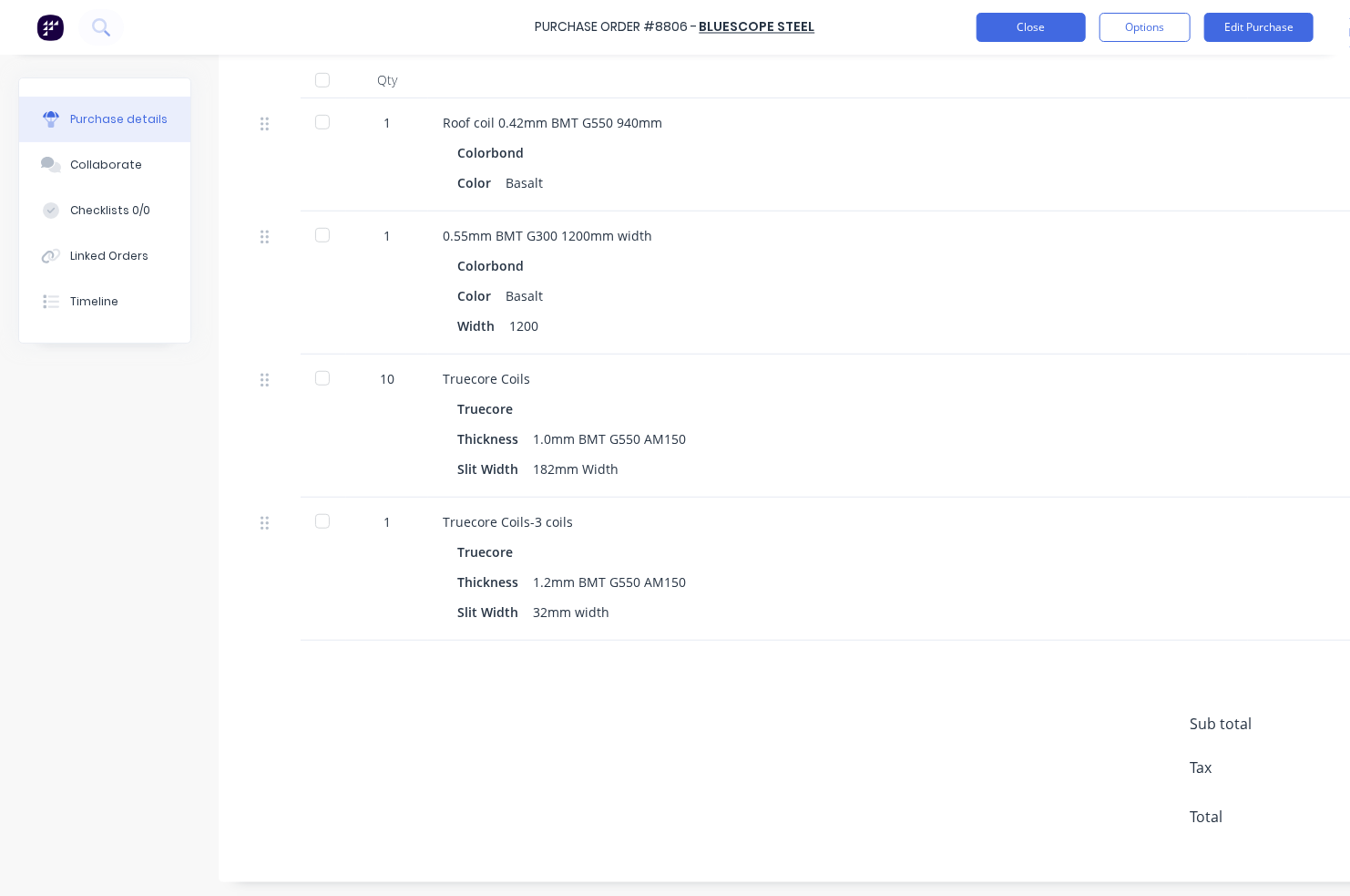
click at [1042, 21] on button "Close" at bounding box center [1031, 27] width 109 height 29
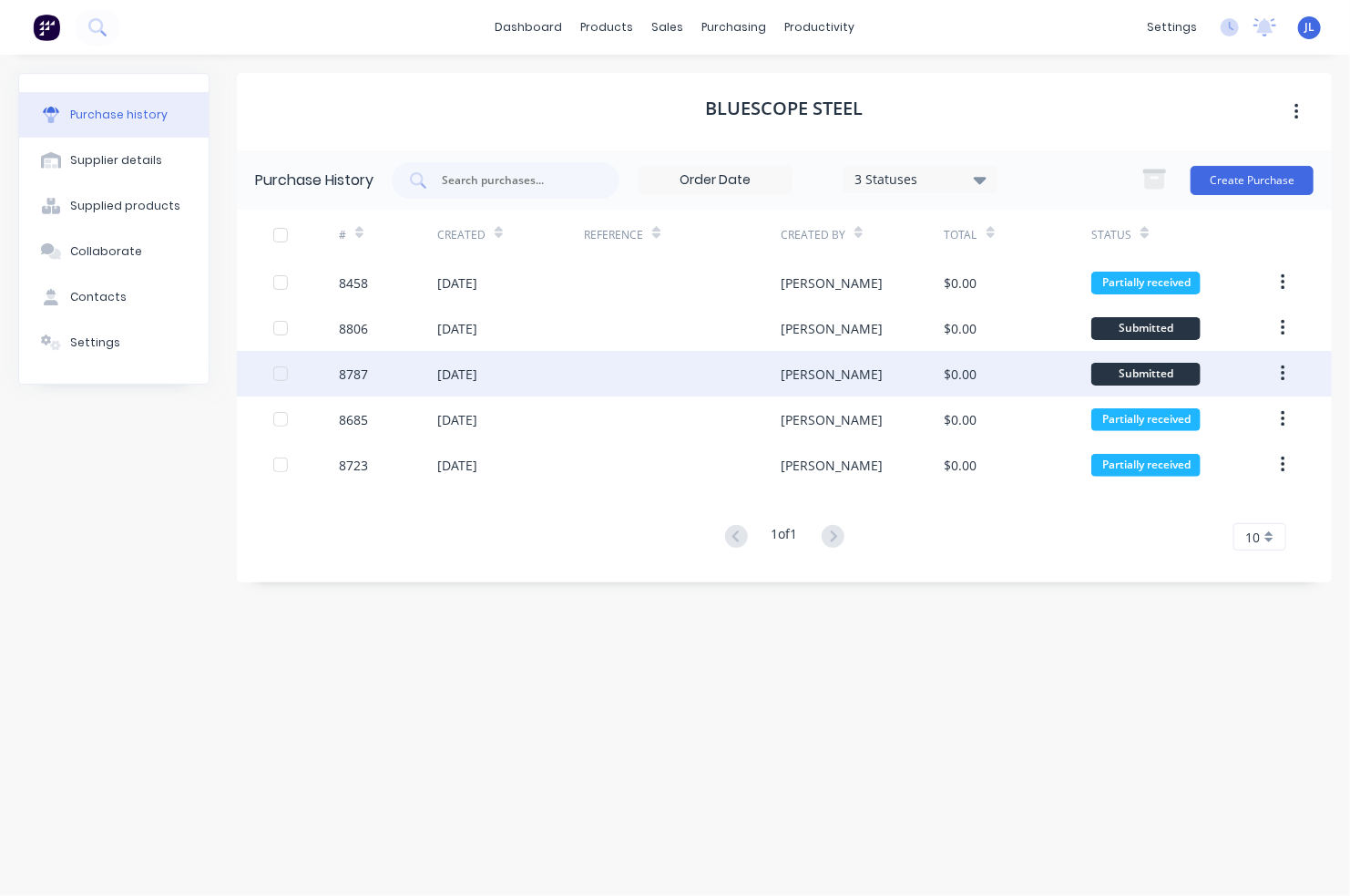
click at [876, 385] on div "[PERSON_NAME]" at bounding box center [863, 373] width 164 height 46
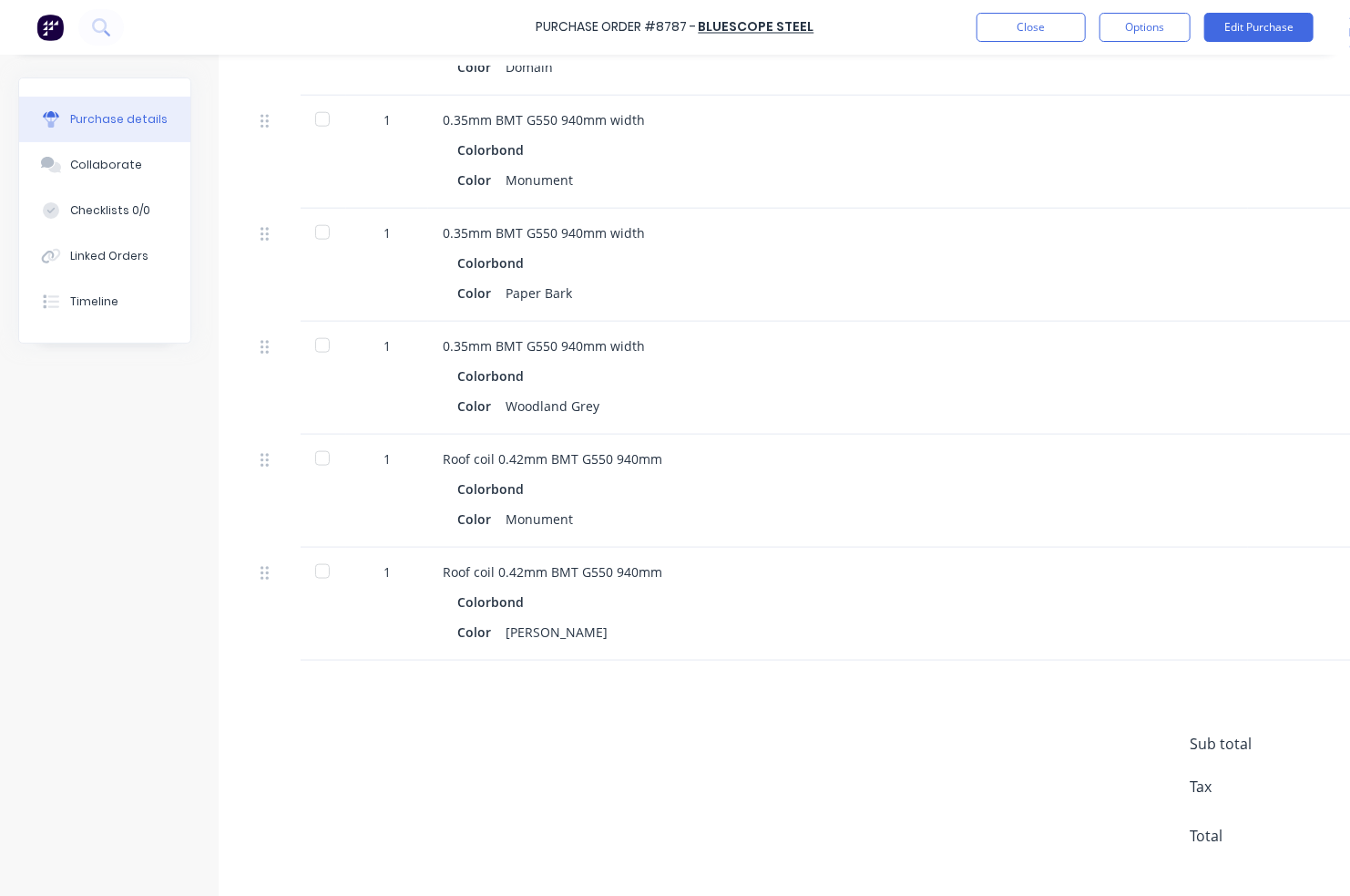
scroll to position [911, 0]
click at [788, 32] on link "BlueScope Steel" at bounding box center [757, 28] width 116 height 19
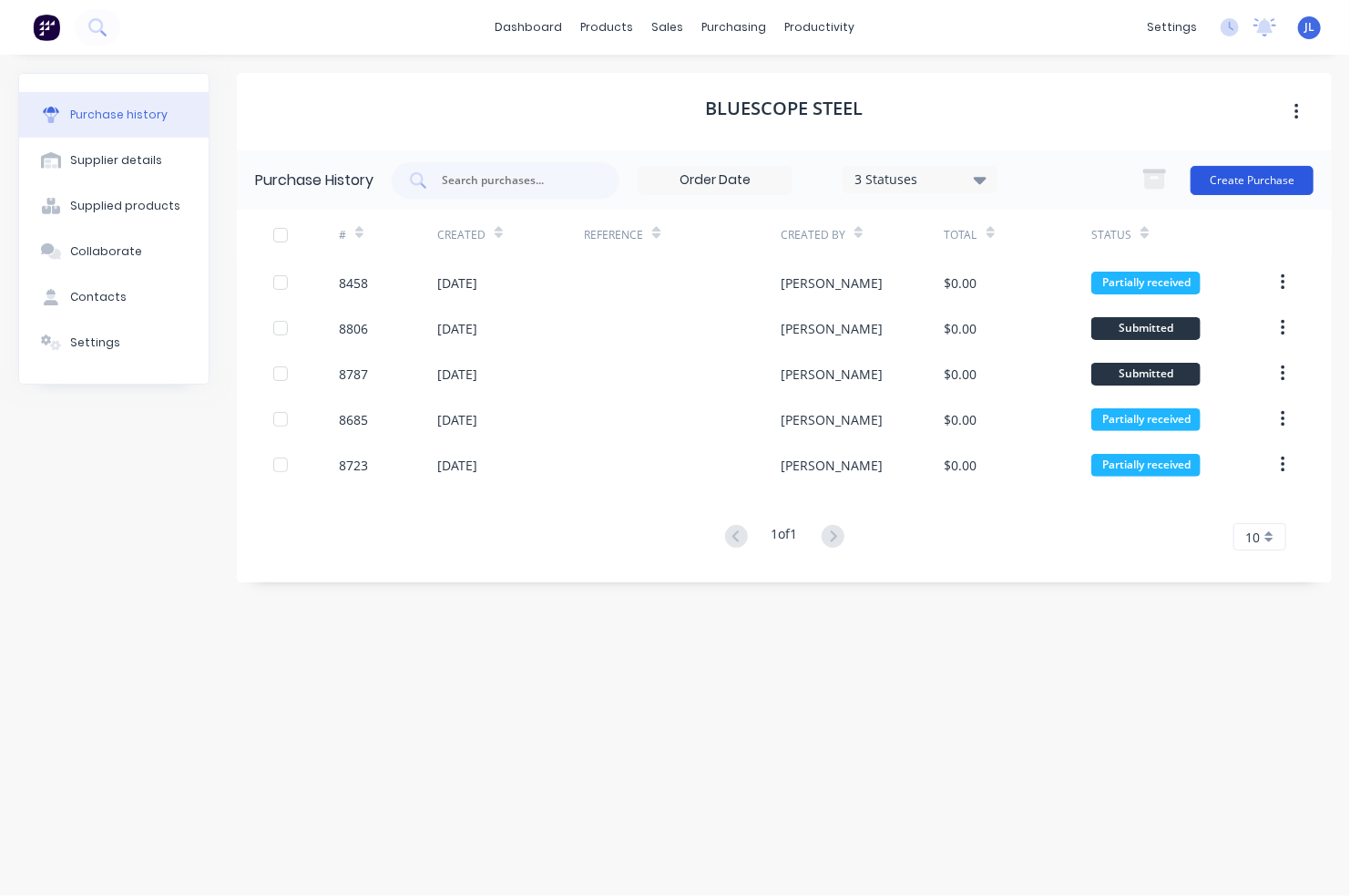
click at [1246, 183] on button "Create Purchase" at bounding box center [1252, 180] width 123 height 29
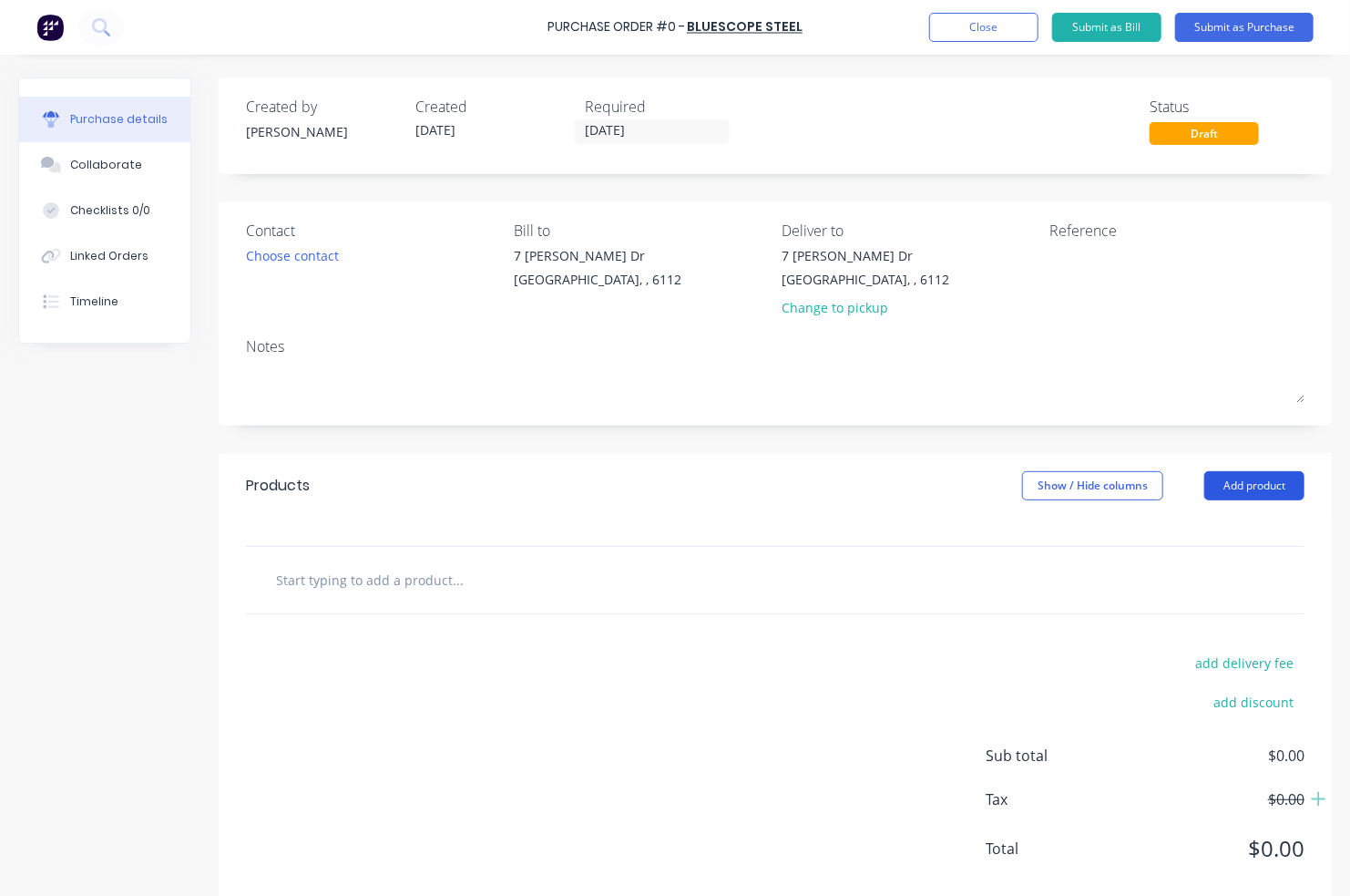
click at [1246, 484] on button "Add product" at bounding box center [1254, 485] width 100 height 29
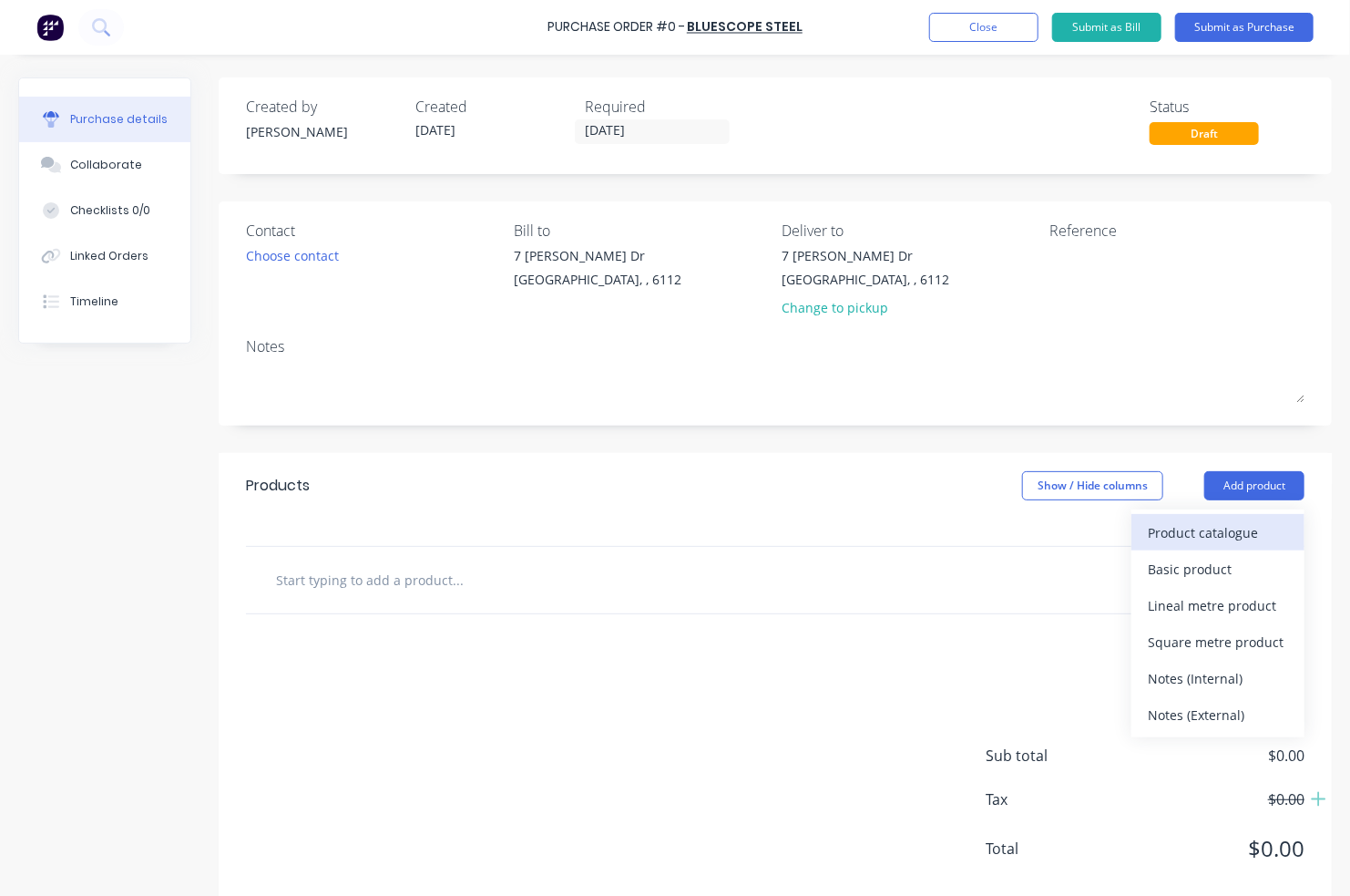
click at [1239, 535] on div "Product catalogue" at bounding box center [1218, 532] width 140 height 26
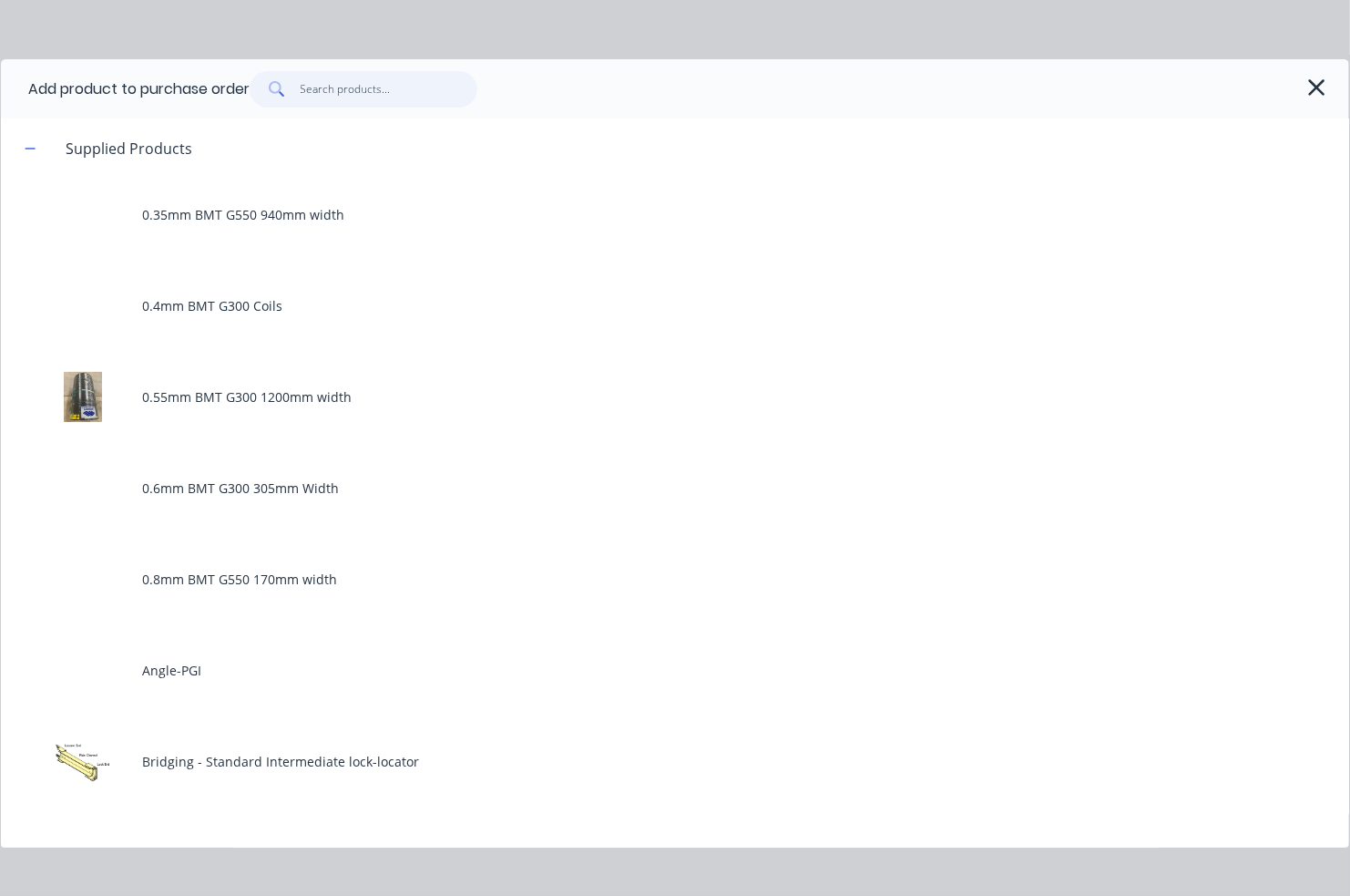
click at [413, 93] on input "text" at bounding box center [389, 89] width 178 height 36
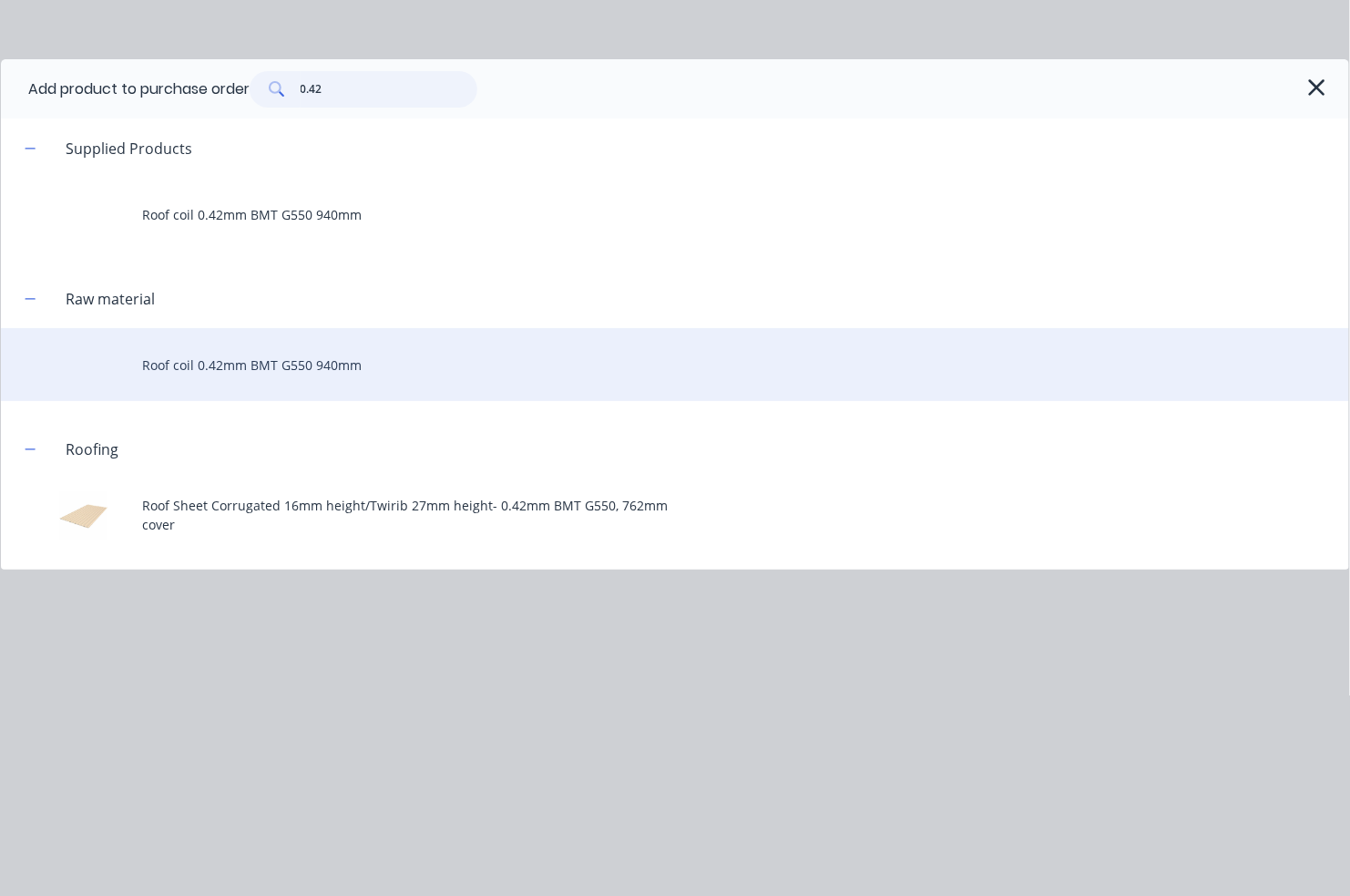
type input "0.42"
click at [310, 360] on div "Roof coil 0.42mm BMT G550 940mm" at bounding box center [675, 365] width 1348 height 73
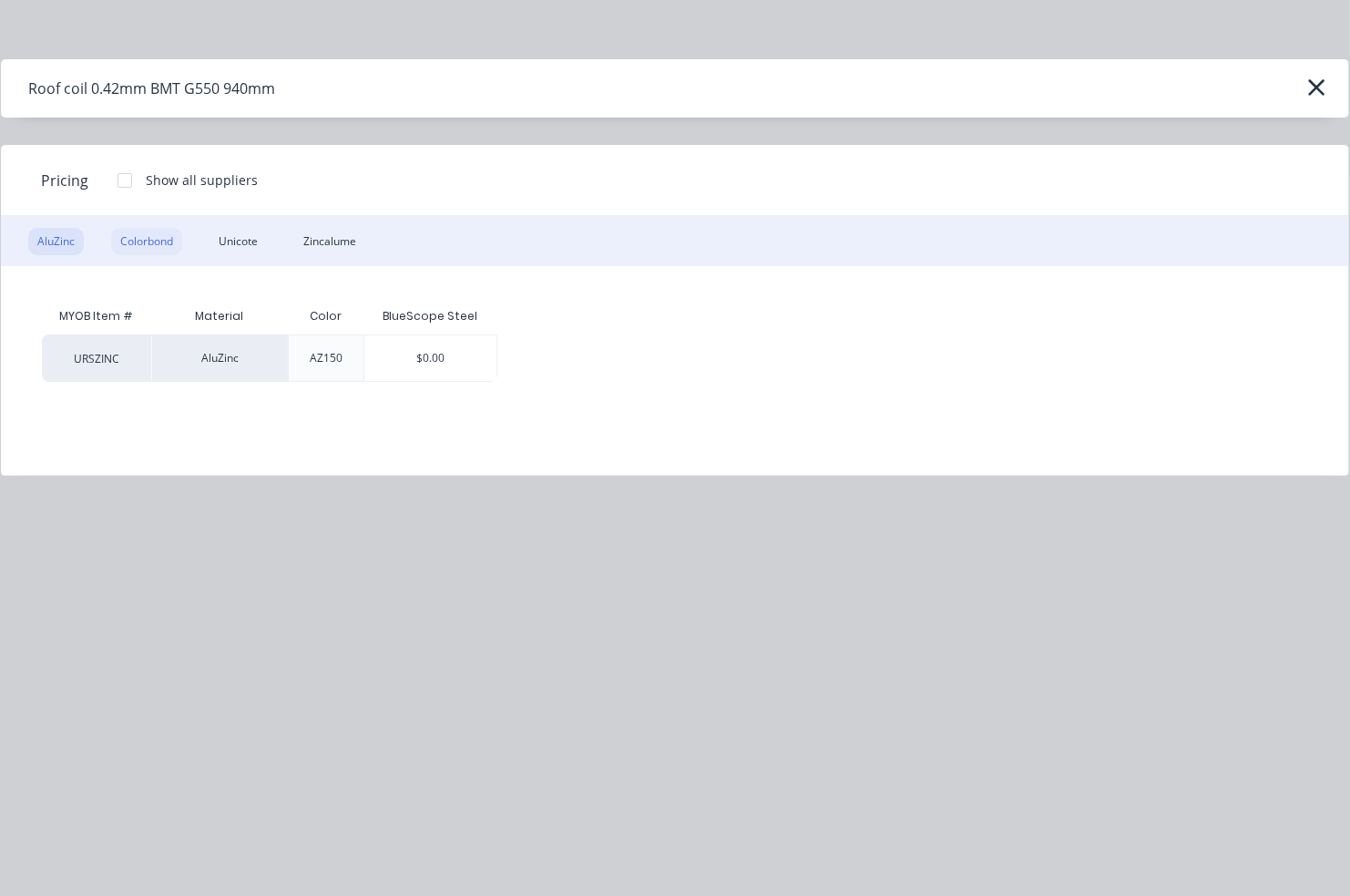
click at [135, 235] on div "Colorbond" at bounding box center [146, 241] width 71 height 27
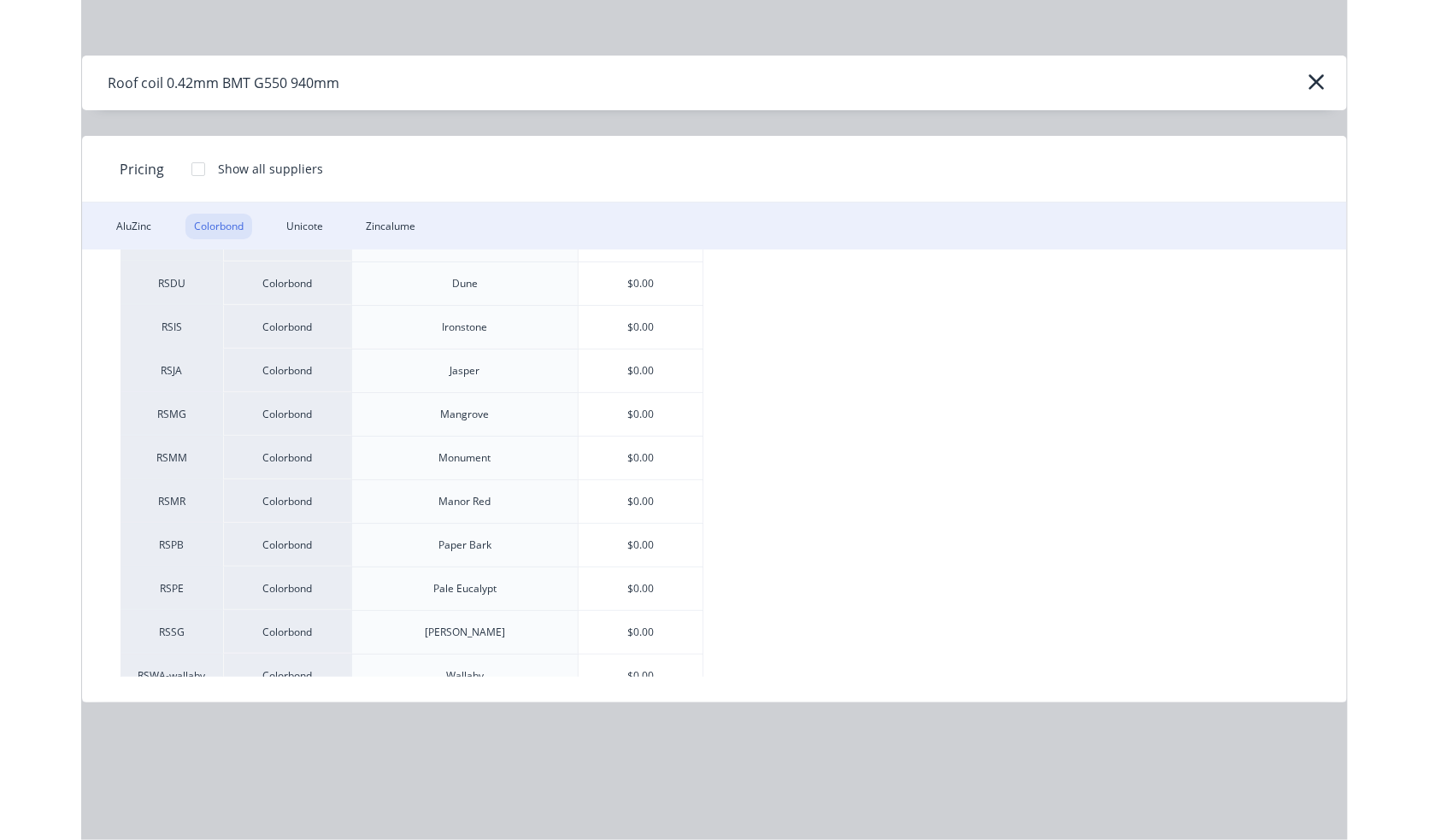
scroll to position [342, 0]
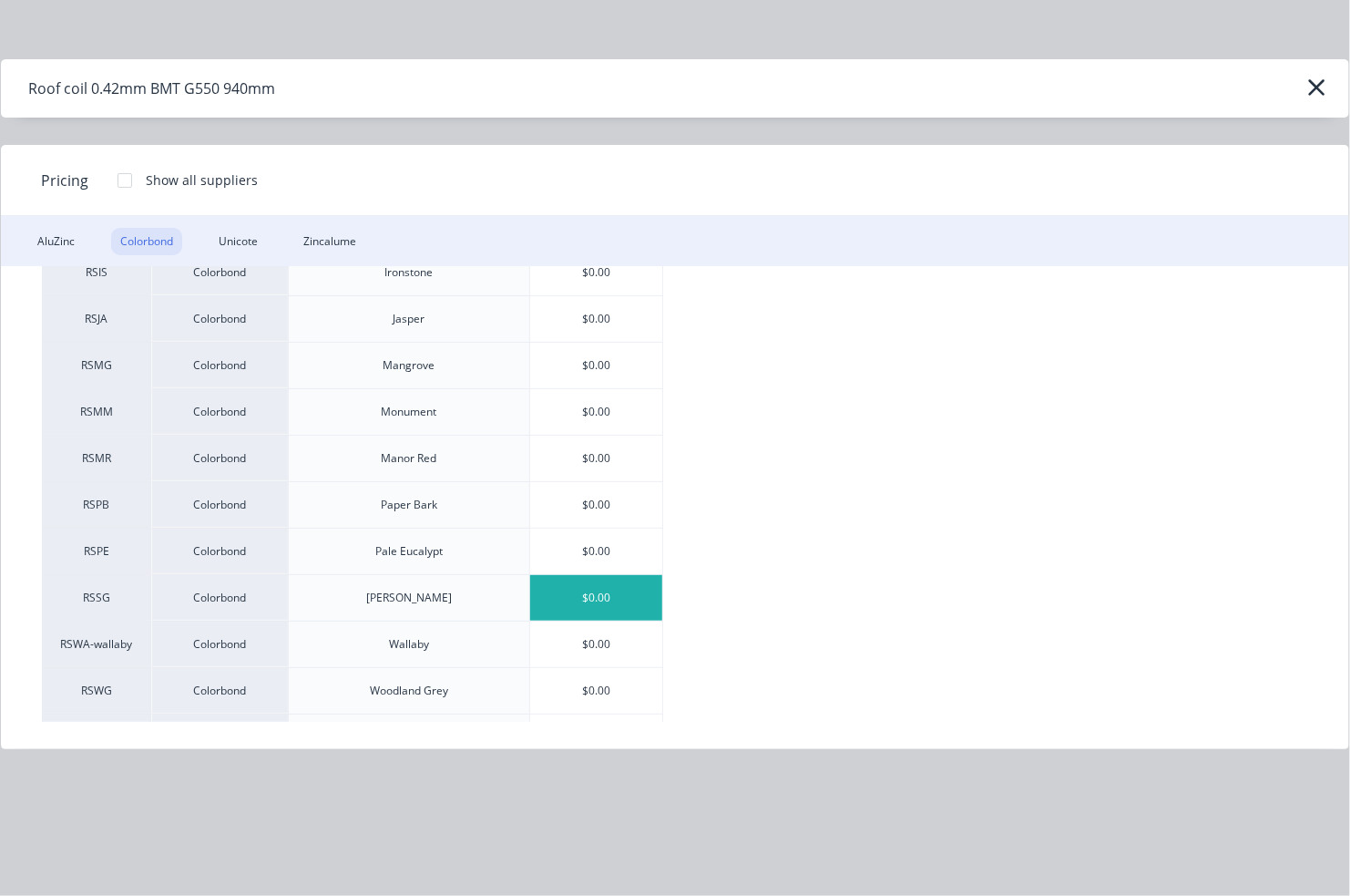
click at [611, 600] on div "$0.00" at bounding box center [597, 598] width 133 height 46
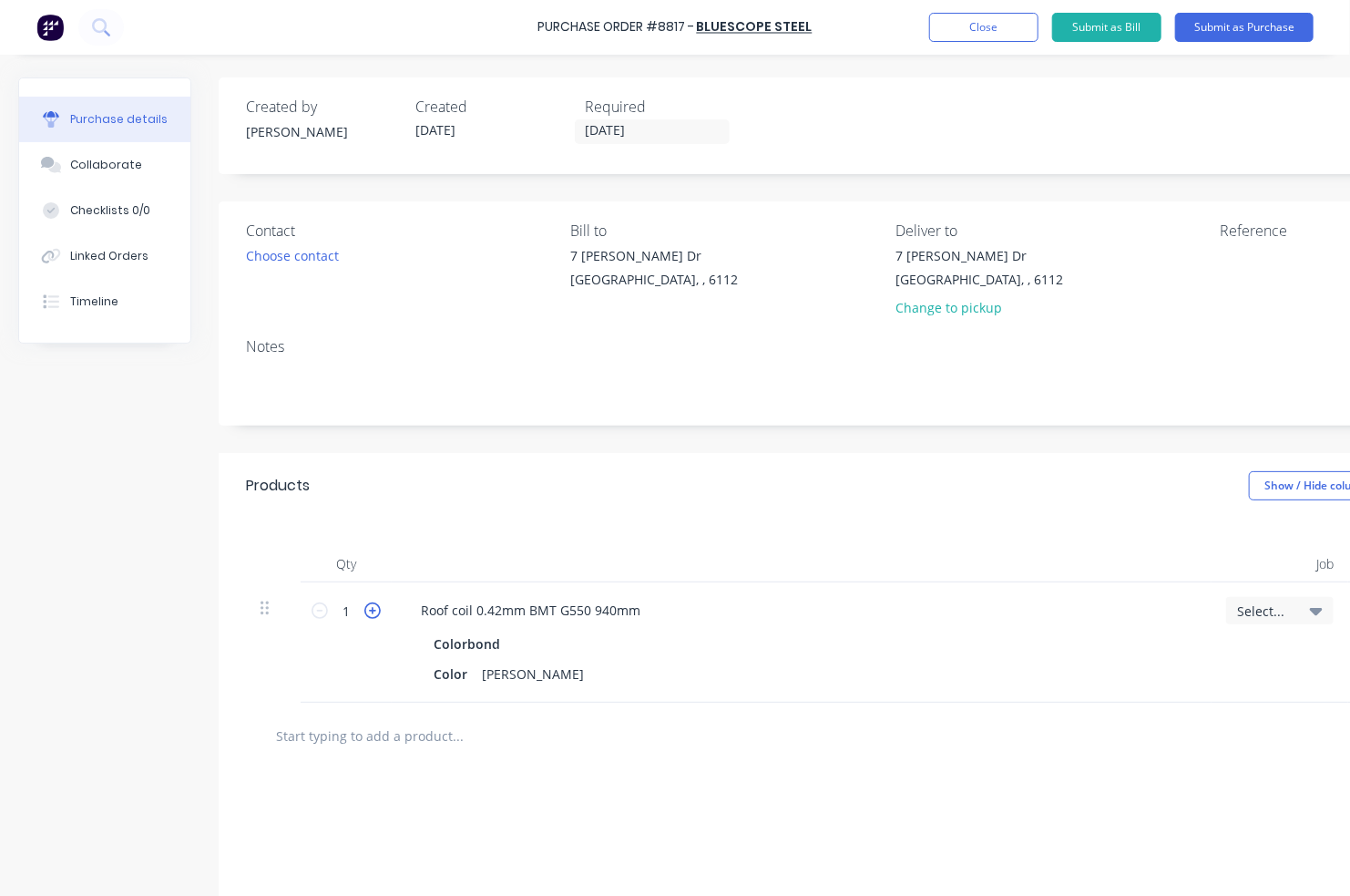
click at [371, 610] on icon at bounding box center [373, 611] width 17 height 17
type input "2"
click at [565, 521] on div "Qty Job Price Total 2 2 Roof coil 0.42mm BMT G550 940mm Colorbond Color Shale G…" at bounding box center [889, 610] width 1341 height 184
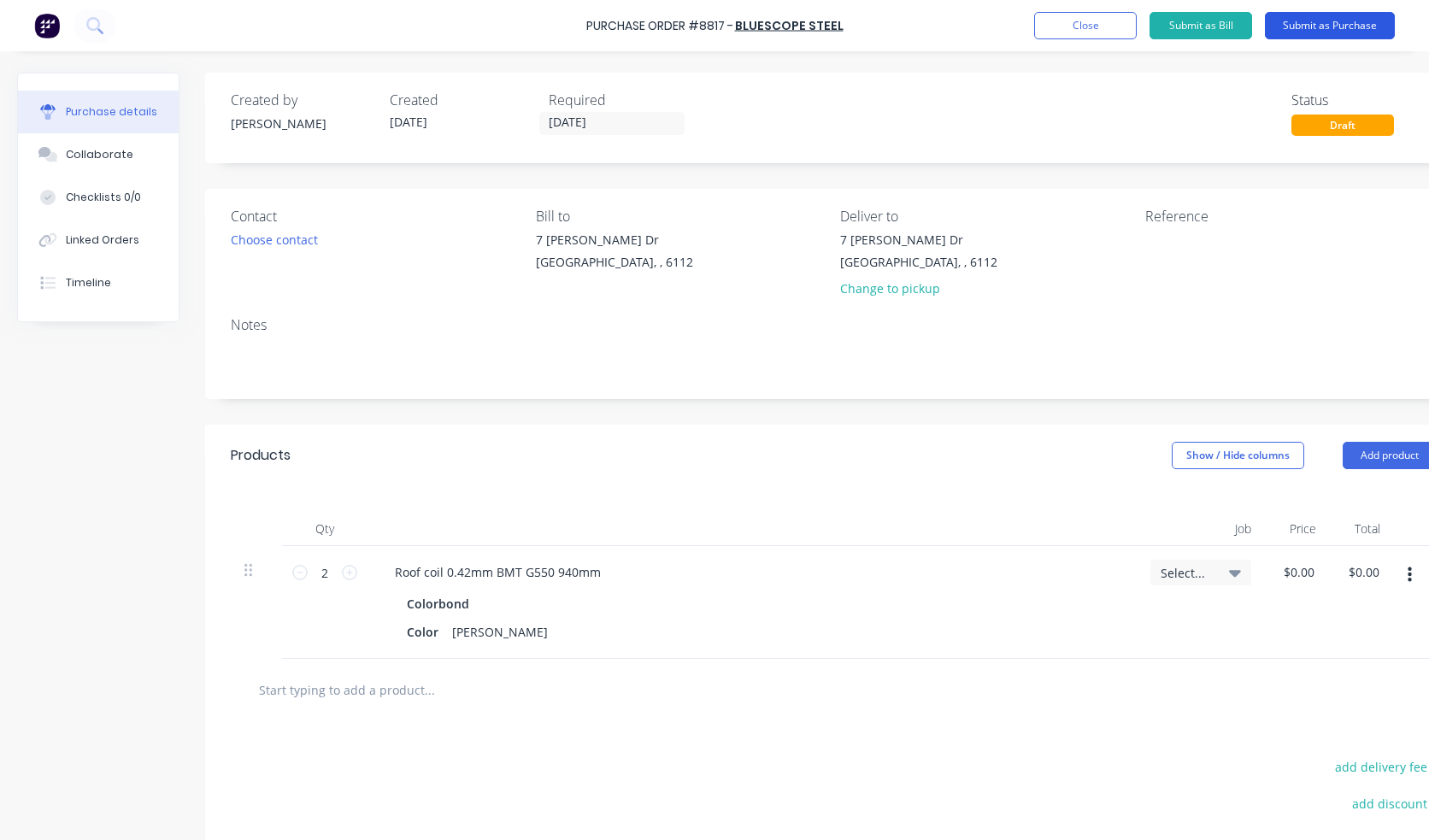
click at [1168, 26] on button "Submit as Purchase" at bounding box center [1329, 25] width 130 height 27
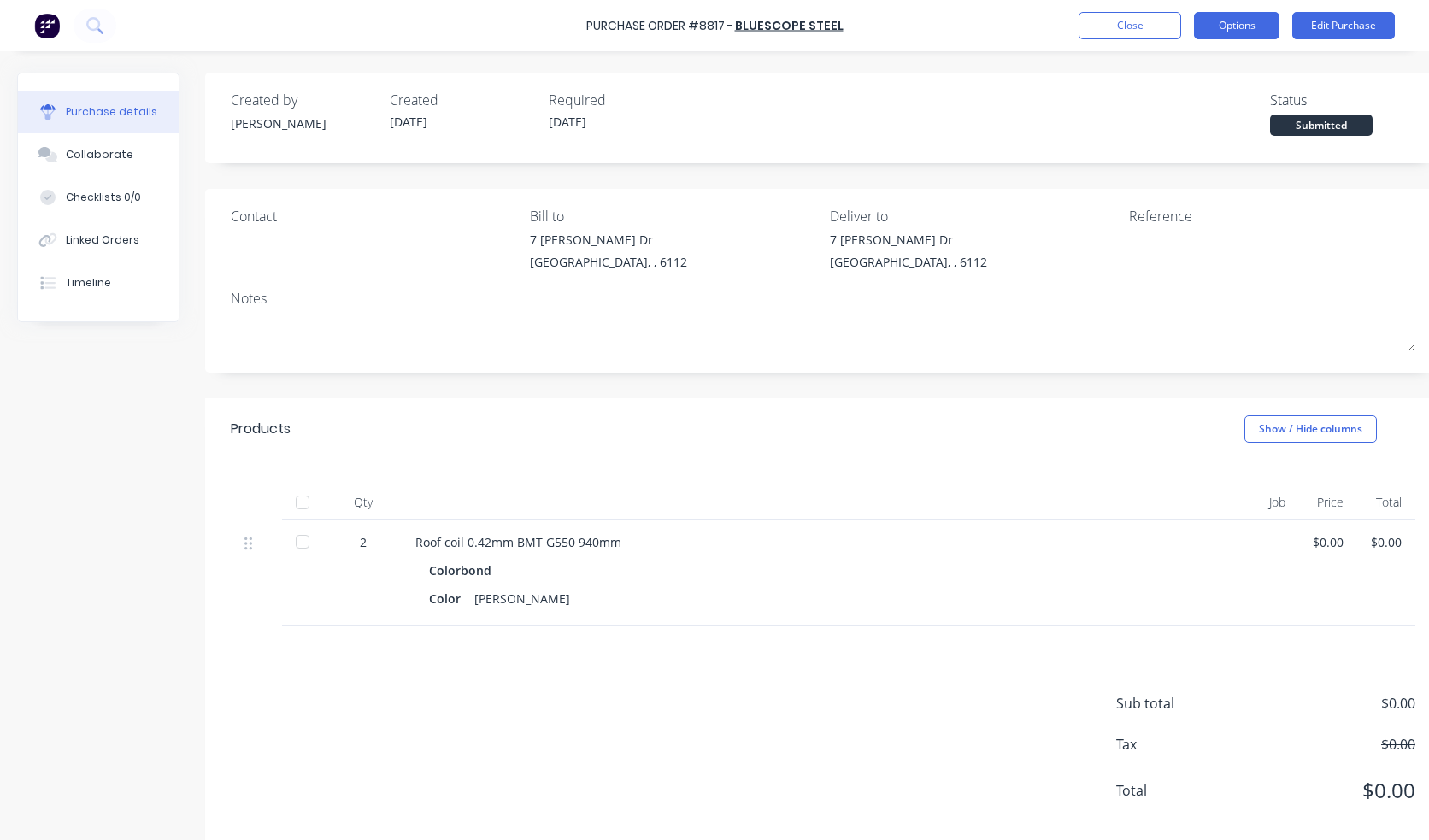
click at [1168, 26] on button "Options" at bounding box center [1237, 25] width 86 height 27
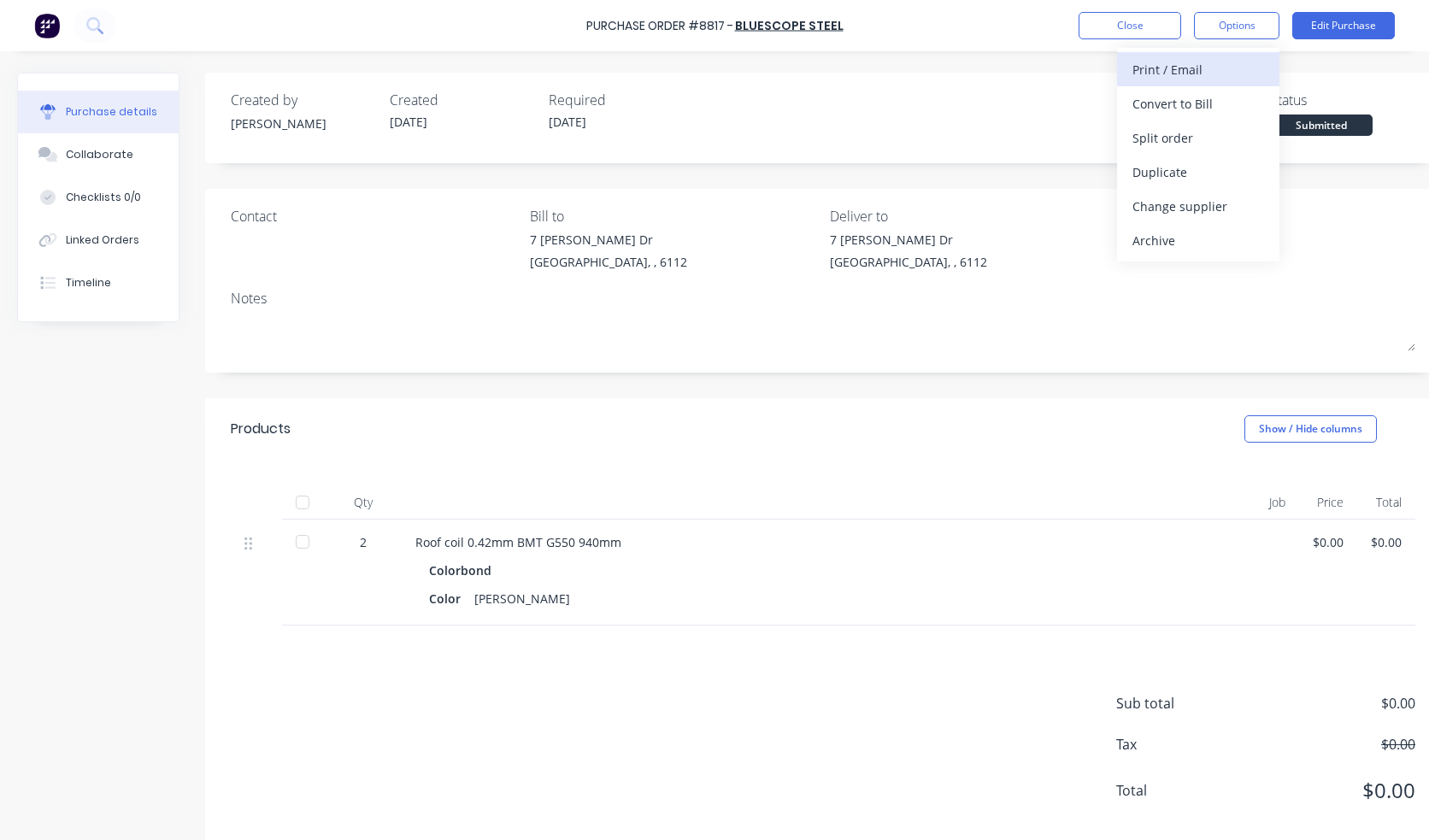
click at [1168, 72] on div "Print / Email" at bounding box center [1198, 69] width 131 height 24
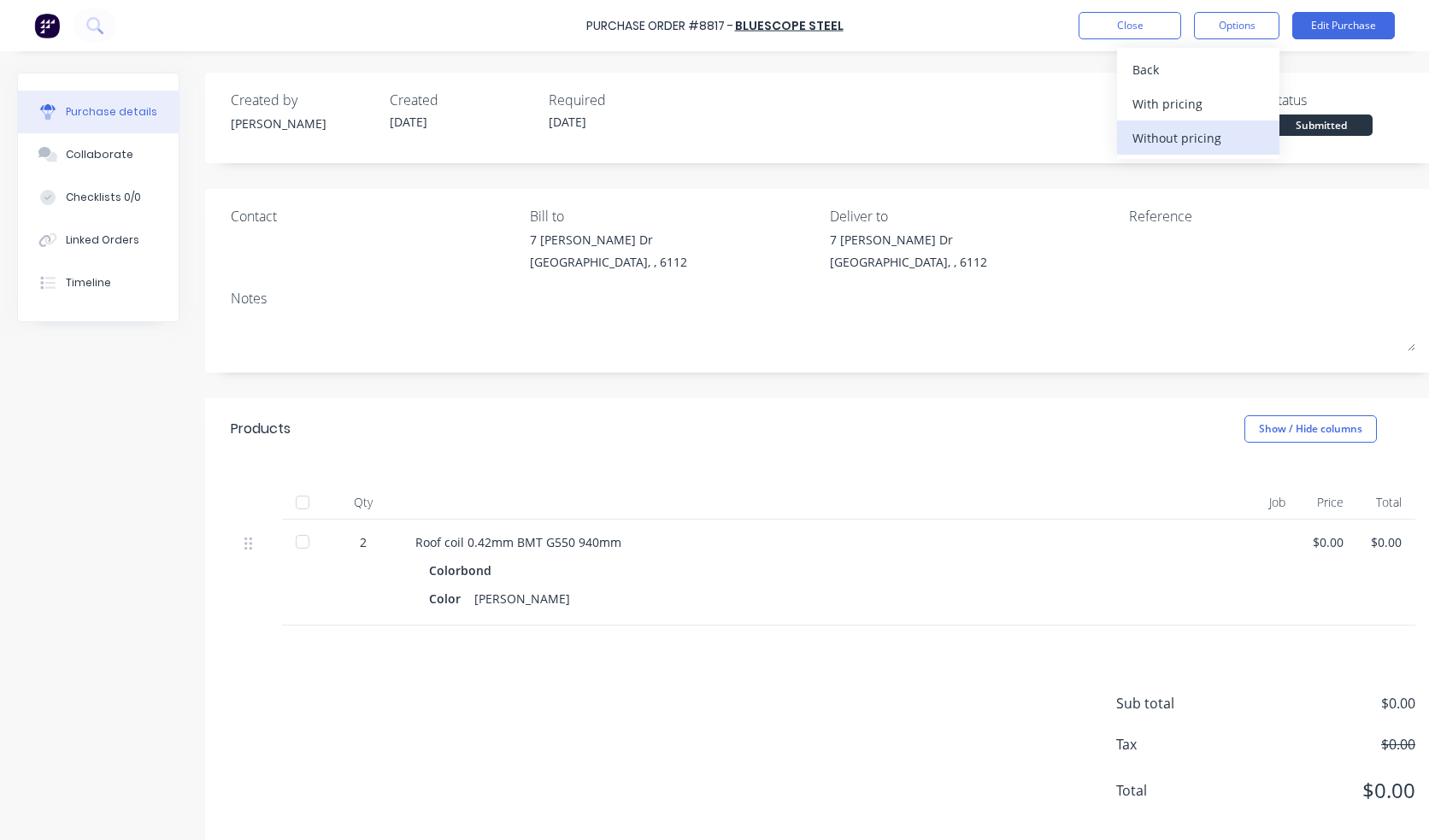
click at [1168, 132] on div "Without pricing" at bounding box center [1198, 138] width 131 height 24
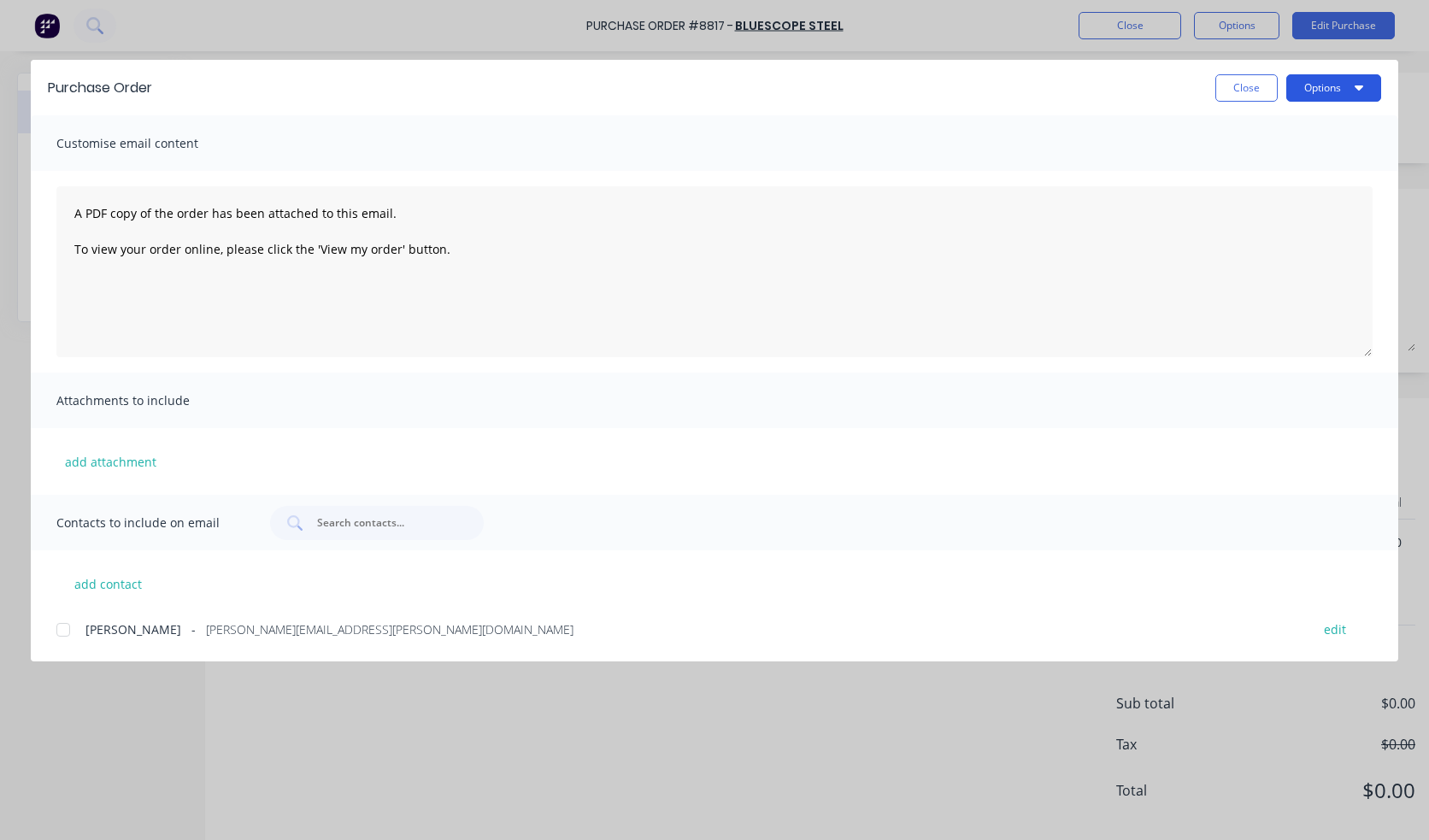
click at [1168, 86] on button "Options" at bounding box center [1334, 87] width 94 height 27
click at [1168, 165] on div "Print" at bounding box center [1300, 165] width 131 height 24
click at [1168, 86] on button "Close" at bounding box center [1246, 87] width 62 height 27
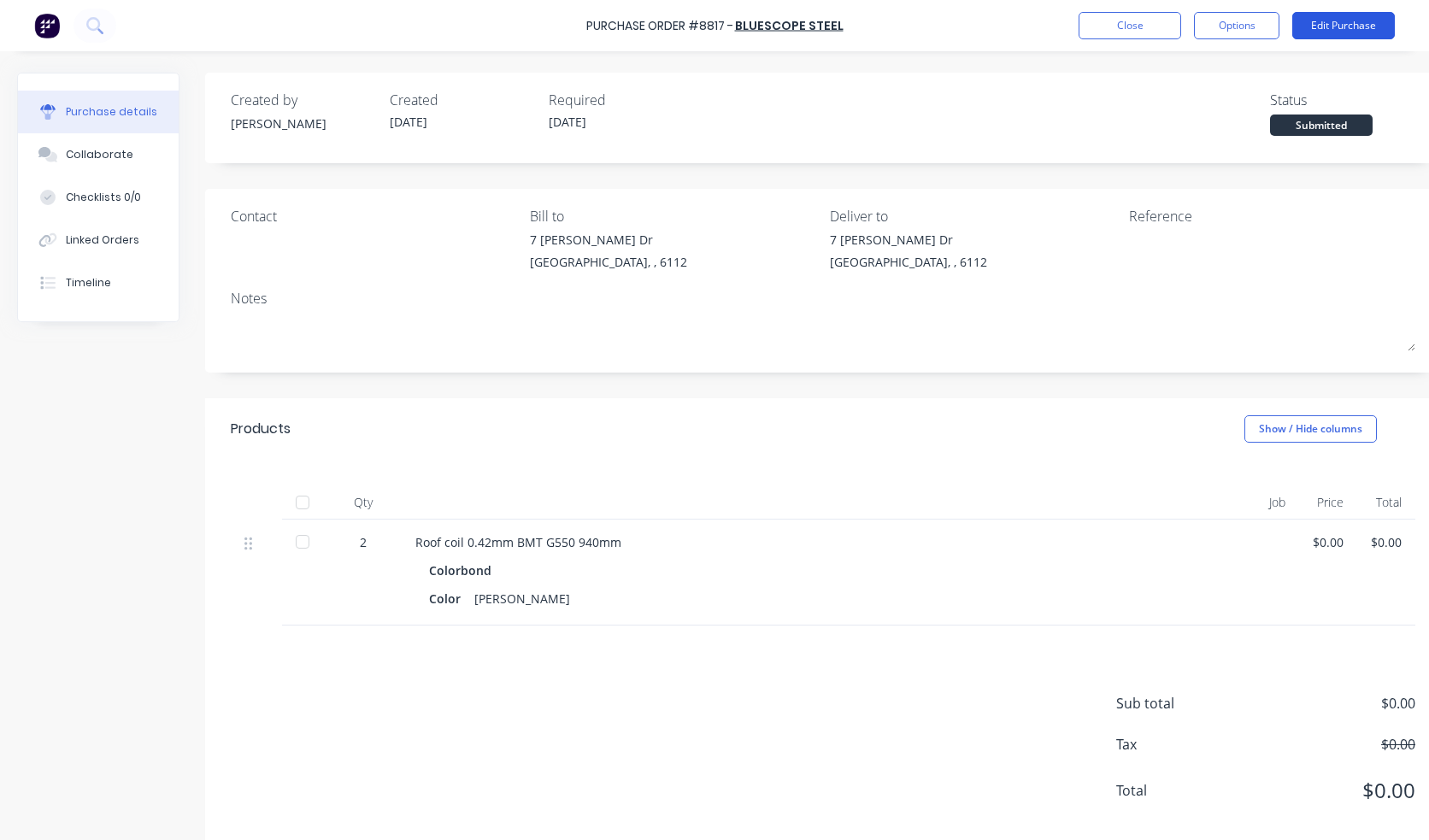
click at [1168, 29] on button "Edit Purchase" at bounding box center [1343, 25] width 102 height 27
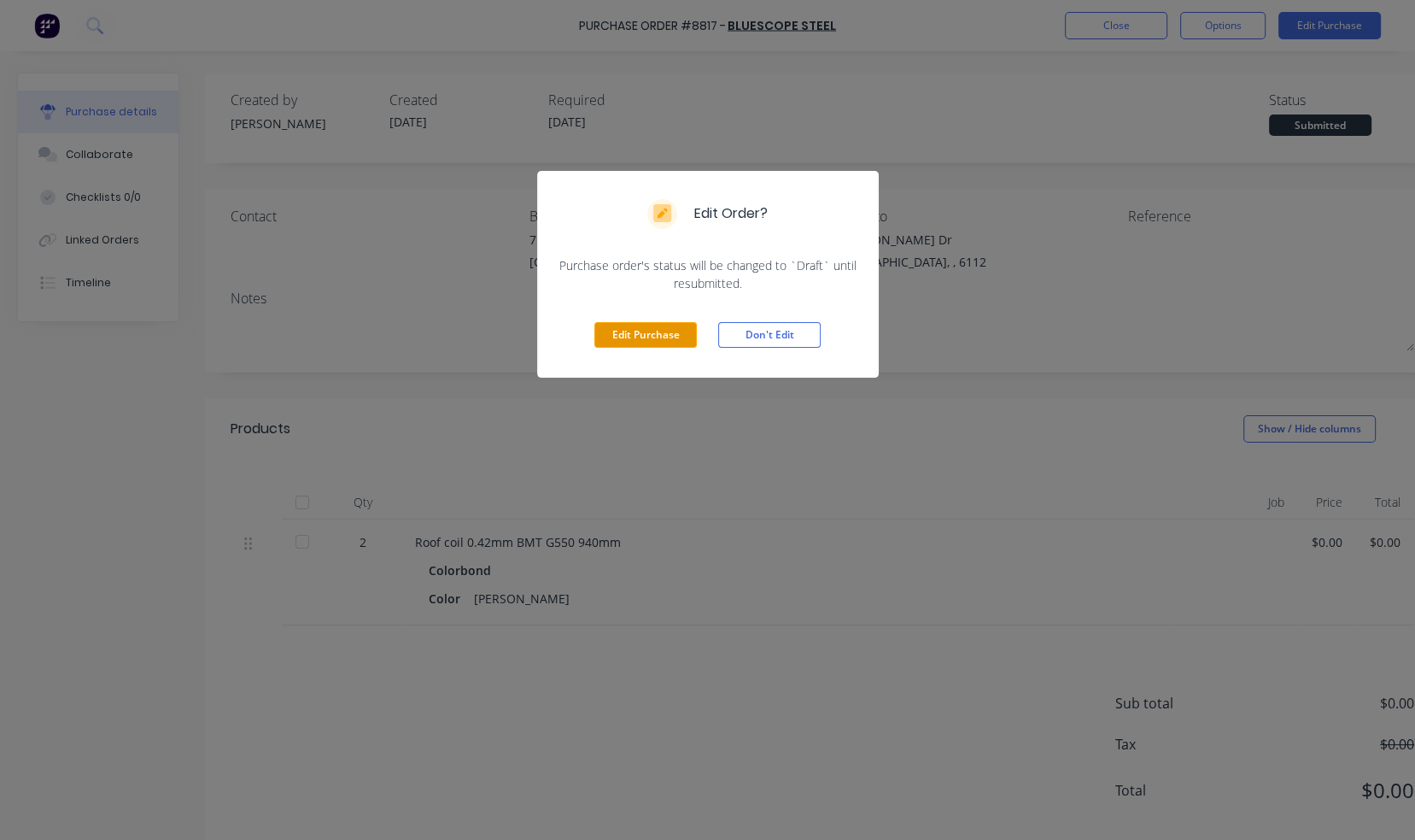
click at [626, 342] on button "Edit Purchase" at bounding box center [645, 334] width 102 height 25
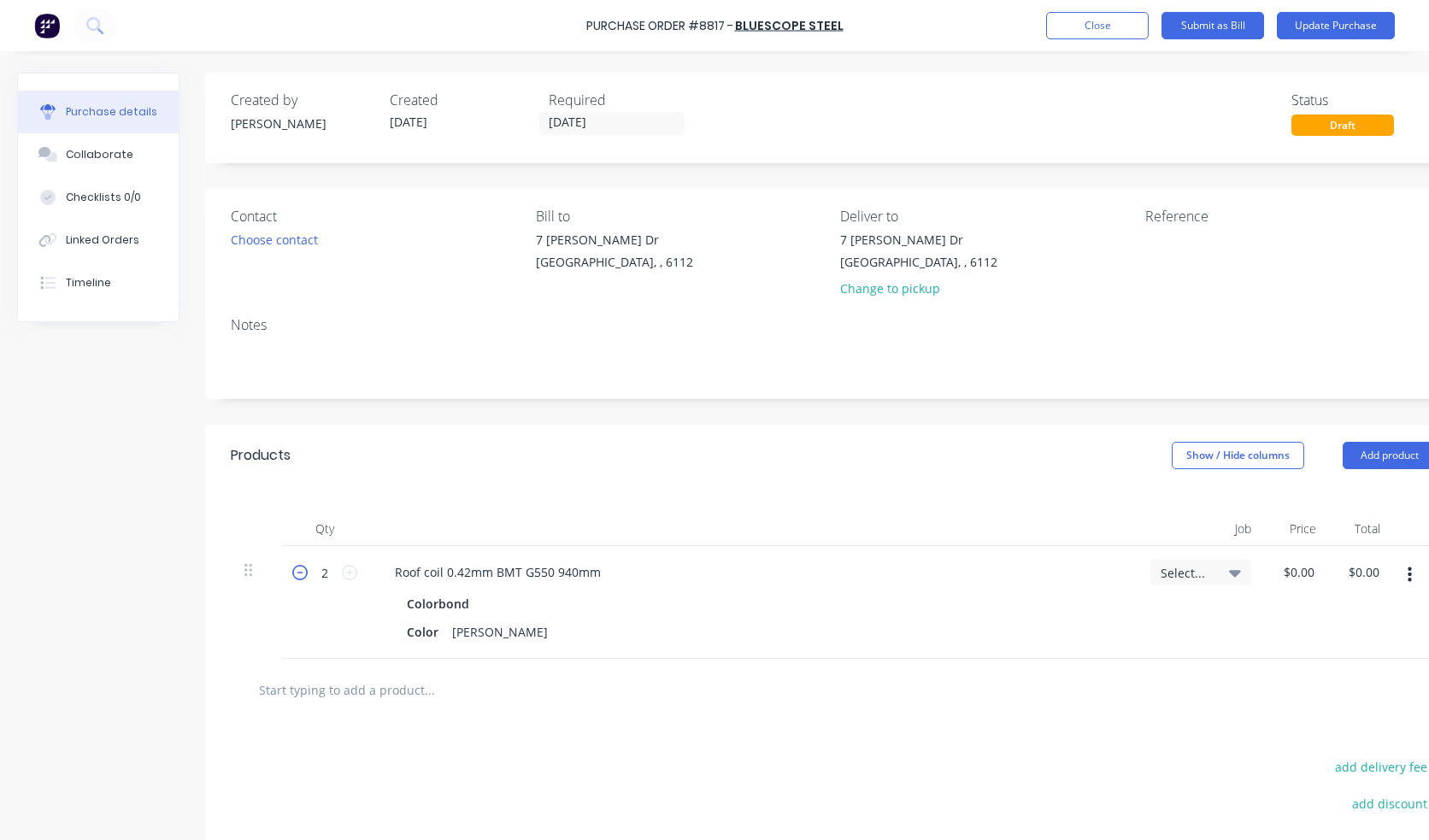
click at [305, 574] on icon at bounding box center [300, 573] width 16 height 16
type input "1"
click at [1168, 17] on button "Update Purchase" at bounding box center [1335, 25] width 118 height 27
